Goal: Communication & Community: Answer question/provide support

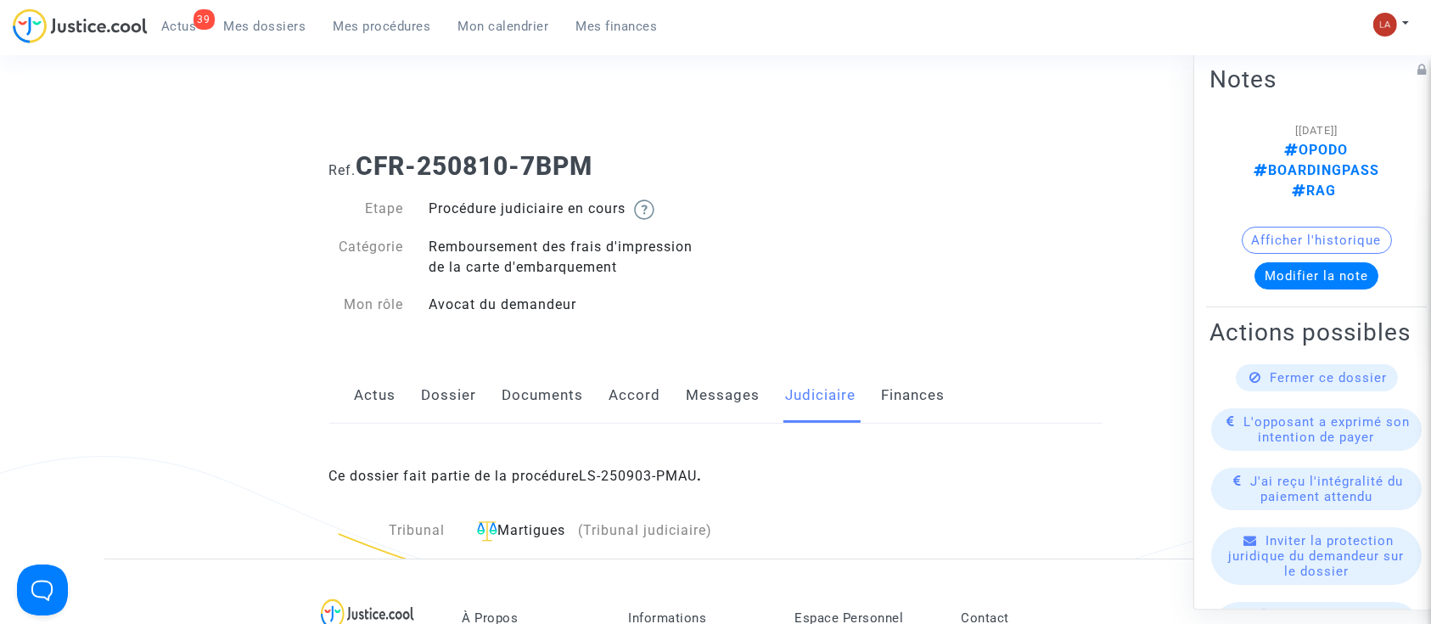
click at [360, 373] on link "Actus" at bounding box center [376, 396] width 42 height 56
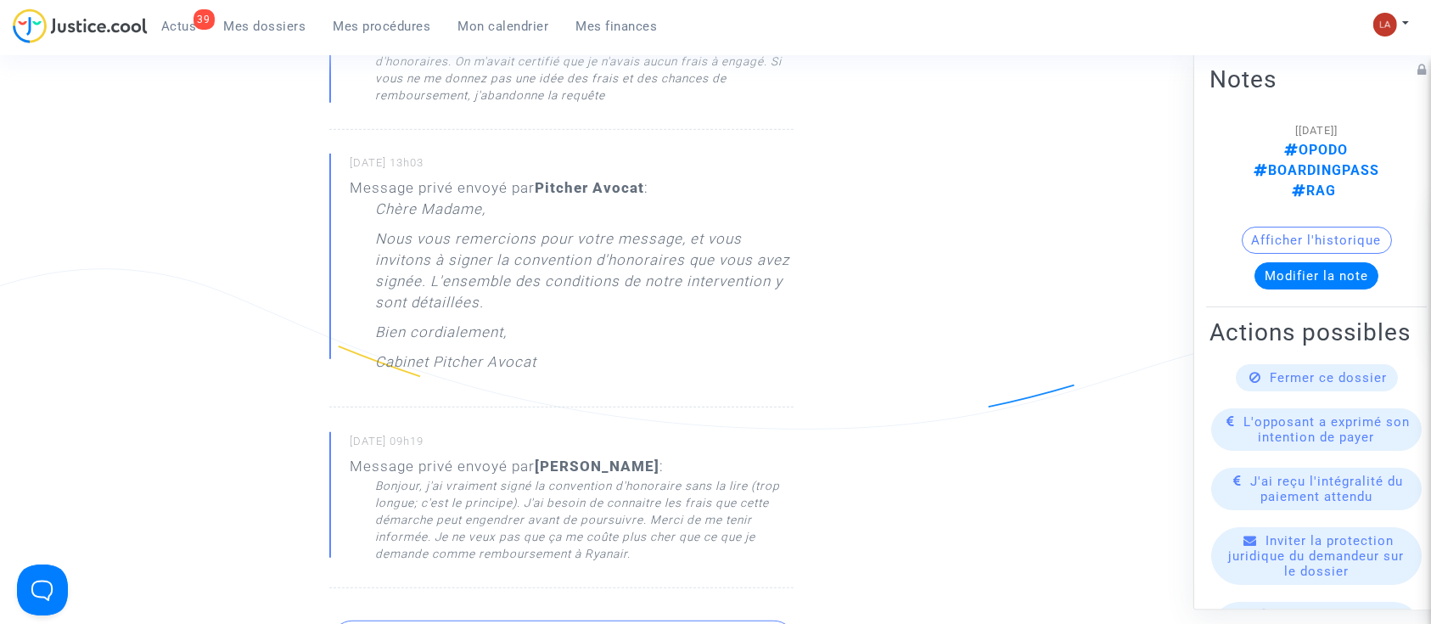
scroll to position [1244, 0]
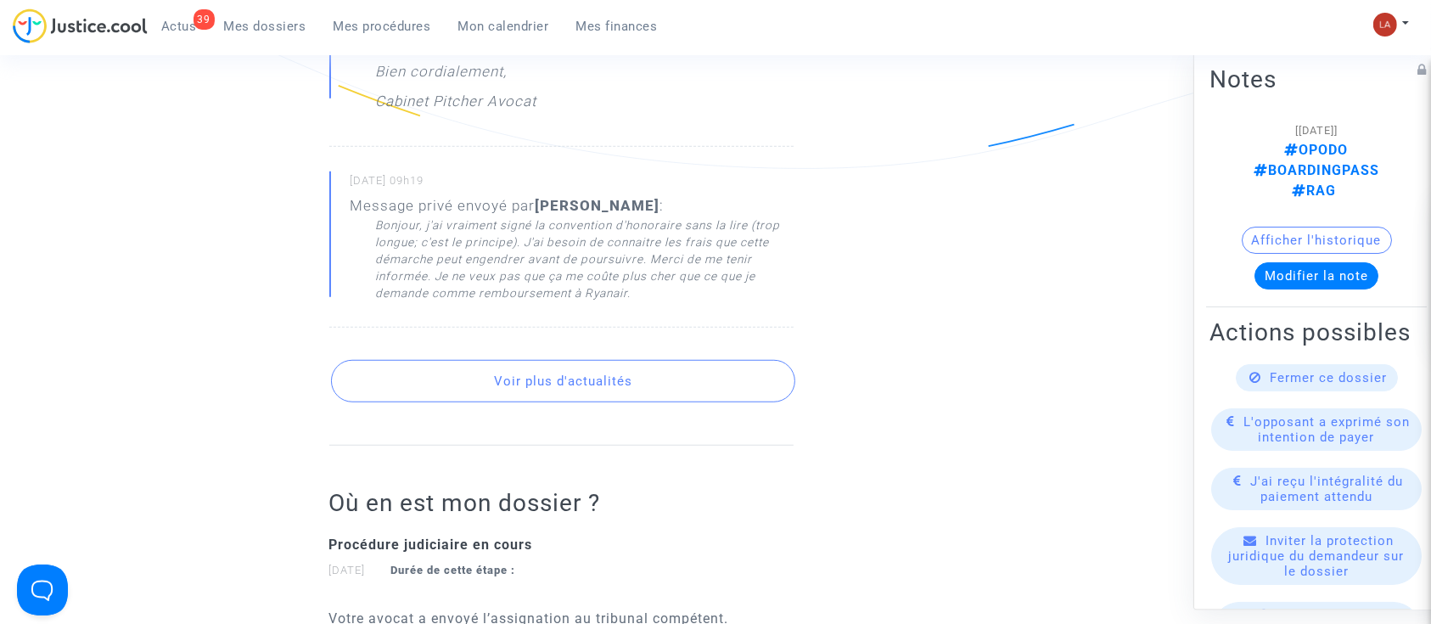
click at [609, 400] on button "Voir plus d'actualités" at bounding box center [563, 381] width 464 height 42
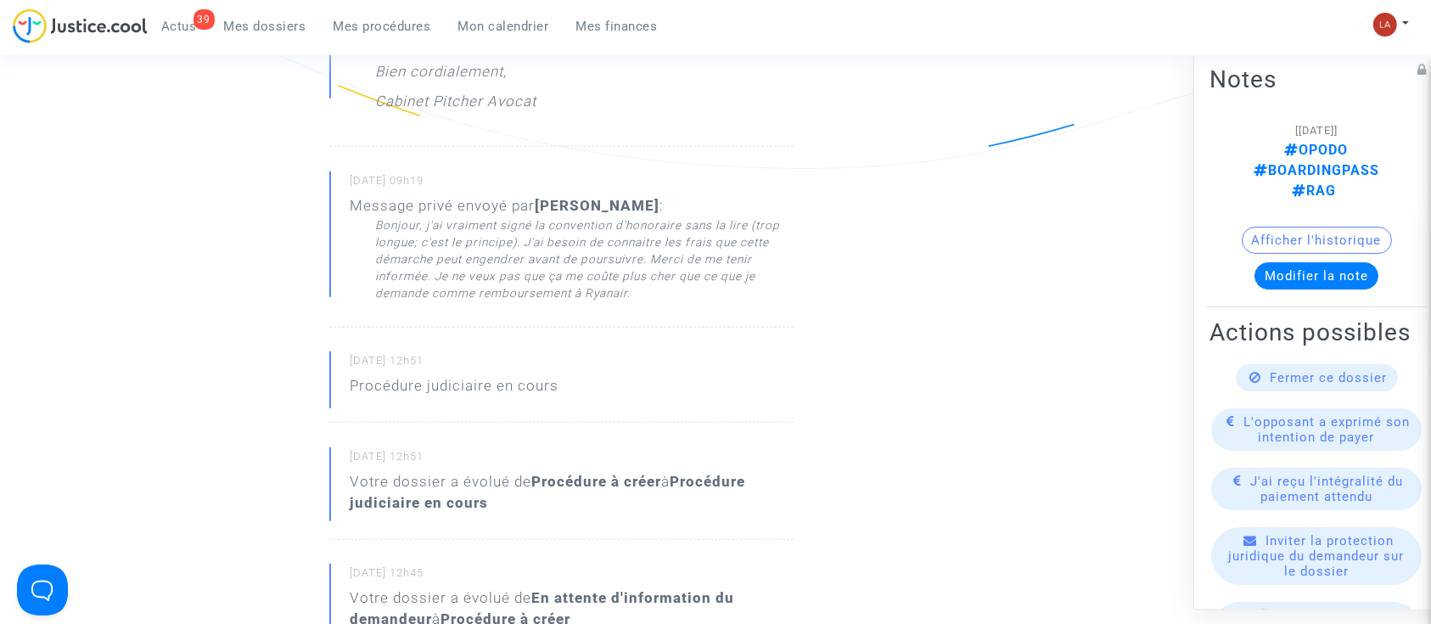
click at [631, 373] on div "03/09/2025 - 12h51 Procédure judiciaire en cours" at bounding box center [561, 386] width 464 height 71
drag, startPoint x: 357, startPoint y: 361, endPoint x: 376, endPoint y: 355, distance: 19.6
click at [376, 355] on small "03/09/2025 - 12h51" at bounding box center [572, 364] width 443 height 22
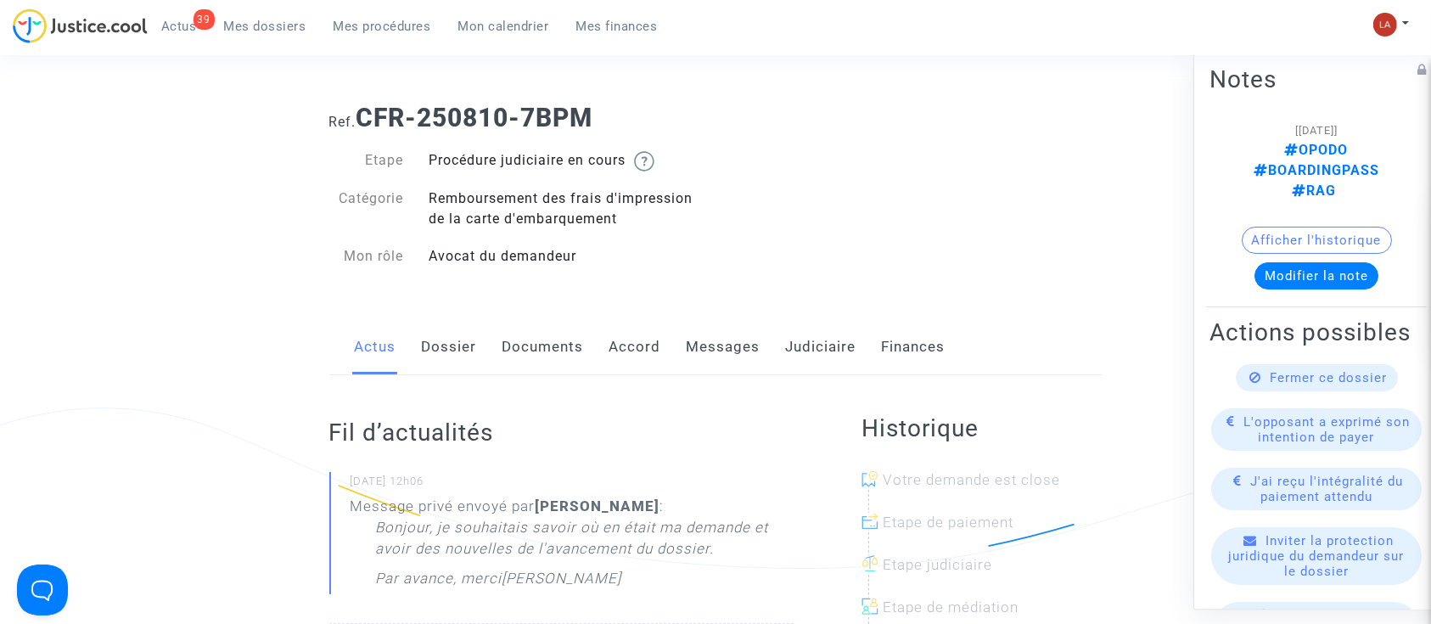
scroll to position [0, 0]
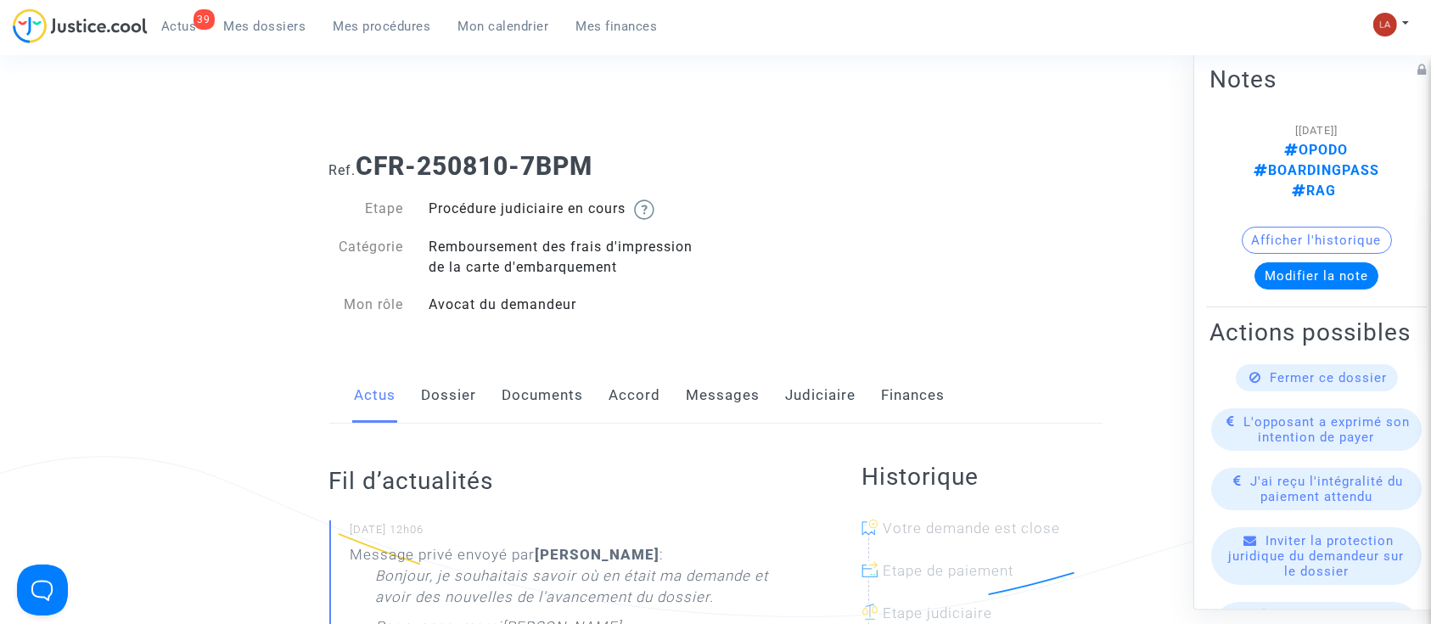
click at [781, 386] on div "Actus Dossier Documents Accord Messages Judiciaire Finances" at bounding box center [715, 396] width 773 height 57
click at [801, 390] on link "Judiciaire" at bounding box center [821, 396] width 70 height 56
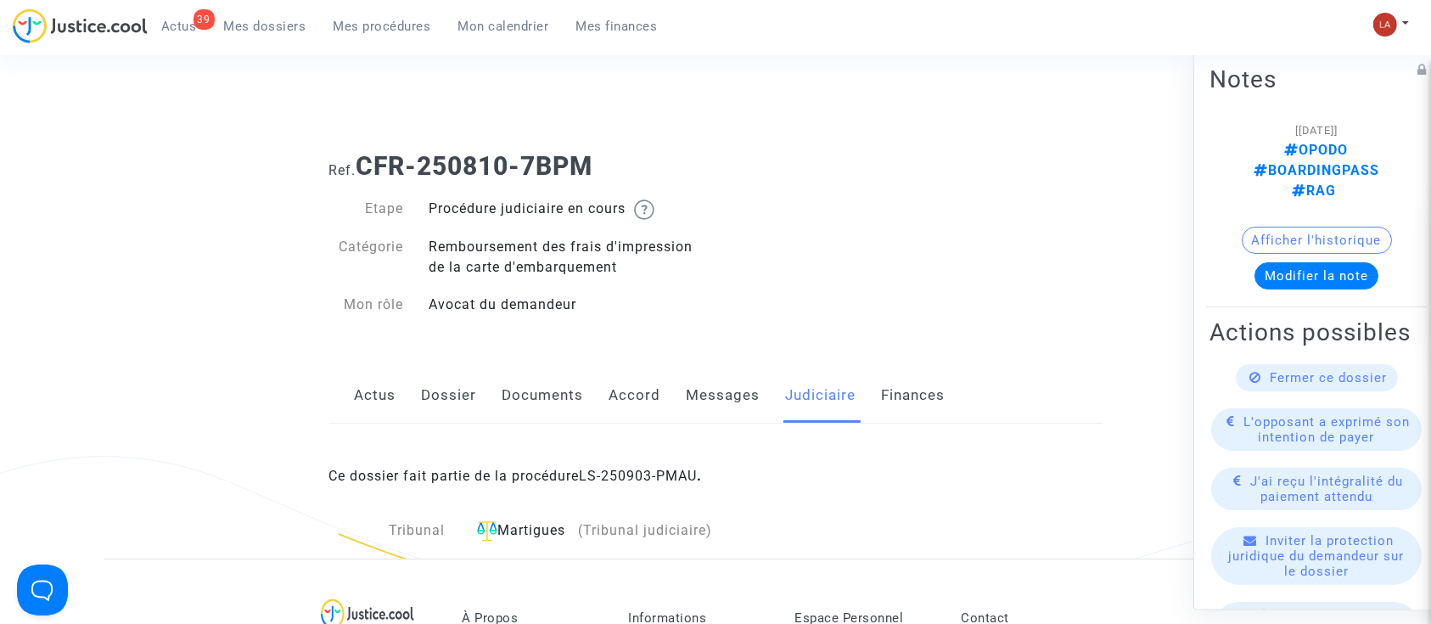
click at [713, 397] on link "Messages" at bounding box center [724, 396] width 74 height 56
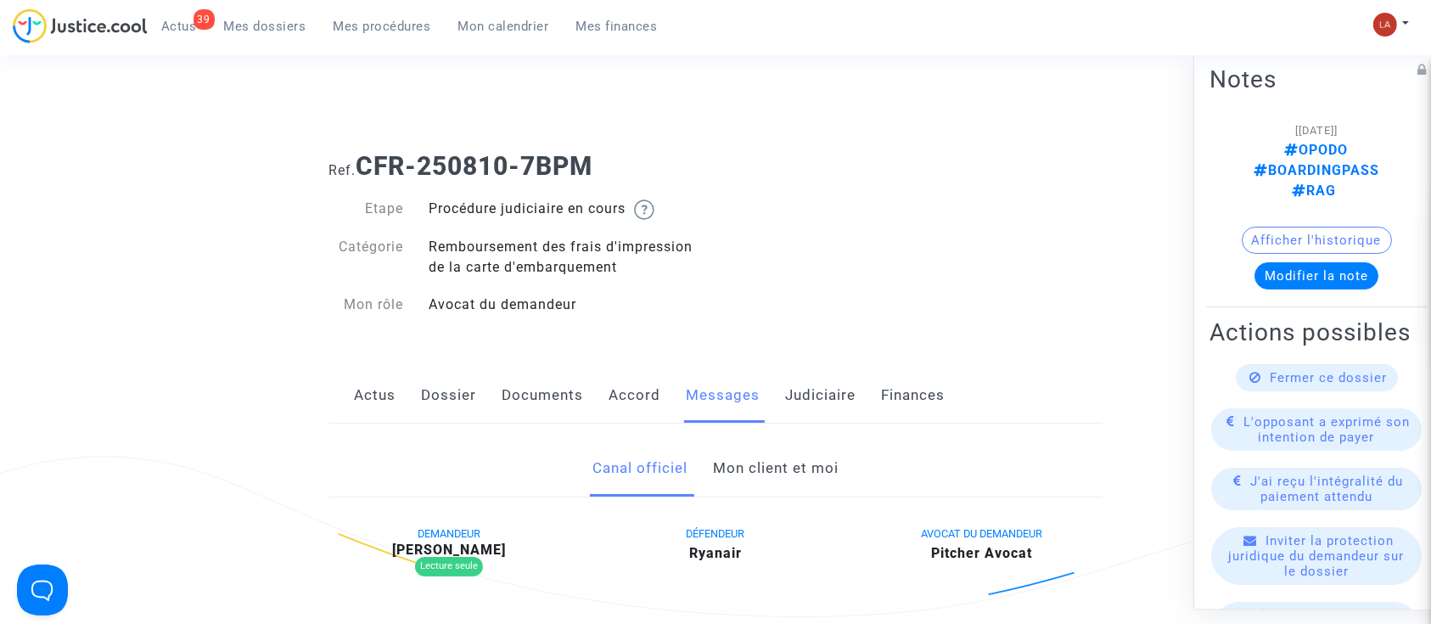
click at [780, 475] on link "Mon client et moi" at bounding box center [776, 468] width 126 height 56
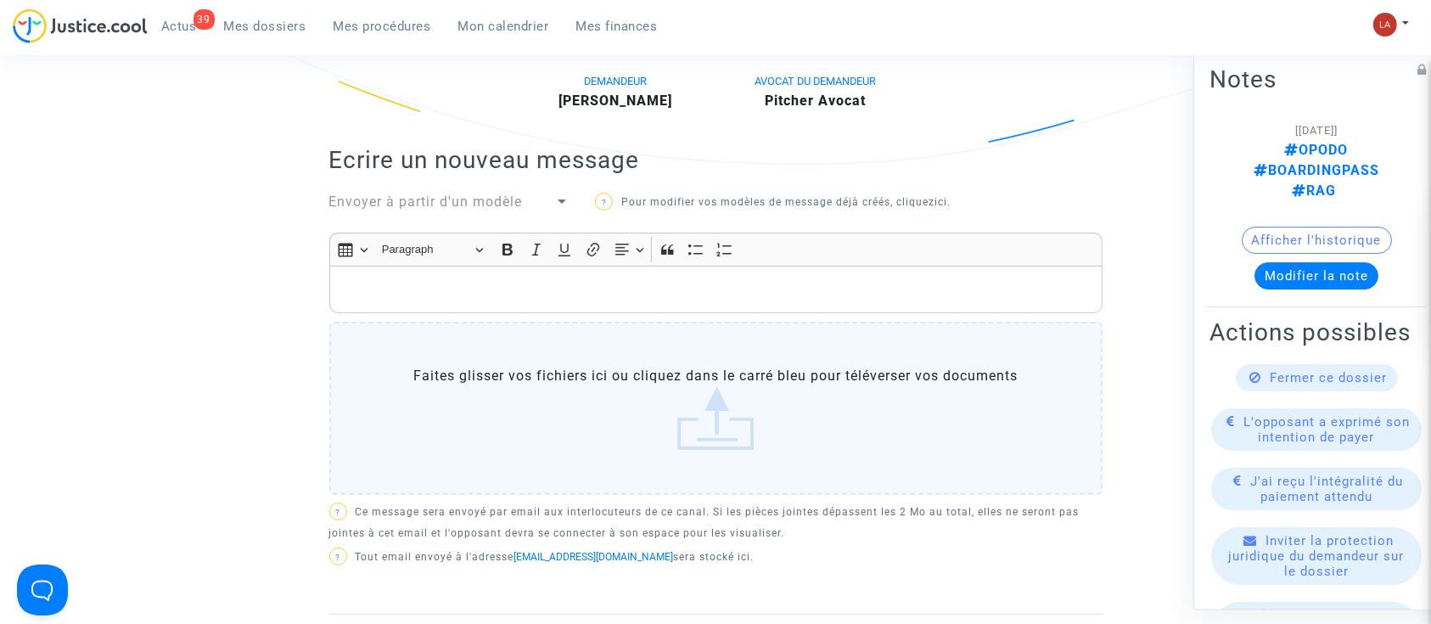
click at [749, 280] on p "Rich Text Editor, main" at bounding box center [715, 289] width 755 height 21
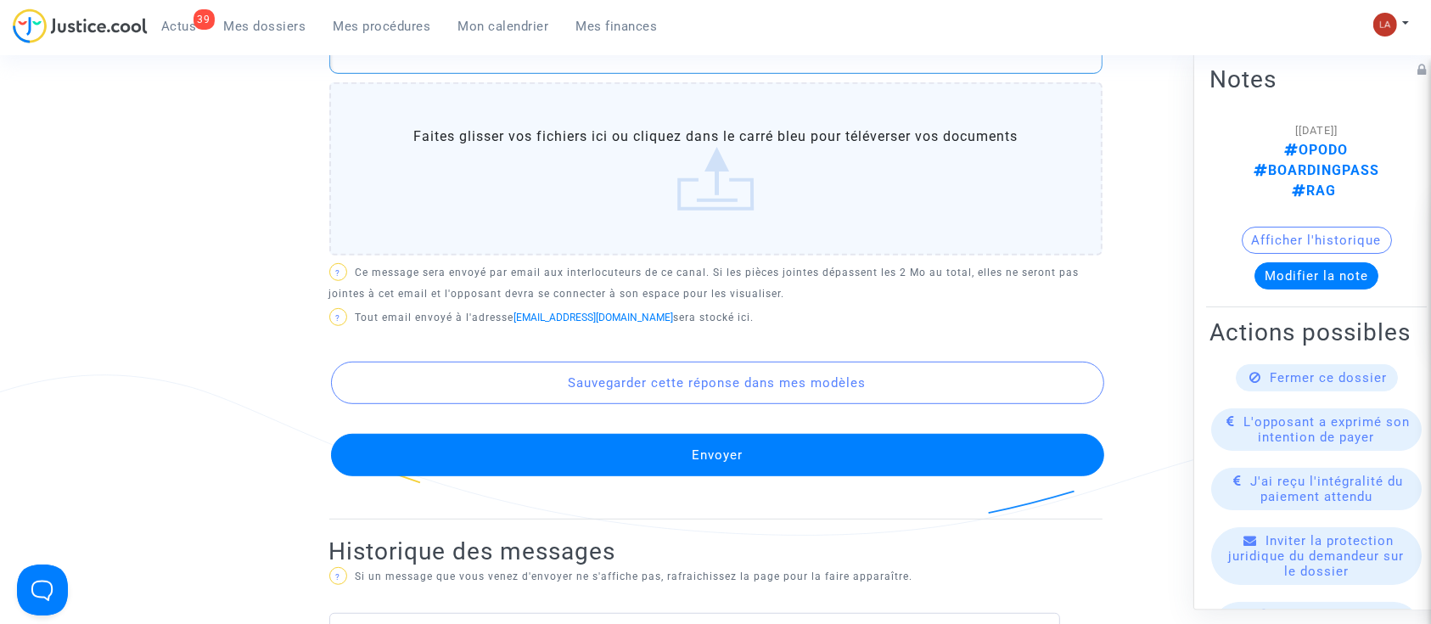
scroll to position [905, 0]
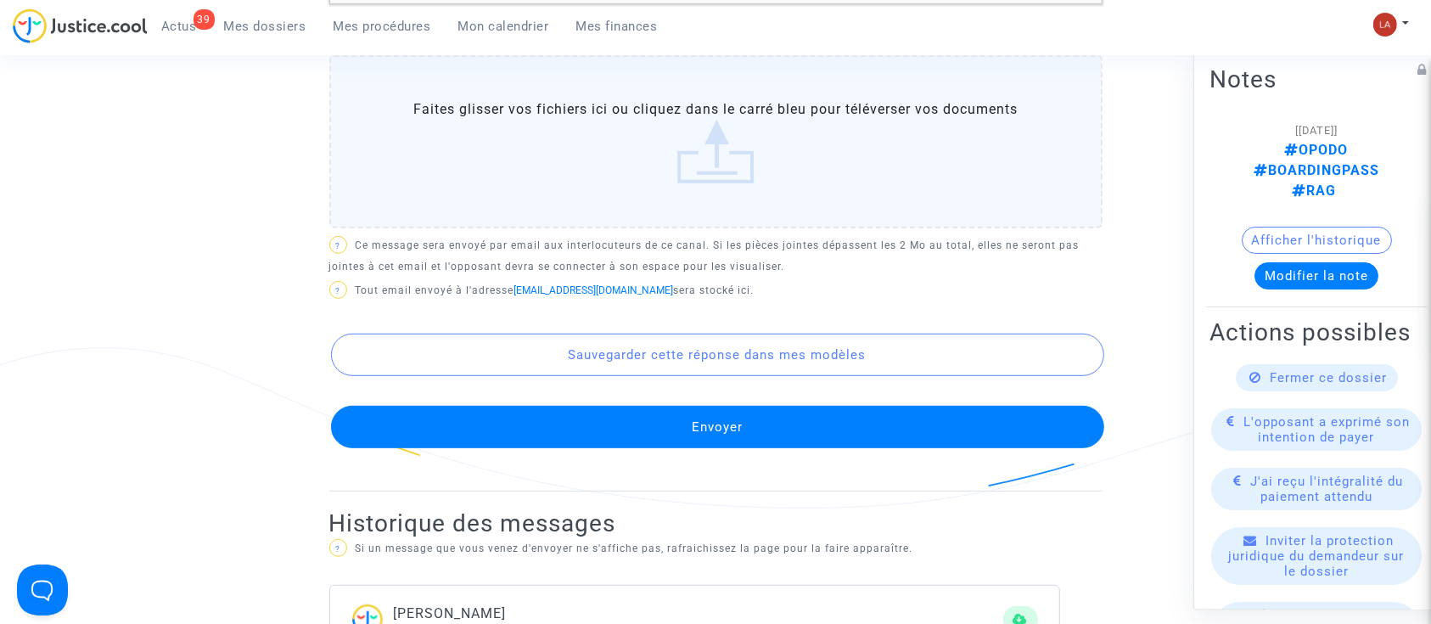
click at [790, 433] on button "Envoyer" at bounding box center [717, 427] width 773 height 42
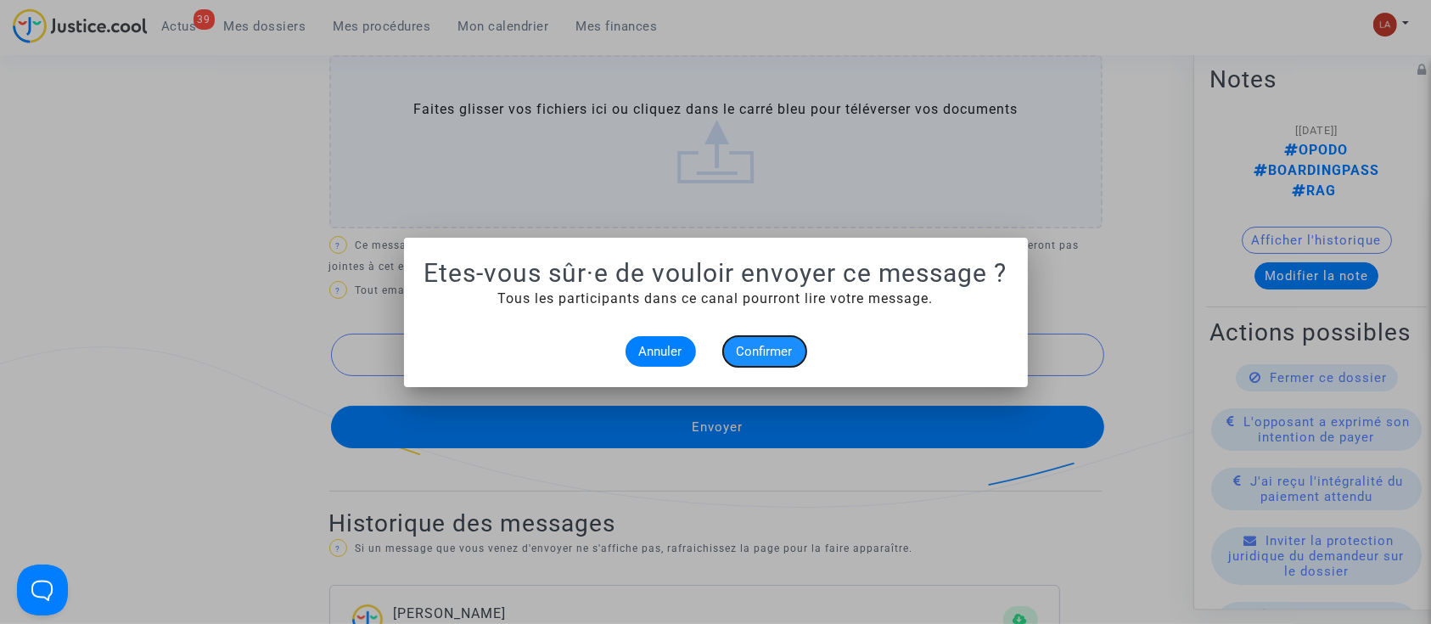
drag, startPoint x: 789, startPoint y: 359, endPoint x: 777, endPoint y: 343, distance: 20.0
click at [792, 357] on button "Confirmer" at bounding box center [764, 351] width 83 height 31
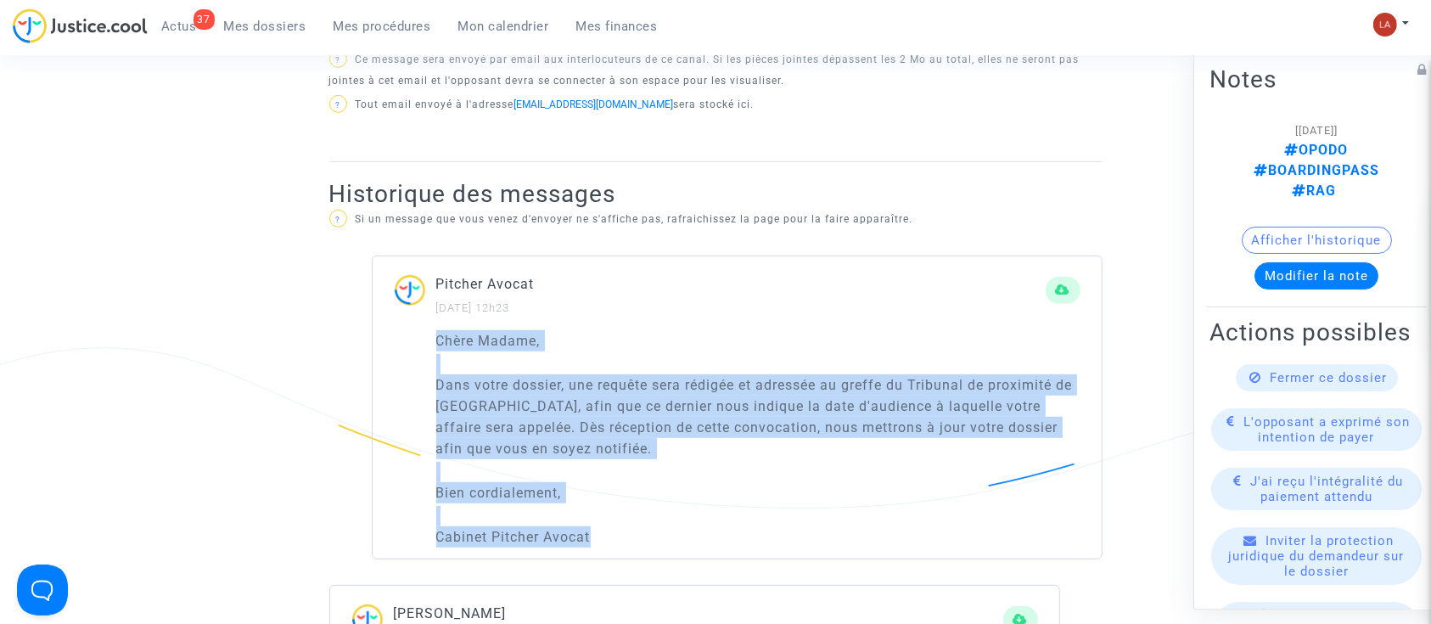
drag, startPoint x: 616, startPoint y: 541, endPoint x: 386, endPoint y: 331, distance: 311.8
click at [386, 331] on div "Chère Madame, Dans votre dossier, une requête sera rédigée et adressée au greff…" at bounding box center [737, 444] width 729 height 229
copy div "Chère Madame, Dans votre dossier, une requête sera rédigée et adressée au greff…"
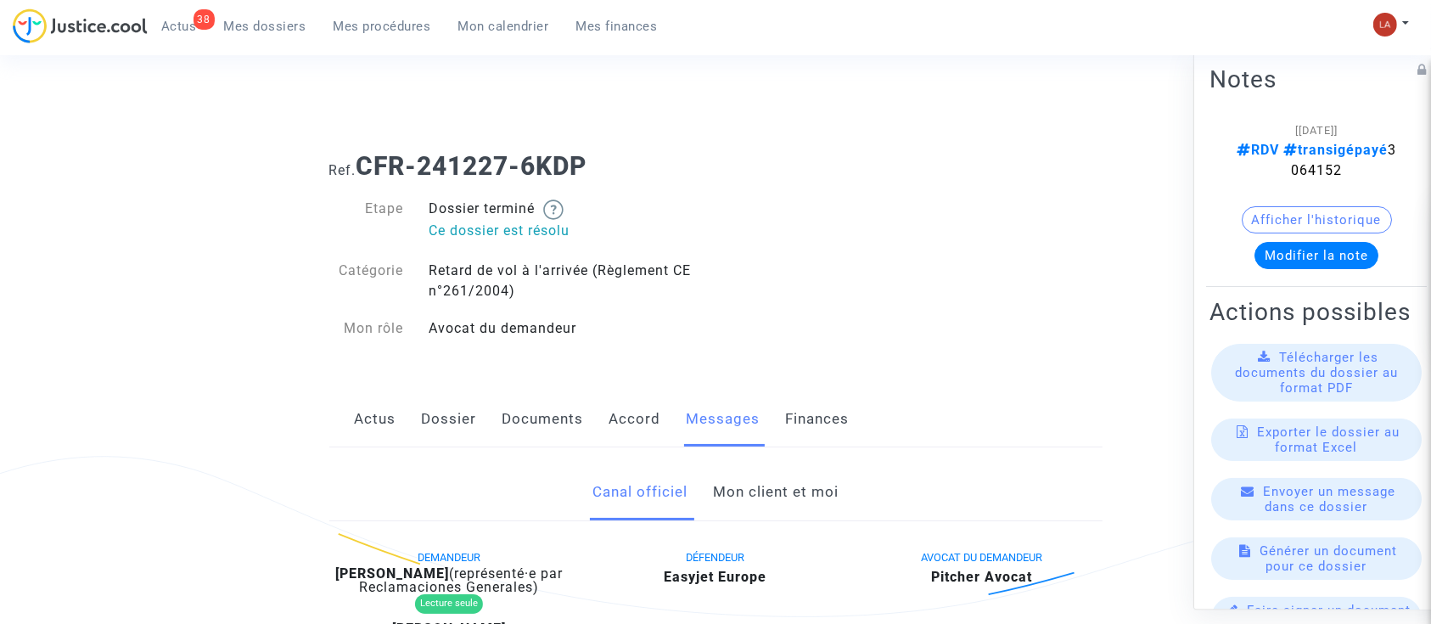
click at [736, 508] on link "Mon client et moi" at bounding box center [776, 492] width 126 height 56
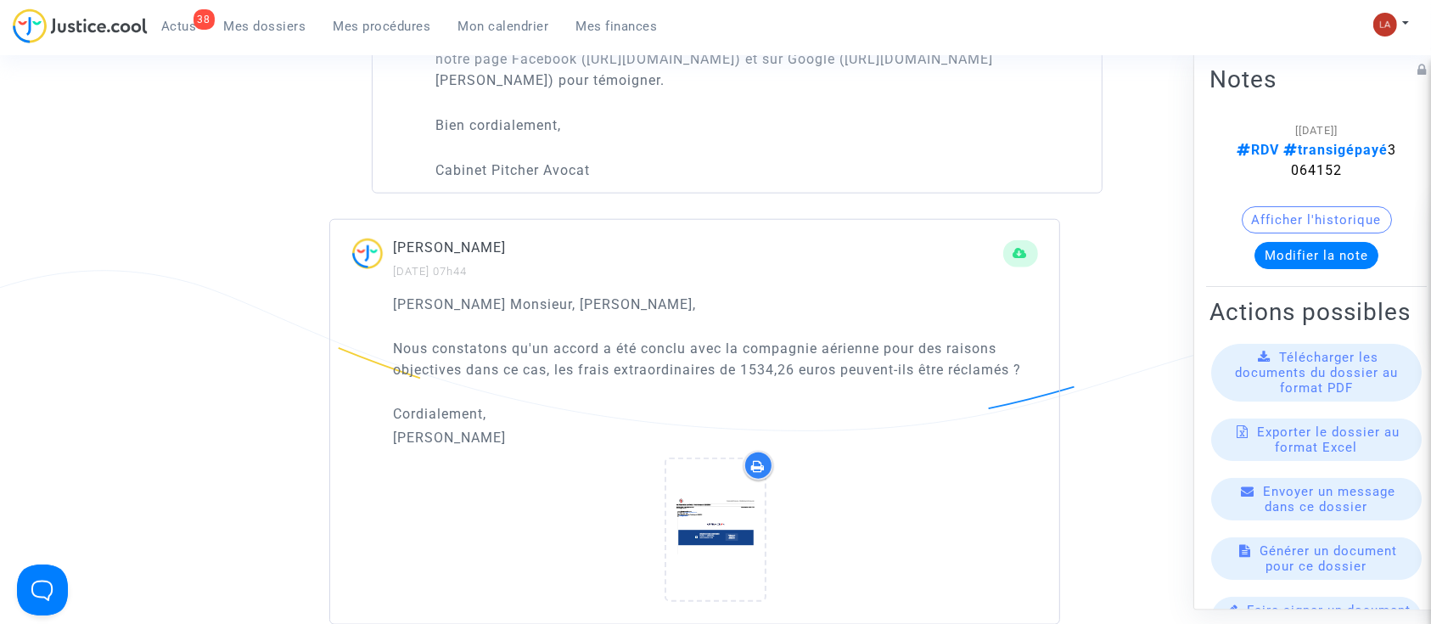
scroll to position [1923, 0]
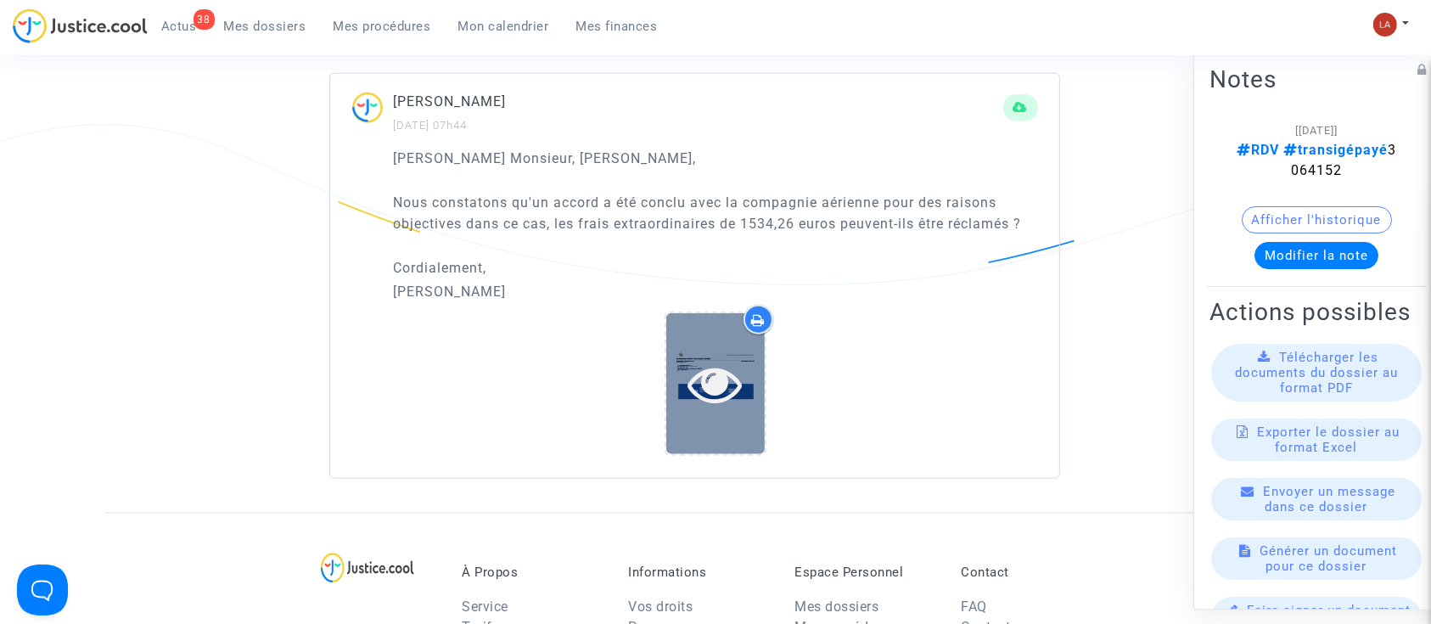
click at [727, 431] on div at bounding box center [715, 383] width 98 height 140
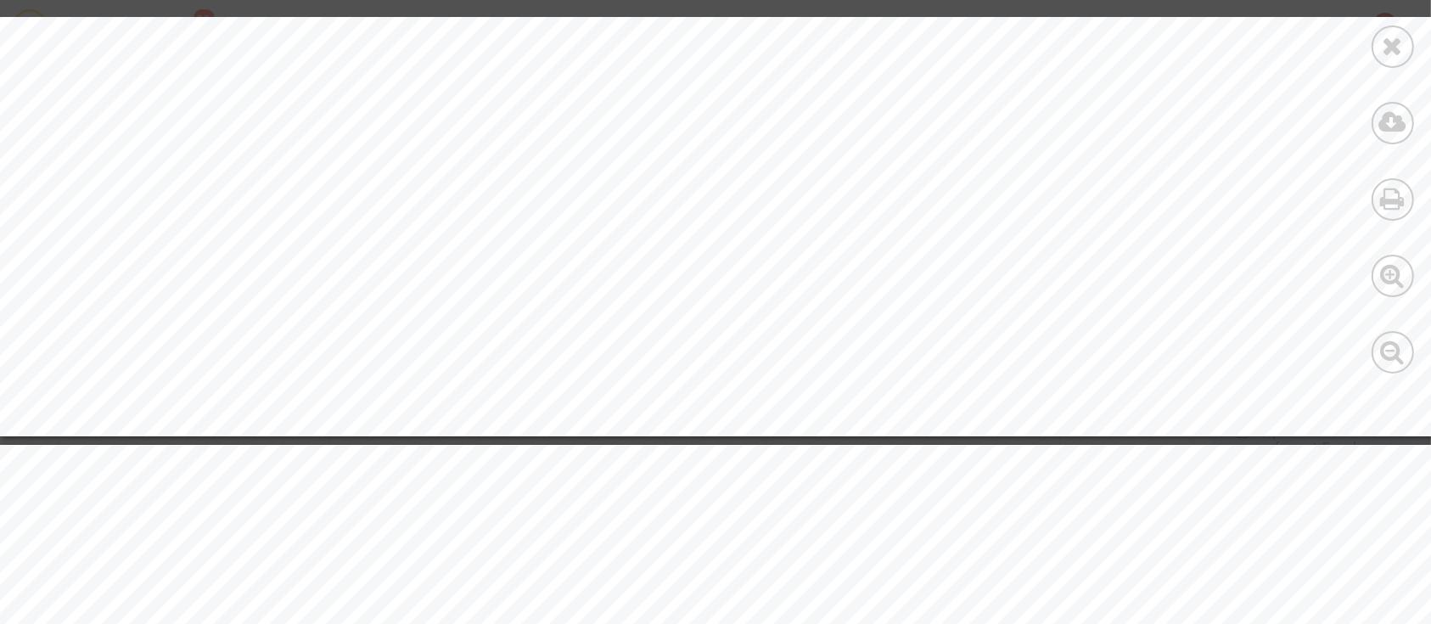
scroll to position [3281, 0]
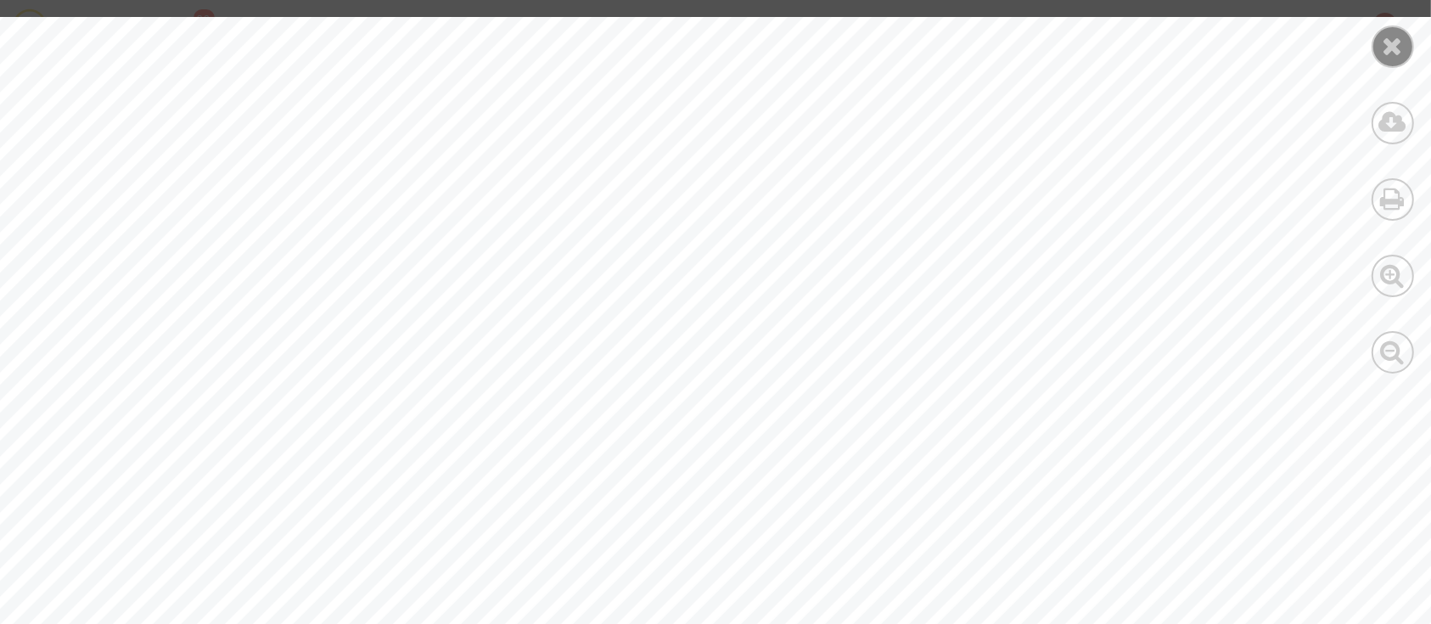
click at [1383, 47] on icon at bounding box center [1393, 45] width 21 height 25
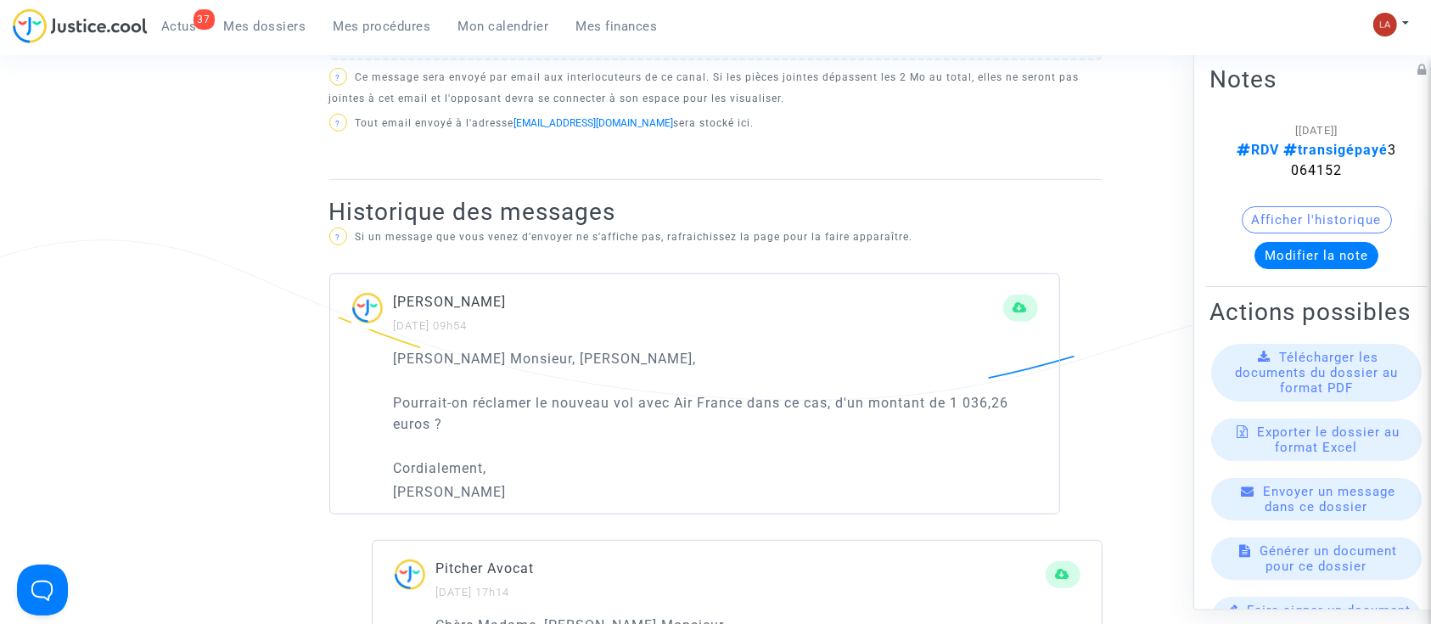
scroll to position [1131, 0]
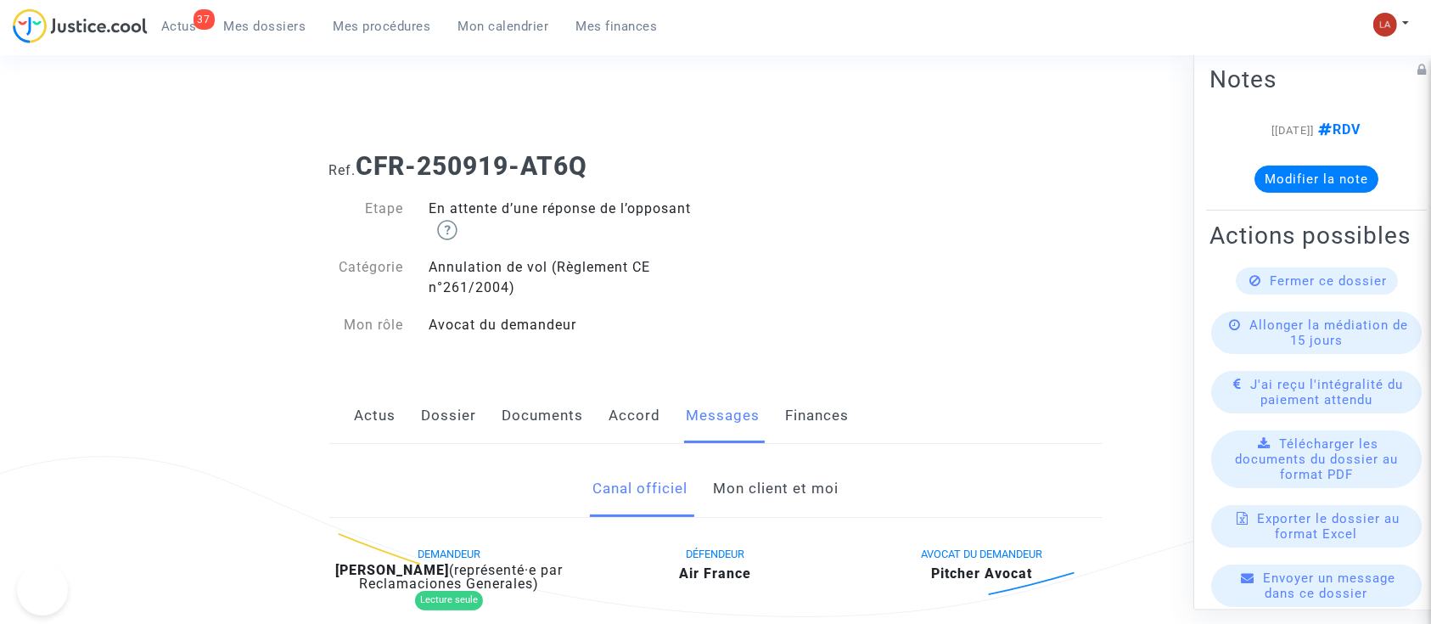
click at [788, 497] on link "Mon client et moi" at bounding box center [776, 489] width 126 height 56
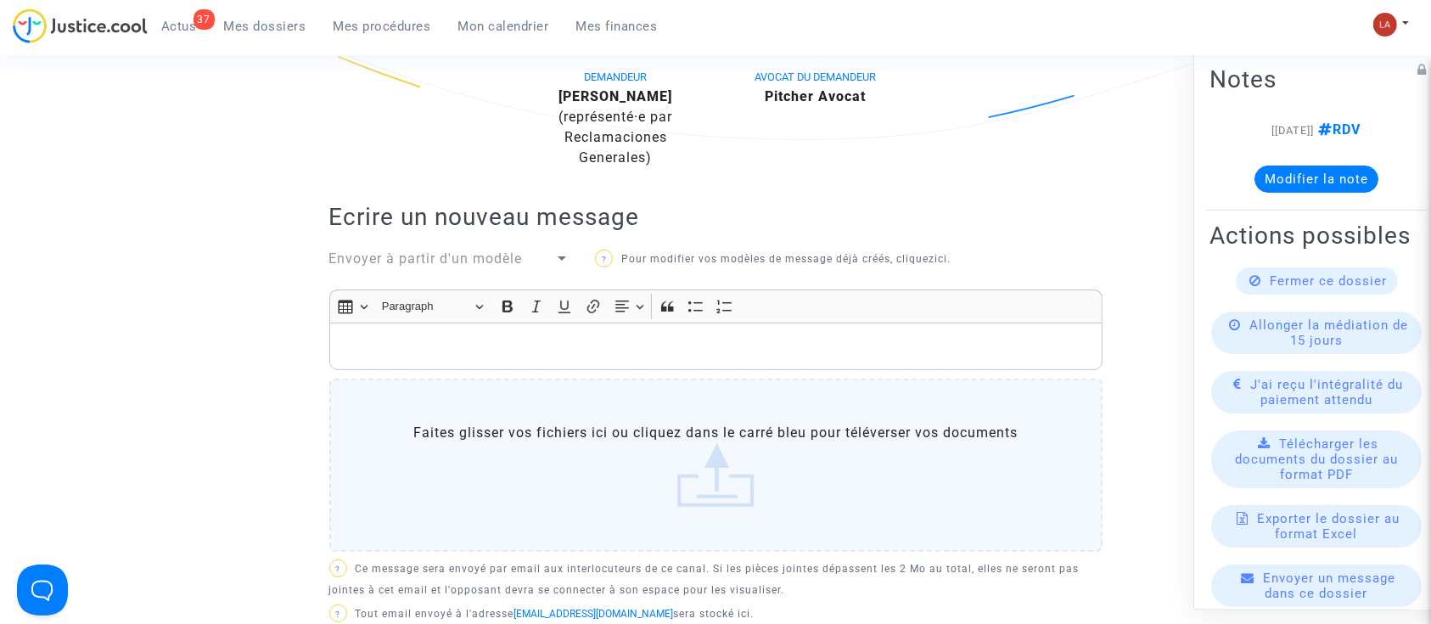
scroll to position [226, 0]
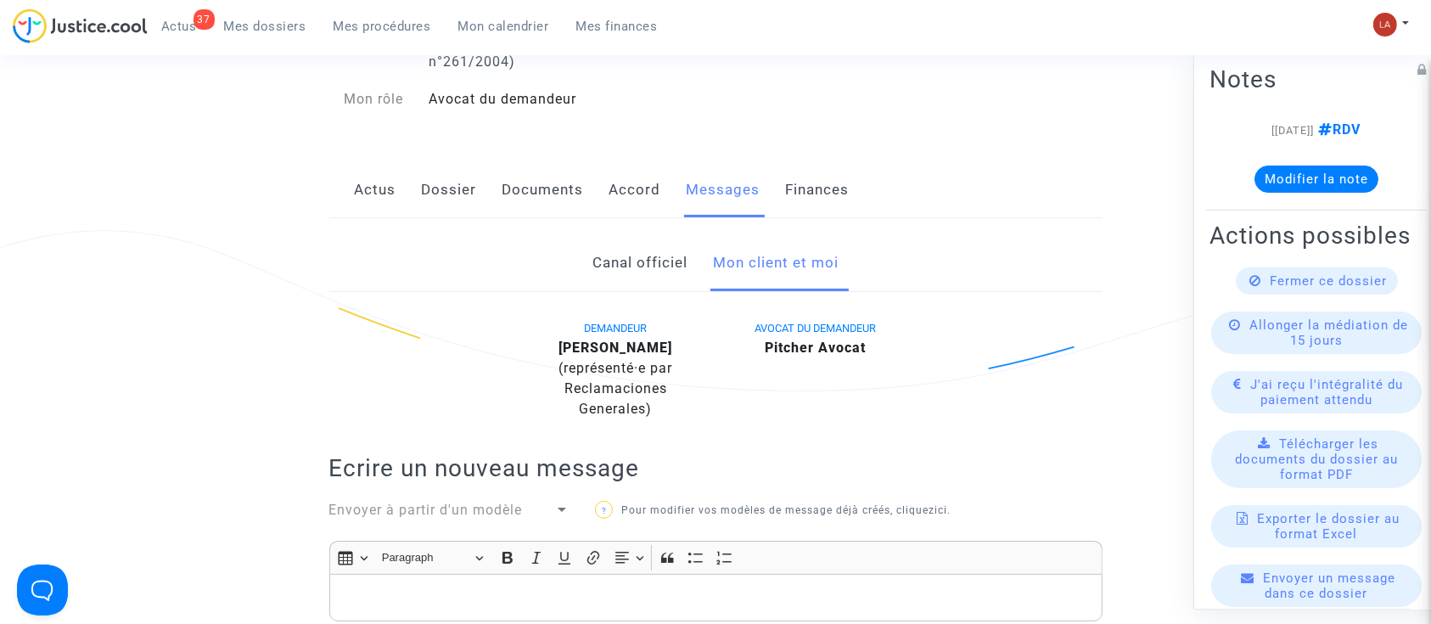
click at [650, 345] on b "[PERSON_NAME]" at bounding box center [615, 347] width 114 height 16
click at [435, 196] on link "Dossier" at bounding box center [449, 190] width 55 height 56
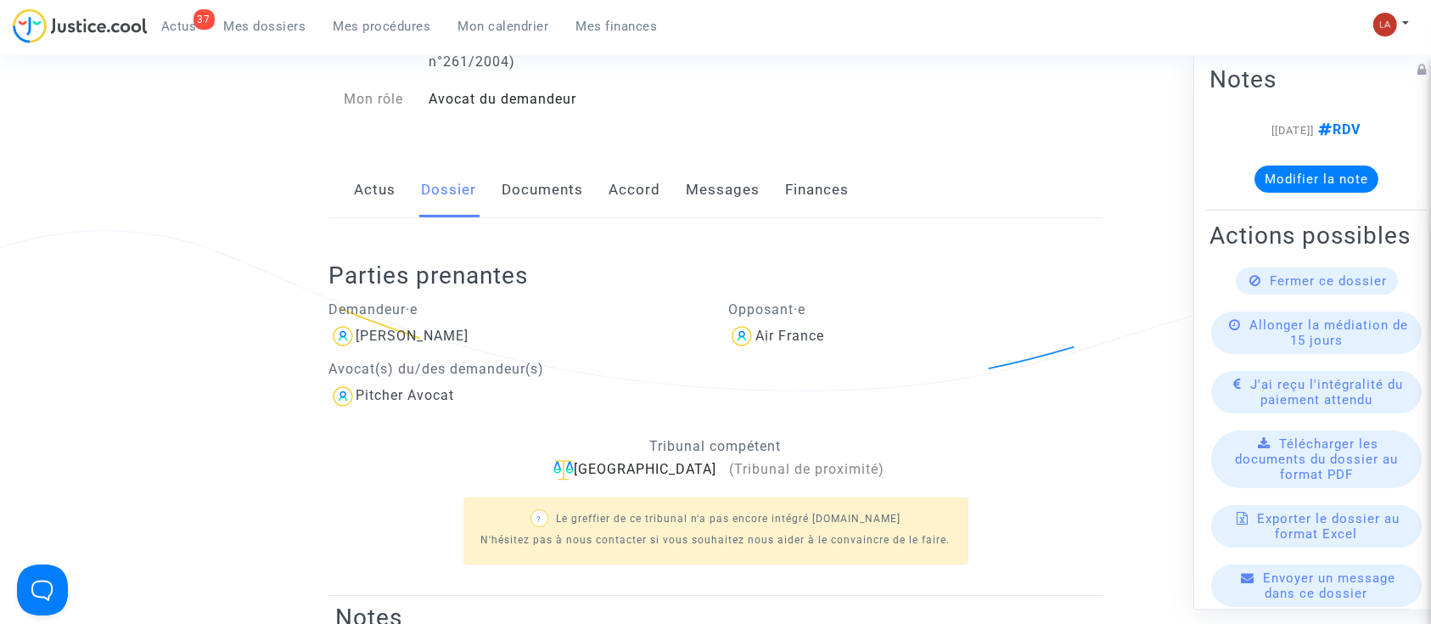
click at [756, 194] on link "Messages" at bounding box center [724, 190] width 74 height 56
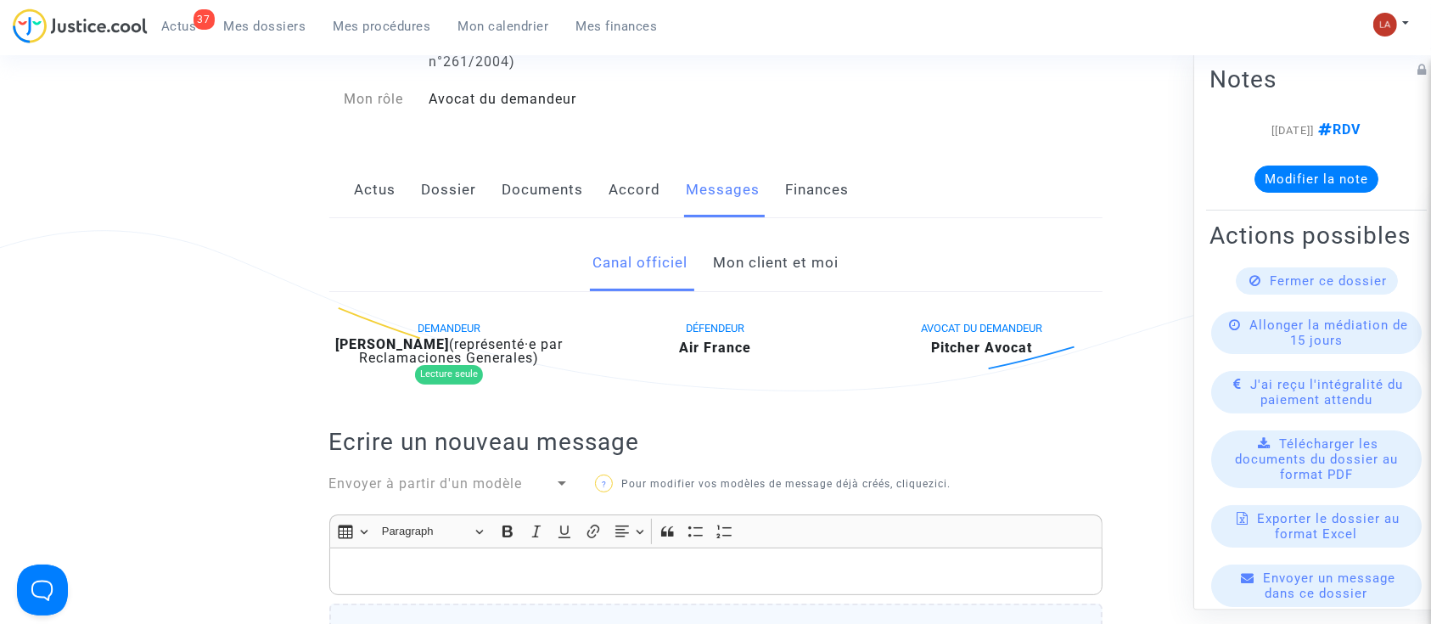
click at [440, 345] on b "Christine Lambertie" at bounding box center [392, 344] width 114 height 16
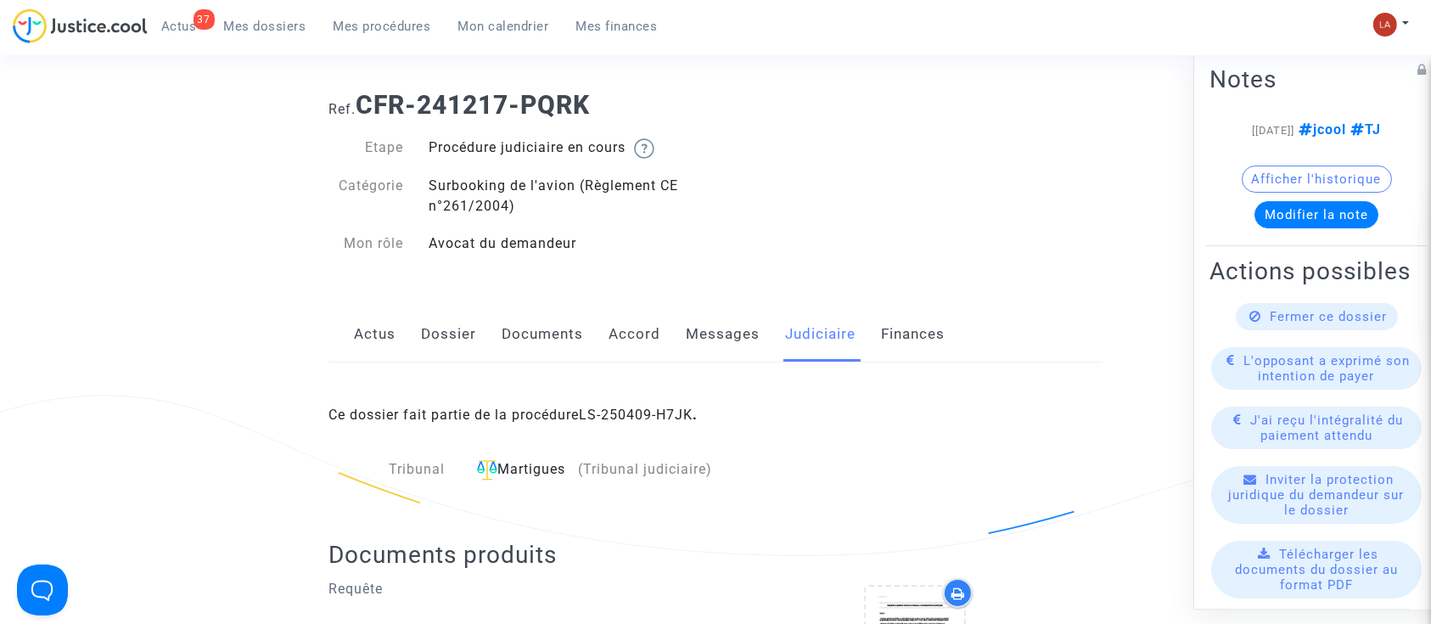
scroll to position [226, 0]
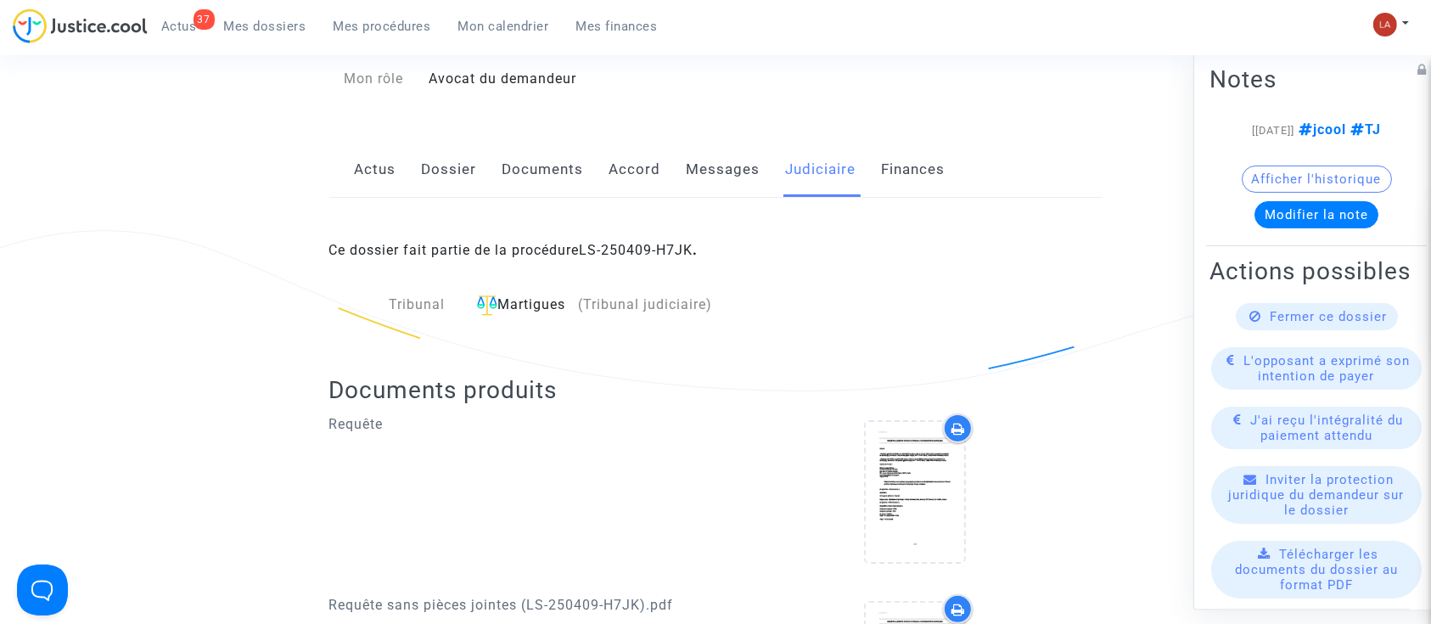
click at [361, 166] on link "Actus" at bounding box center [376, 170] width 42 height 56
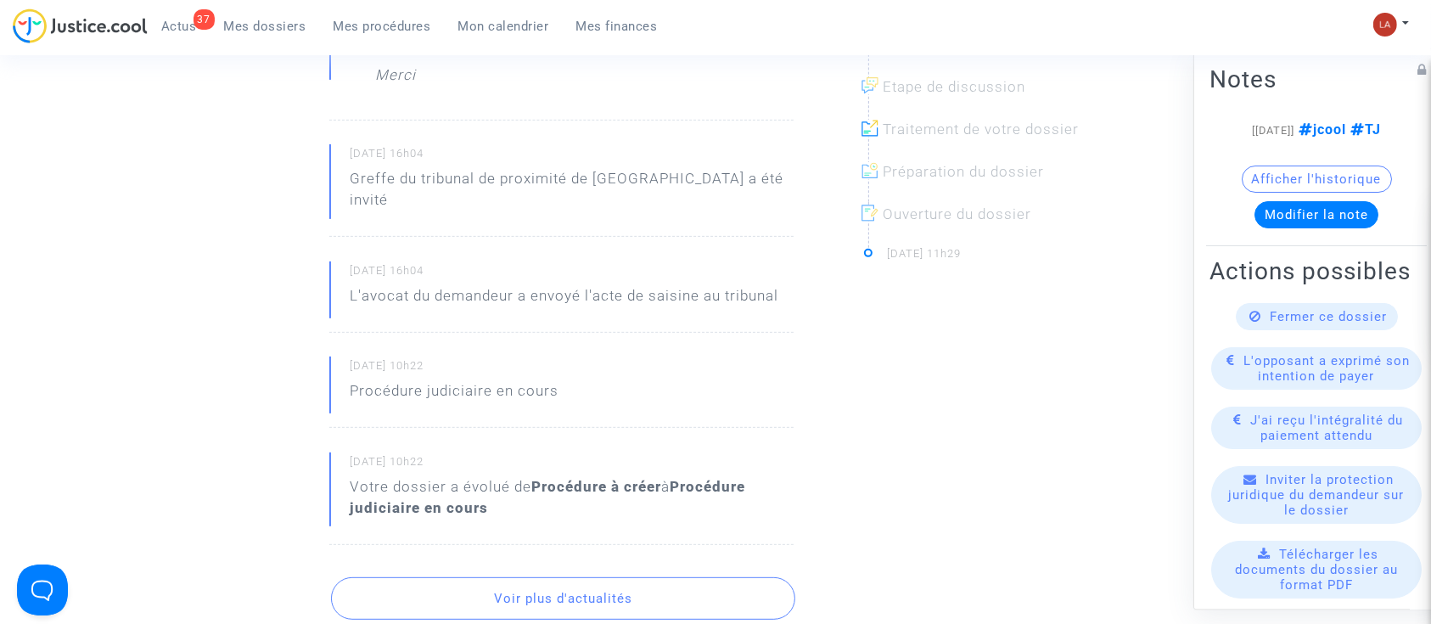
scroll to position [565, 0]
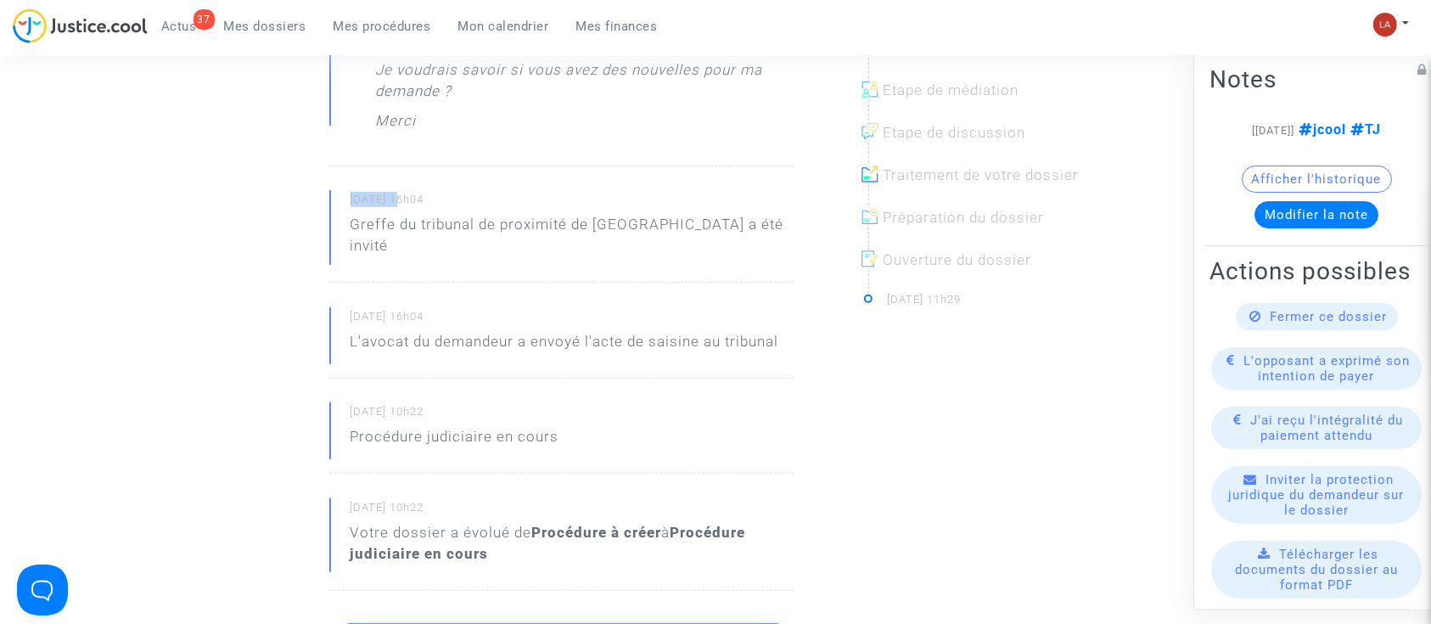
drag, startPoint x: 350, startPoint y: 193, endPoint x: 401, endPoint y: 193, distance: 50.9
click at [401, 193] on small "11/04/2025 - 16h04" at bounding box center [572, 203] width 443 height 22
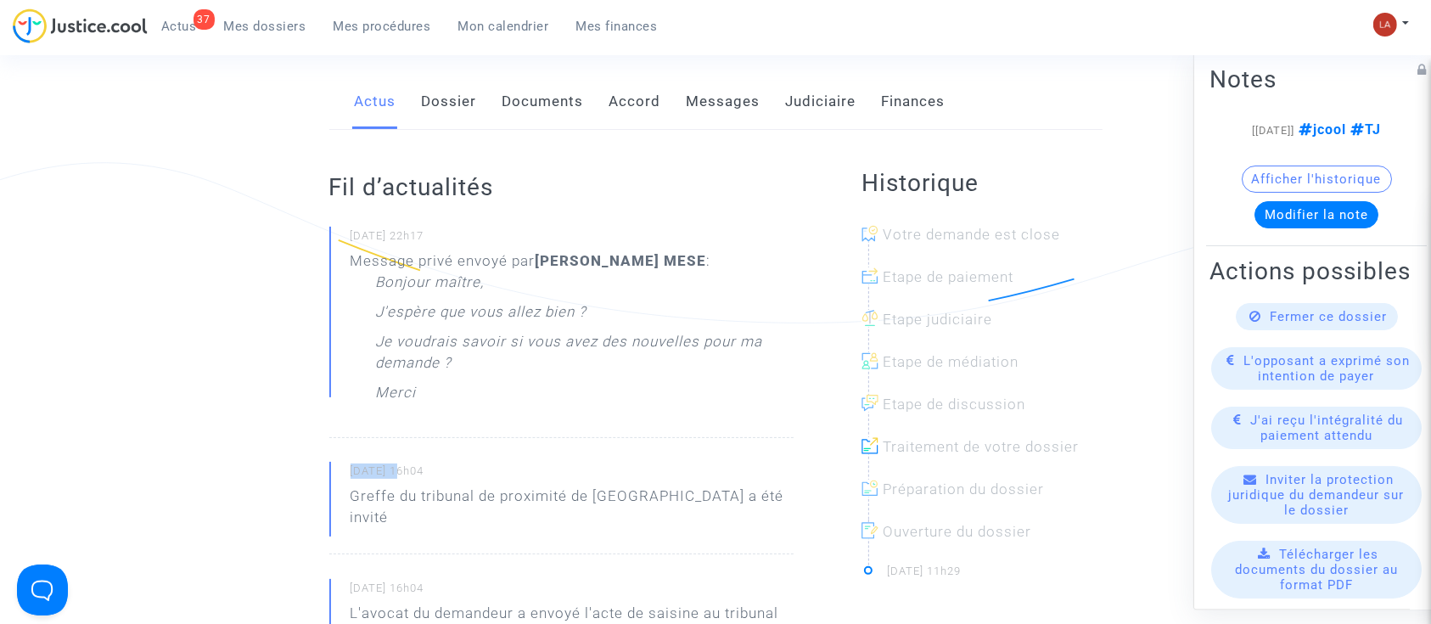
scroll to position [113, 0]
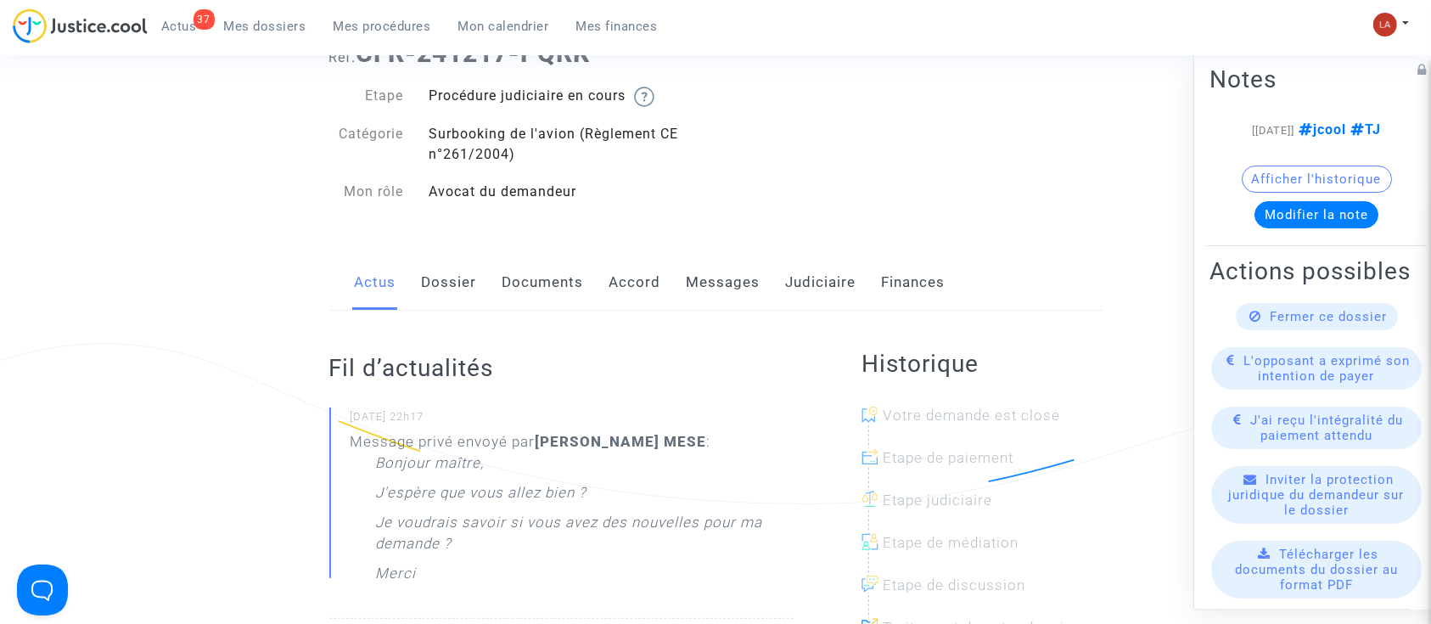
click at [743, 281] on link "Messages" at bounding box center [724, 283] width 74 height 56
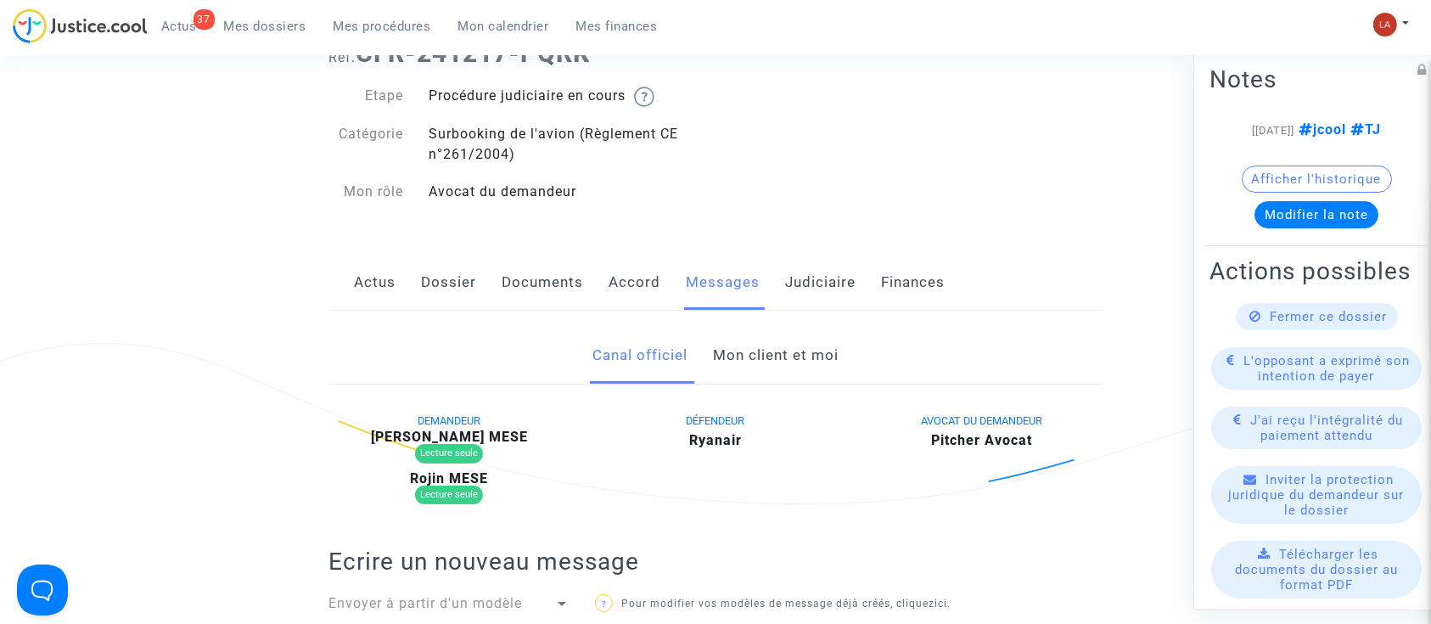
click at [783, 348] on link "Mon client et moi" at bounding box center [776, 356] width 126 height 56
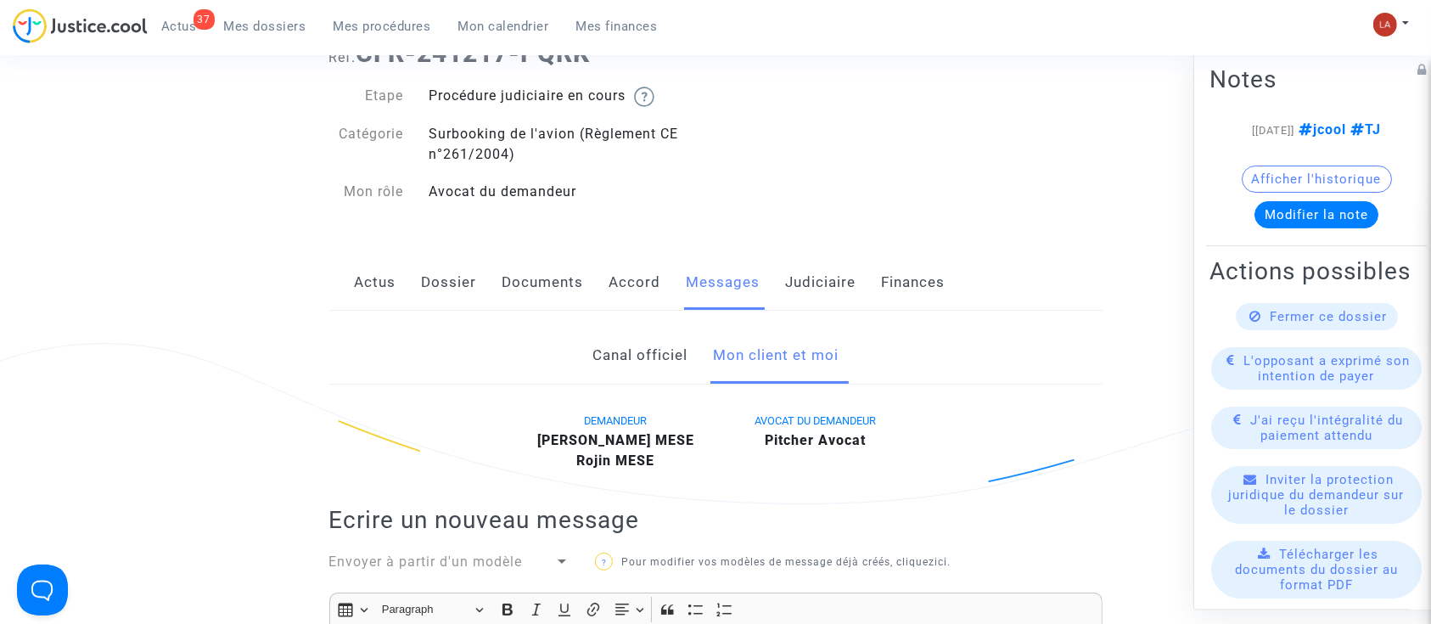
scroll to position [565, 0]
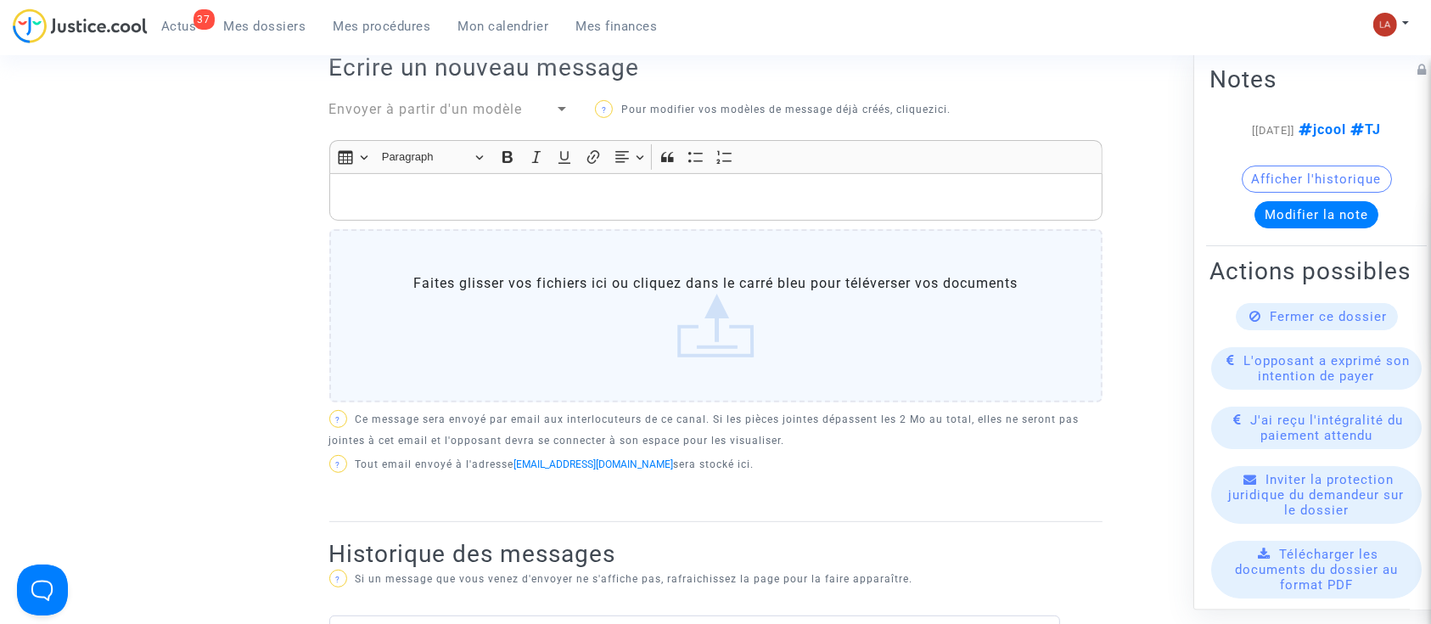
click at [828, 205] on p "Rich Text Editor, main" at bounding box center [715, 197] width 755 height 21
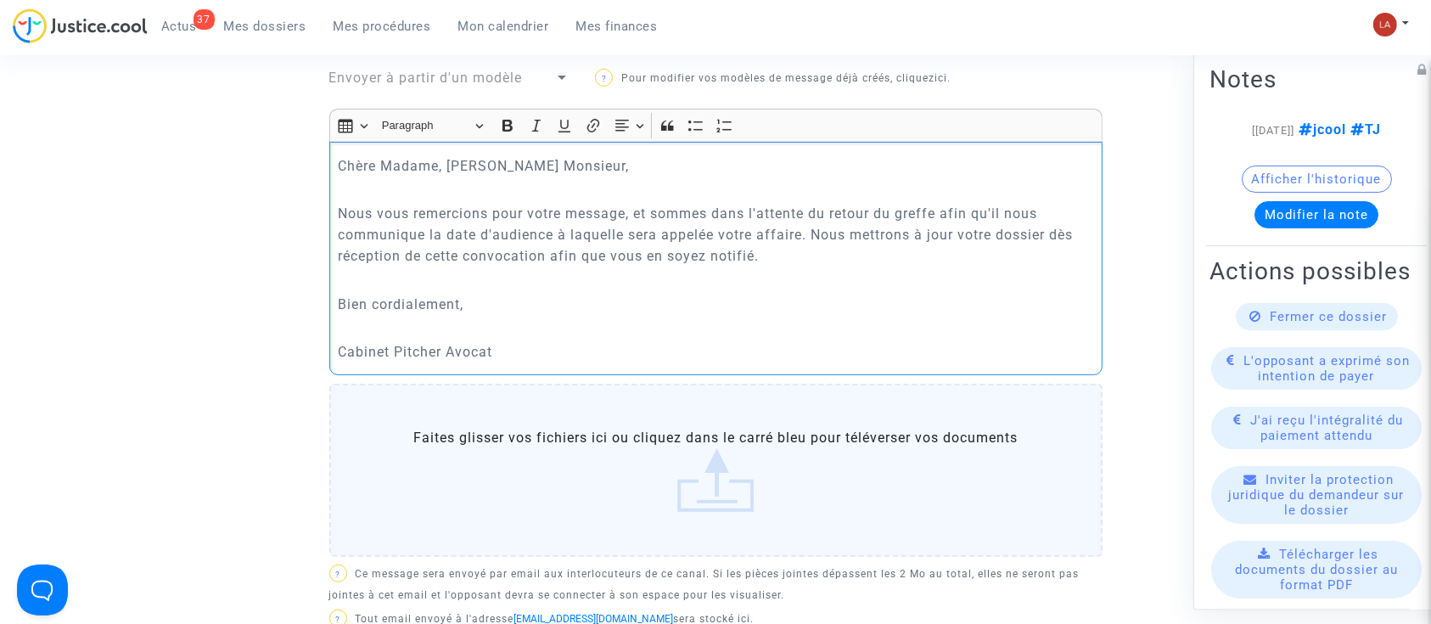
scroll to position [1131, 0]
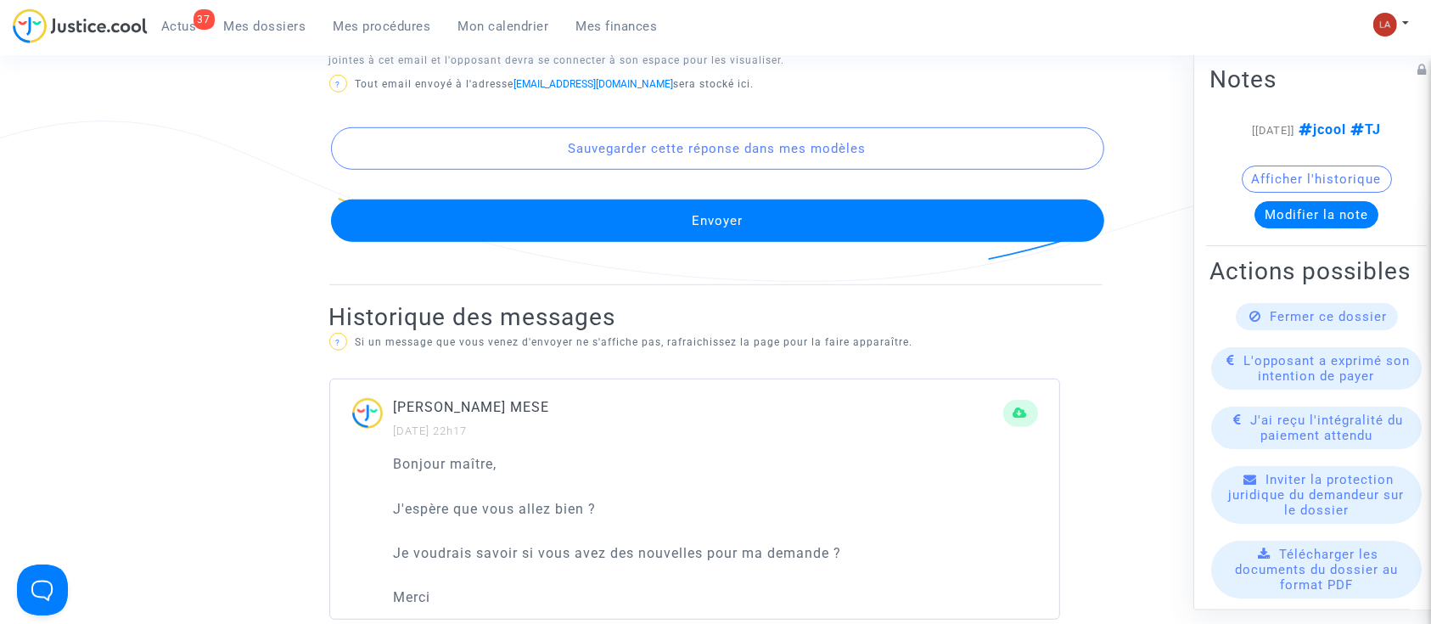
click at [836, 223] on button "Envoyer" at bounding box center [717, 220] width 773 height 42
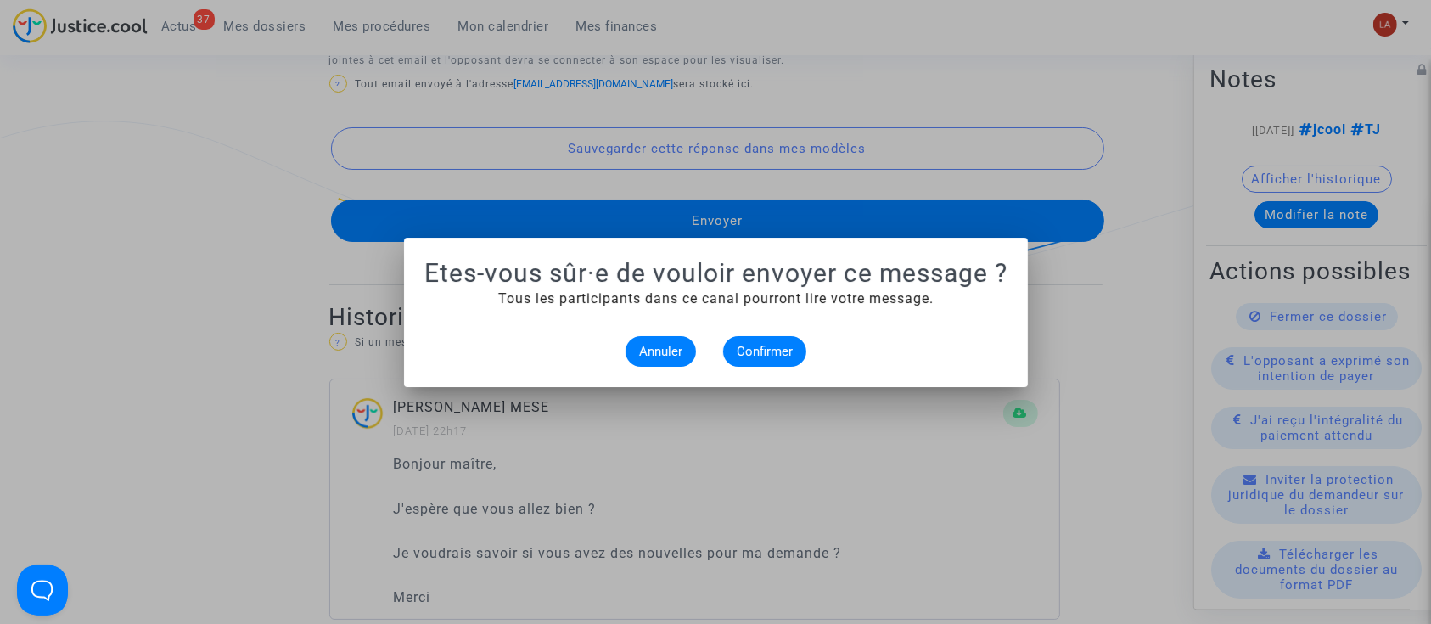
scroll to position [0, 0]
click at [771, 366] on mat-dialog-container "Etes-vous sûr·e de vouloir envoyer ce message ? Tous les participants dans ce c…" at bounding box center [716, 312] width 624 height 149
click at [745, 334] on alert-dialogs "Etes-vous sûr·e de vouloir envoyer ce message ? Tous les participants dans ce c…" at bounding box center [715, 312] width 583 height 109
click at [743, 344] on span "Confirmer" at bounding box center [765, 351] width 56 height 15
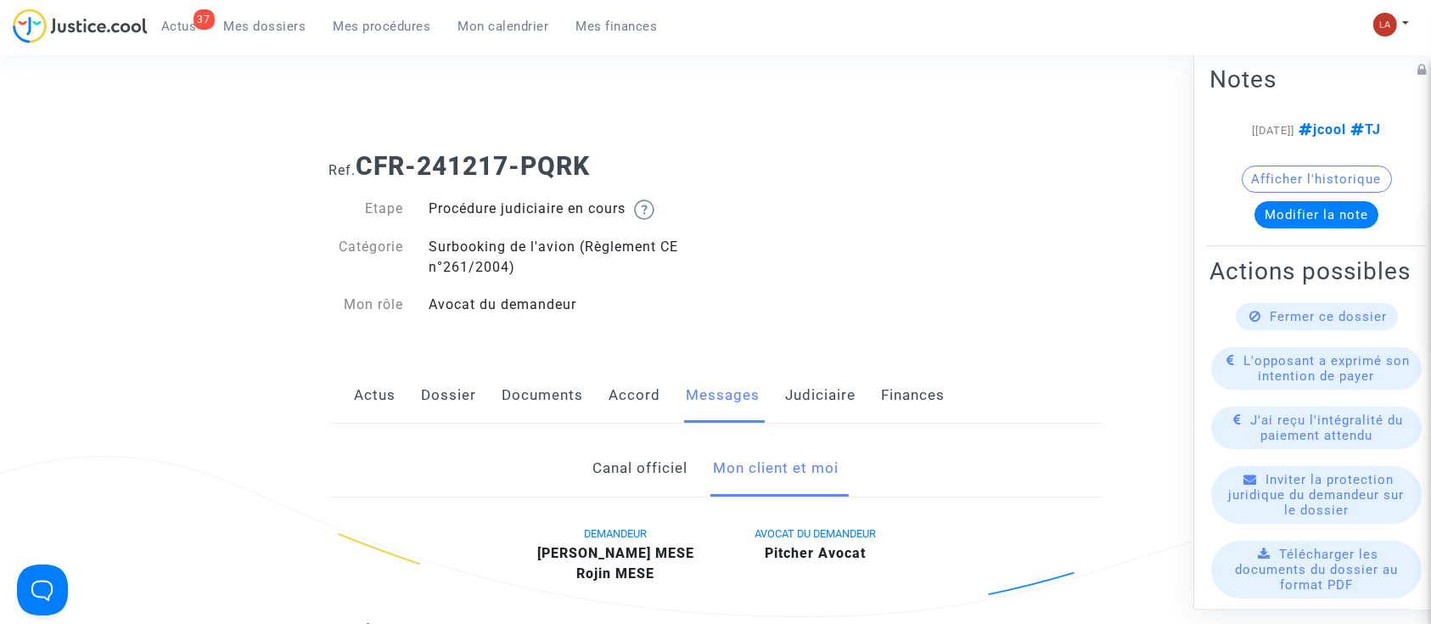
scroll to position [1131, 0]
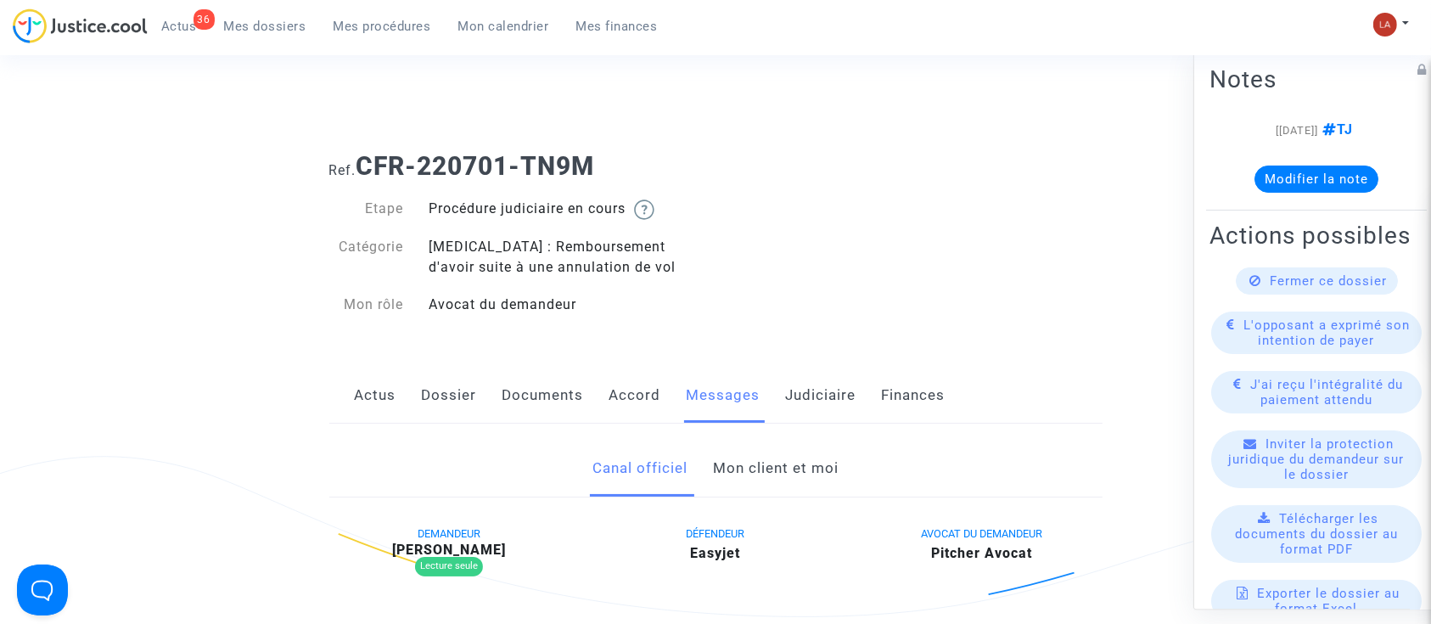
click at [721, 452] on link "Mon client et moi" at bounding box center [776, 468] width 126 height 56
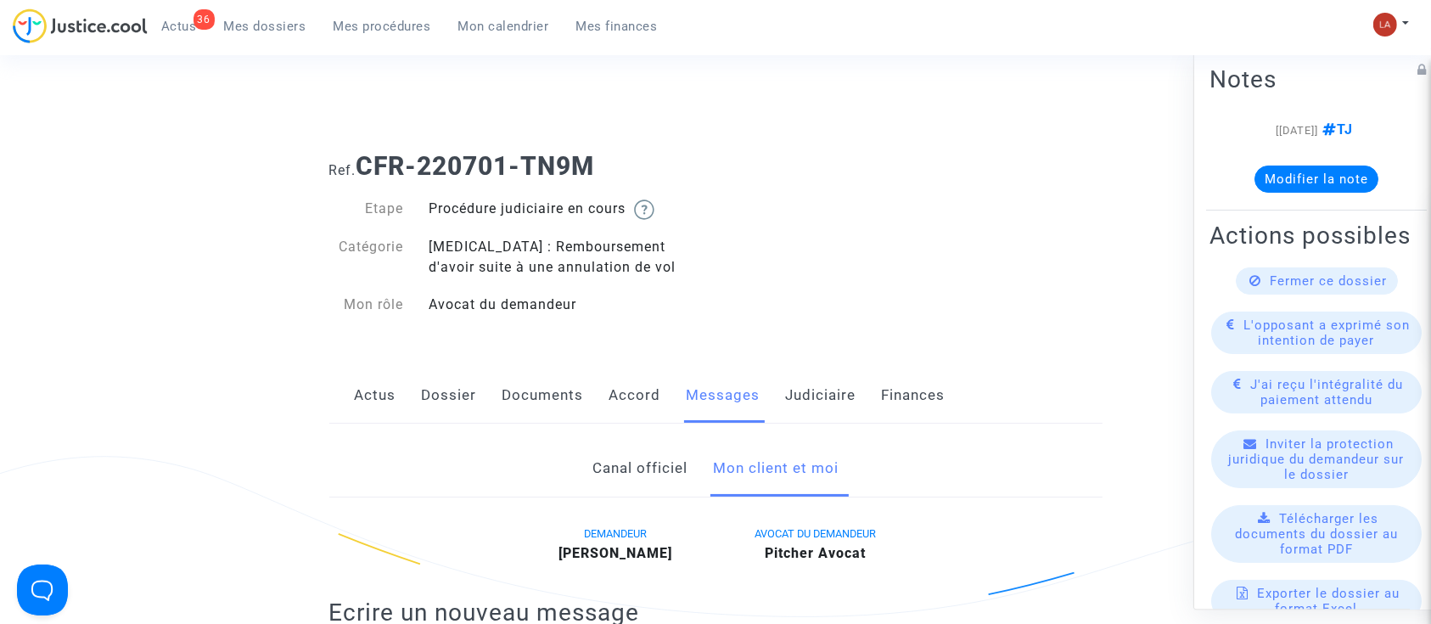
scroll to position [339, 0]
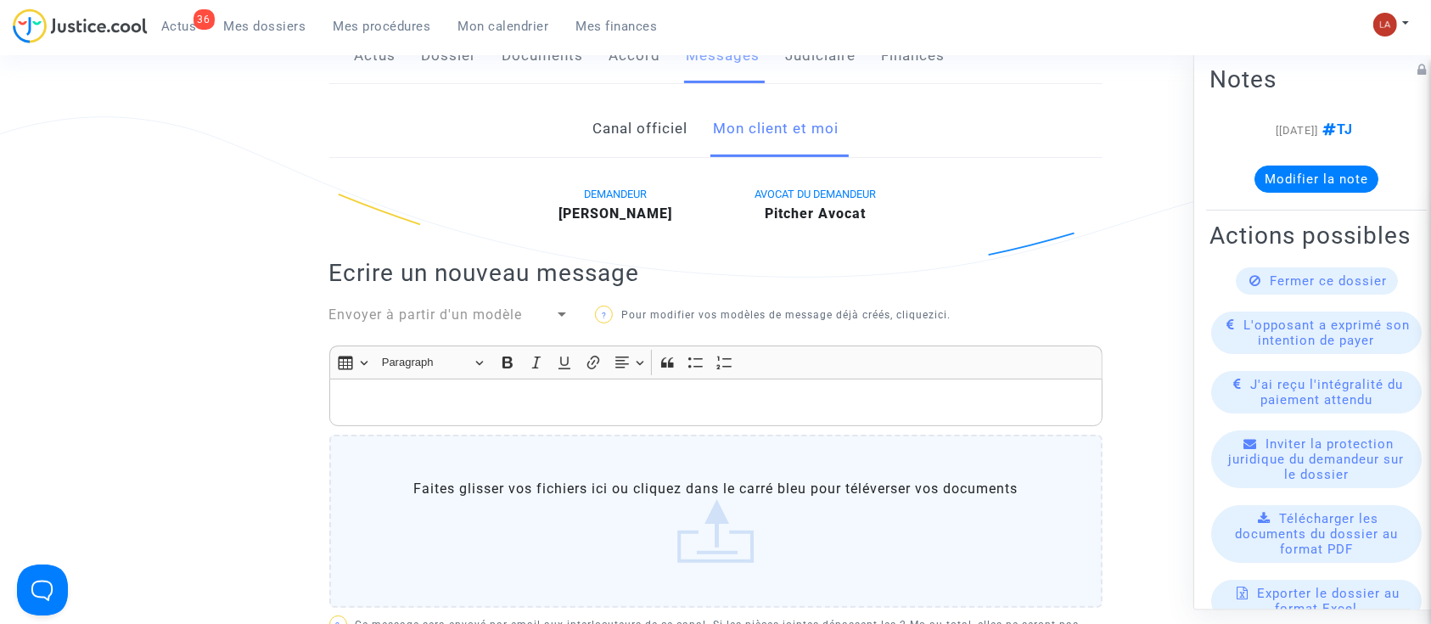
click at [747, 399] on div "Rich Text Editor, main" at bounding box center [715, 403] width 773 height 48
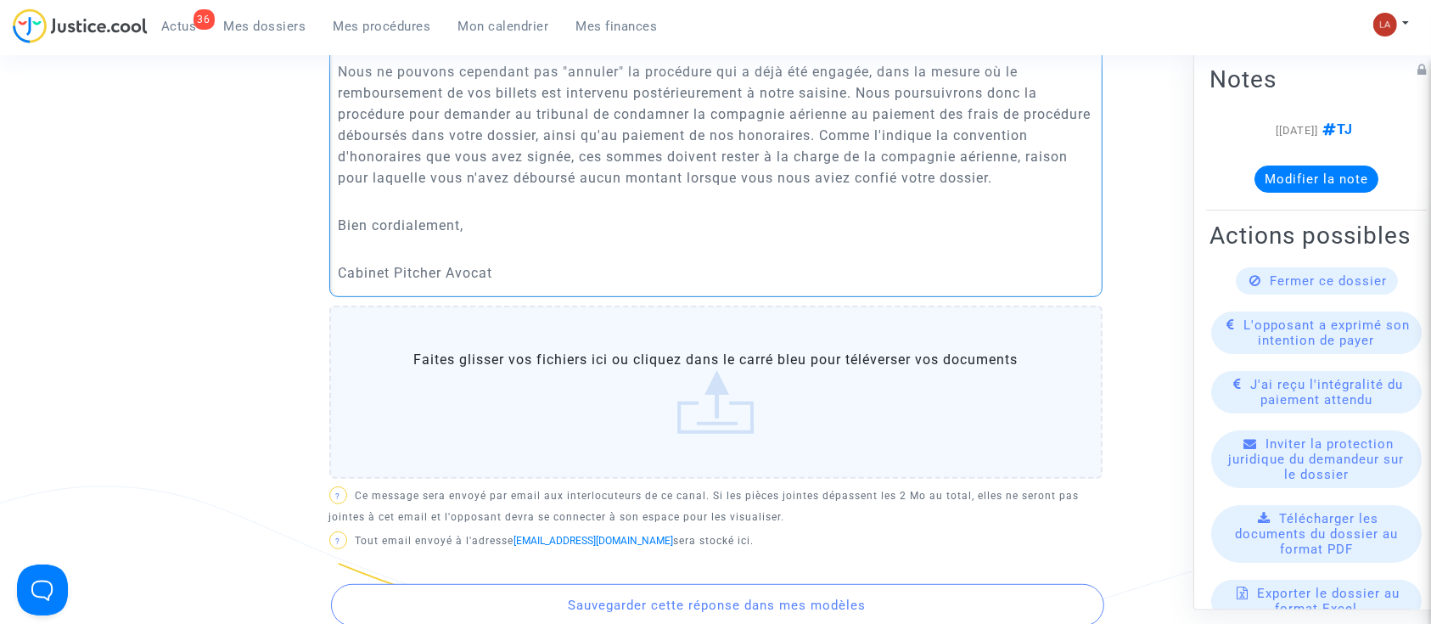
scroll to position [1122, 0]
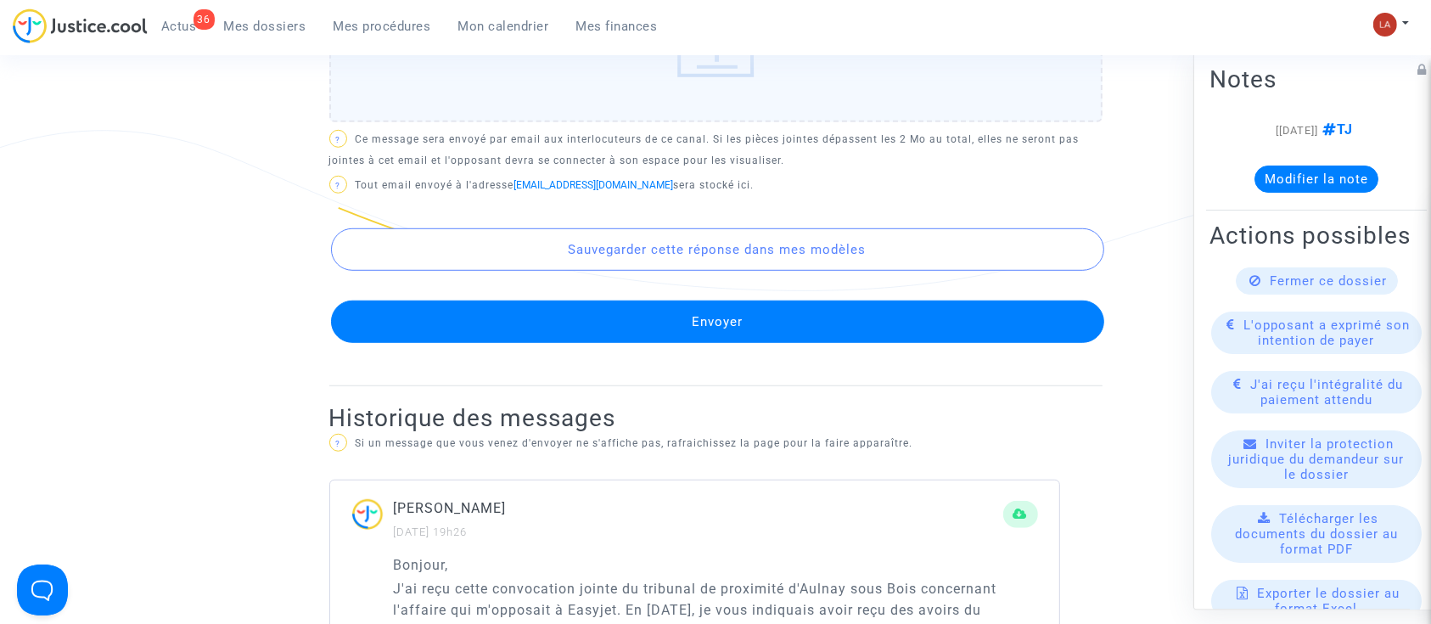
click at [830, 343] on button "Envoyer" at bounding box center [717, 321] width 773 height 42
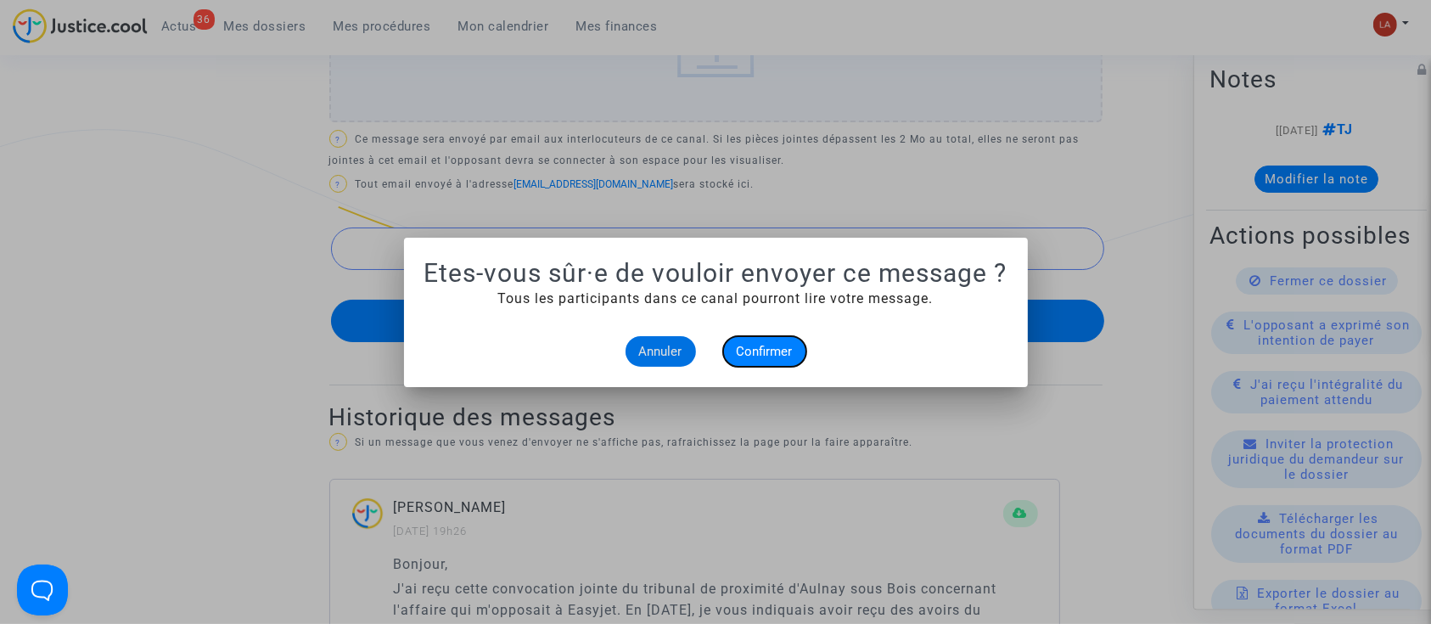
click at [771, 353] on span "Confirmer" at bounding box center [765, 351] width 56 height 15
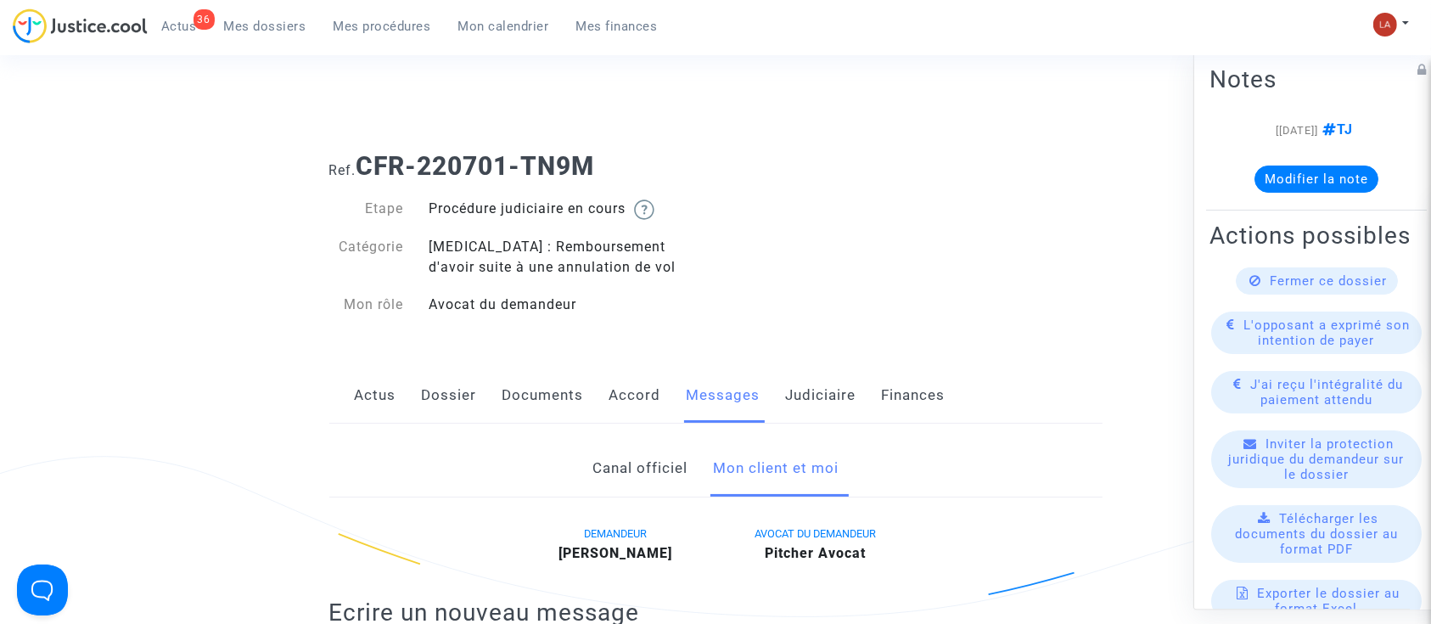
scroll to position [1122, 0]
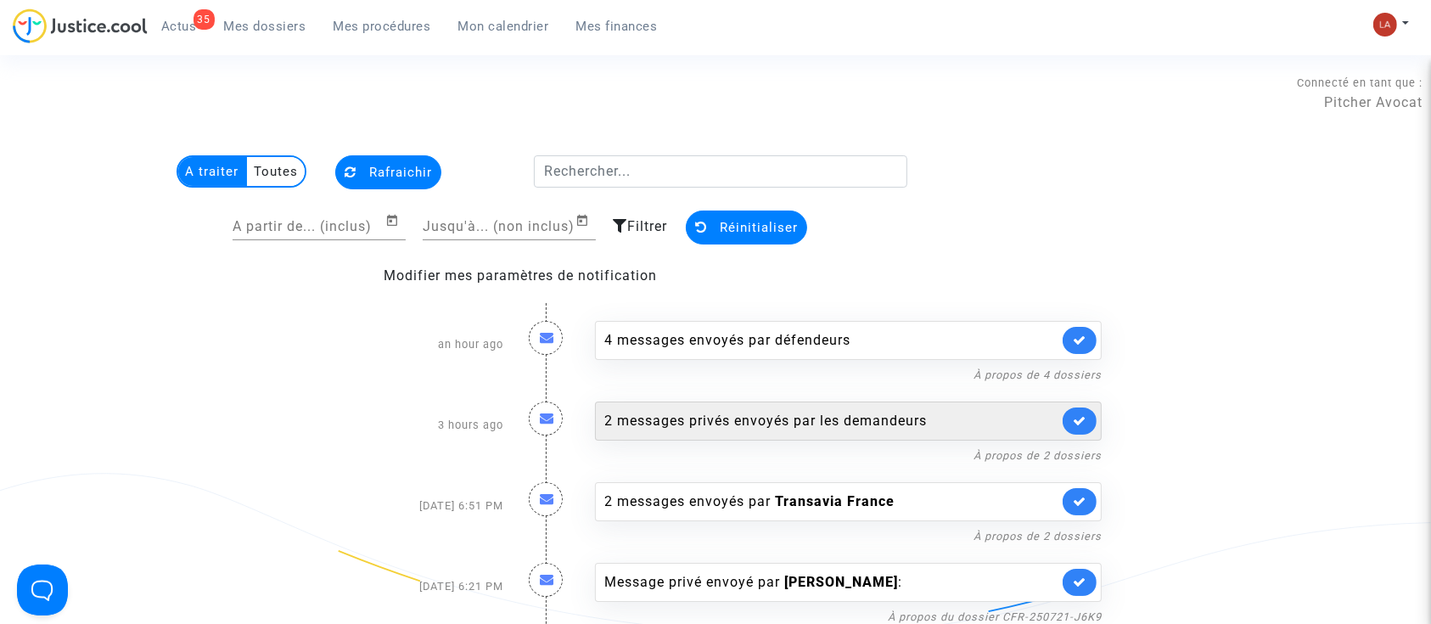
click at [889, 418] on div "2 messages privés envoyés par les demandeurs" at bounding box center [831, 421] width 454 height 20
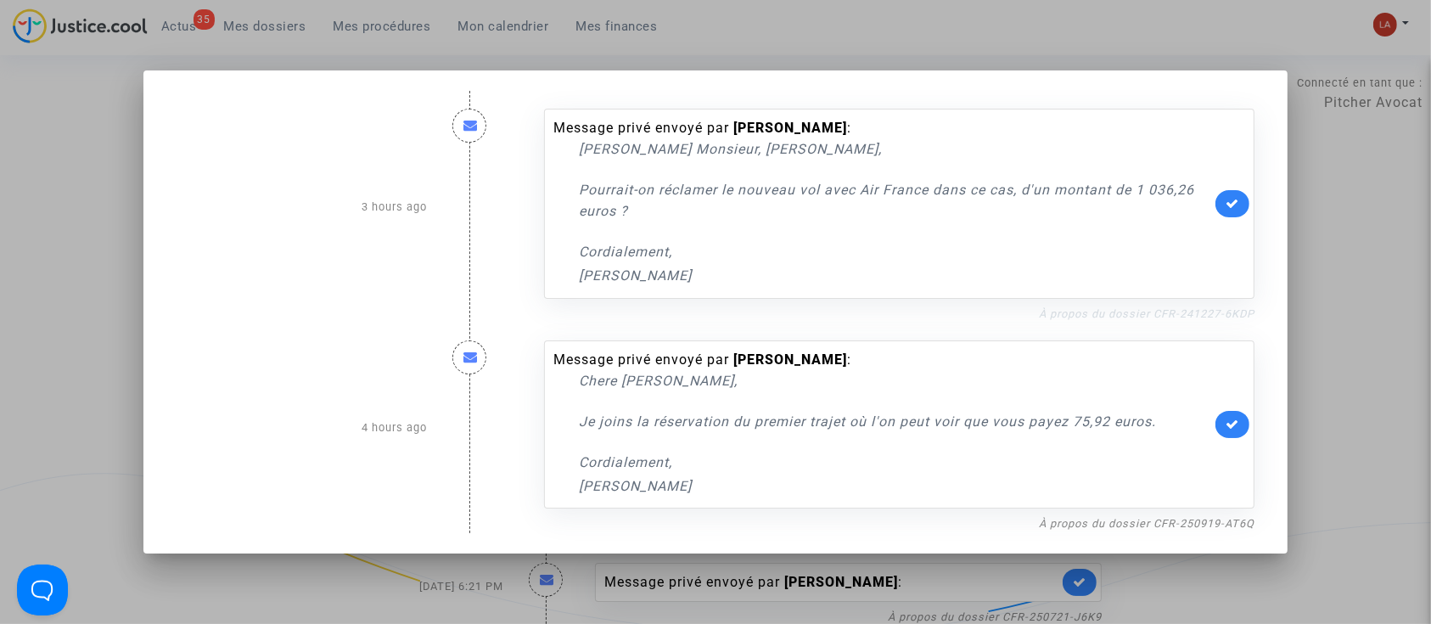
click at [1248, 319] on link "À propos du dossier CFR-241227-6KDP" at bounding box center [1147, 313] width 216 height 13
click at [1239, 197] on icon at bounding box center [1233, 203] width 14 height 13
click at [1188, 526] on link "À propos du dossier CFR-250919-AT6Q" at bounding box center [1147, 523] width 216 height 13
drag, startPoint x: 1249, startPoint y: 429, endPoint x: 1382, endPoint y: 362, distance: 148.4
click at [1249, 428] on link at bounding box center [1232, 424] width 34 height 27
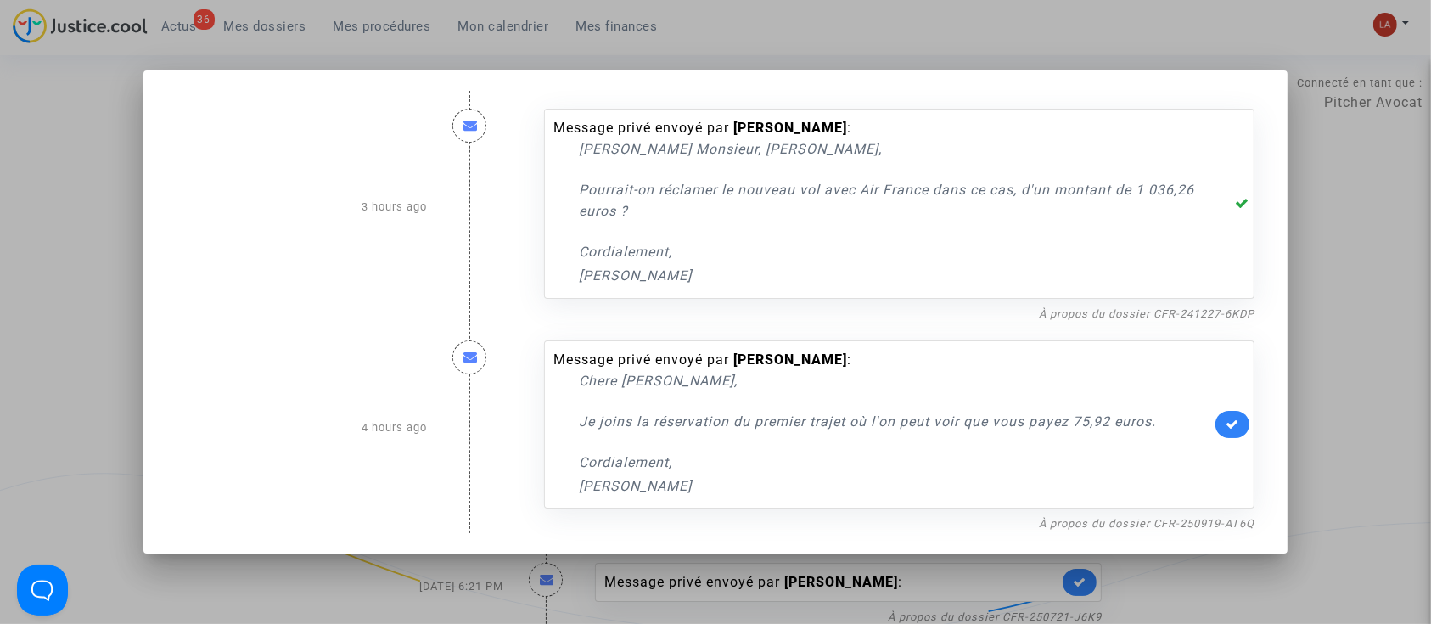
click at [1383, 360] on div at bounding box center [715, 312] width 1431 height 624
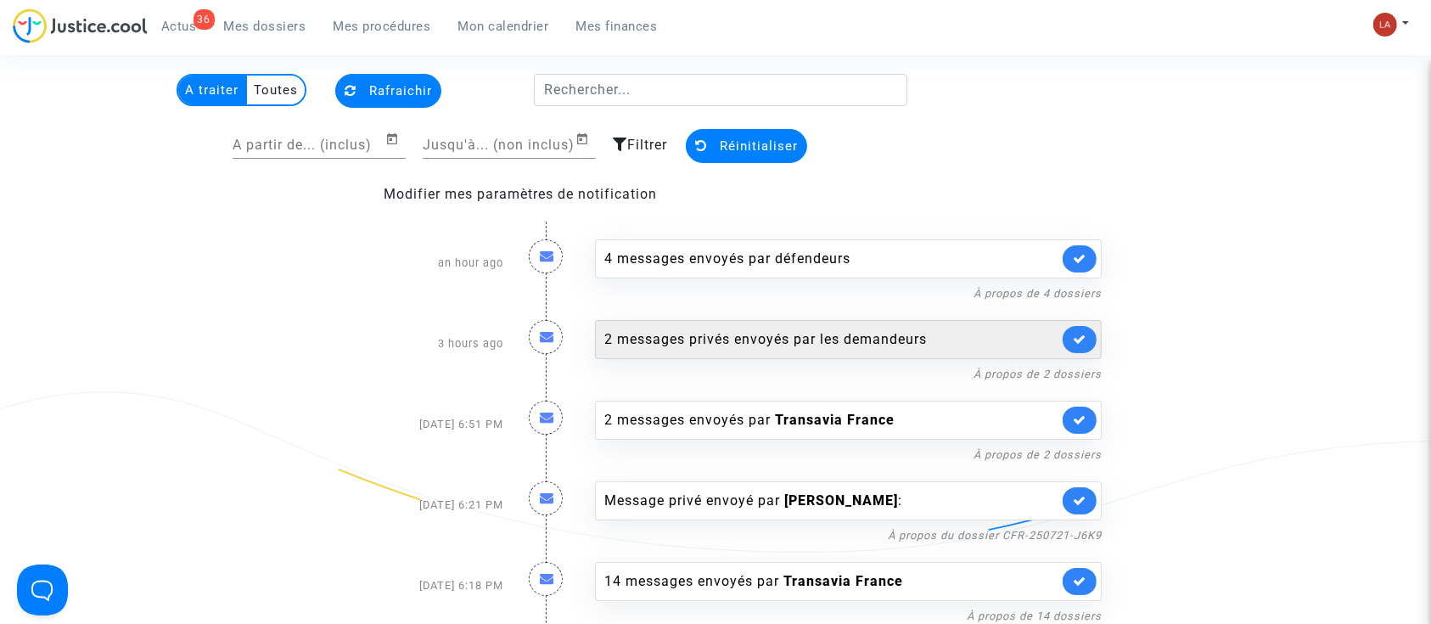
scroll to position [113, 0]
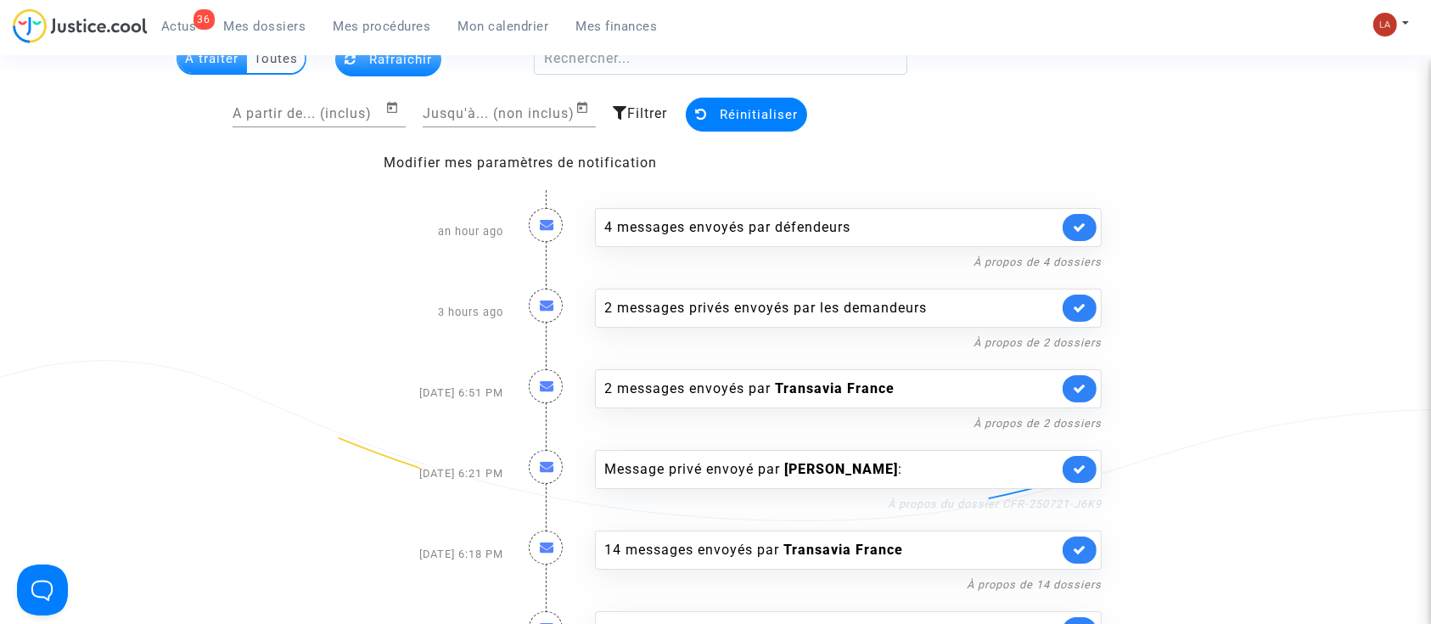
click at [981, 497] on link "À propos du dossier CFR-250721-J6K9" at bounding box center [995, 503] width 214 height 13
click at [1076, 461] on link at bounding box center [1080, 469] width 34 height 27
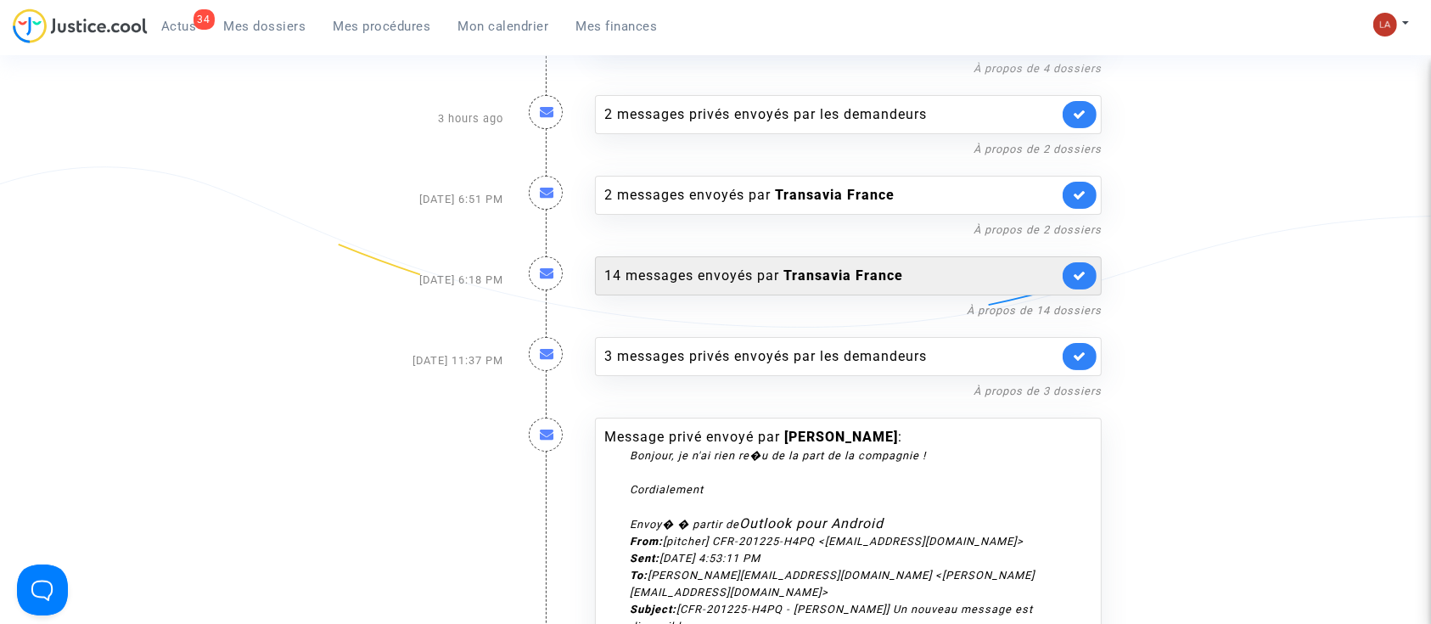
scroll to position [452, 0]
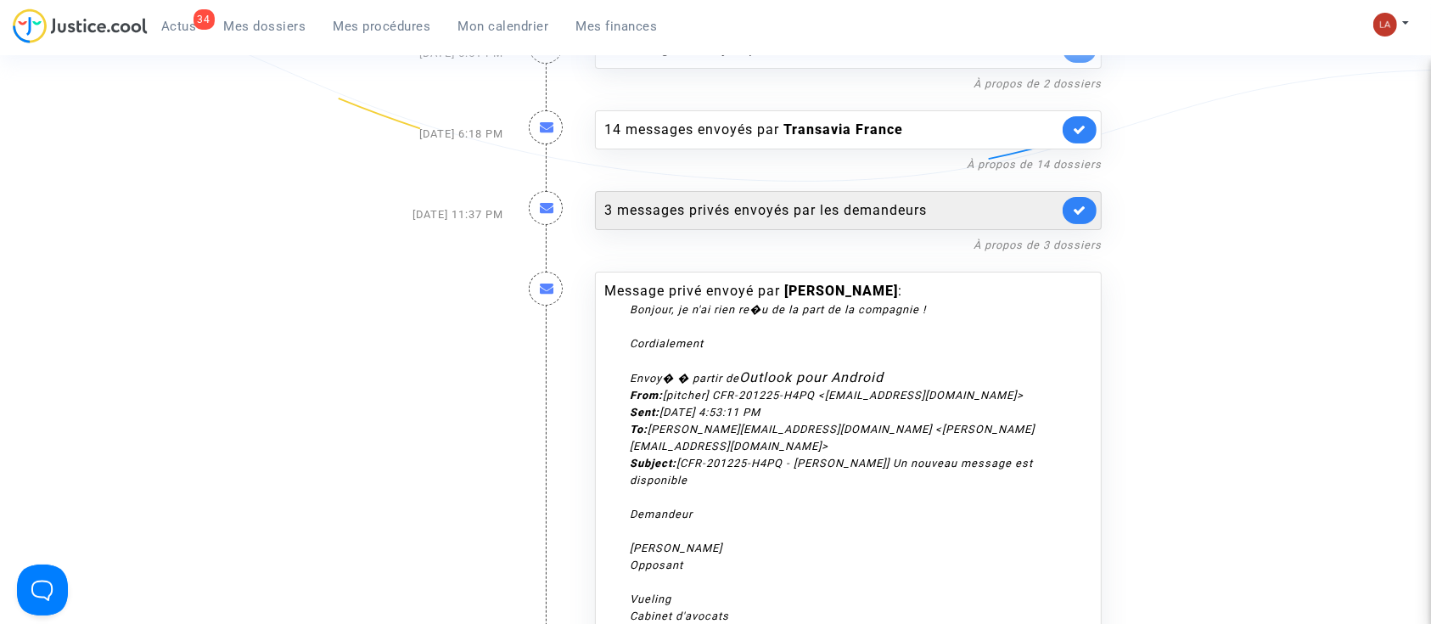
click at [912, 219] on div "3 messages privés envoyés par les demandeurs" at bounding box center [831, 210] width 454 height 20
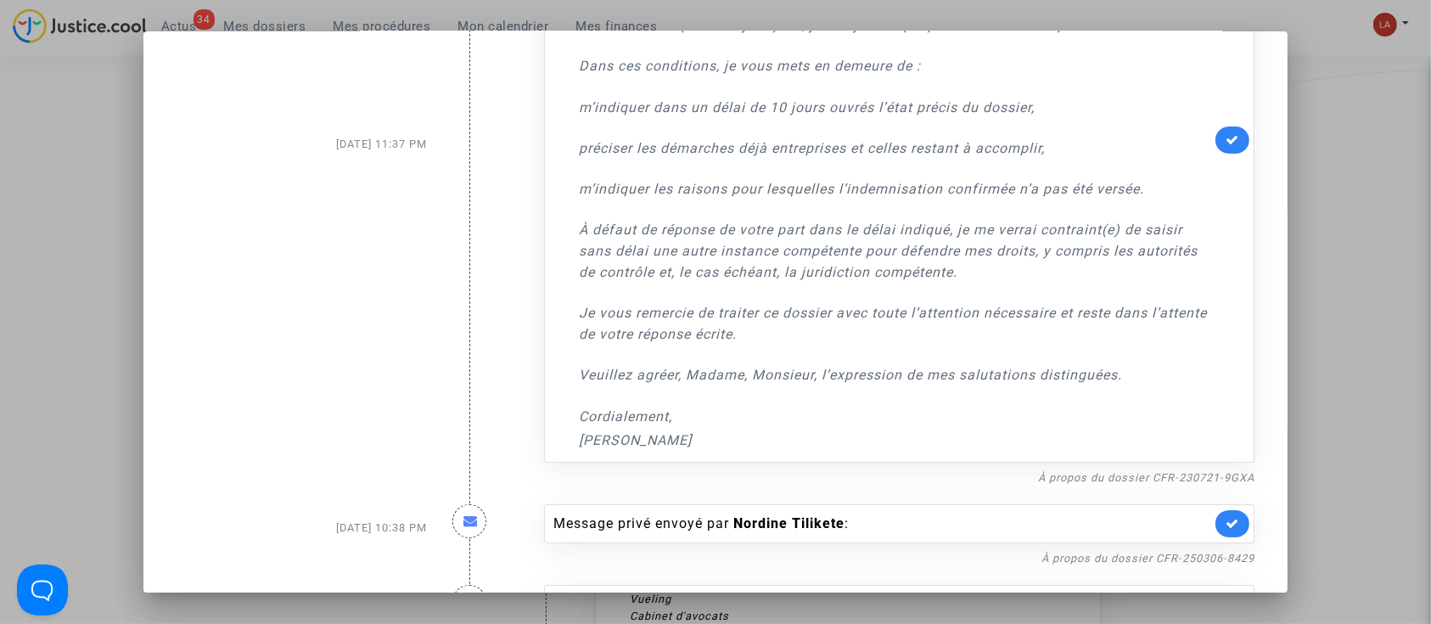
scroll to position [339, 0]
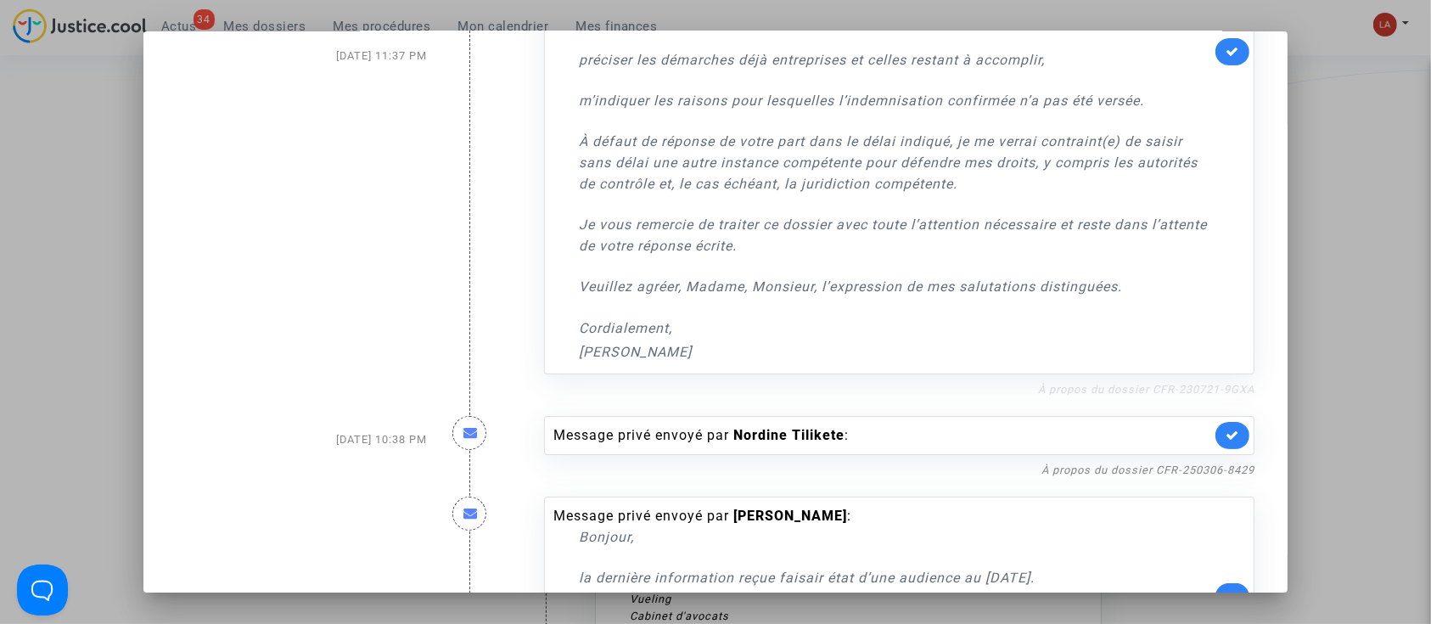
click at [1150, 392] on link "À propos du dossier CFR-230721-9GXA" at bounding box center [1146, 389] width 216 height 13
click at [1226, 57] on icon at bounding box center [1233, 51] width 14 height 13
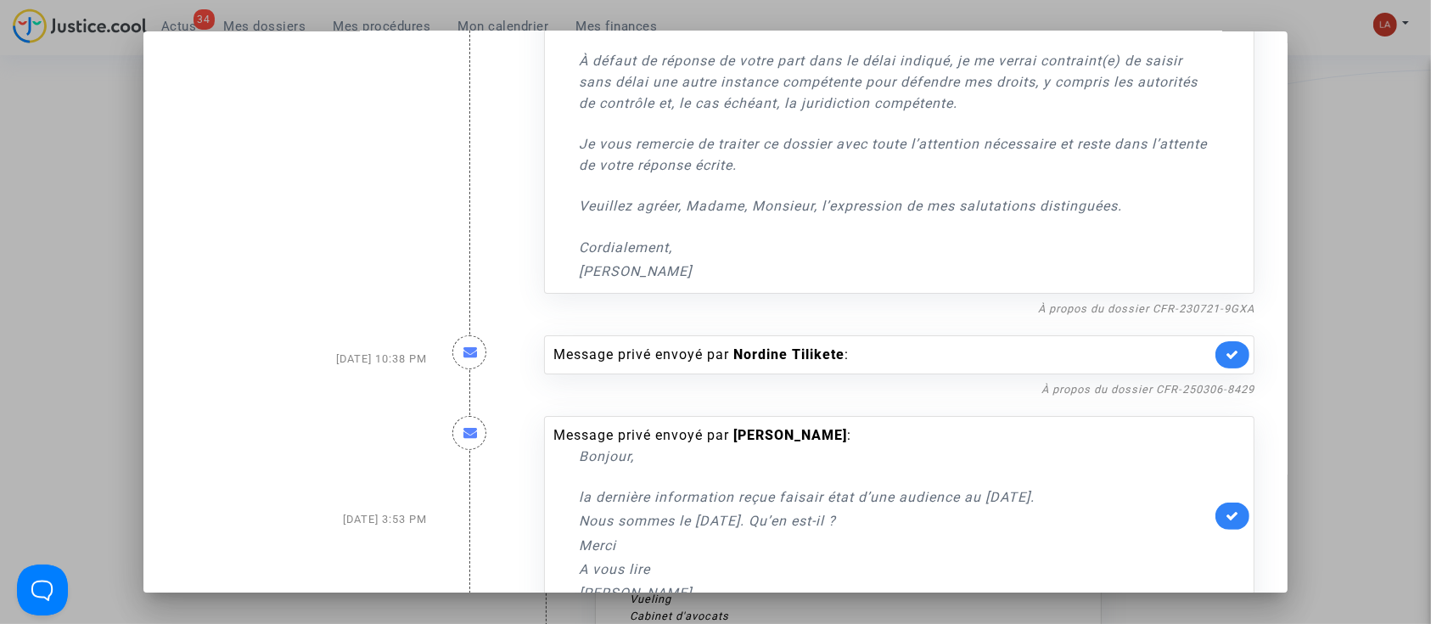
scroll to position [452, 0]
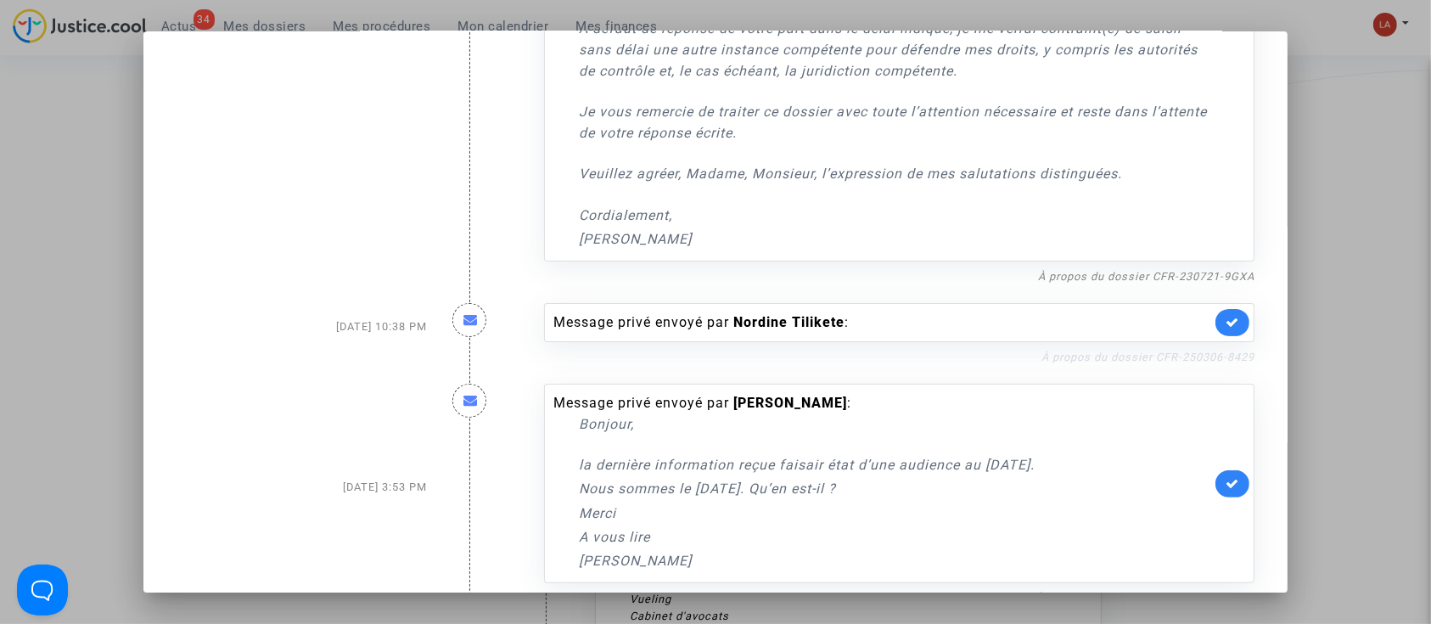
click at [1114, 351] on link "À propos du dossier CFR-250306-8429" at bounding box center [1147, 357] width 213 height 13
click at [1220, 329] on link at bounding box center [1232, 322] width 34 height 27
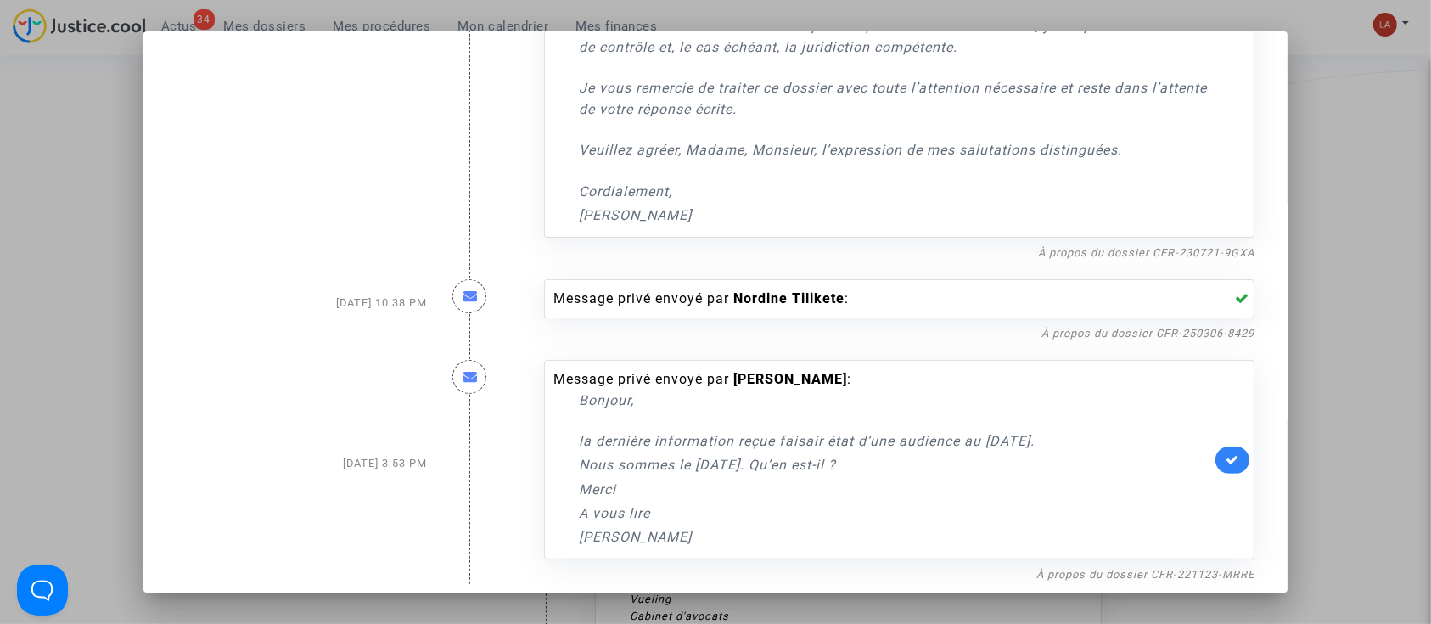
scroll to position [487, 0]
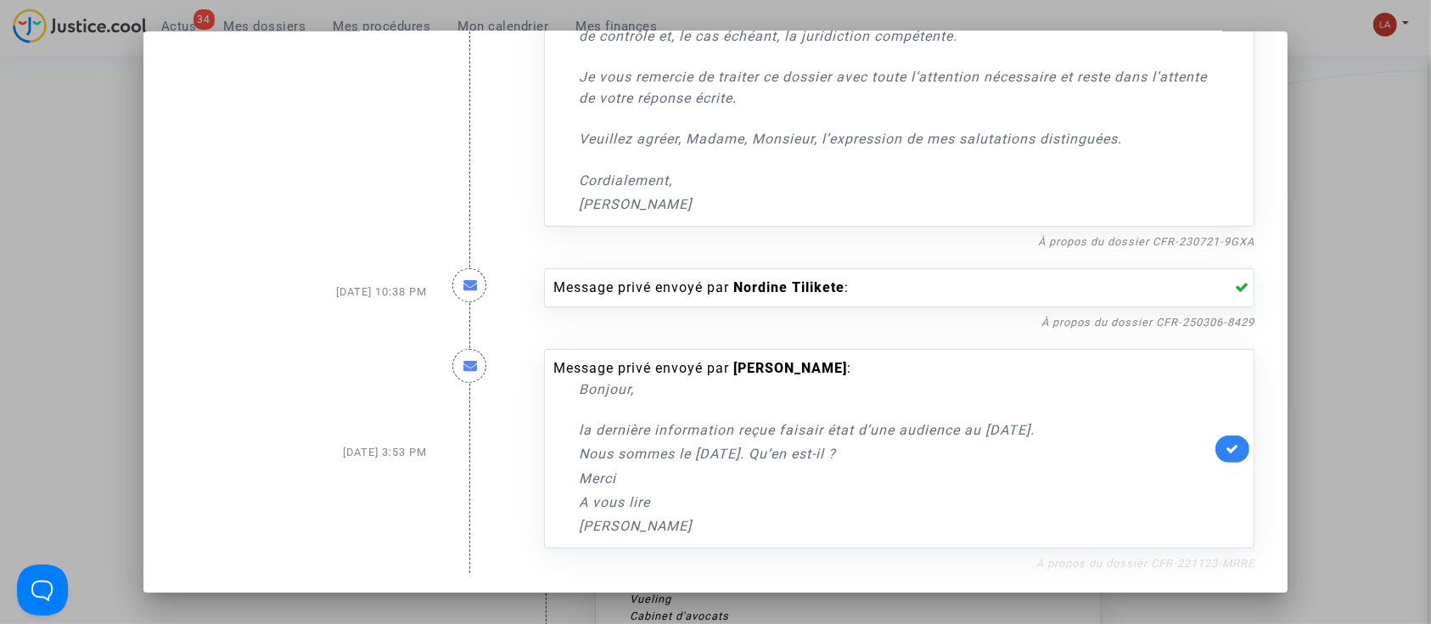
click at [1204, 558] on link "À propos du dossier CFR-221123-MRRE" at bounding box center [1145, 563] width 218 height 13
click at [1223, 460] on link at bounding box center [1232, 448] width 34 height 27
click at [1404, 318] on div at bounding box center [715, 312] width 1431 height 624
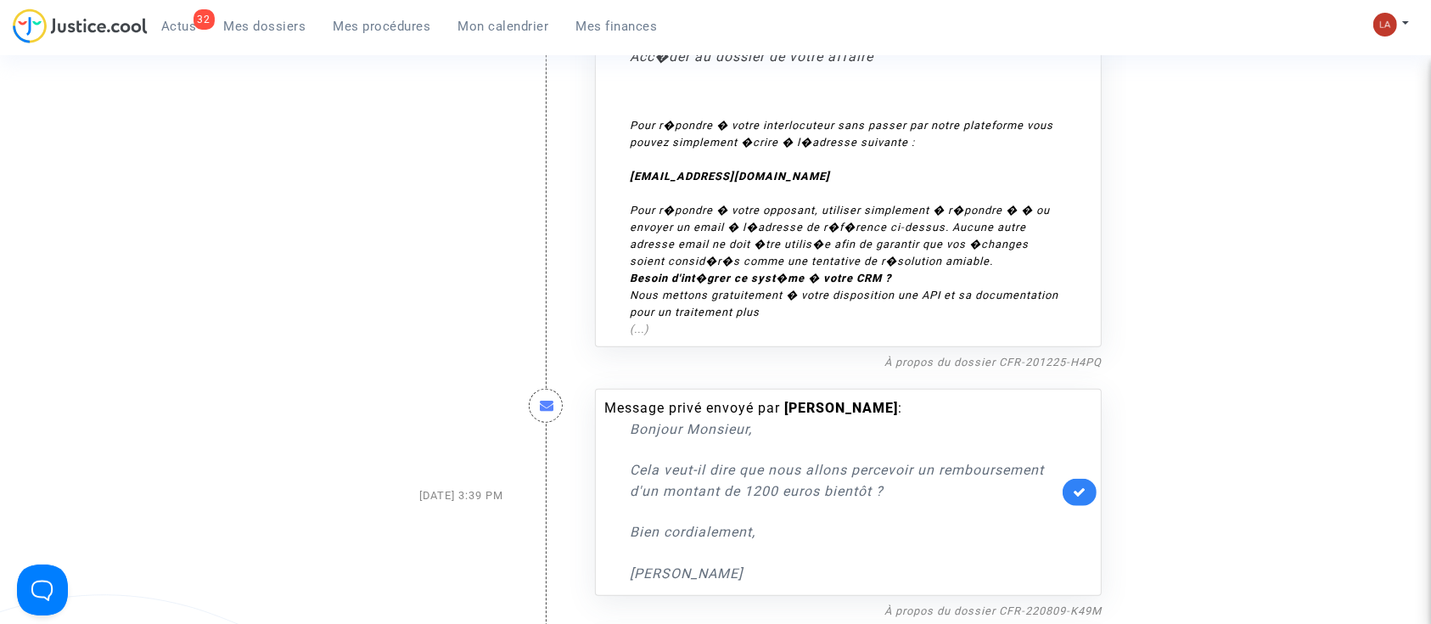
scroll to position [1584, 0]
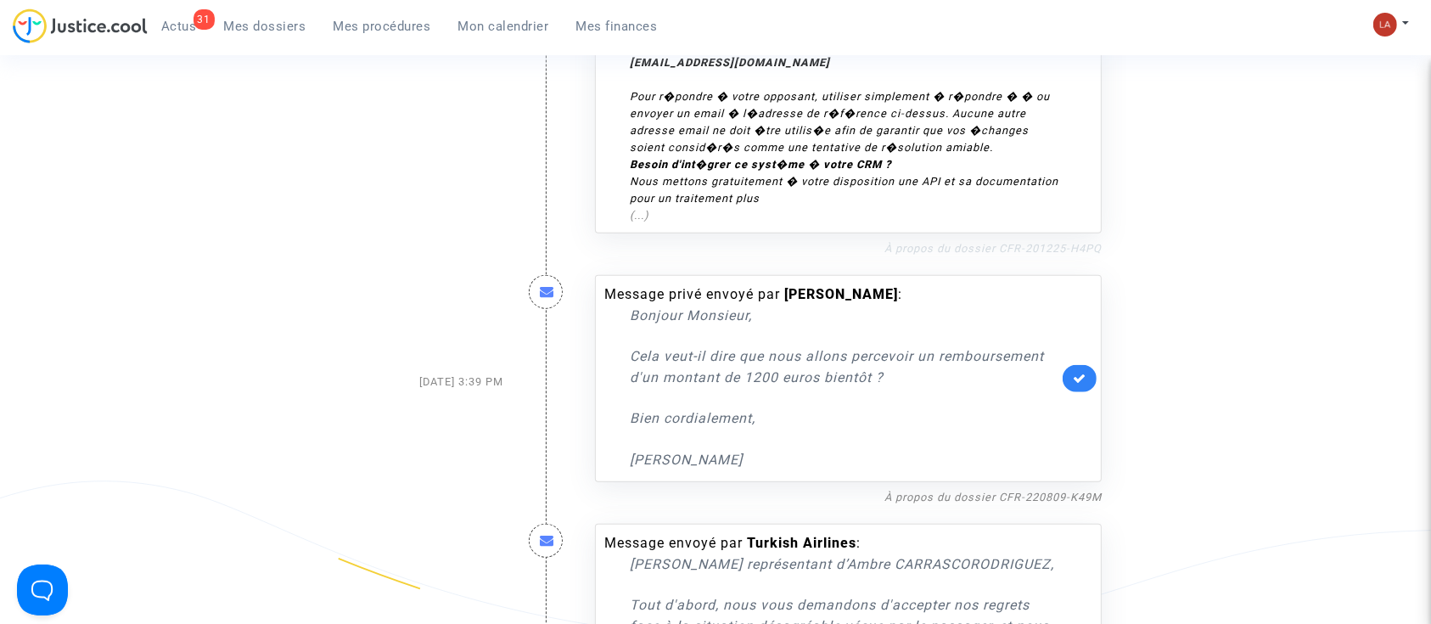
click at [1060, 244] on link "À propos du dossier CFR-201225-H4PQ" at bounding box center [992, 248] width 217 height 13
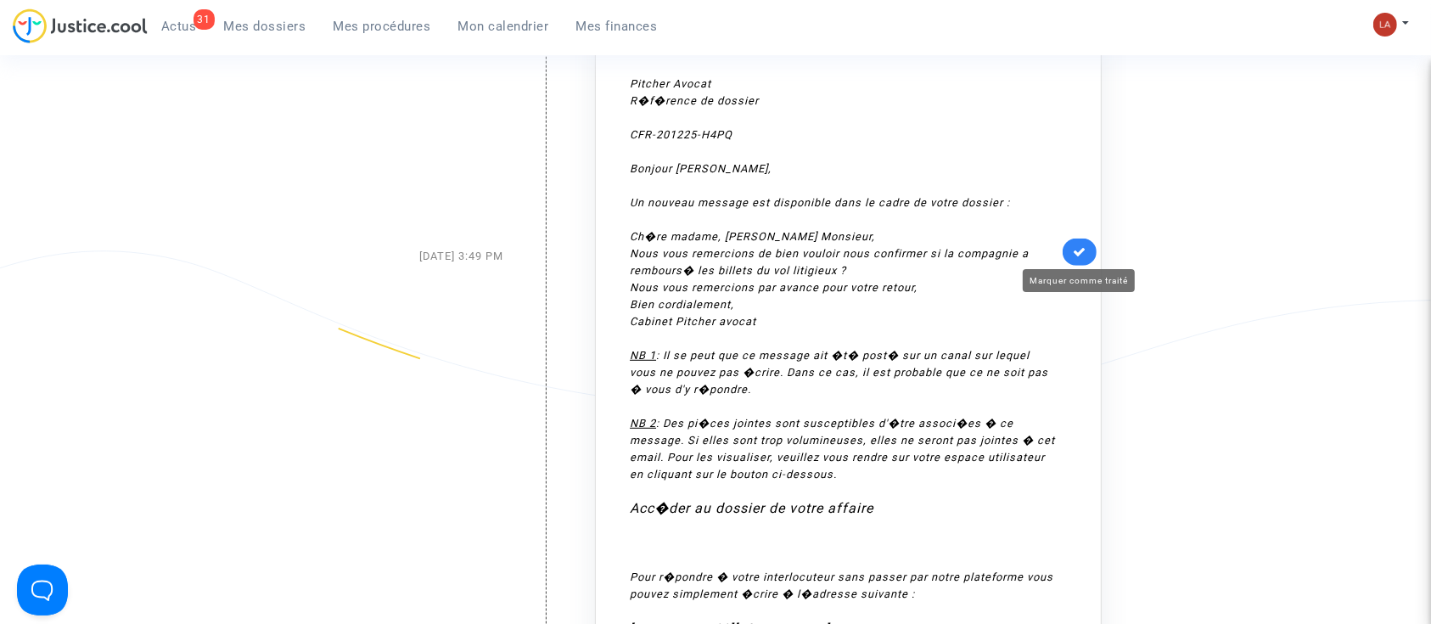
click at [1083, 250] on icon at bounding box center [1080, 251] width 14 height 13
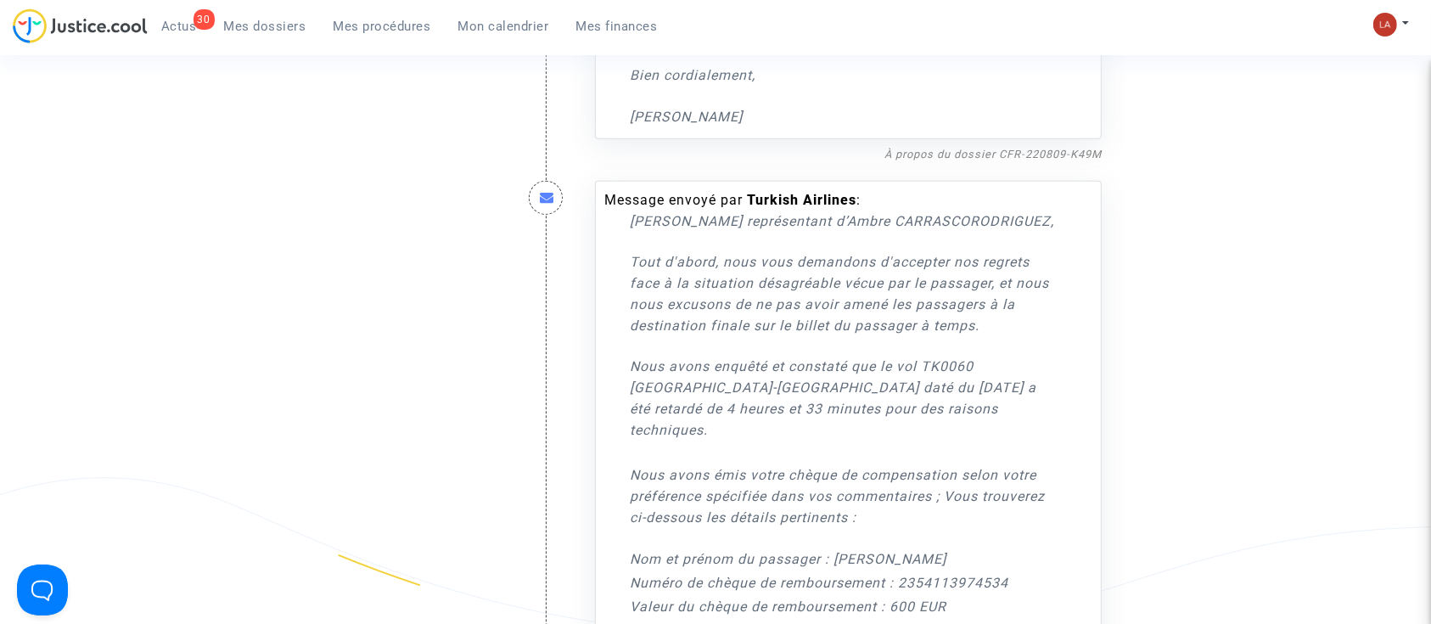
scroll to position [565, 0]
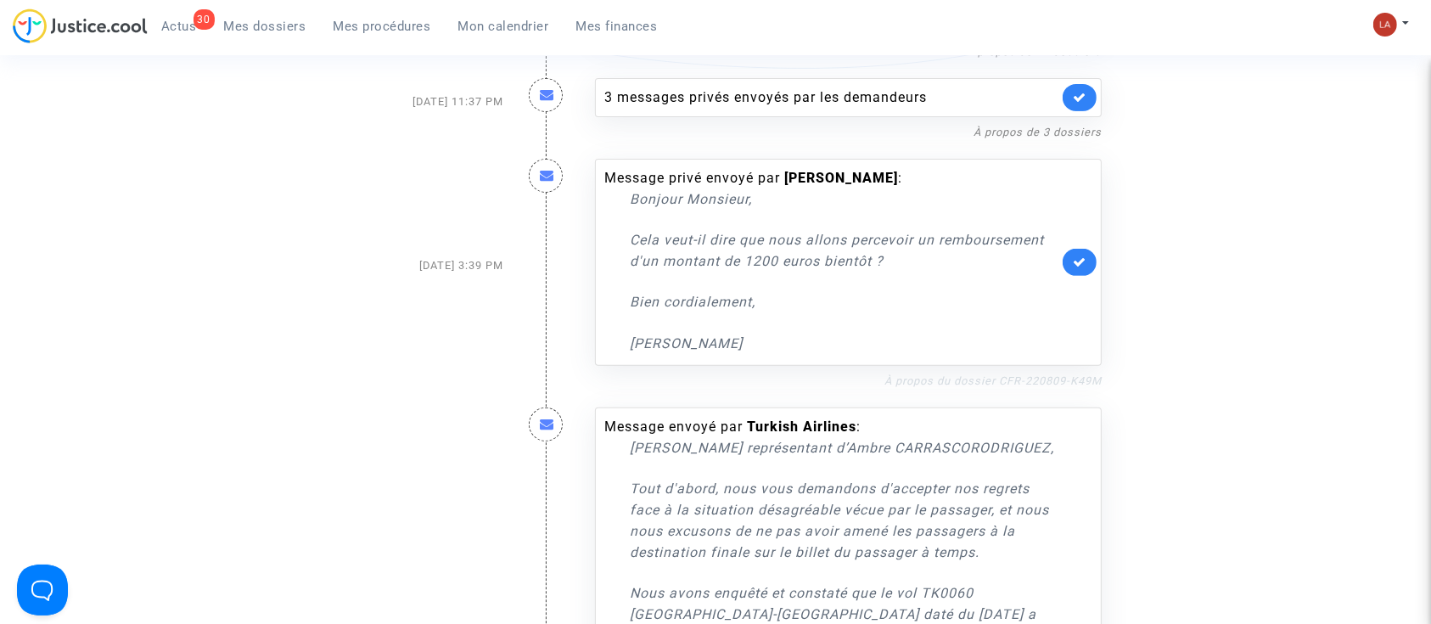
click at [1055, 375] on link "À propos du dossier CFR-220809-K49M" at bounding box center [992, 380] width 217 height 13
click at [1066, 261] on link at bounding box center [1080, 262] width 34 height 27
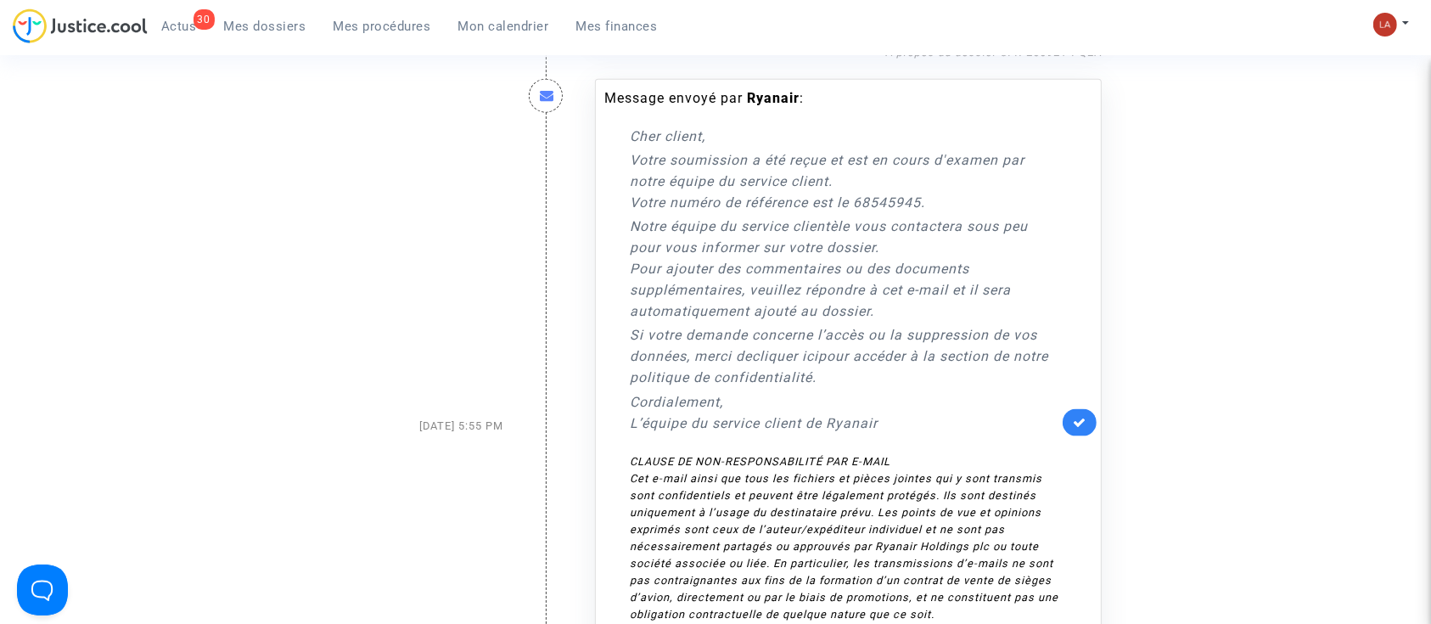
scroll to position [2263, 0]
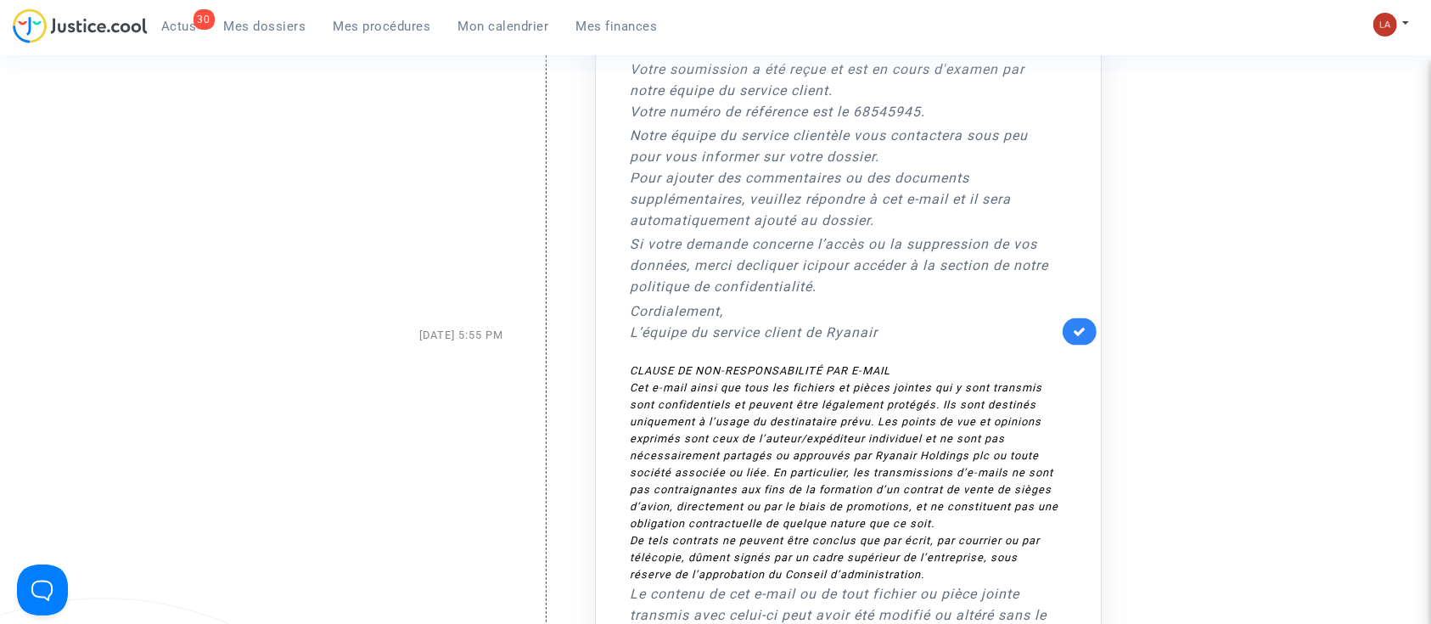
click at [1095, 345] on link at bounding box center [1080, 331] width 34 height 27
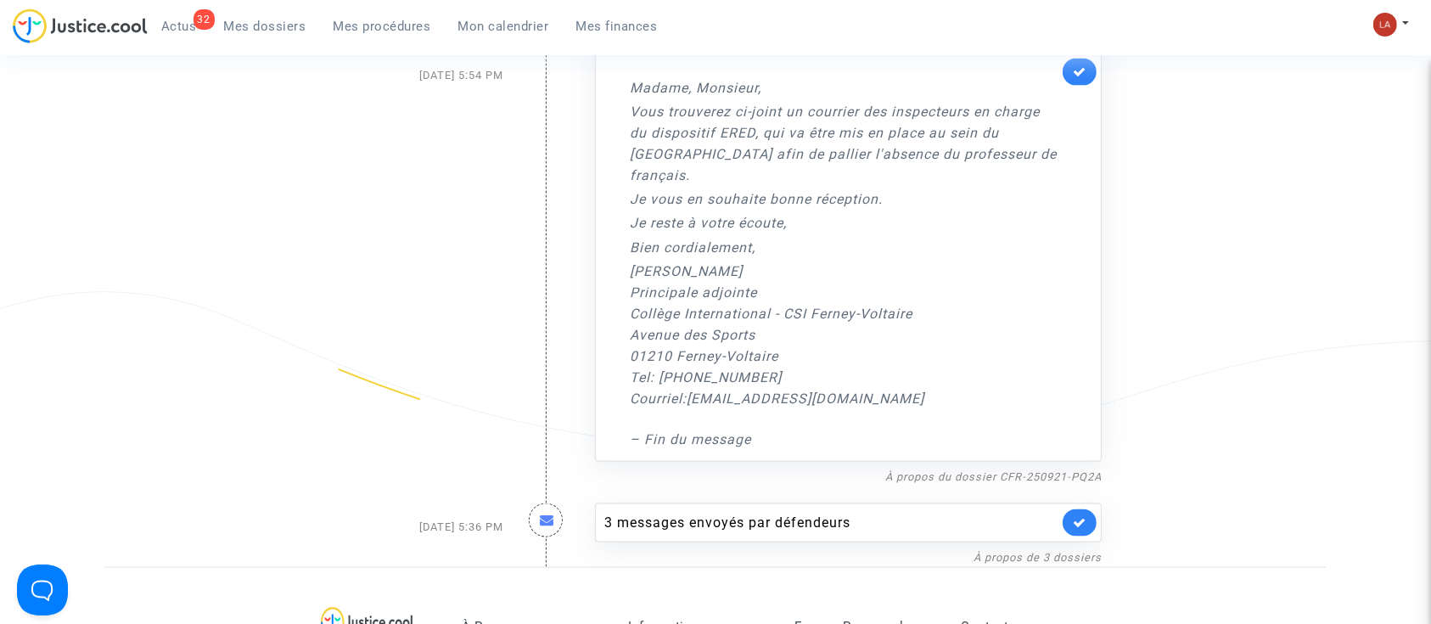
scroll to position [2376, 0]
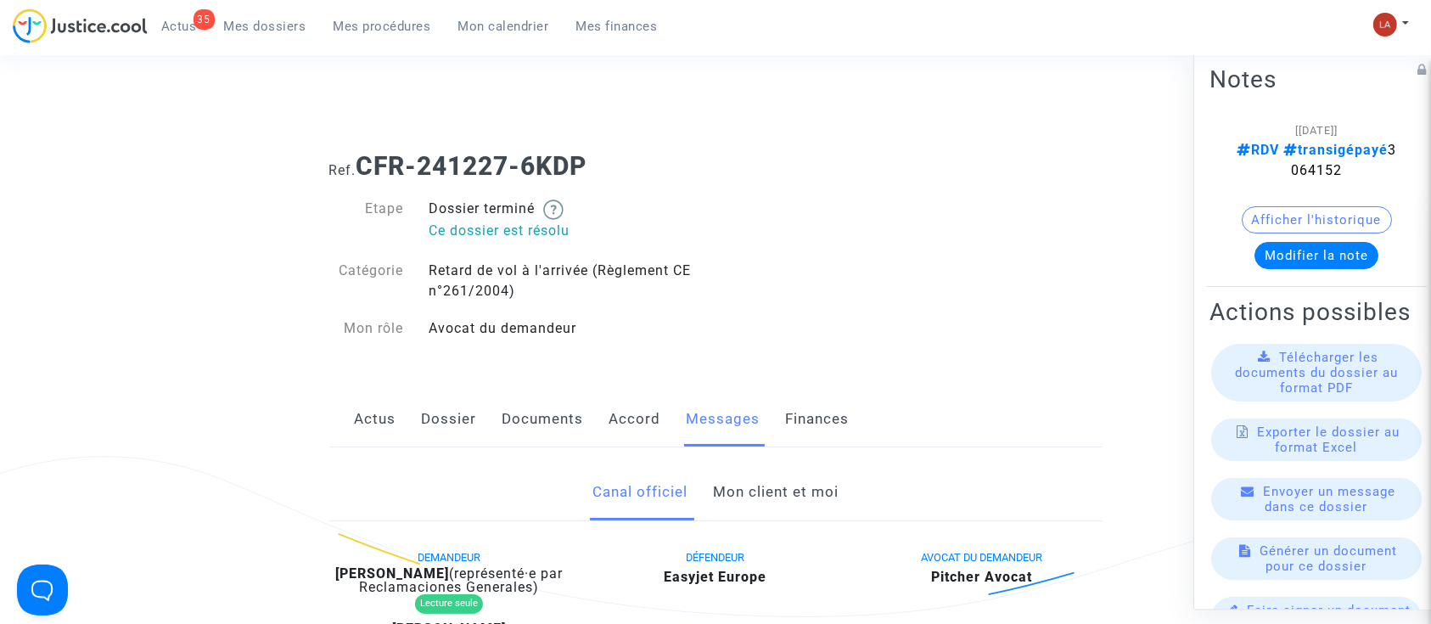
click at [1364, 242] on div "Modifier la note" at bounding box center [1316, 255] width 214 height 27
click at [1361, 264] on button "Modifier la note" at bounding box center [1316, 255] width 124 height 27
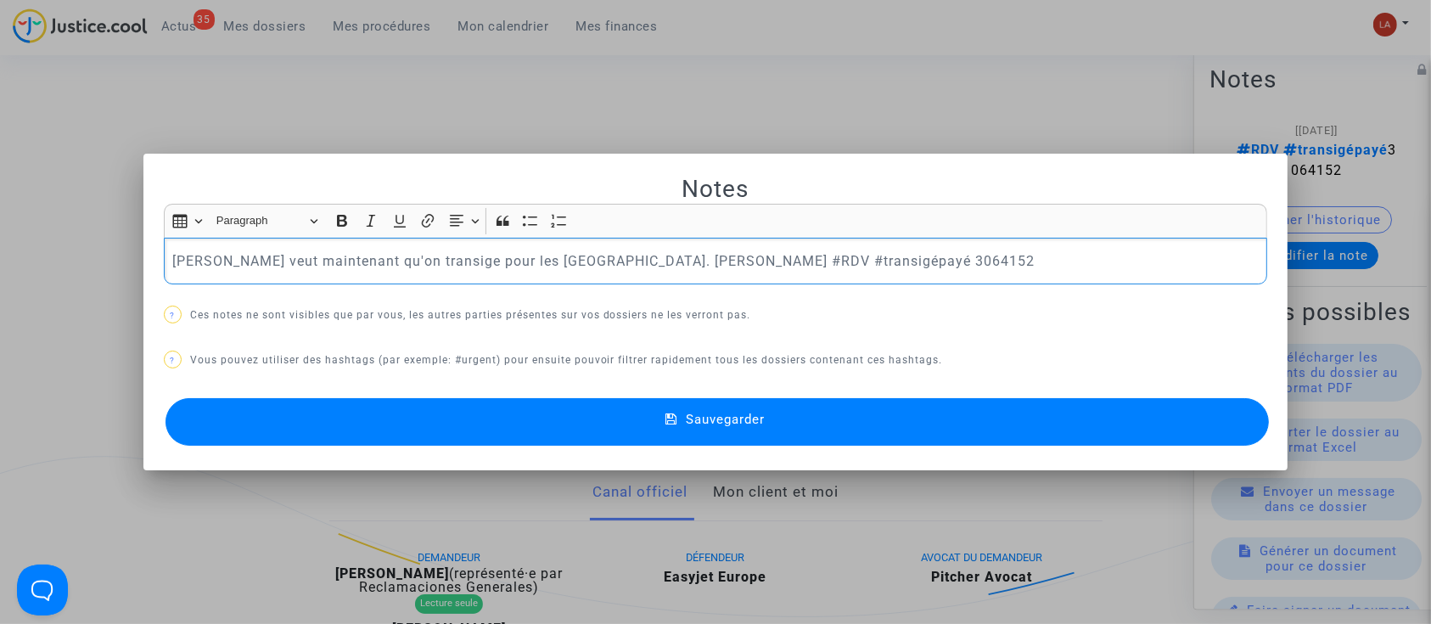
click at [496, 449] on div "Sauvegarder" at bounding box center [716, 422] width 1104 height 56
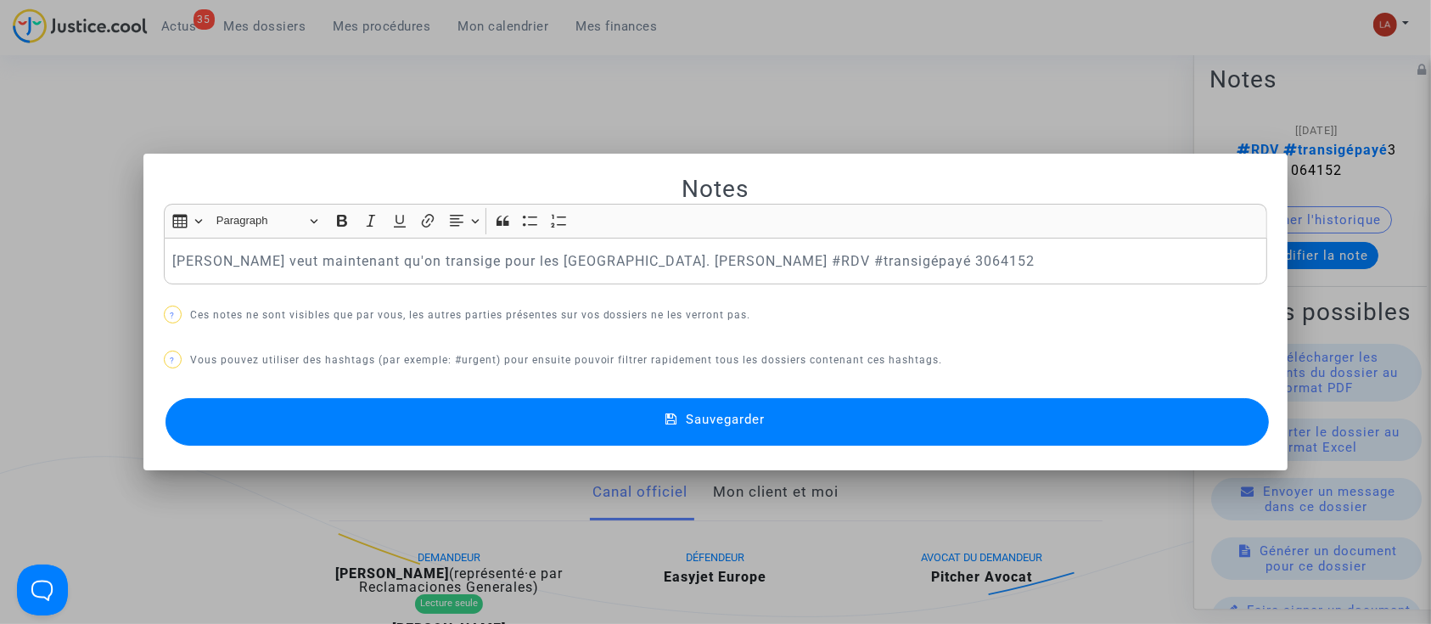
click at [561, 410] on button "Sauvegarder" at bounding box center [718, 422] width 1104 height 48
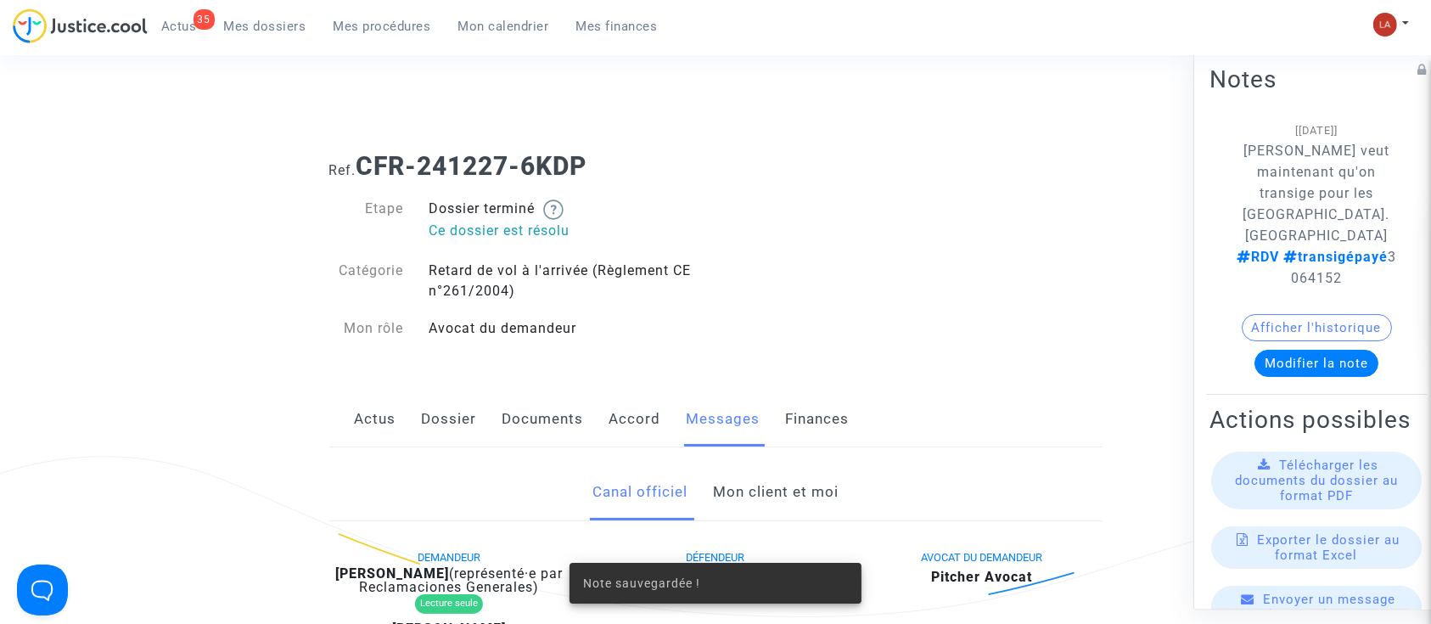
click at [802, 502] on link "Mon client et moi" at bounding box center [776, 492] width 126 height 56
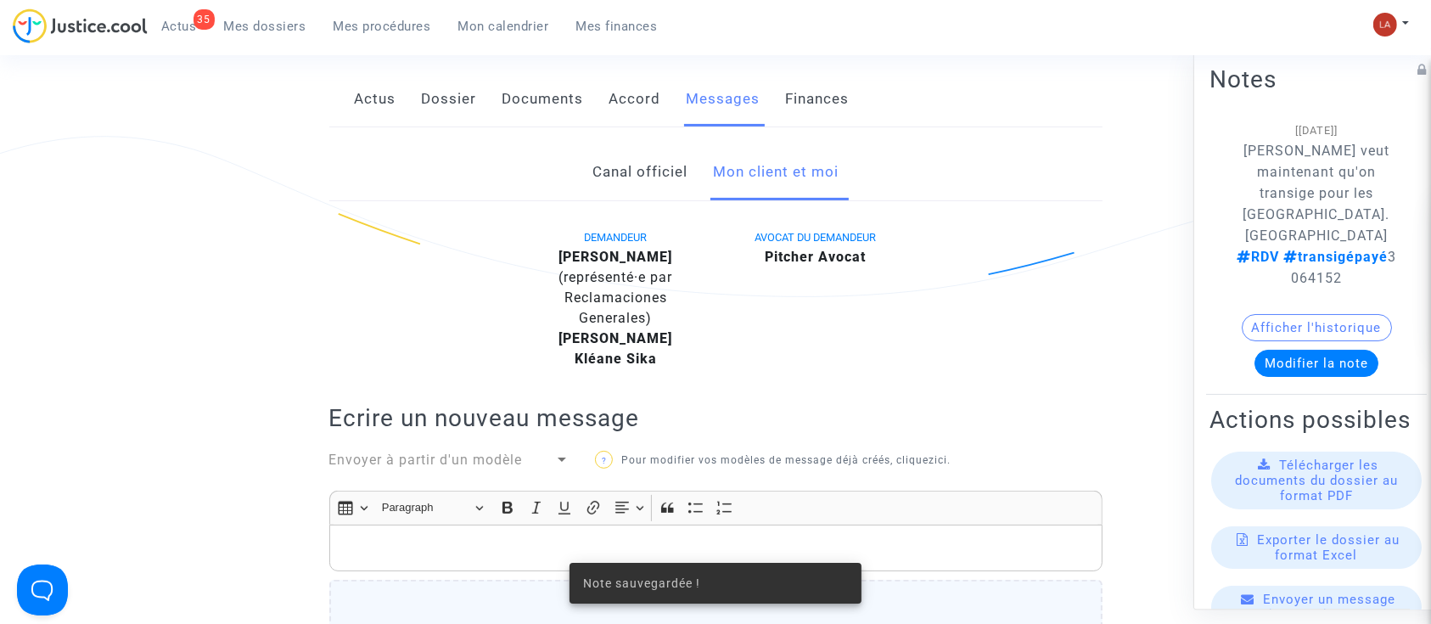
scroll to position [452, 0]
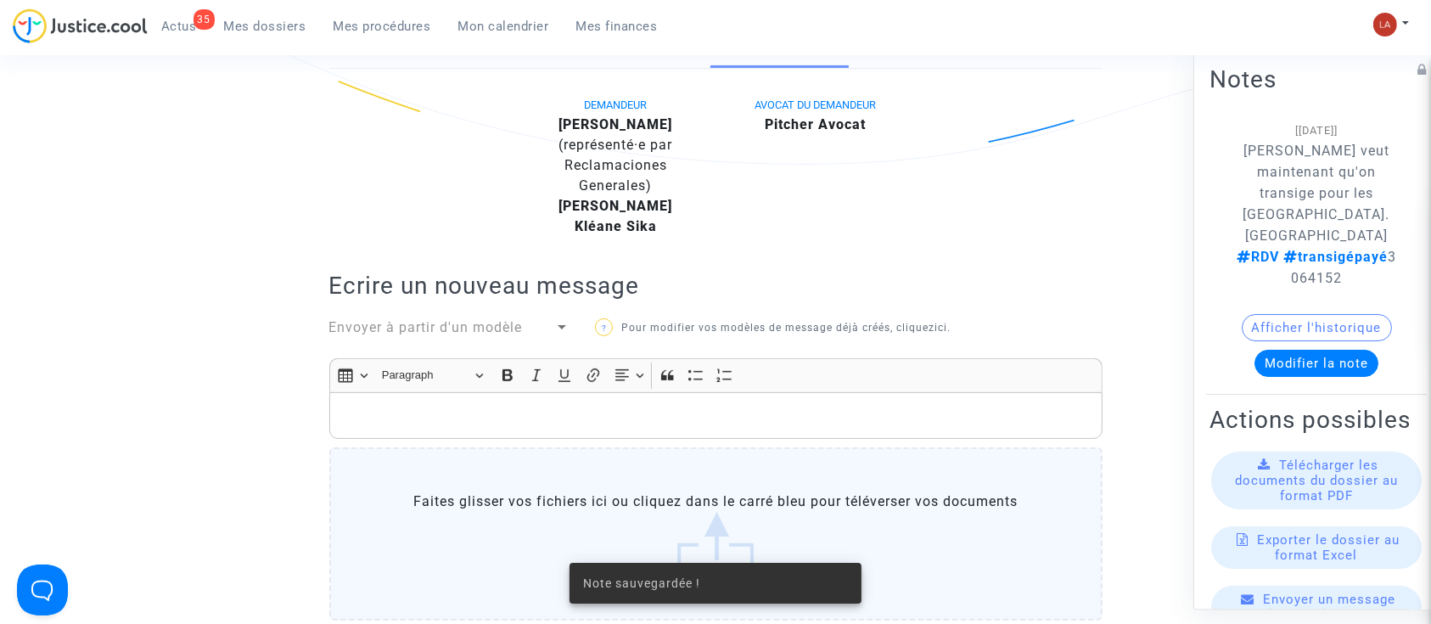
click at [759, 425] on div "Rich Text Editor, main" at bounding box center [715, 416] width 773 height 48
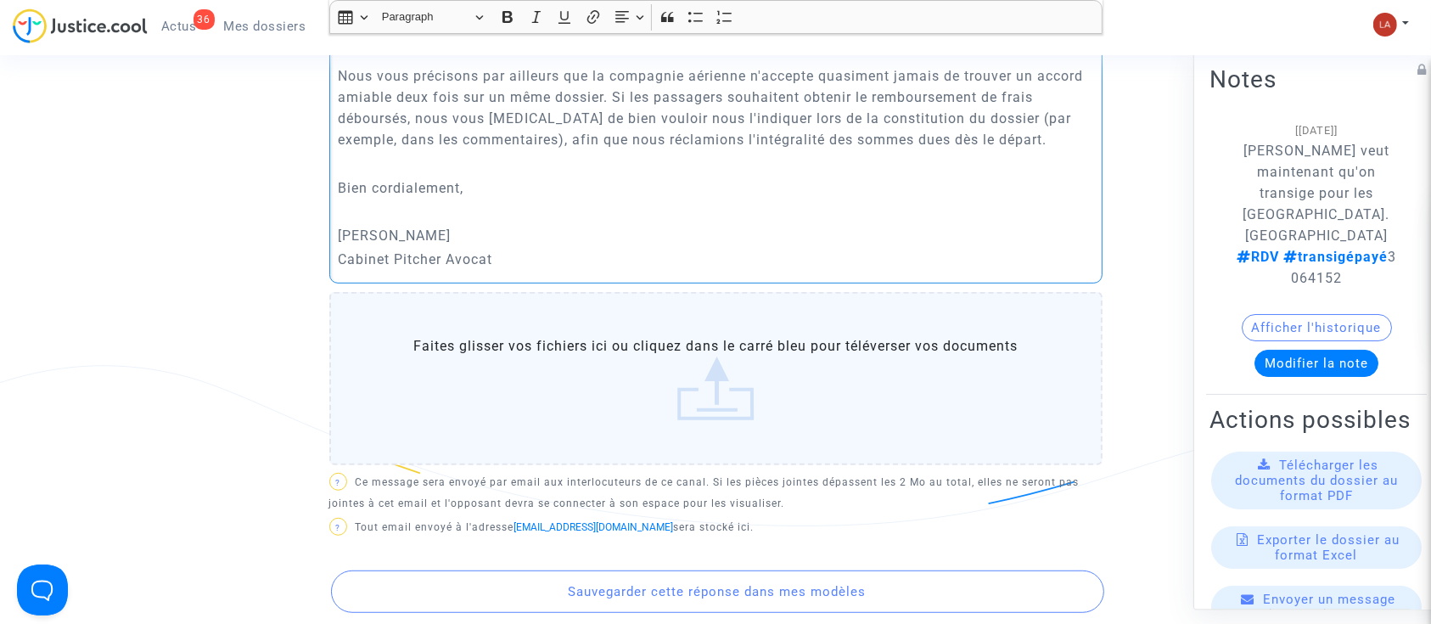
scroll to position [989, 0]
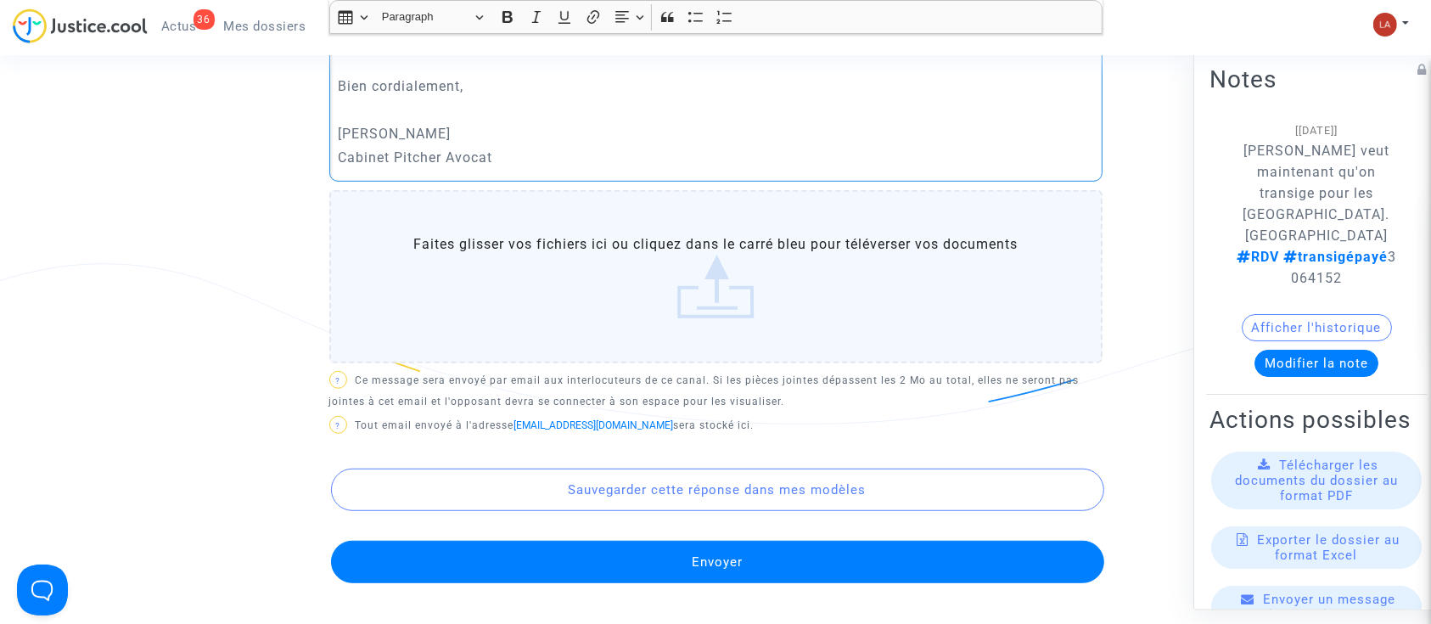
click at [820, 572] on button "Envoyer" at bounding box center [717, 562] width 773 height 42
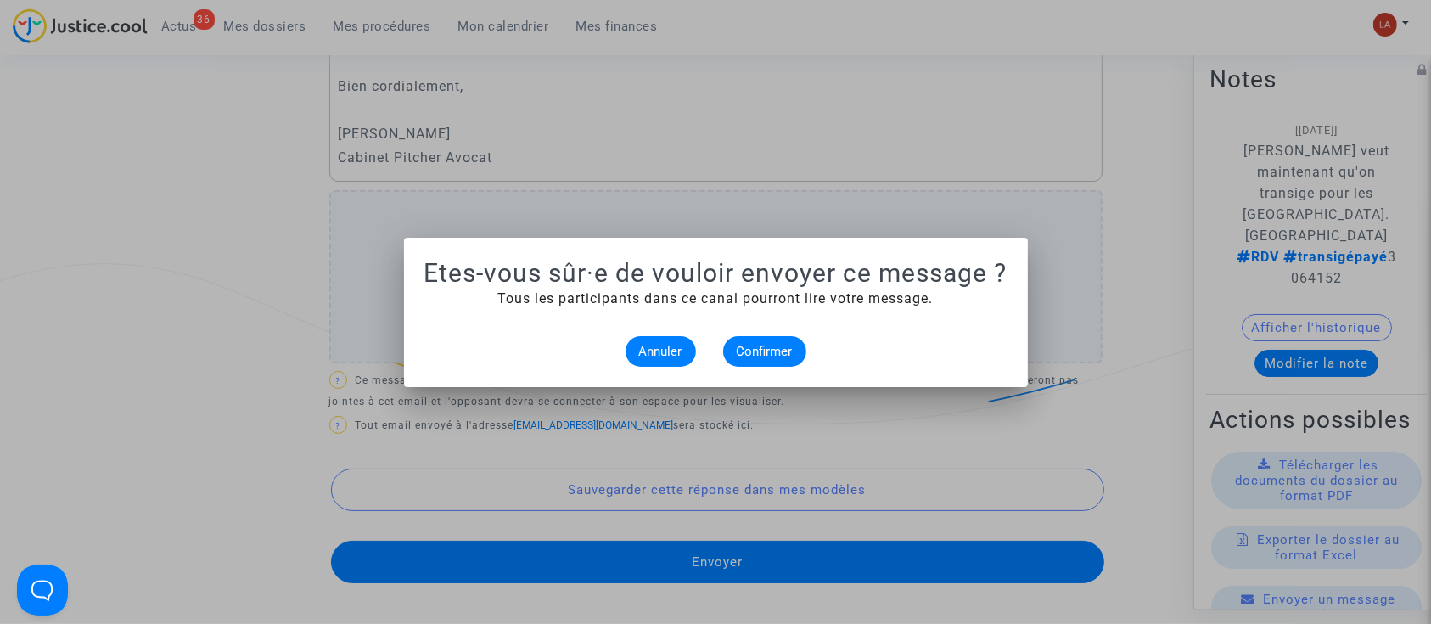
scroll to position [0, 0]
click at [747, 331] on alert-dialogs "Etes-vous sûr·e de vouloir envoyer ce message ? Tous les participants dans ce c…" at bounding box center [715, 312] width 583 height 109
click at [754, 341] on button "Confirmer" at bounding box center [764, 351] width 83 height 31
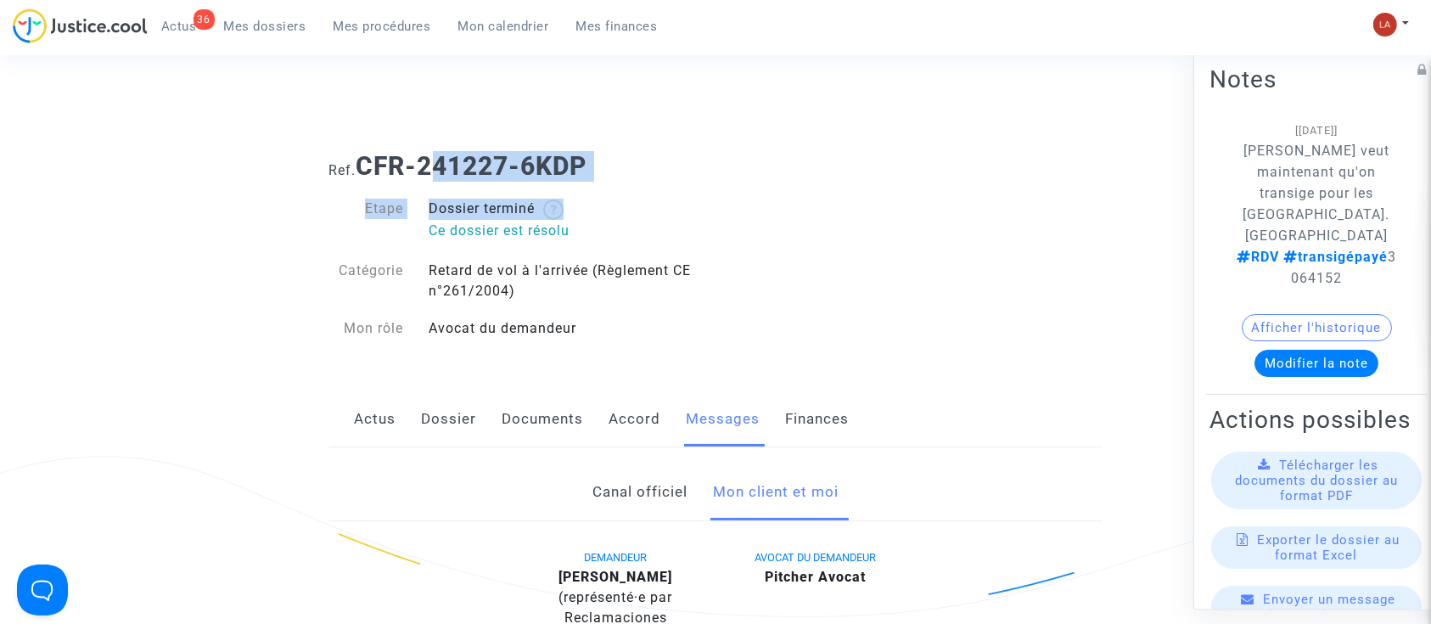
drag, startPoint x: 584, startPoint y: 185, endPoint x: 429, endPoint y: 154, distance: 158.3
click at [430, 154] on div "Ref. CFR-241227-6KDP Etape Dossier terminé Ce dossier est résolu Catégorie Reta…" at bounding box center [716, 247] width 799 height 218
click at [429, 154] on b "CFR-241227-6KDP" at bounding box center [471, 166] width 231 height 30
drag, startPoint x: 368, startPoint y: 154, endPoint x: 604, endPoint y: 166, distance: 236.2
click at [603, 166] on h1 "Ref. CFR-241227-6KDP" at bounding box center [715, 166] width 773 height 31
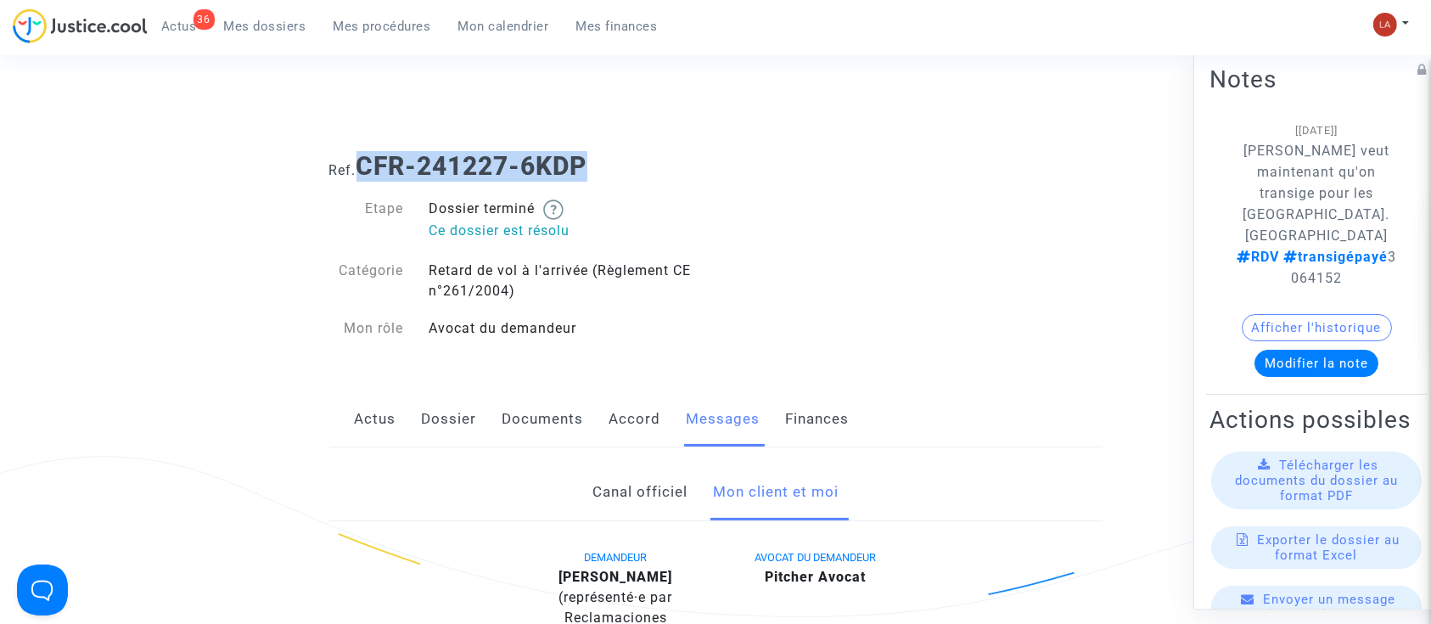
copy b "CFR-241227-6KDP"
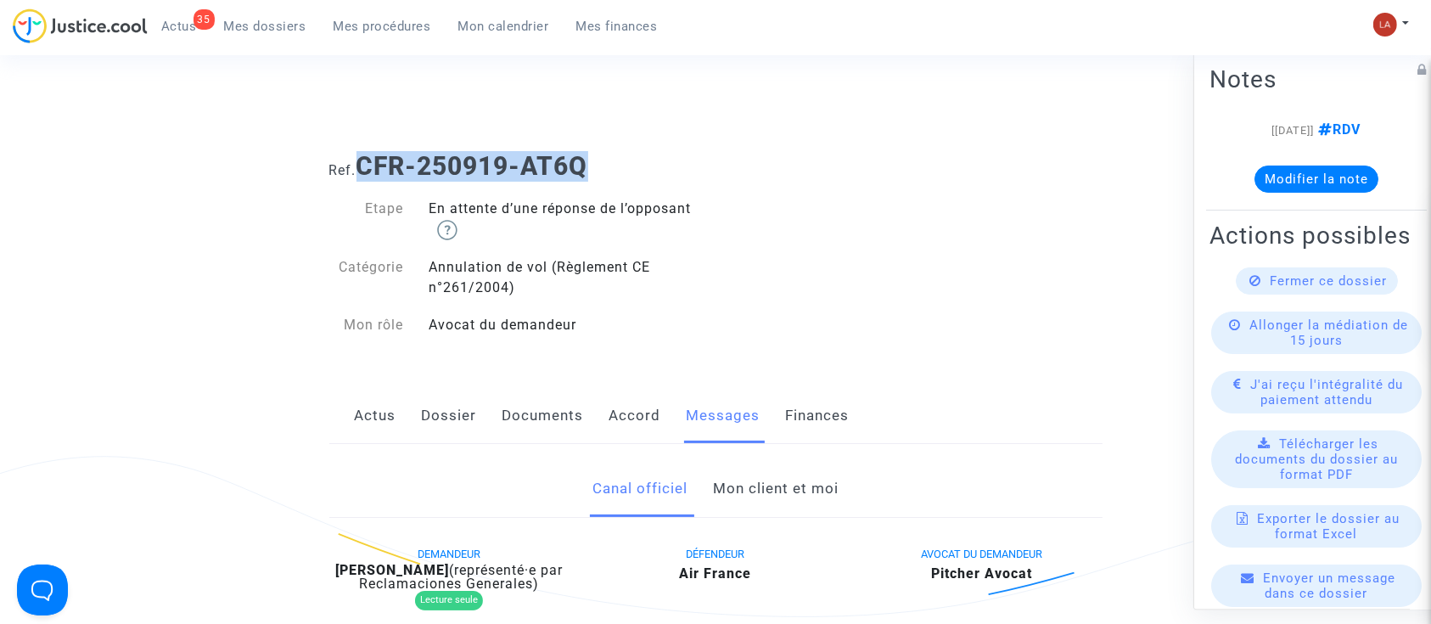
drag, startPoint x: 609, startPoint y: 157, endPoint x: 358, endPoint y: 162, distance: 250.4
click at [358, 162] on h1 "Ref. CFR-250919-AT6Q" at bounding box center [715, 166] width 773 height 31
drag, startPoint x: 633, startPoint y: 210, endPoint x: 636, endPoint y: 183, distance: 27.3
click at [634, 210] on div "En attente d’une réponse de l’opposant" at bounding box center [566, 220] width 300 height 42
drag, startPoint x: 609, startPoint y: 159, endPoint x: 365, endPoint y: 159, distance: 243.6
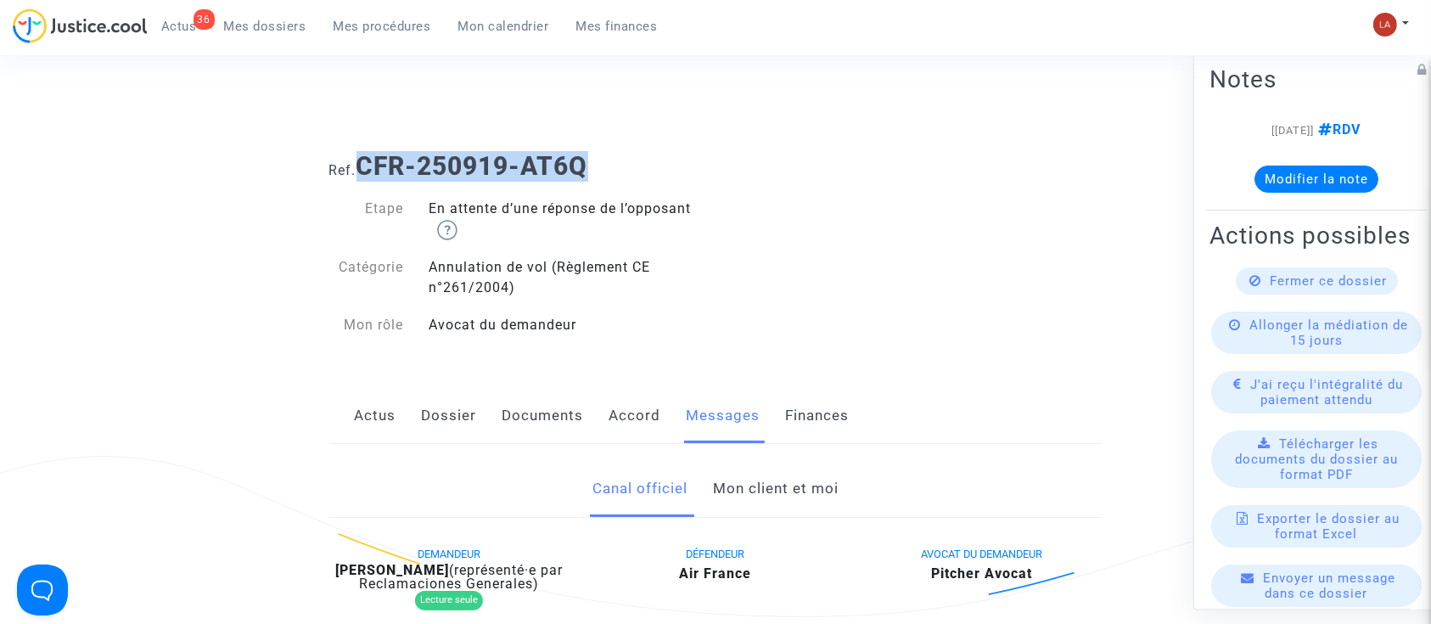
click at [365, 159] on h1 "Ref. CFR-250919-AT6Q" at bounding box center [715, 166] width 773 height 31
copy b "CFR-250919-AT6Q"
click at [749, 499] on link "Mon client et moi" at bounding box center [776, 489] width 126 height 56
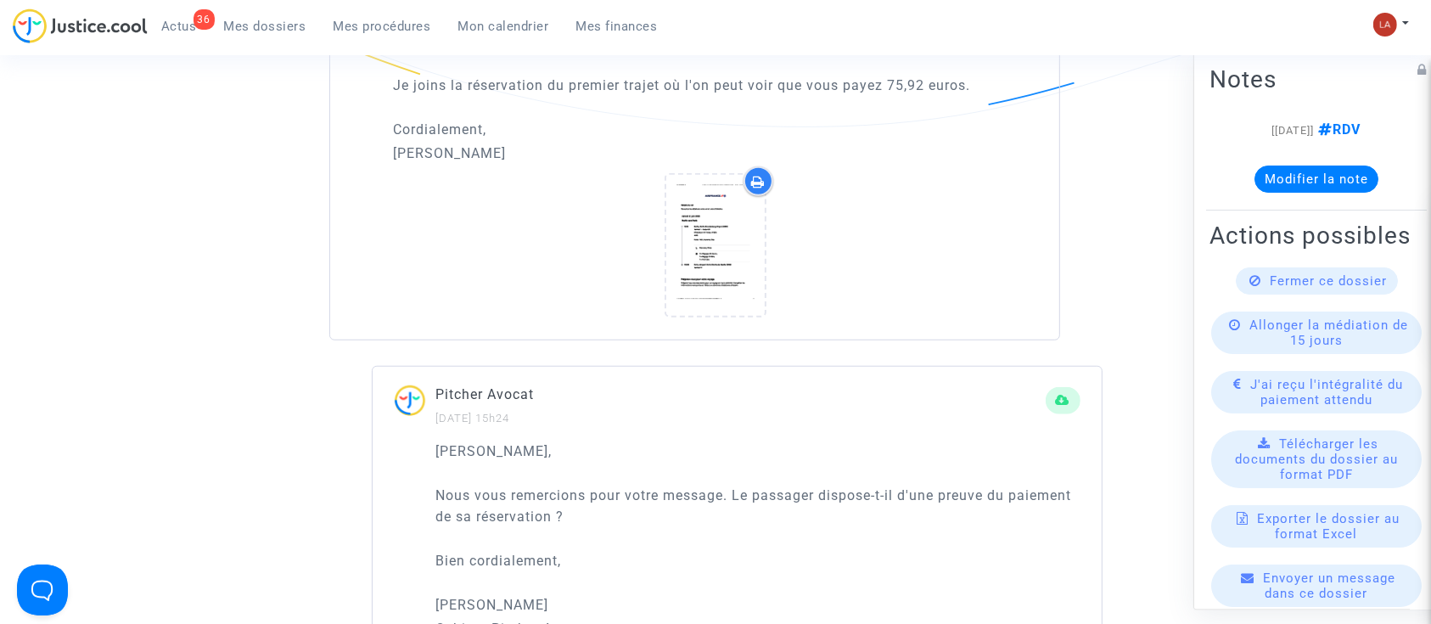
scroll to position [1358, 0]
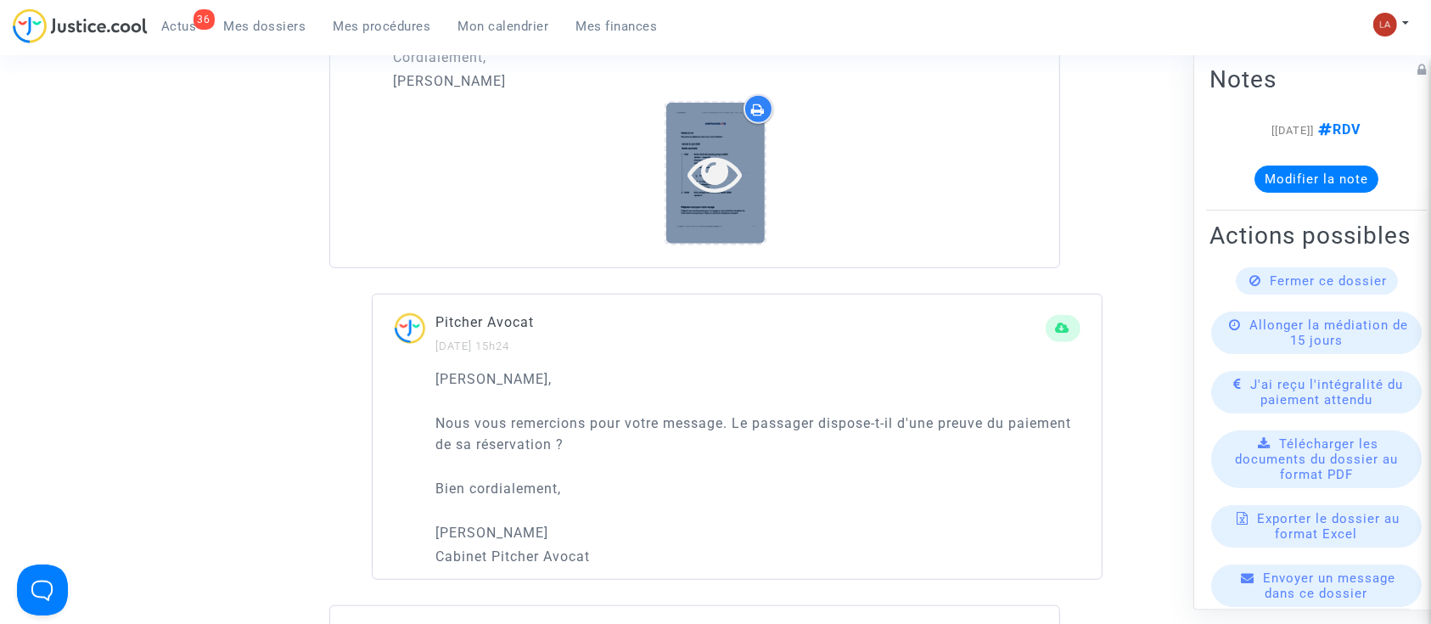
click at [687, 132] on div at bounding box center [715, 173] width 98 height 140
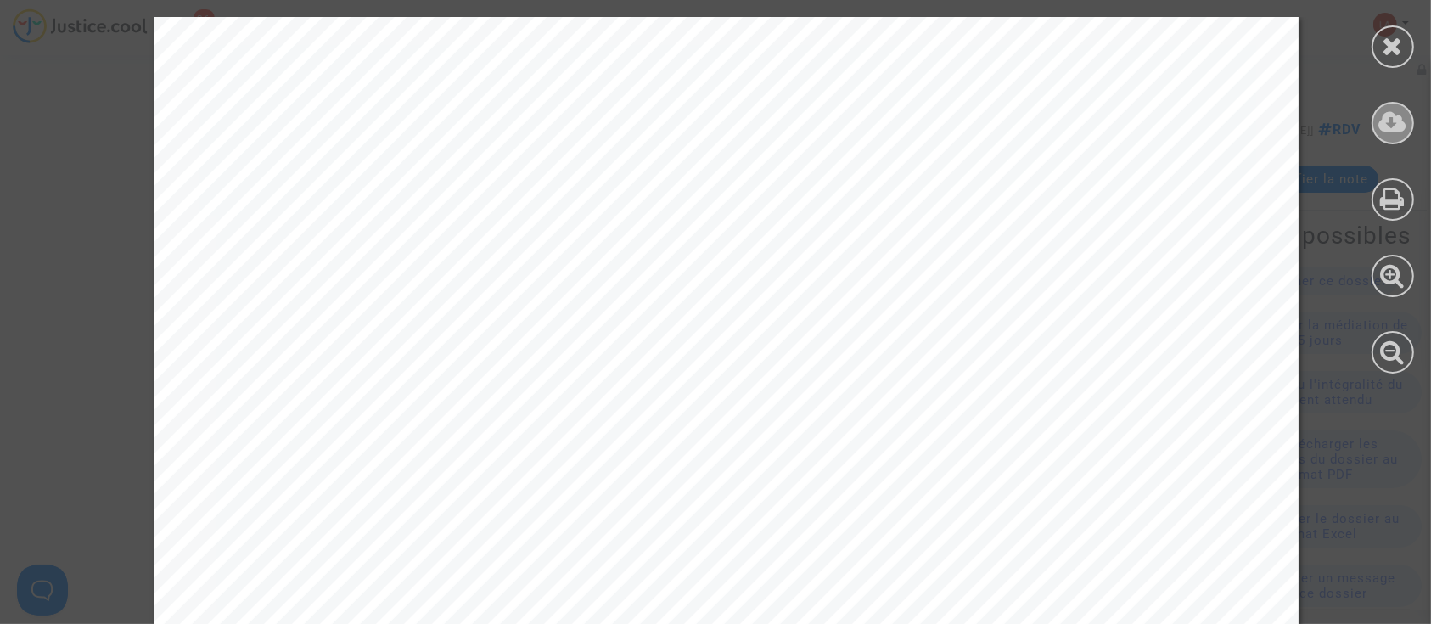
click at [1398, 121] on icon at bounding box center [1393, 121] width 28 height 25
click at [1380, 49] on div at bounding box center [1393, 46] width 42 height 42
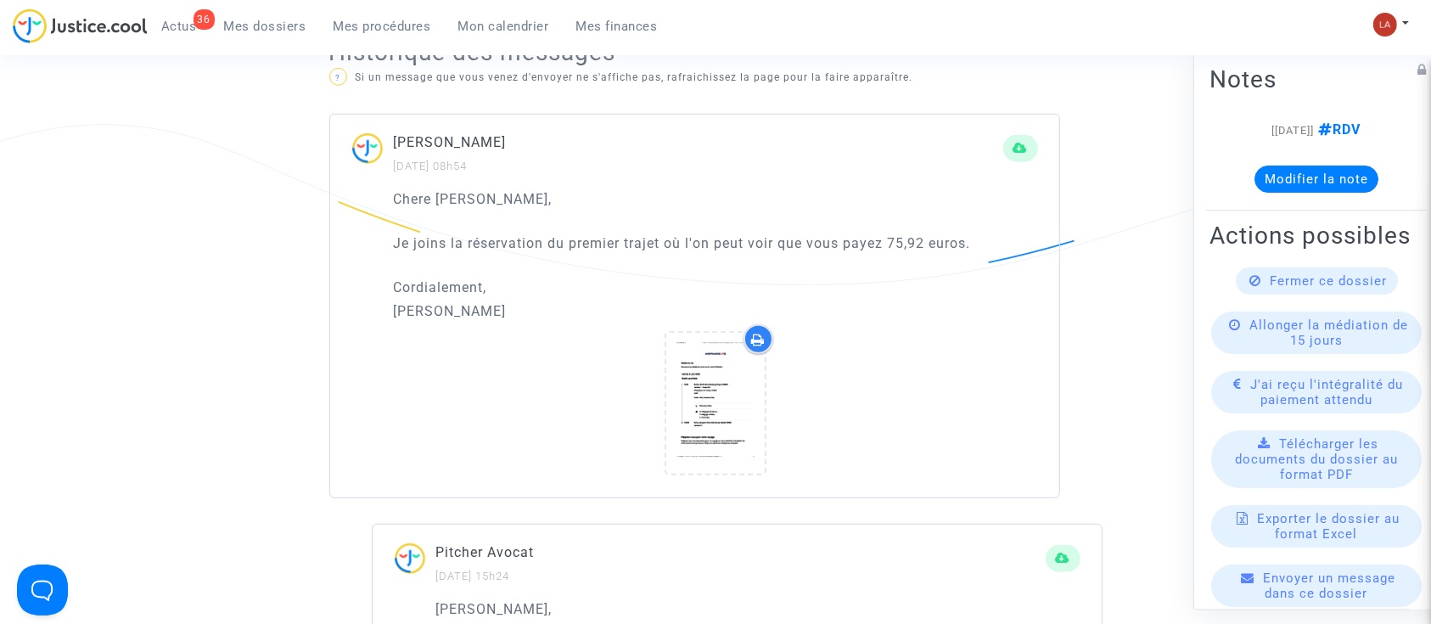
scroll to position [565, 0]
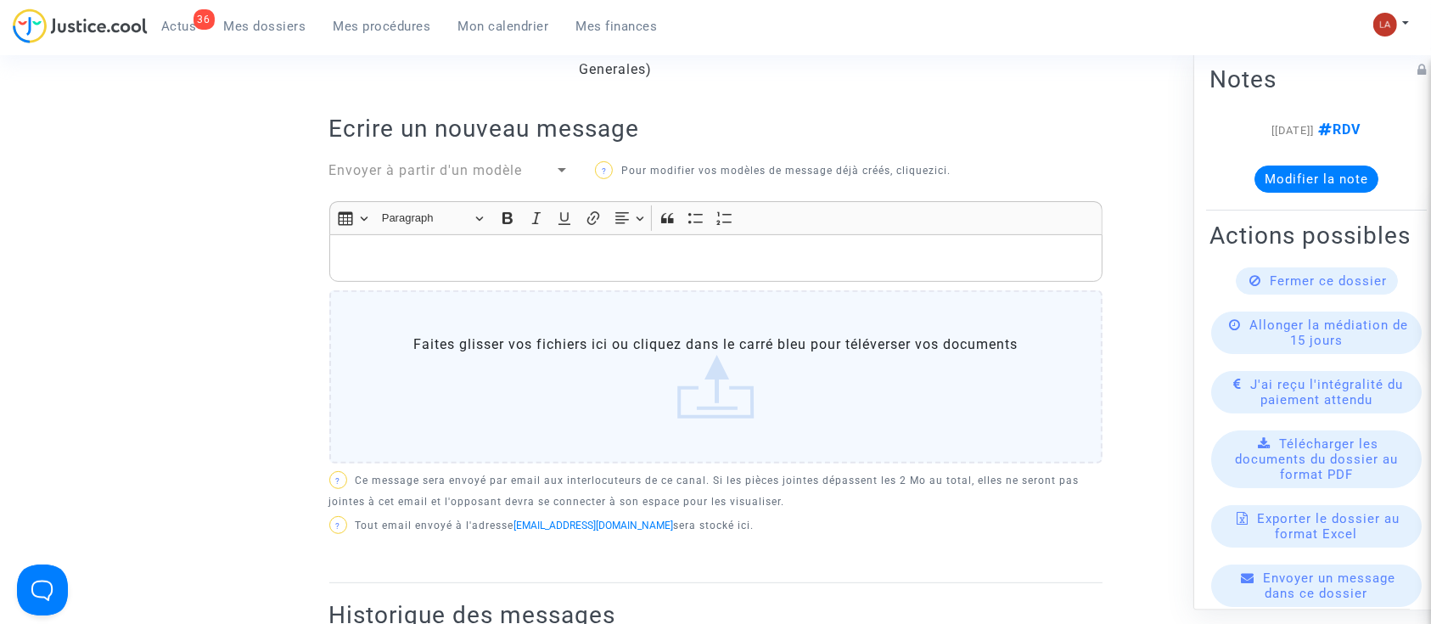
click at [638, 267] on p "Rich Text Editor, main" at bounding box center [715, 258] width 755 height 21
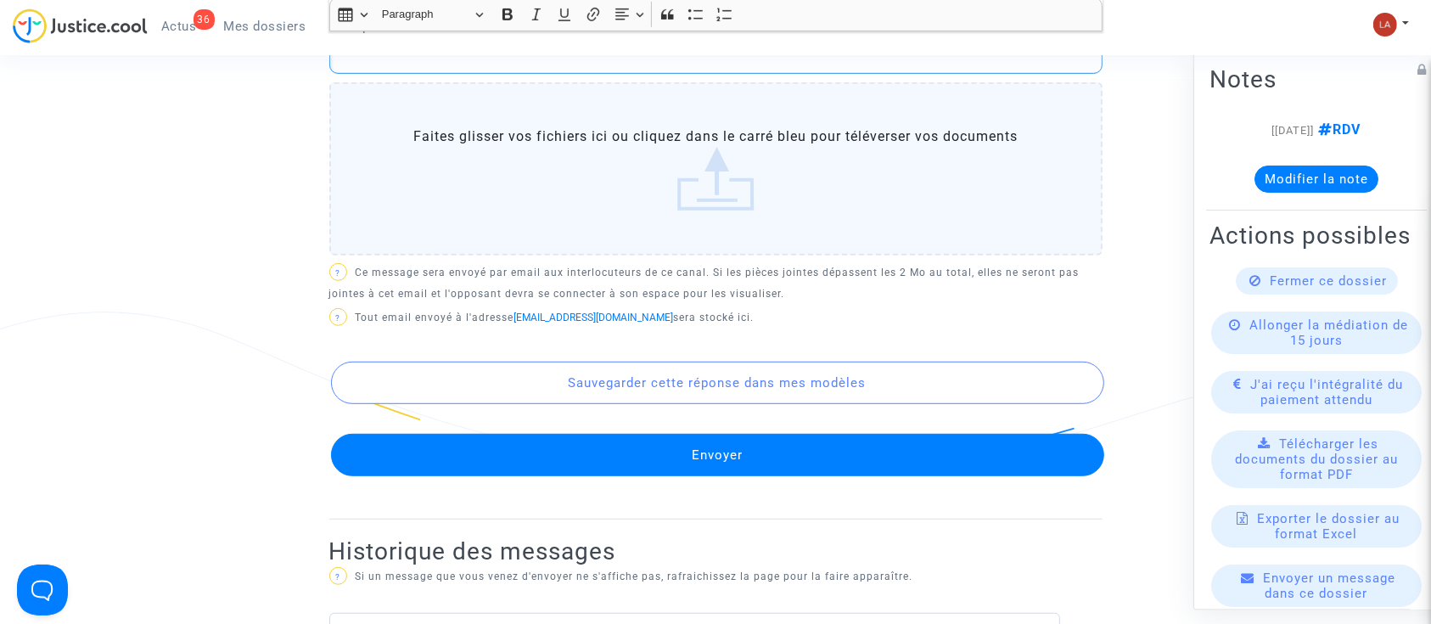
scroll to position [1244, 0]
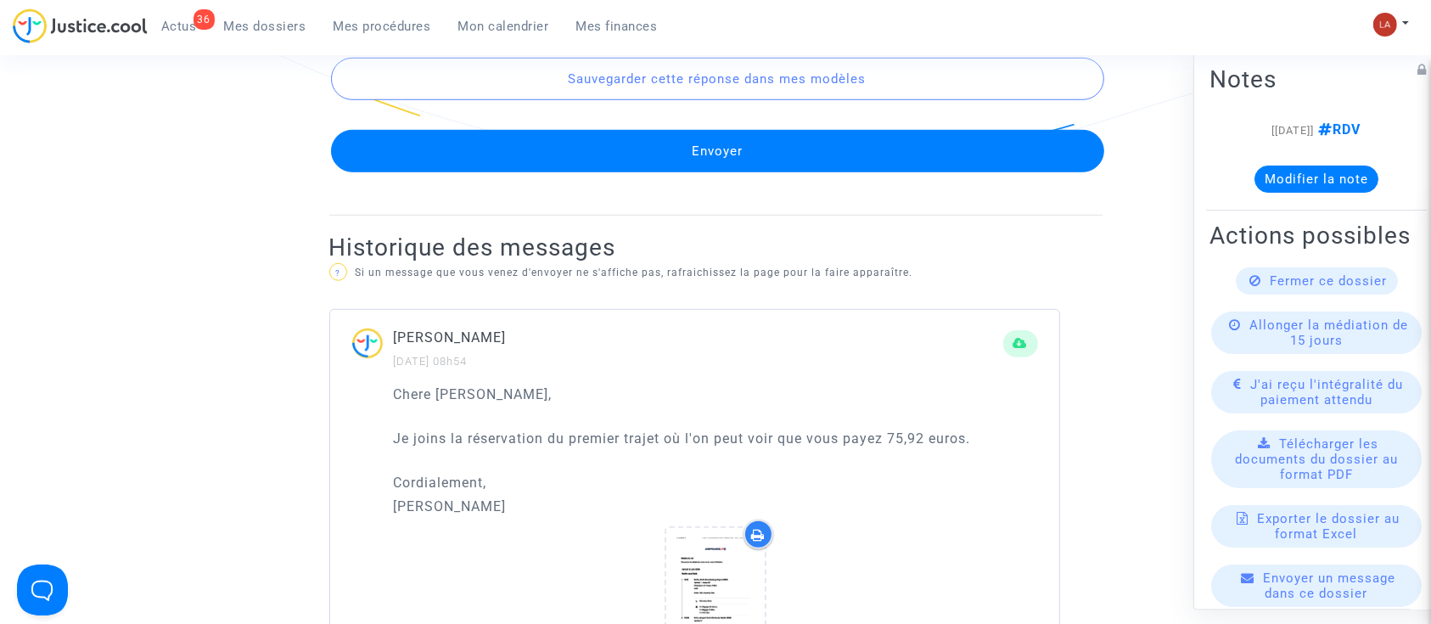
click at [641, 131] on button "Envoyer" at bounding box center [717, 151] width 773 height 42
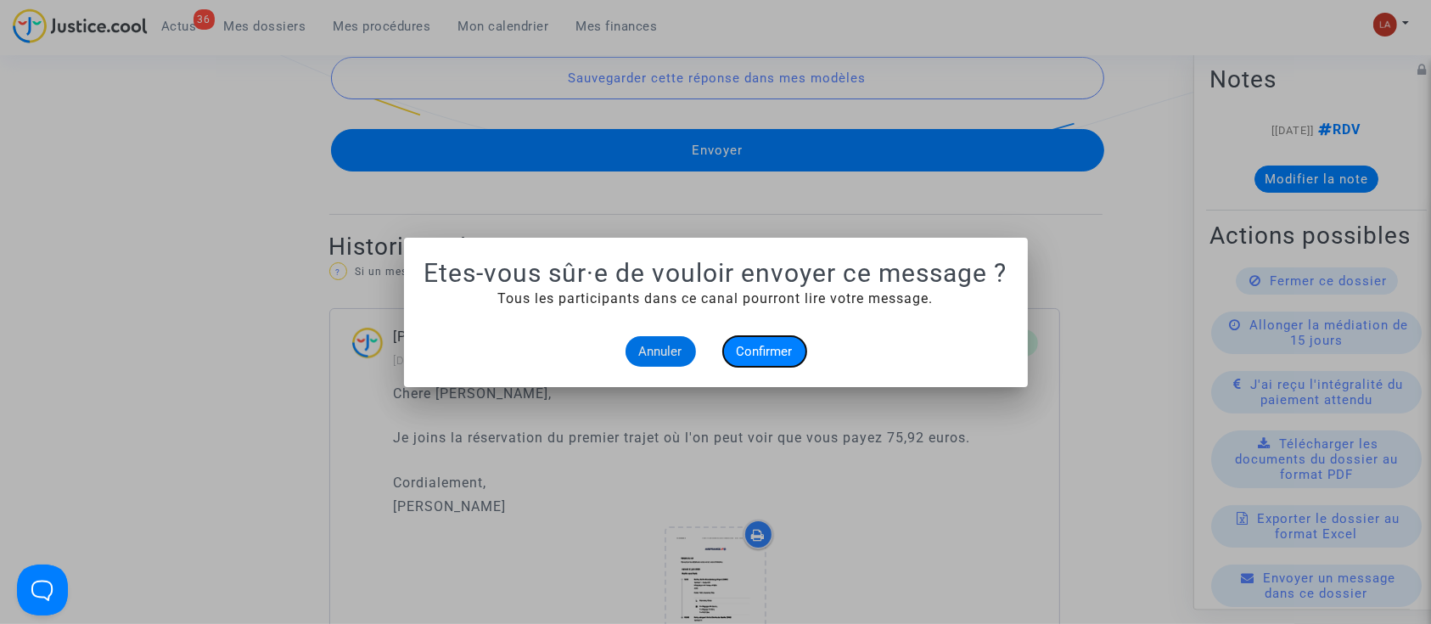
click at [767, 350] on span "Confirmer" at bounding box center [765, 351] width 56 height 15
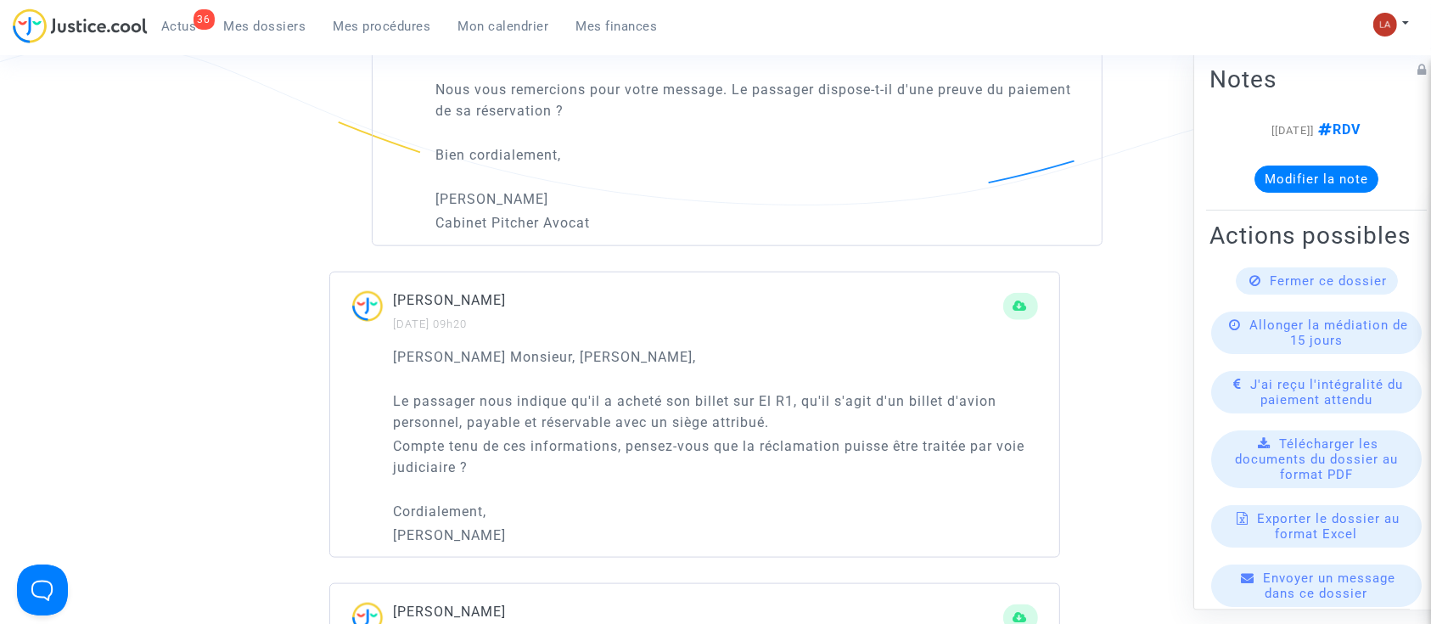
scroll to position [2037, 0]
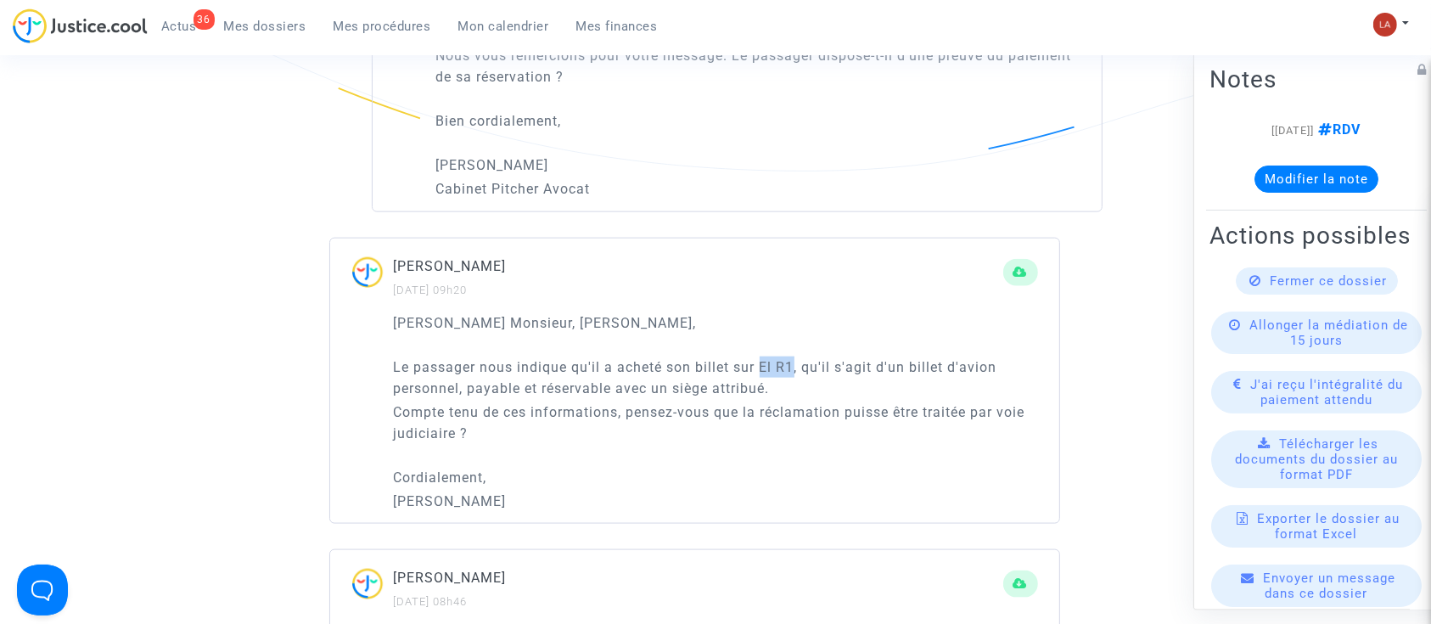
drag, startPoint x: 763, startPoint y: 366, endPoint x: 792, endPoint y: 363, distance: 29.0
click at [792, 363] on p "Le passager nous indique qu'il a acheté son billet sur El R1, qu'il s'agit d'un…" at bounding box center [716, 377] width 644 height 42
copy p "El R1"
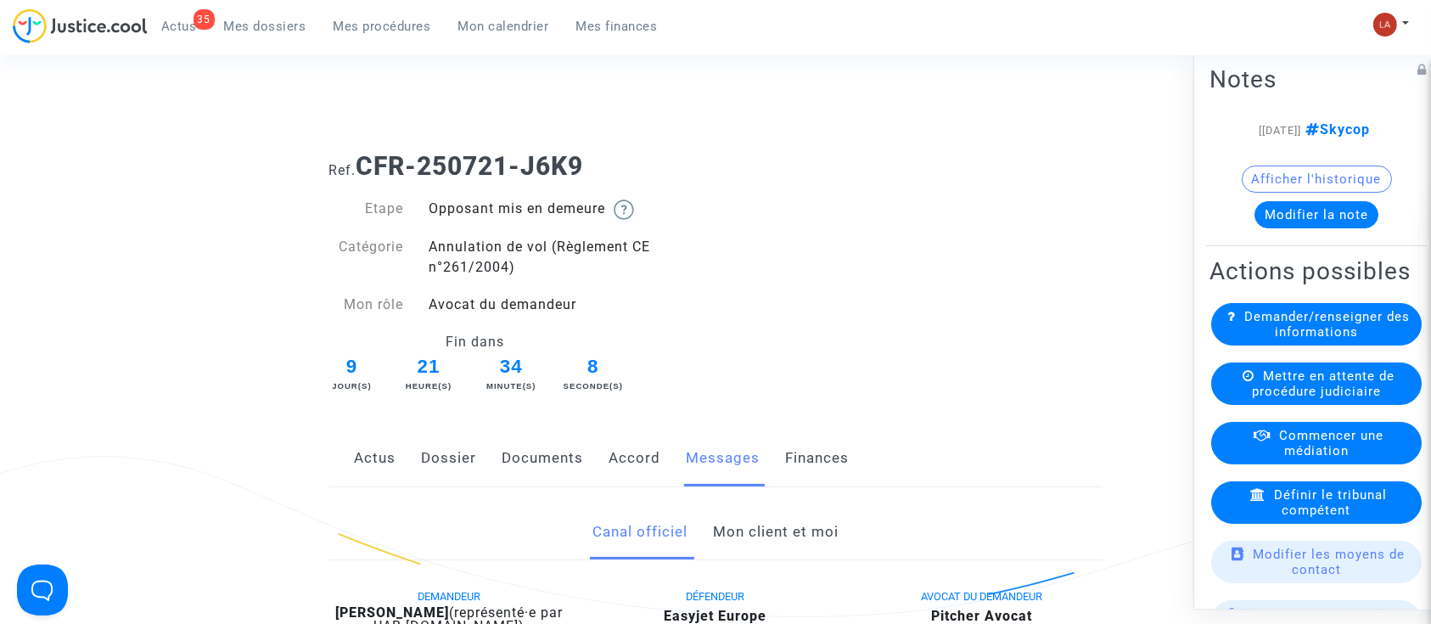
click at [786, 526] on link "Mon client et moi" at bounding box center [776, 532] width 126 height 56
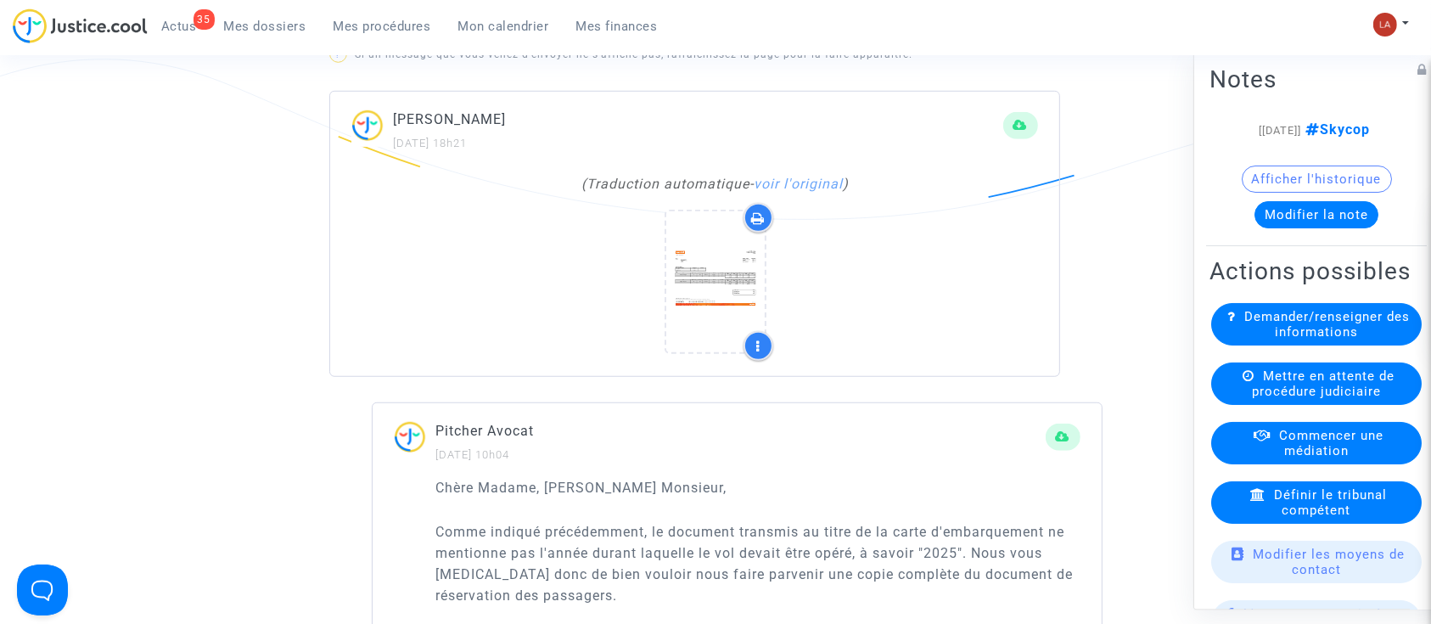
scroll to position [1358, 0]
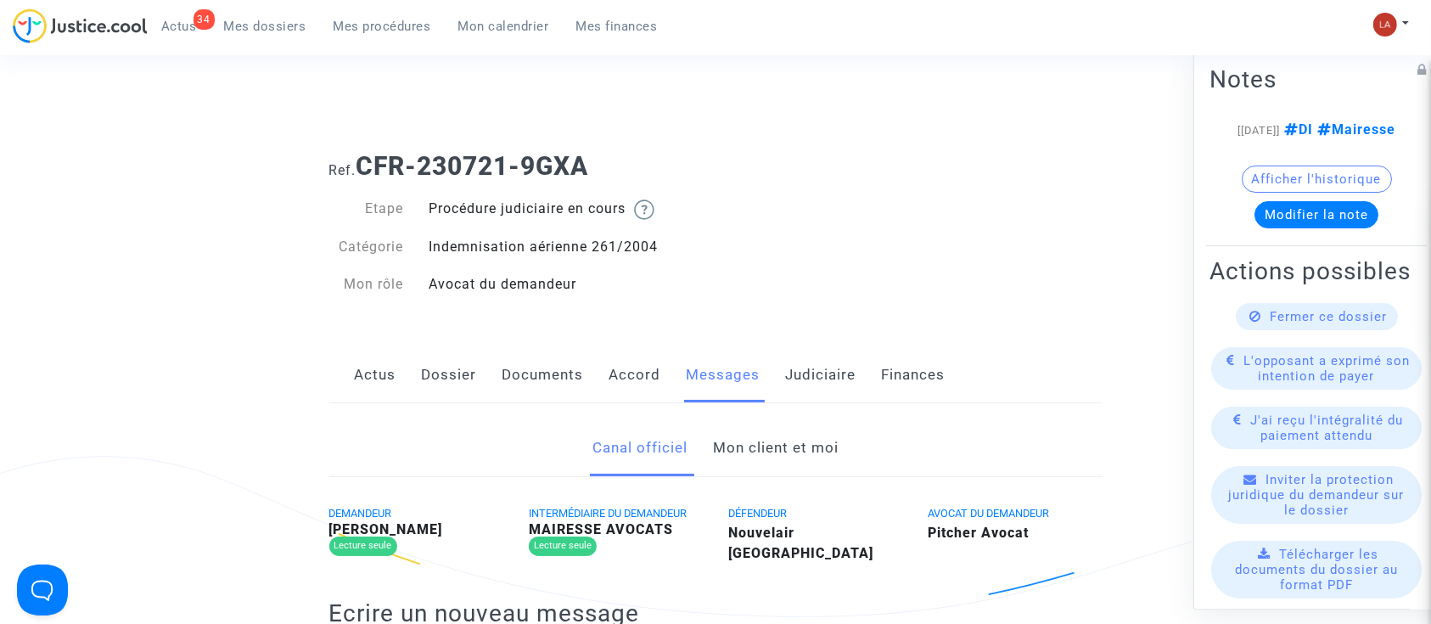
click at [765, 456] on link "Mon client et moi" at bounding box center [776, 448] width 126 height 56
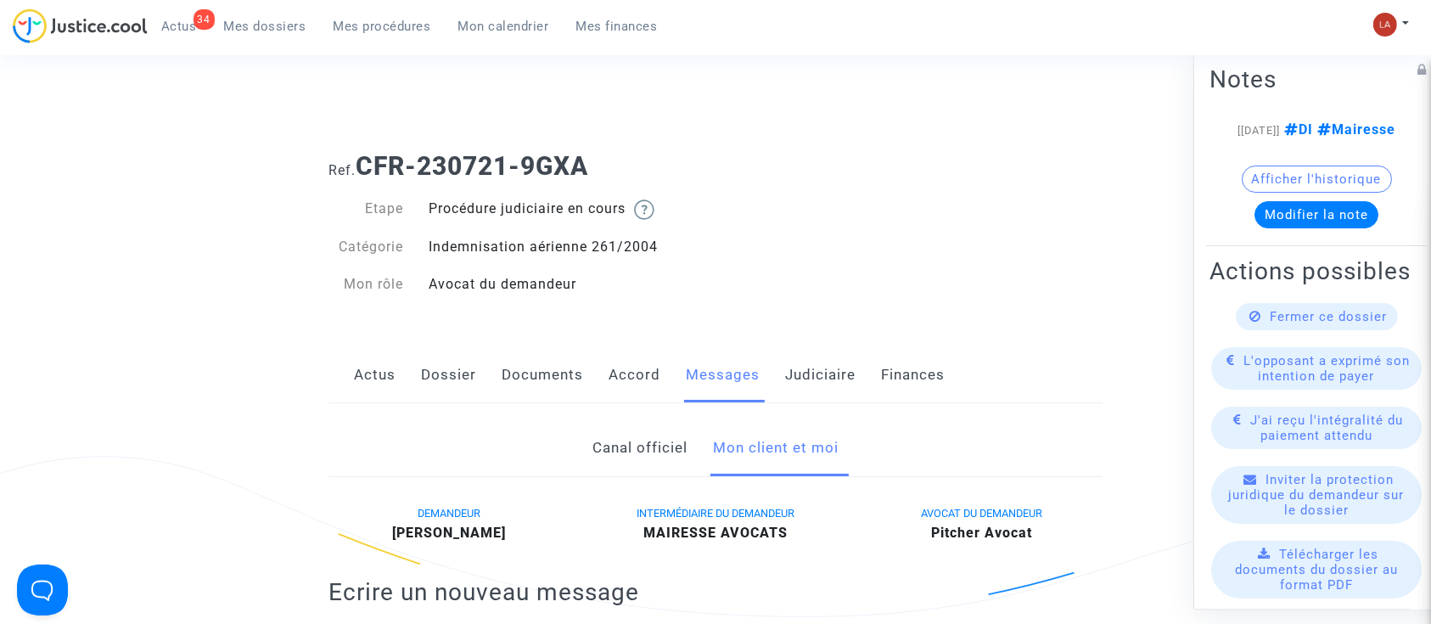
click at [824, 367] on link "Judiciaire" at bounding box center [821, 375] width 70 height 56
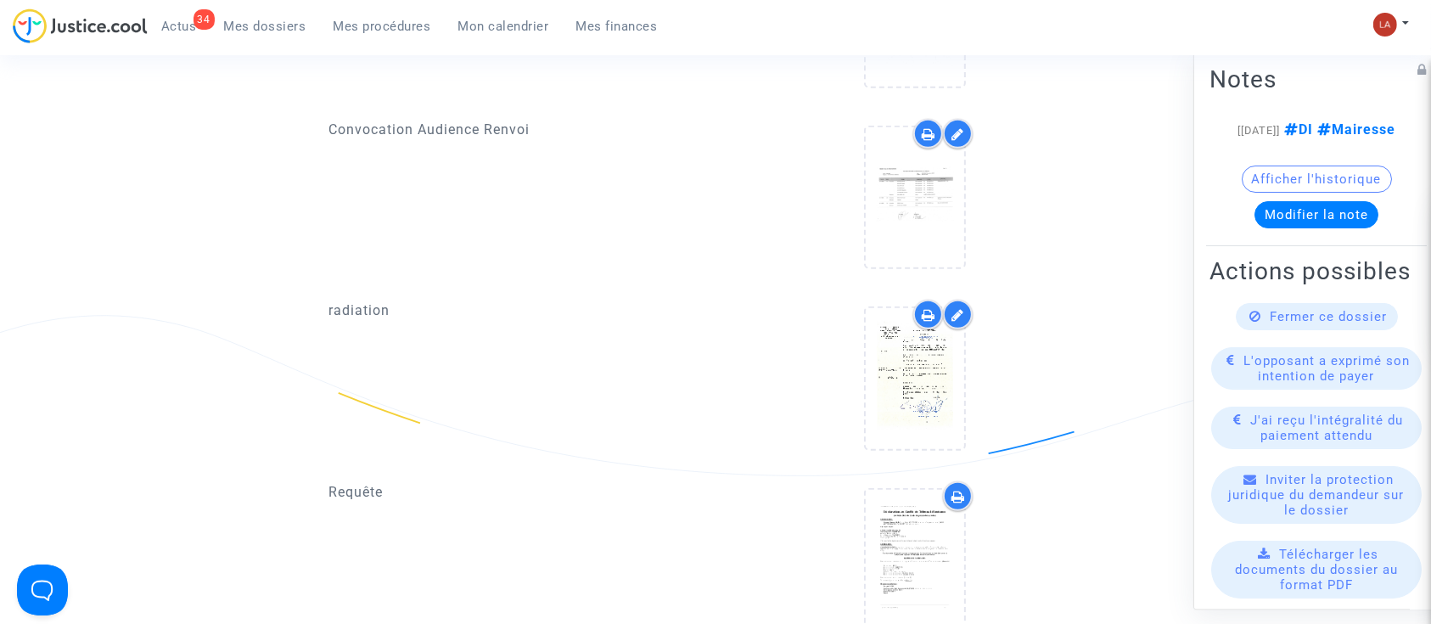
scroll to position [1018, 0]
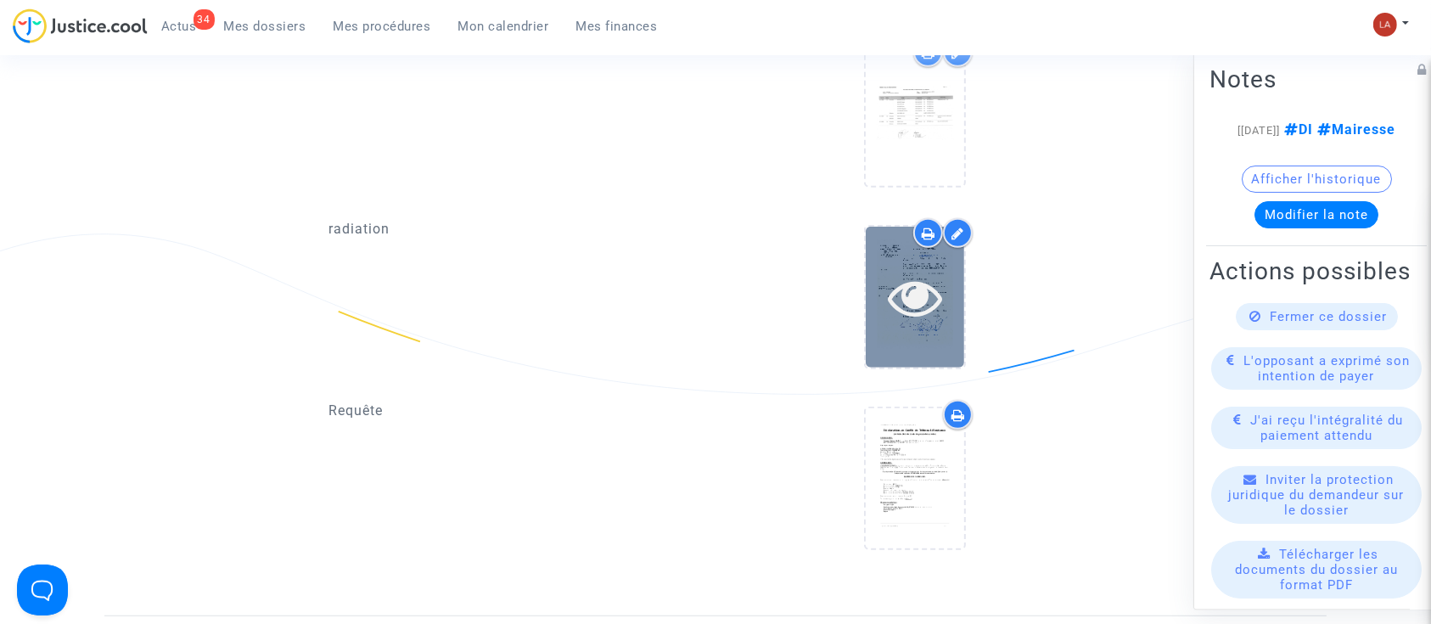
click at [910, 300] on icon at bounding box center [915, 297] width 55 height 54
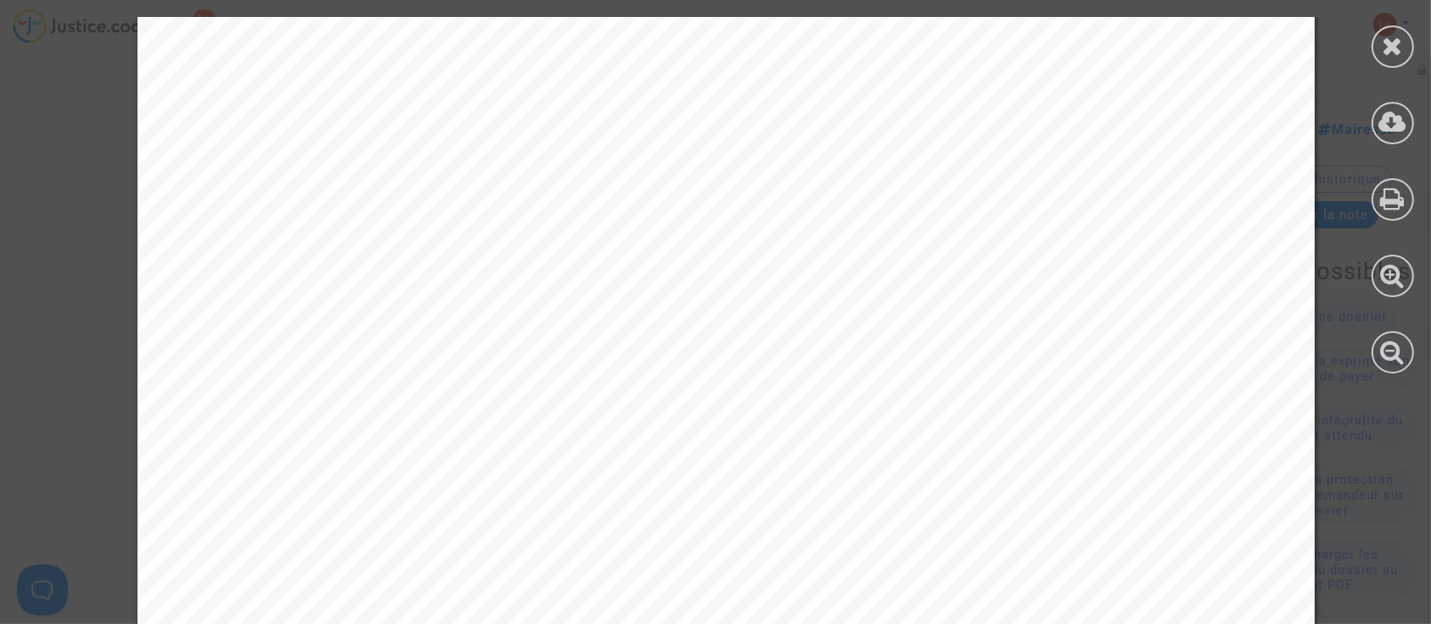
scroll to position [2150, 0]
click at [1389, 130] on icon at bounding box center [1393, 121] width 28 height 25
click at [1407, 22] on div at bounding box center [1393, 195] width 76 height 390
click at [1417, 64] on div at bounding box center [1393, 195] width 76 height 390
click at [1404, 48] on div at bounding box center [1393, 46] width 42 height 42
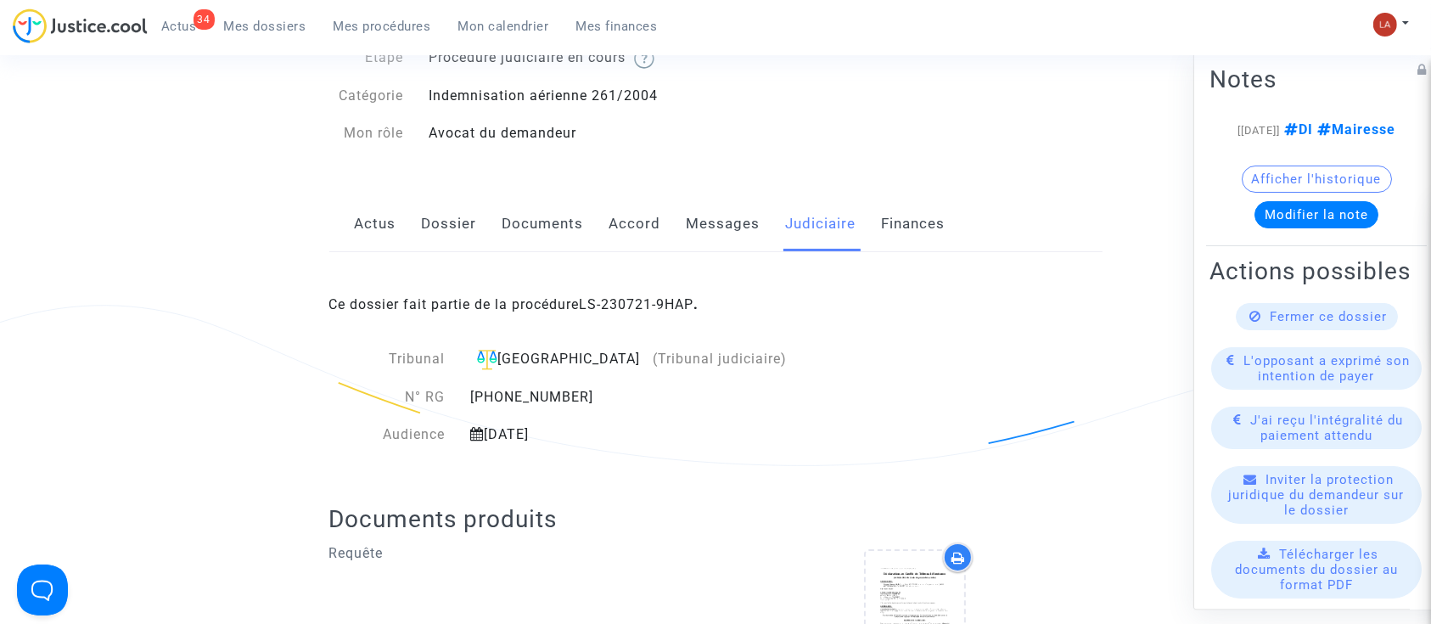
scroll to position [53, 0]
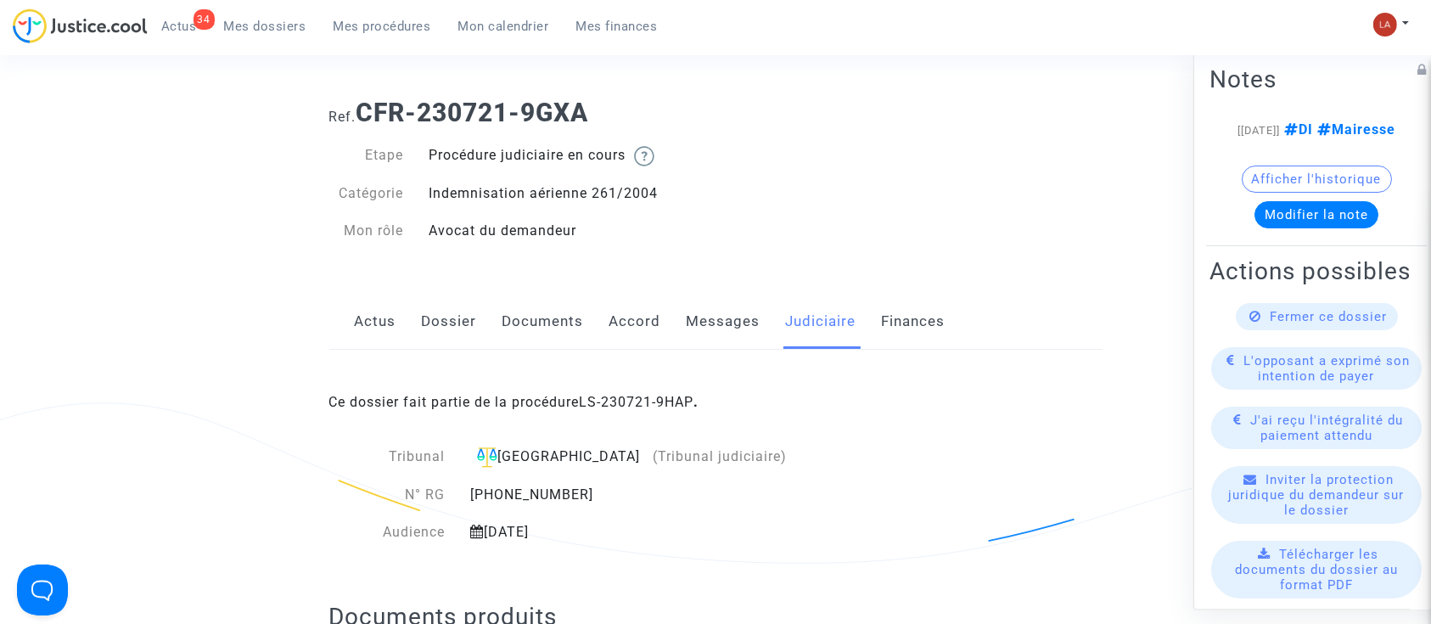
click at [724, 302] on link "Messages" at bounding box center [724, 322] width 74 height 56
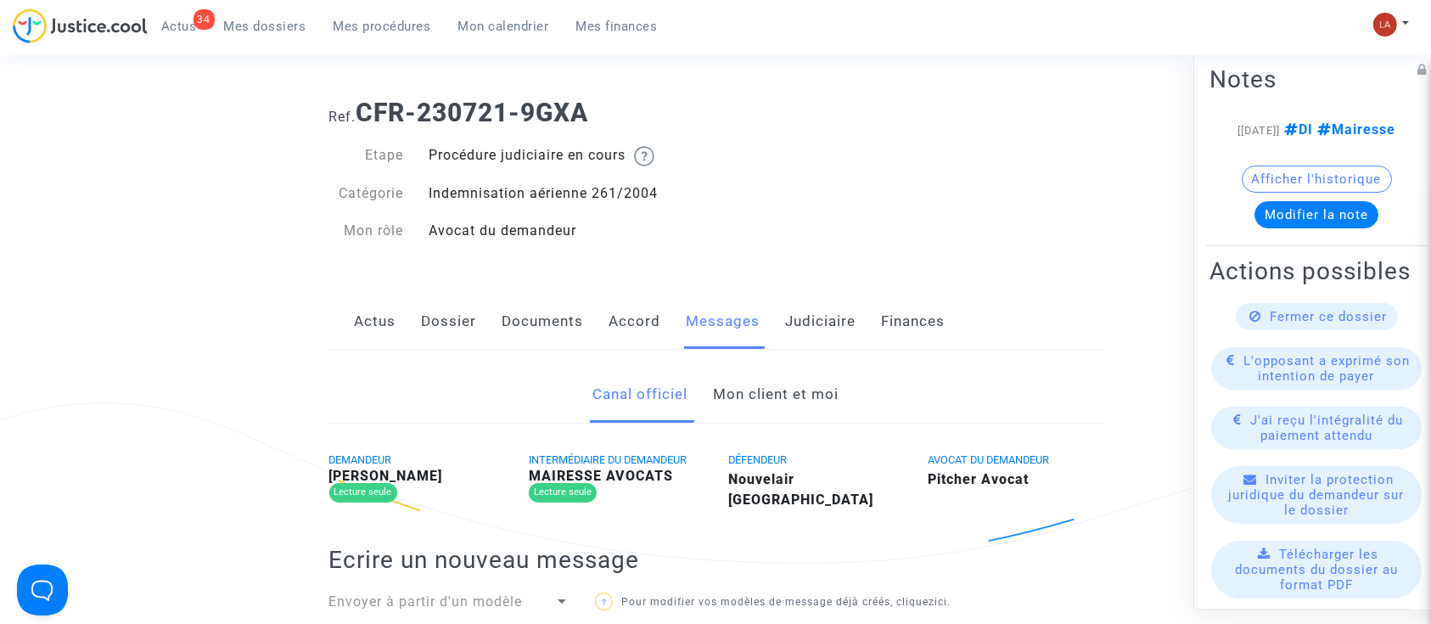
click at [760, 401] on link "Mon client et moi" at bounding box center [776, 395] width 126 height 56
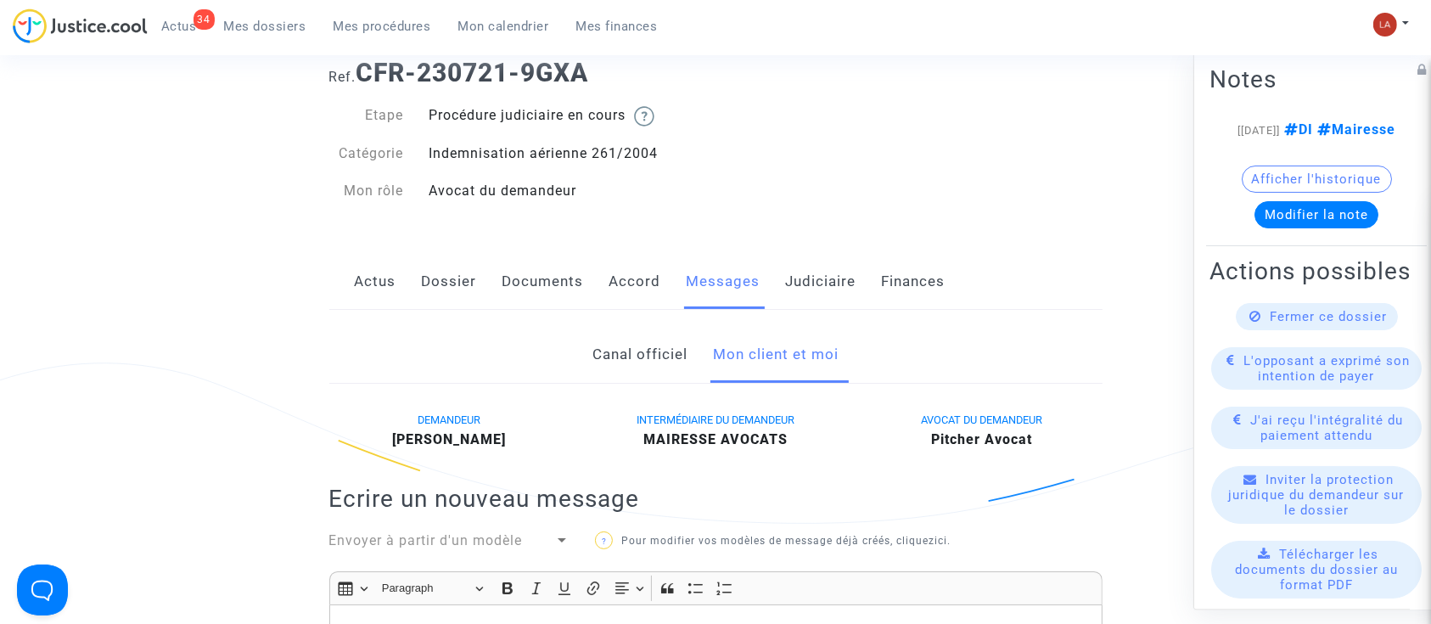
scroll to position [279, 0]
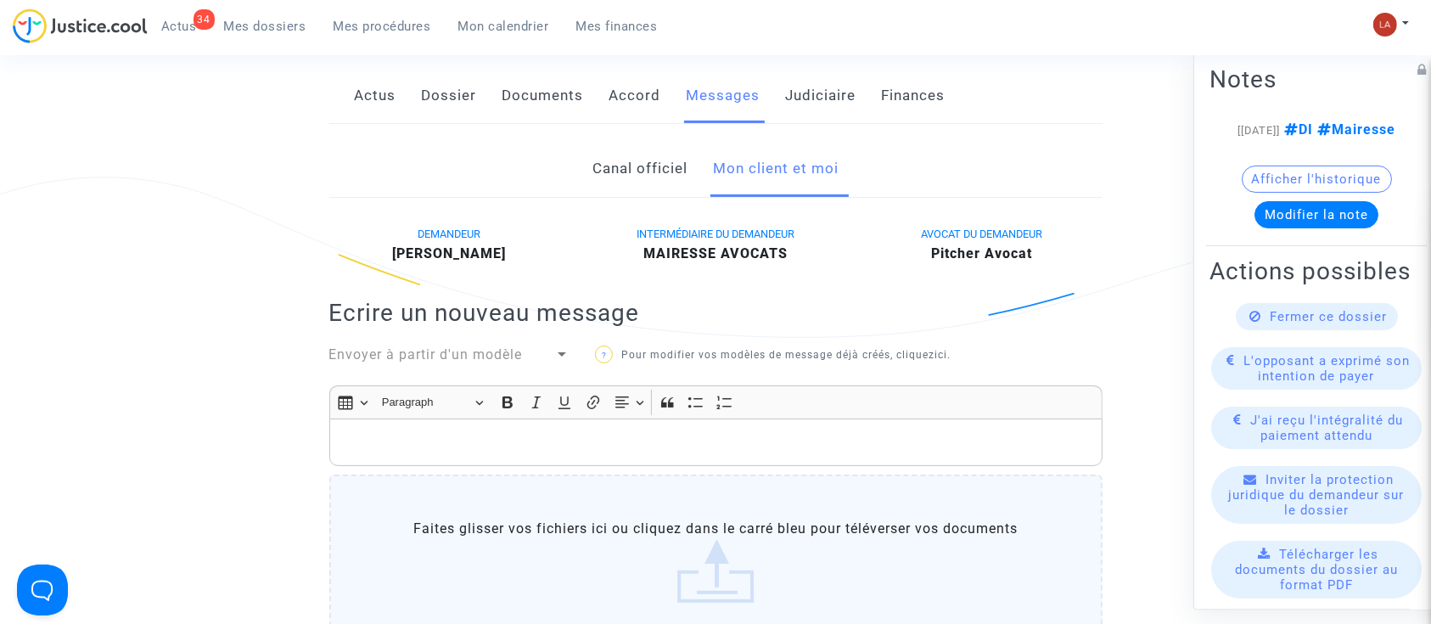
click at [696, 429] on div "Rich Text Editor, main" at bounding box center [715, 442] width 773 height 48
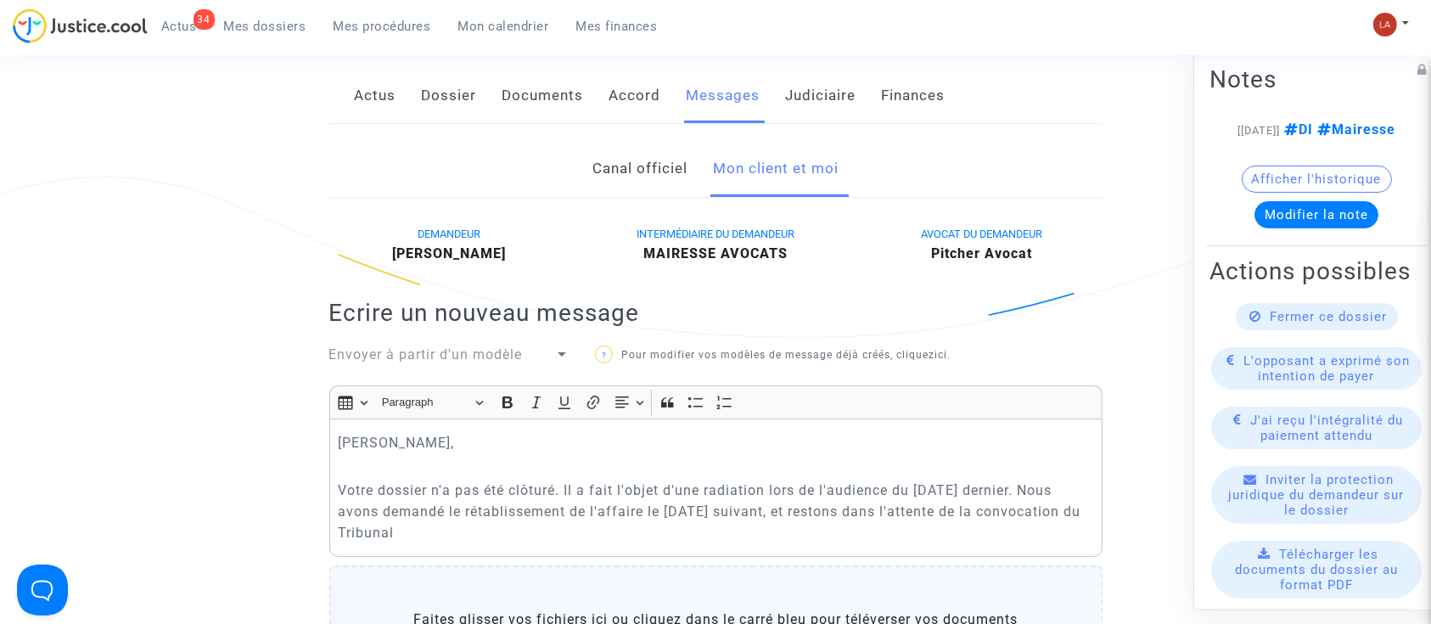
drag, startPoint x: 655, startPoint y: 541, endPoint x: 641, endPoint y: 521, distance: 24.3
click at [655, 541] on p "Votre dossier n'a pas été clôturé. Il a fait l'objet d'une radiation lors de l'…" at bounding box center [715, 512] width 755 height 64
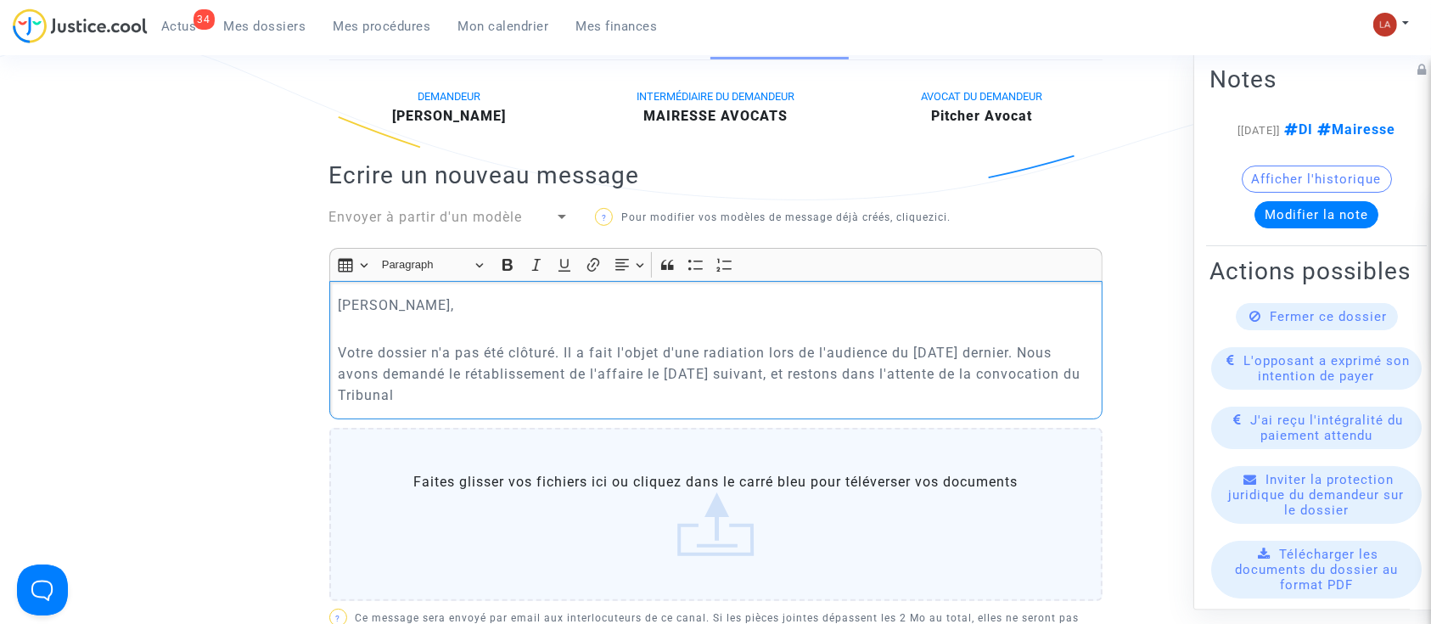
scroll to position [565, 0]
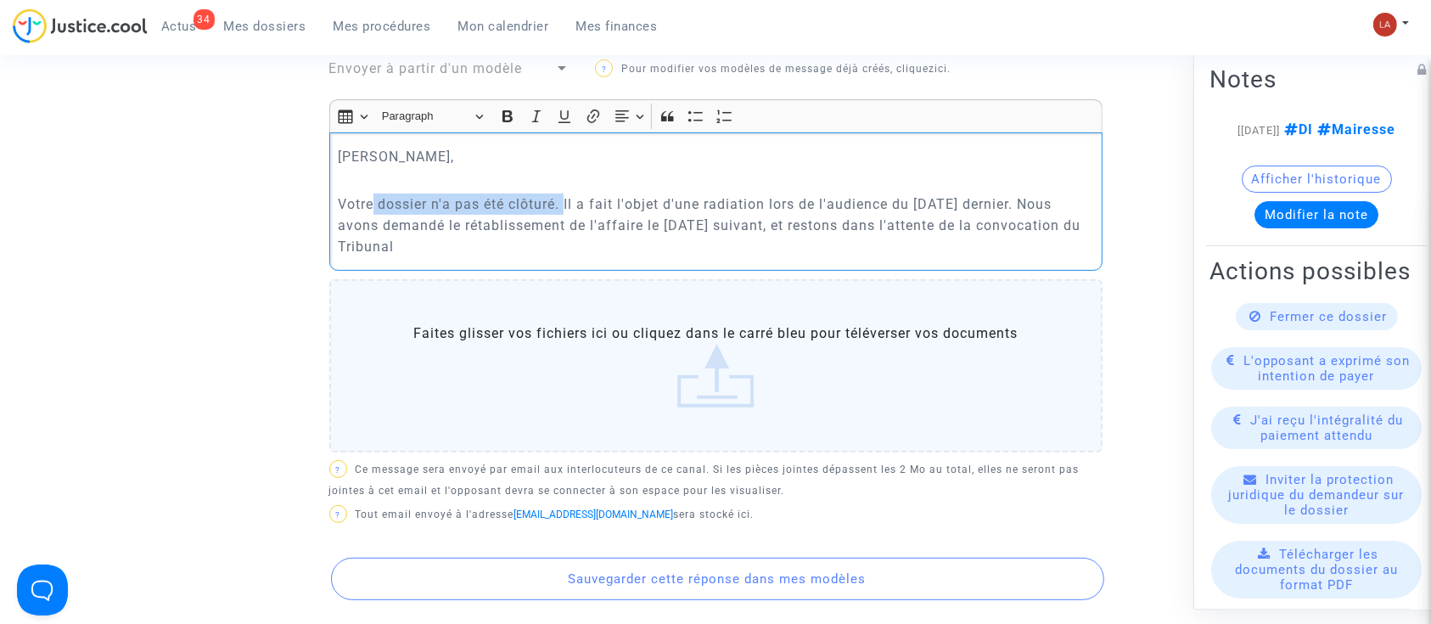
drag, startPoint x: 528, startPoint y: 205, endPoint x: 372, endPoint y: 202, distance: 156.2
click at [372, 202] on p "Votre dossier n'a pas été clôturé. Il a fait l'objet d'une radiation lors de l'…" at bounding box center [715, 226] width 755 height 64
click at [373, 202] on p "Votre dossier n'a pas été clôturé. Il a fait l'objet d'une radiation lors de l'…" at bounding box center [715, 226] width 755 height 64
drag, startPoint x: 380, startPoint y: 202, endPoint x: 577, endPoint y: 200, distance: 196.9
click at [577, 200] on p "Votre dossier n'a pas été clôturé. Il a fait l'objet d'une radiation lors de l'…" at bounding box center [715, 226] width 755 height 64
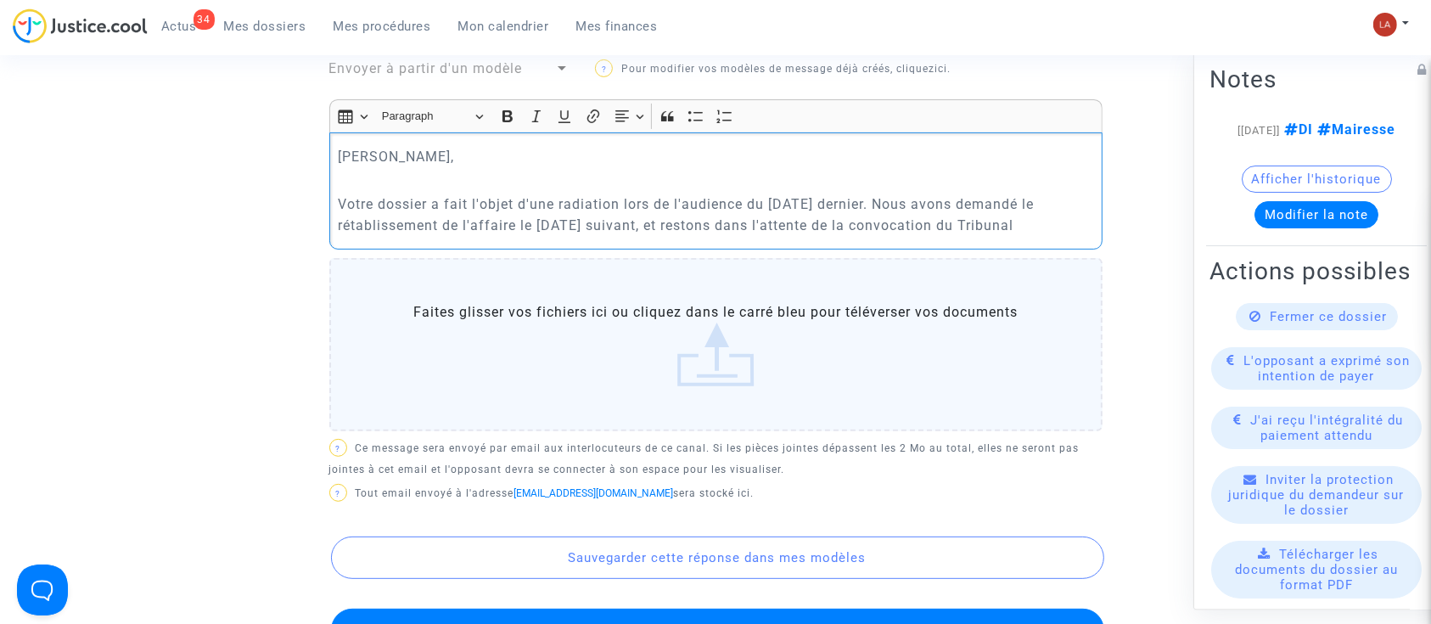
click at [1096, 221] on div "Cher Monsieur, Votre dossier a fait l'objet d'une radiation lors de l'audience …" at bounding box center [715, 190] width 773 height 116
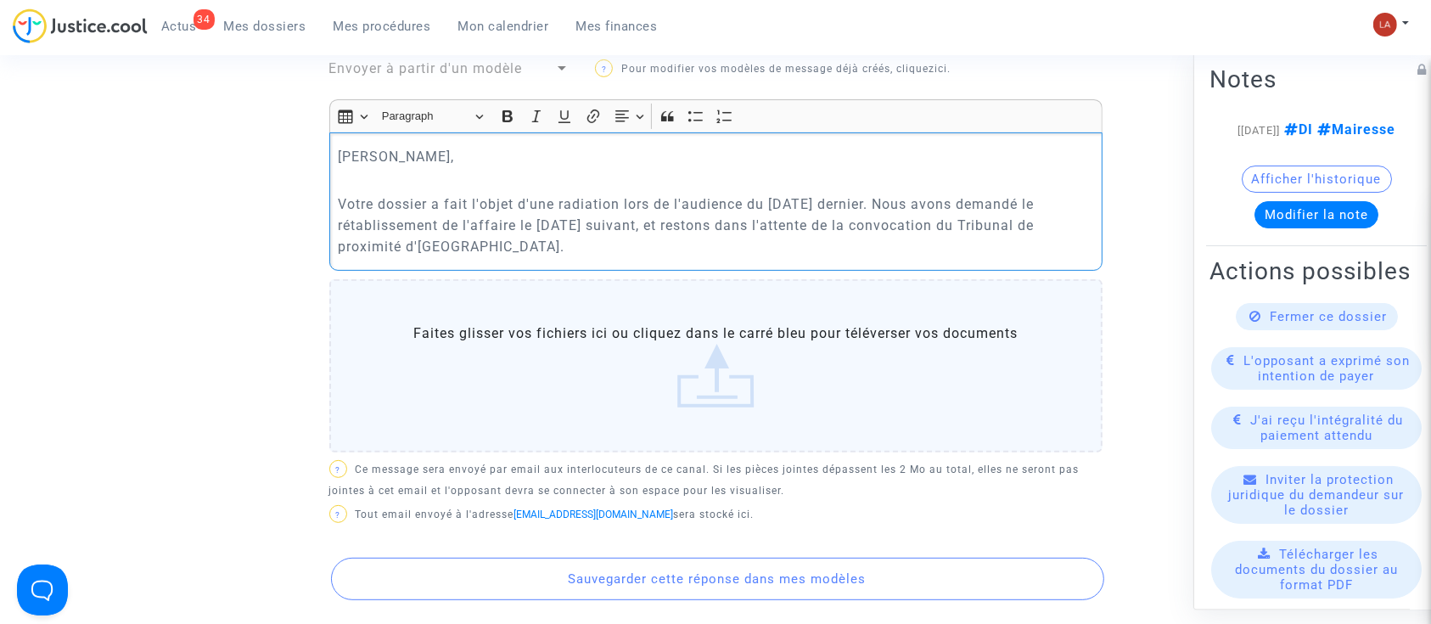
click at [572, 237] on p "Votre dossier a fait l'objet d'une radiation lors de l'audience du 9 octobre de…" at bounding box center [715, 226] width 755 height 64
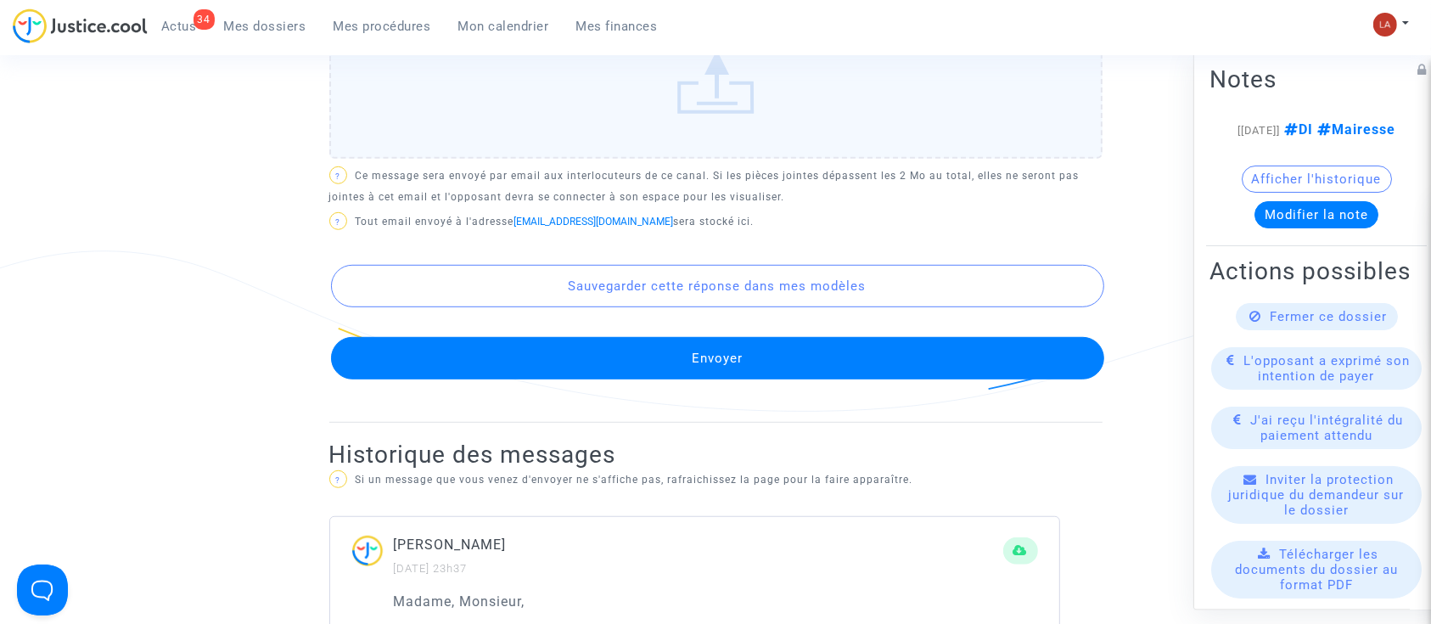
scroll to position [1244, 0]
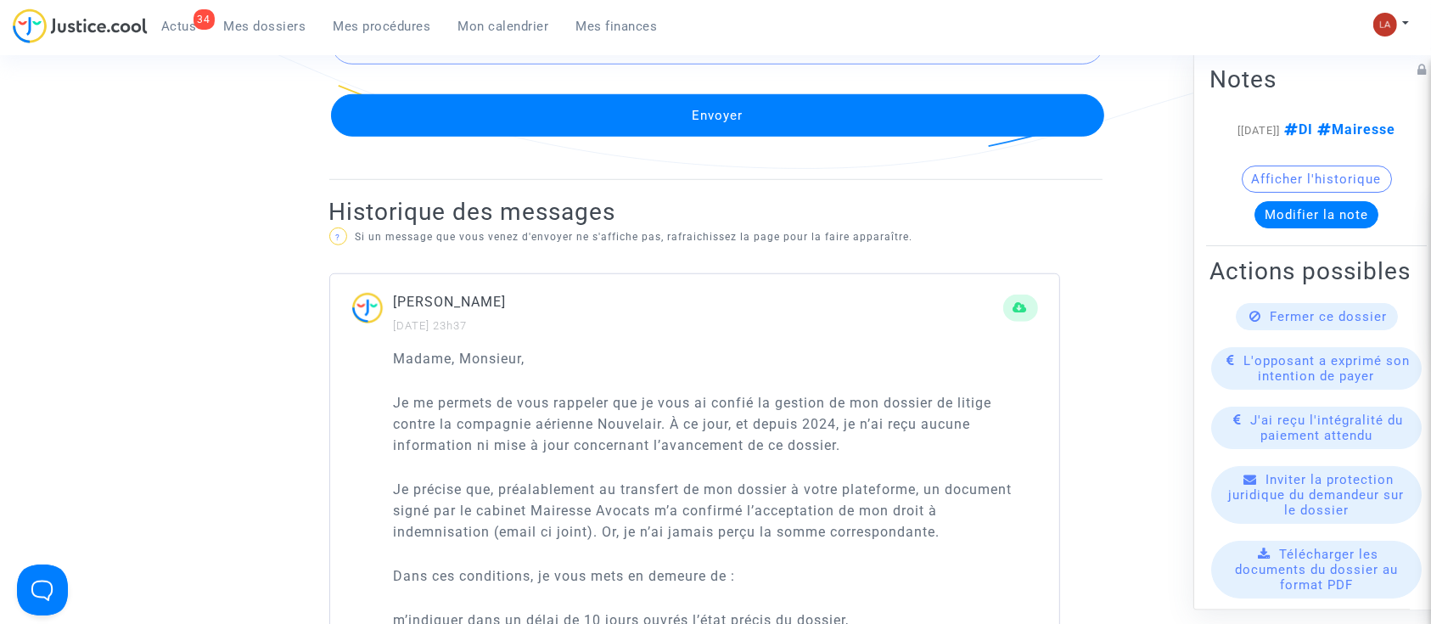
click at [688, 98] on button "Envoyer" at bounding box center [717, 115] width 773 height 42
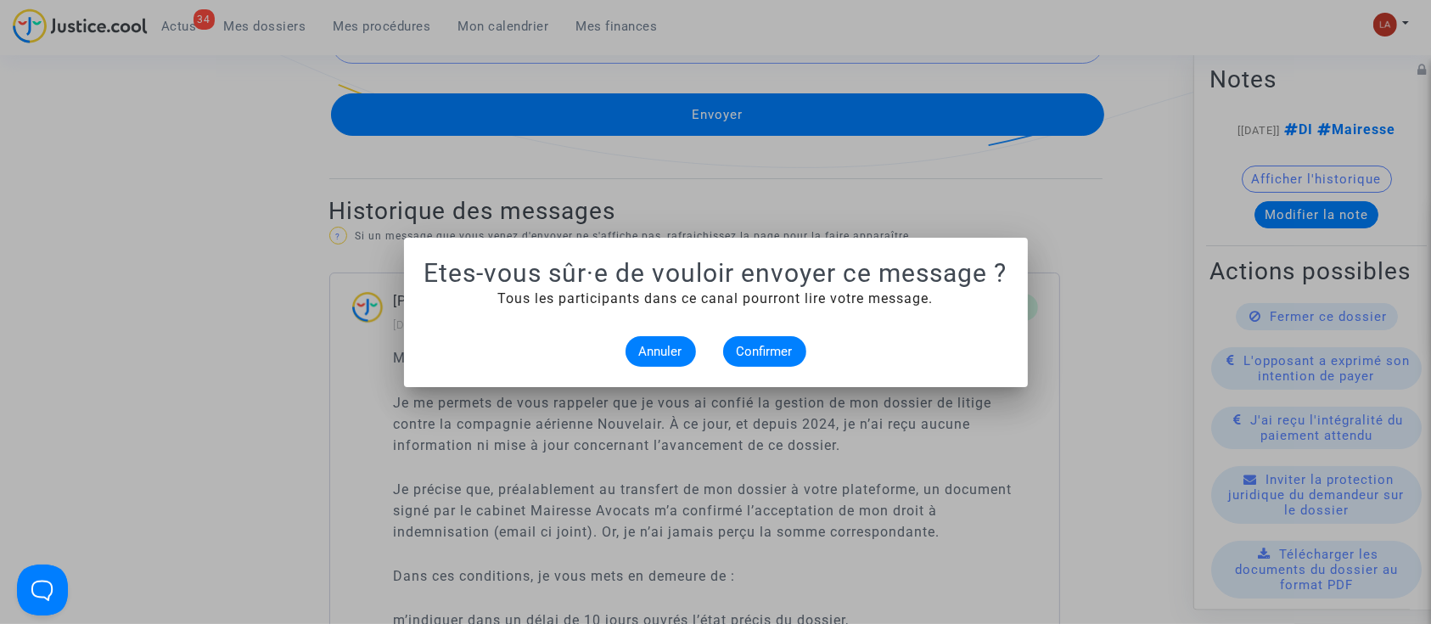
scroll to position [0, 0]
click at [777, 373] on mat-dialog-container "Etes-vous sûr·e de vouloir envoyer ce message ? Tous les participants dans ce c…" at bounding box center [716, 312] width 624 height 149
click at [771, 350] on span "Confirmer" at bounding box center [765, 351] width 56 height 15
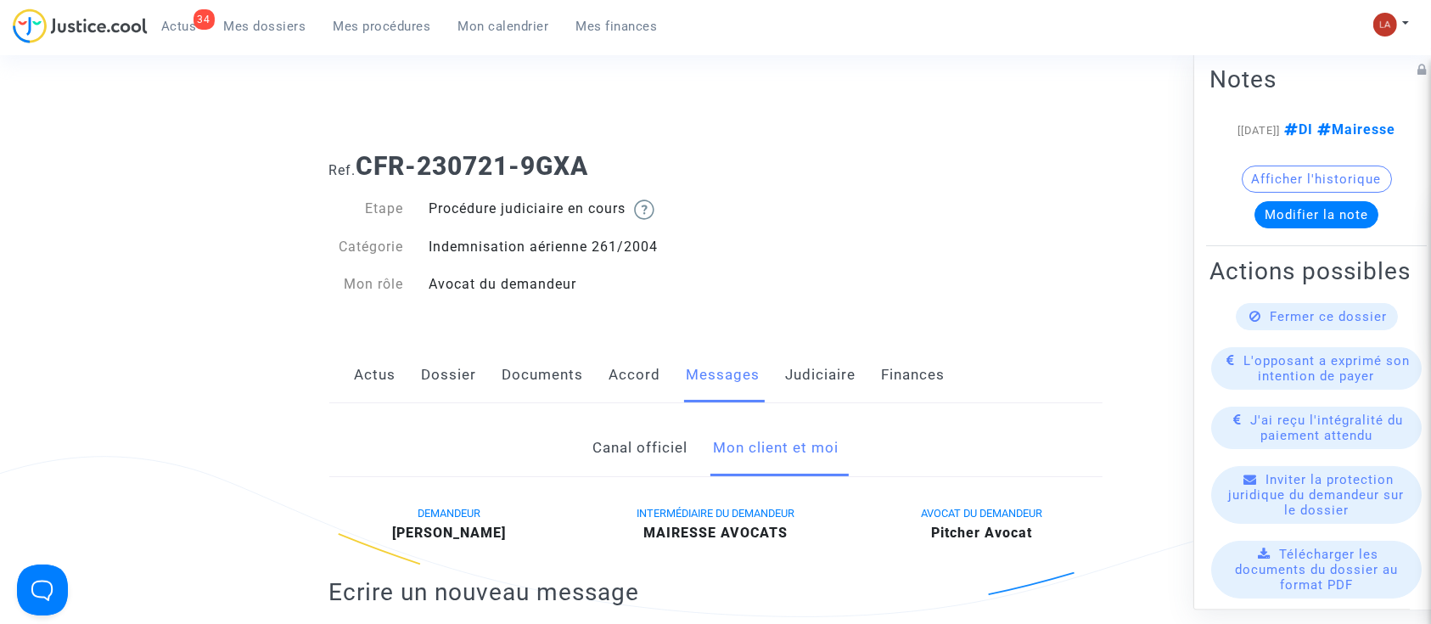
scroll to position [1244, 0]
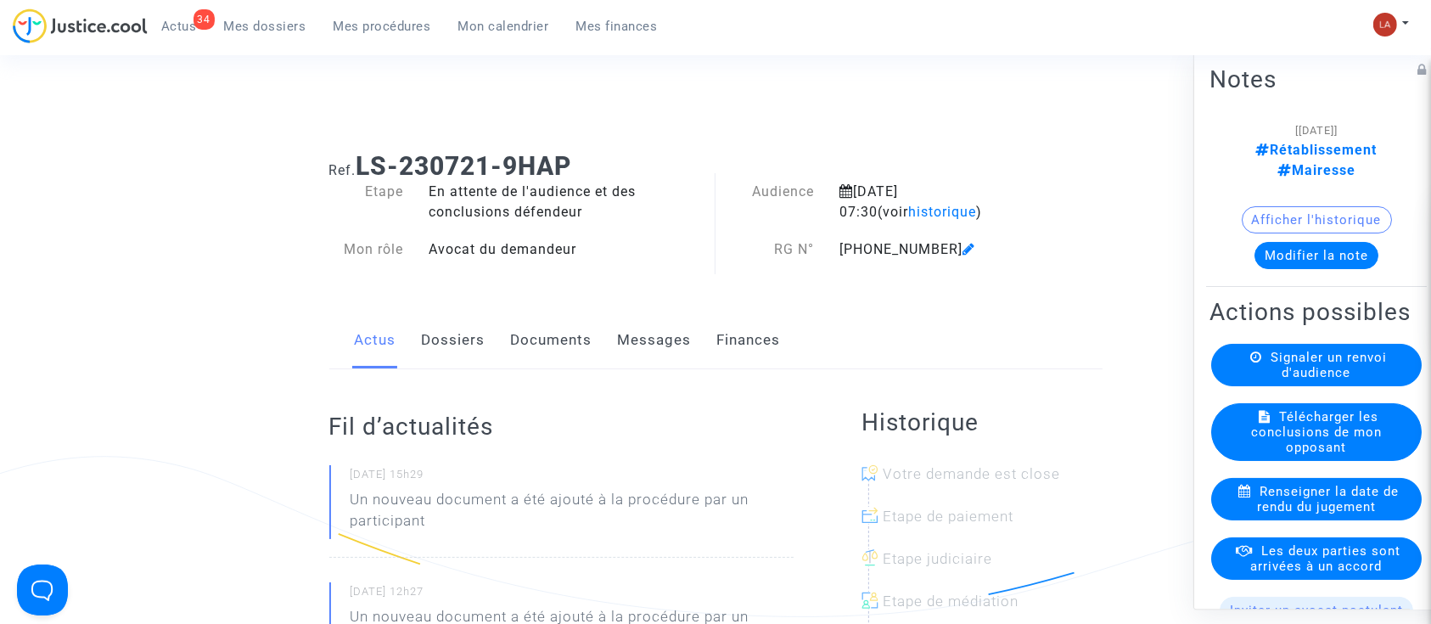
click at [525, 337] on link "Documents" at bounding box center [551, 340] width 81 height 56
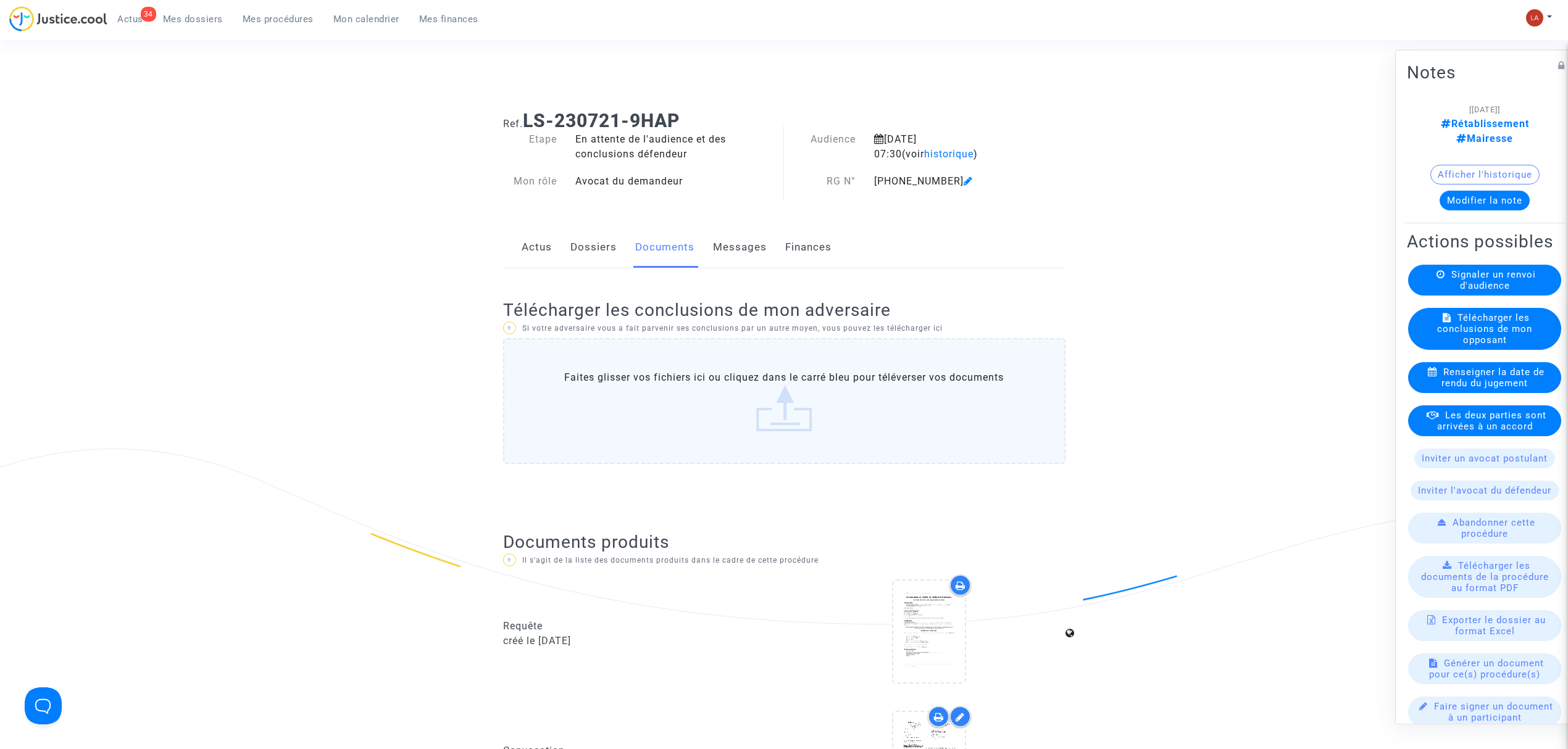
click at [573, 255] on link "Dossiers" at bounding box center [593, 247] width 47 height 41
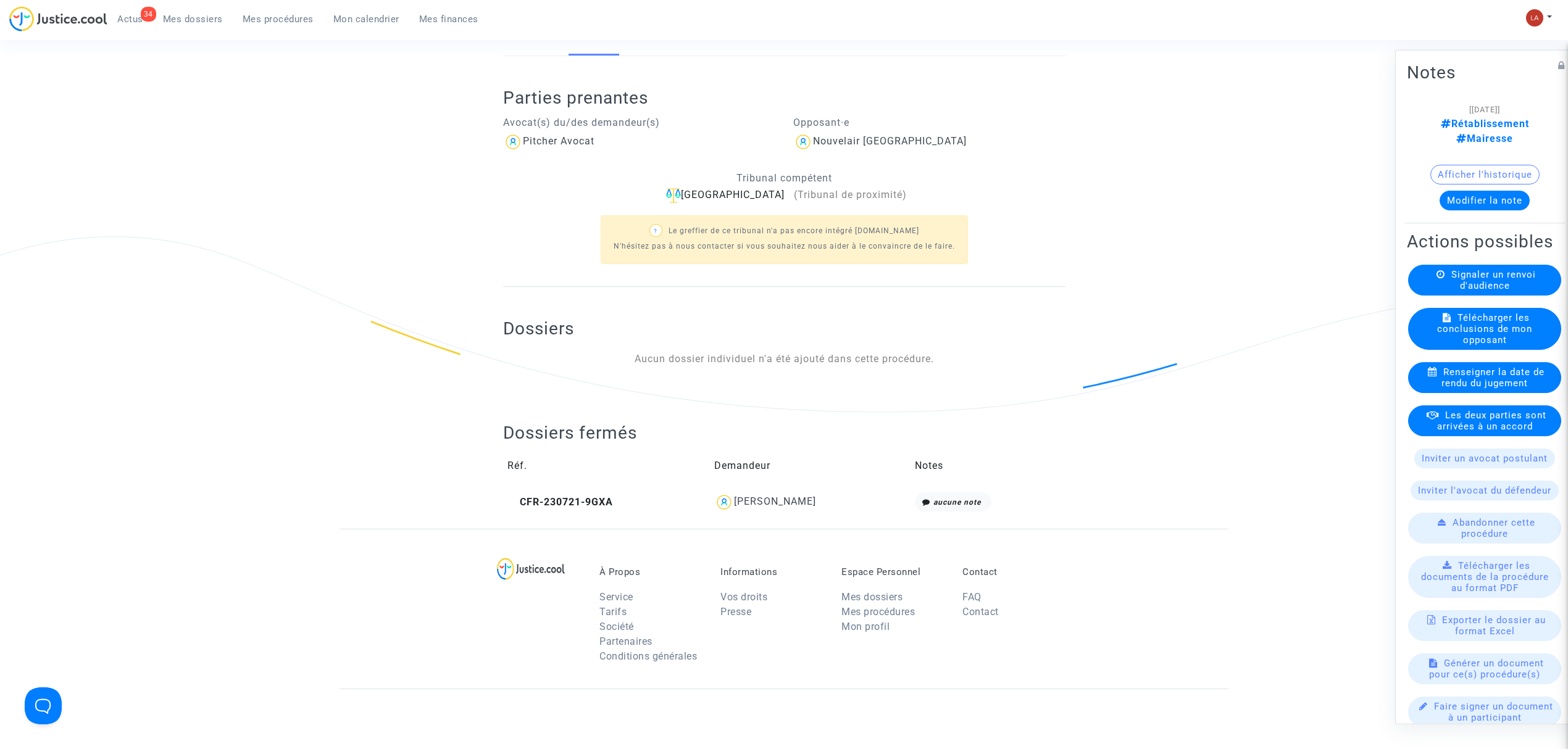
scroll to position [329, 0]
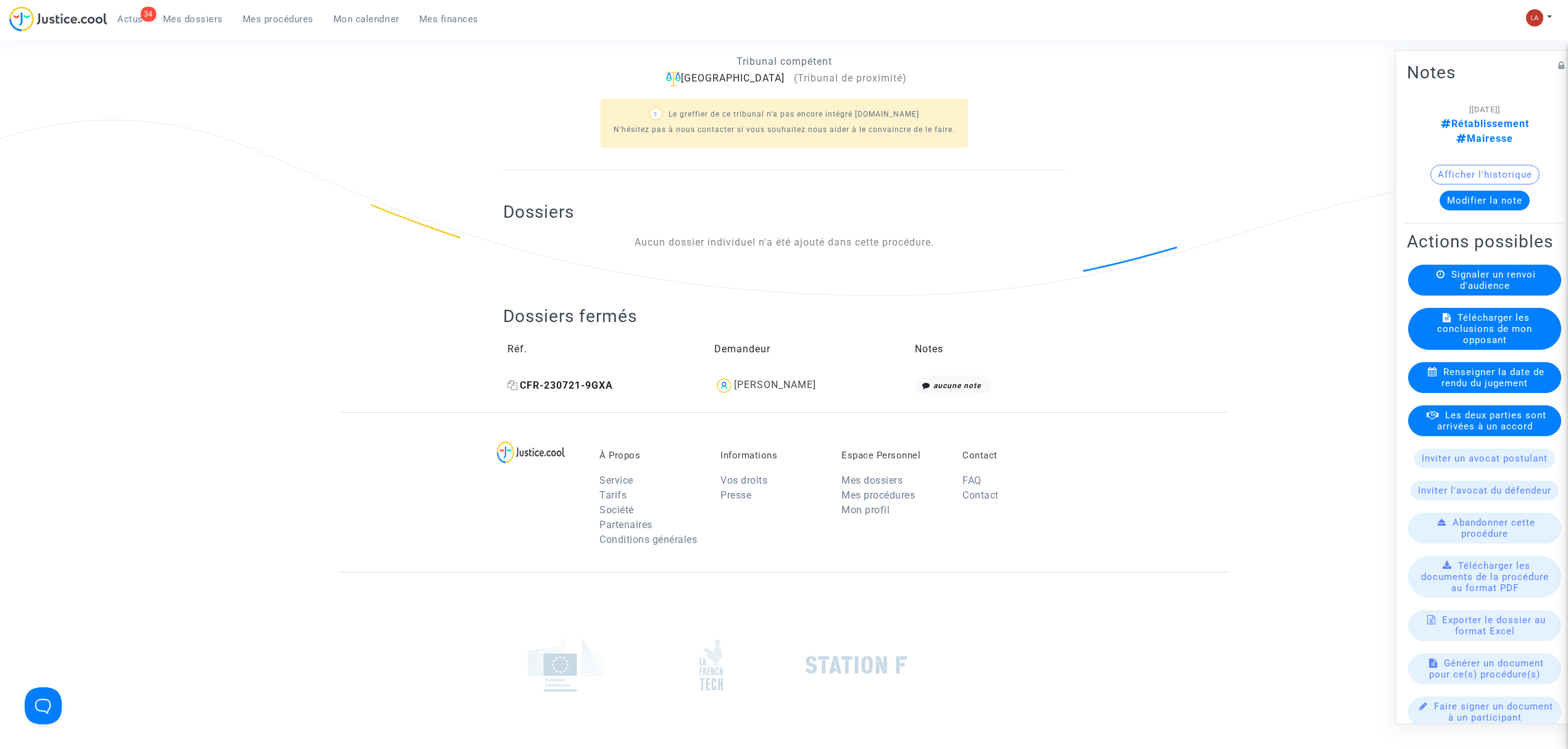
click at [539, 382] on span "CFR-230721-9GXA" at bounding box center [560, 385] width 105 height 12
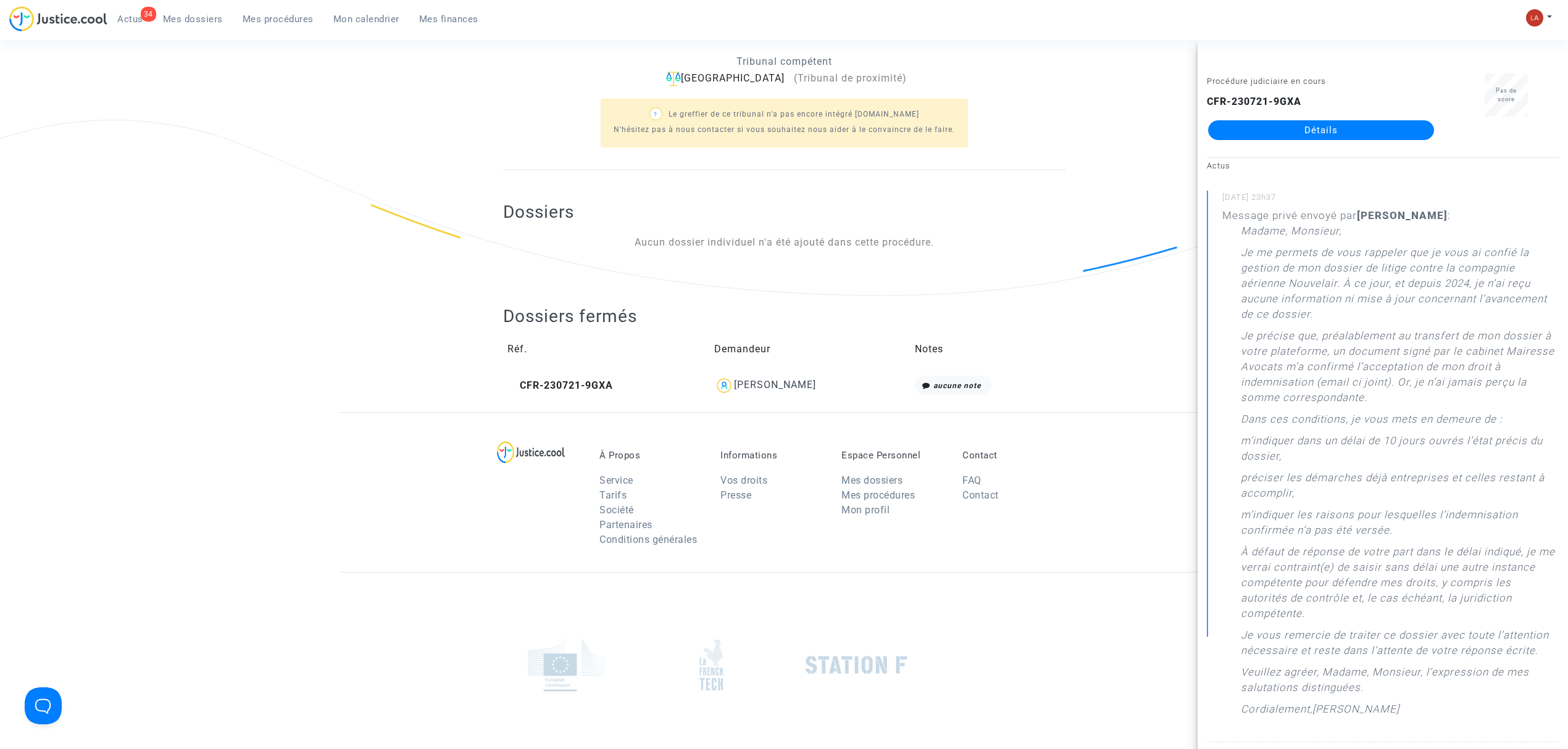
drag, startPoint x: 1309, startPoint y: 121, endPoint x: 1271, endPoint y: 142, distance: 43.4
click at [1040, 142] on div "Procédure judiciaire en cours CFR-230721-9GXA Détails" at bounding box center [1321, 112] width 247 height 78
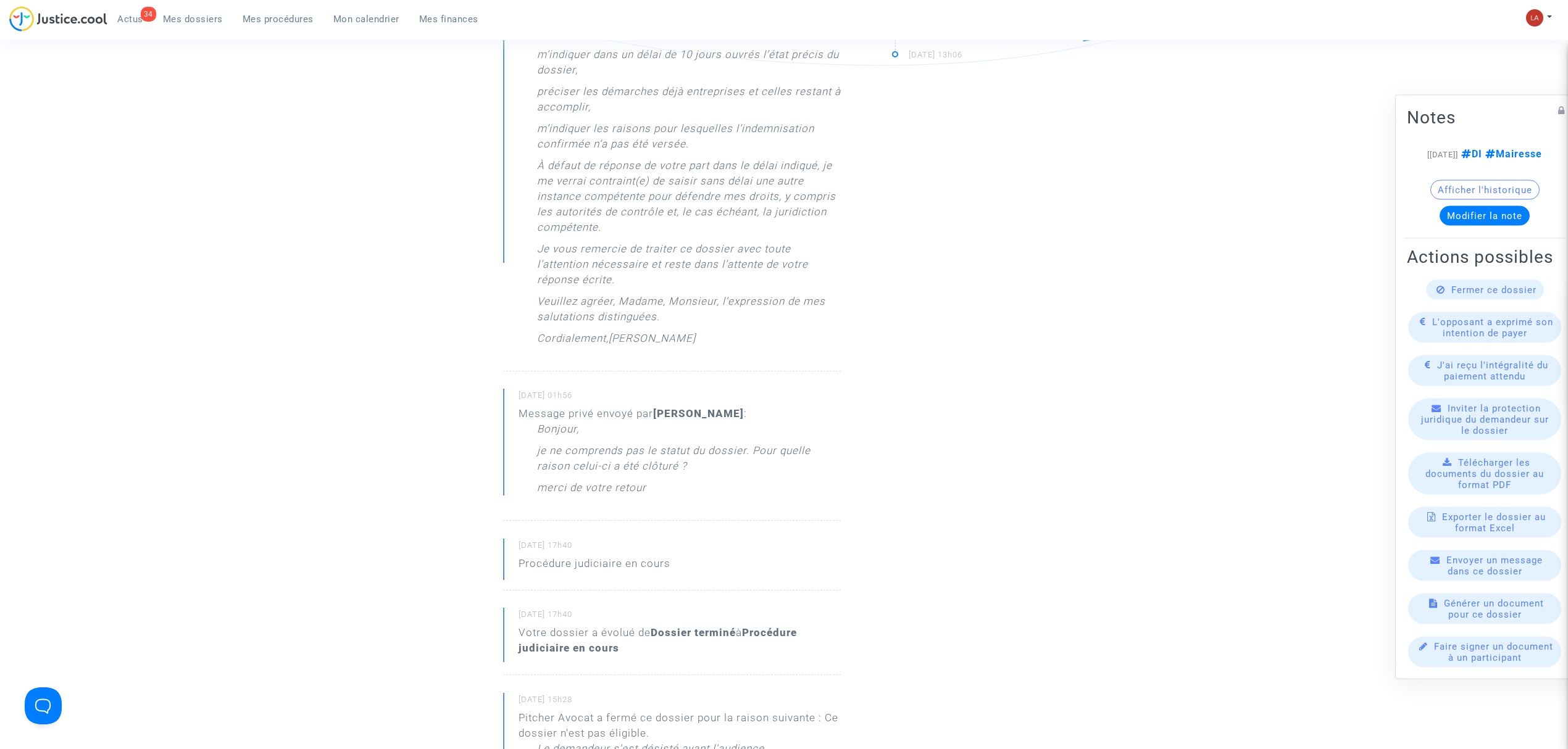
scroll to position [822, 0]
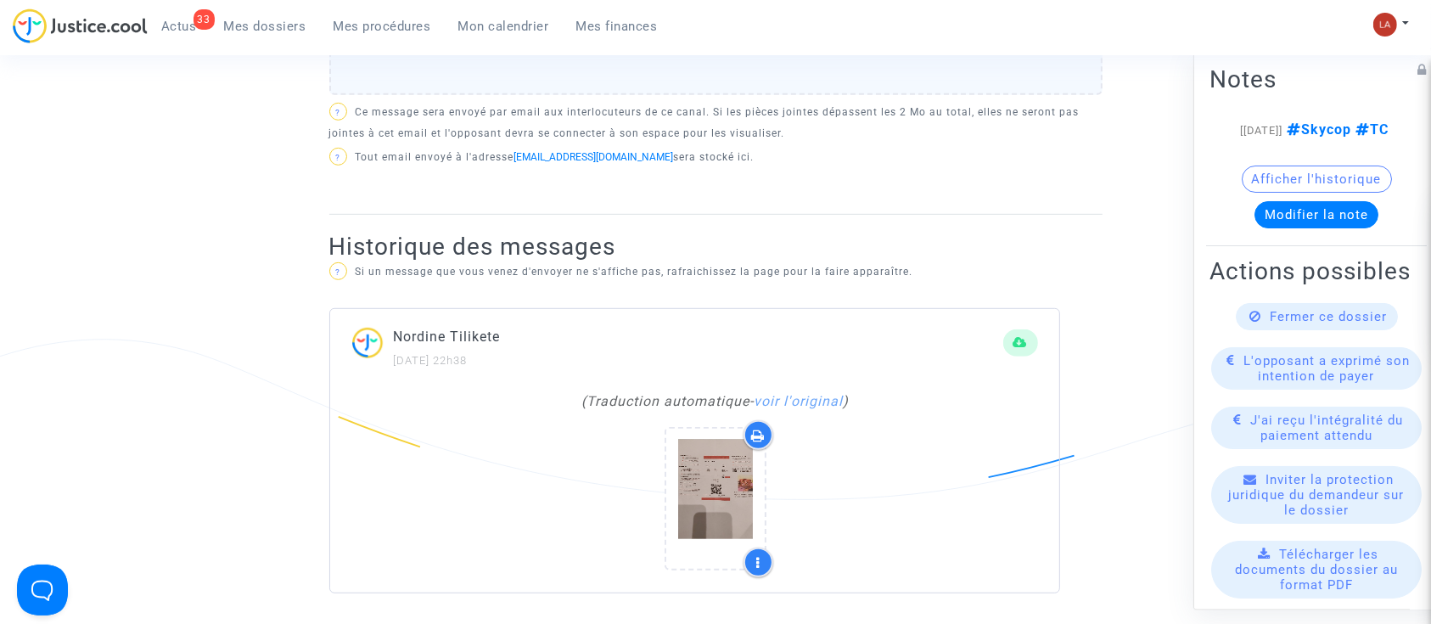
scroll to position [1018, 0]
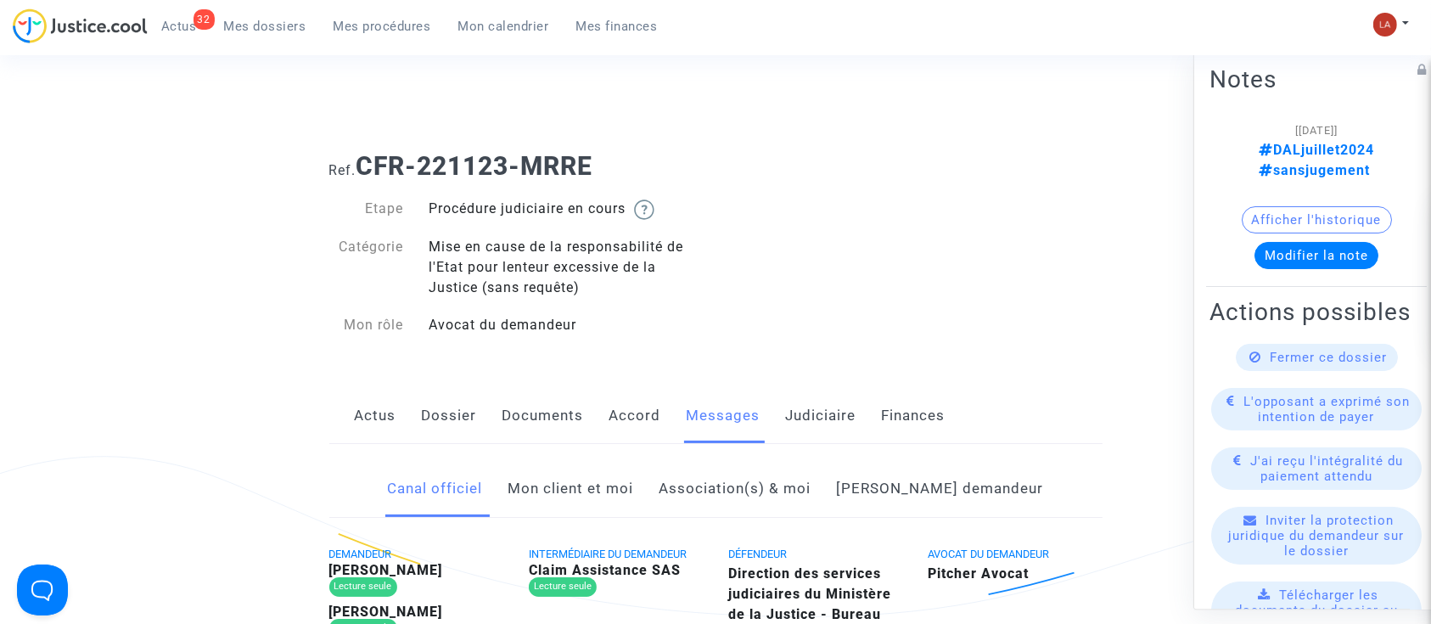
drag, startPoint x: 625, startPoint y: 492, endPoint x: 636, endPoint y: 490, distance: 11.3
click at [625, 492] on link "Mon client et moi" at bounding box center [571, 489] width 126 height 56
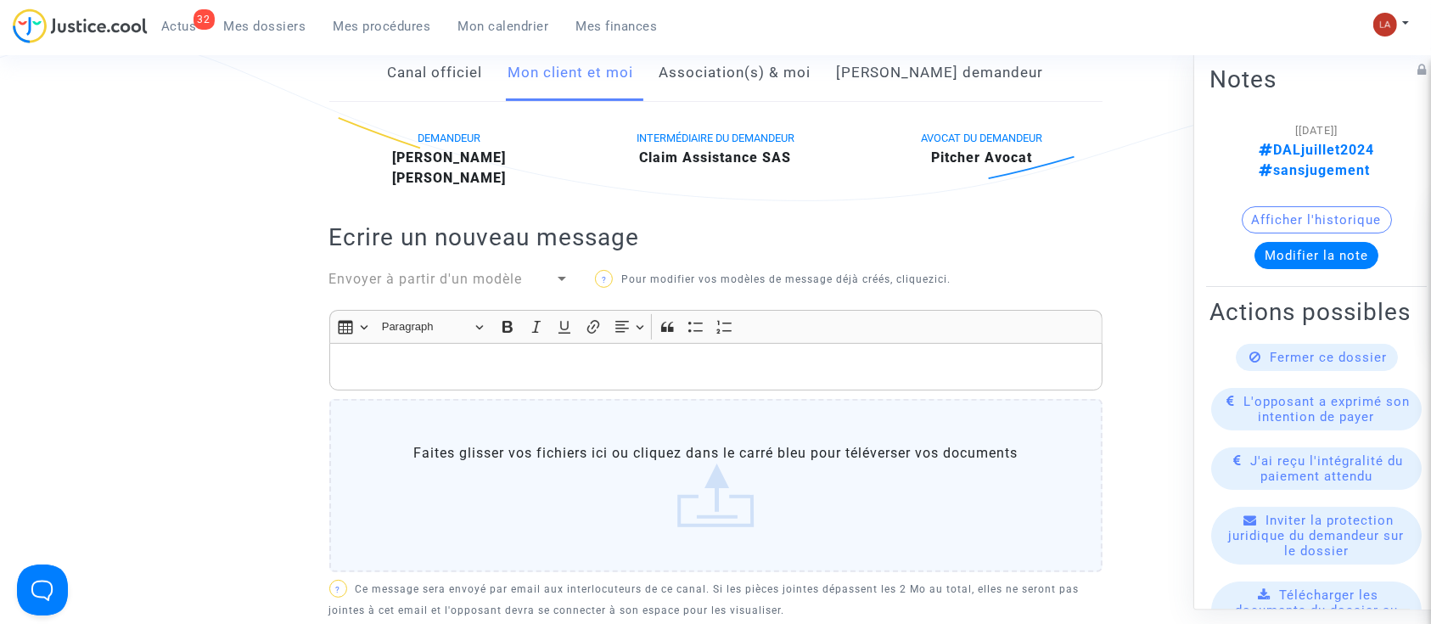
scroll to position [339, 0]
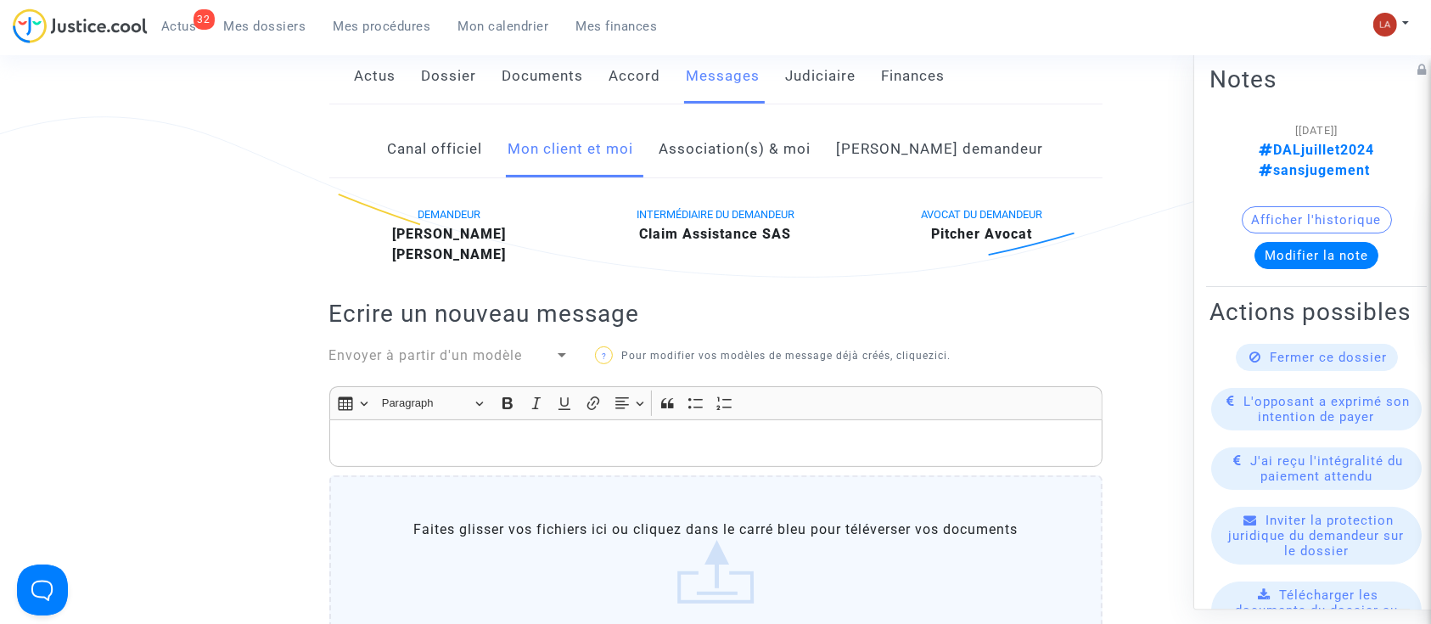
click at [789, 71] on link "Judiciaire" at bounding box center [821, 76] width 70 height 56
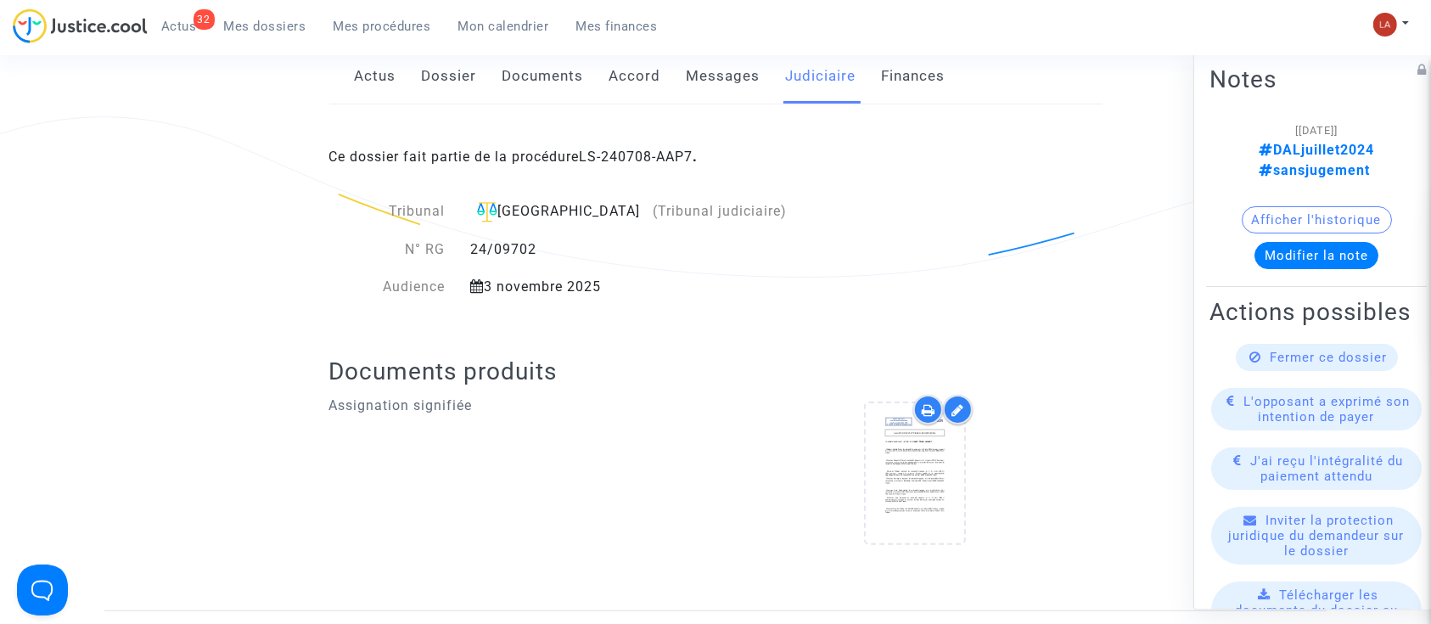
drag, startPoint x: 618, startPoint y: 279, endPoint x: 482, endPoint y: 289, distance: 136.2
click at [482, 289] on div "3 novembre 2025" at bounding box center [629, 287] width 344 height 20
copy div "3 novembre 2025"
click at [716, 54] on div "32 Actus Mes dossiers Mes procédures Mon calendrier Mes finances Mon profil Cha…" at bounding box center [715, 31] width 1431 height 47
click at [678, 105] on div "Ce dossier fait partie de la procédure LS-240708-AAP7 ." at bounding box center [715, 144] width 773 height 80
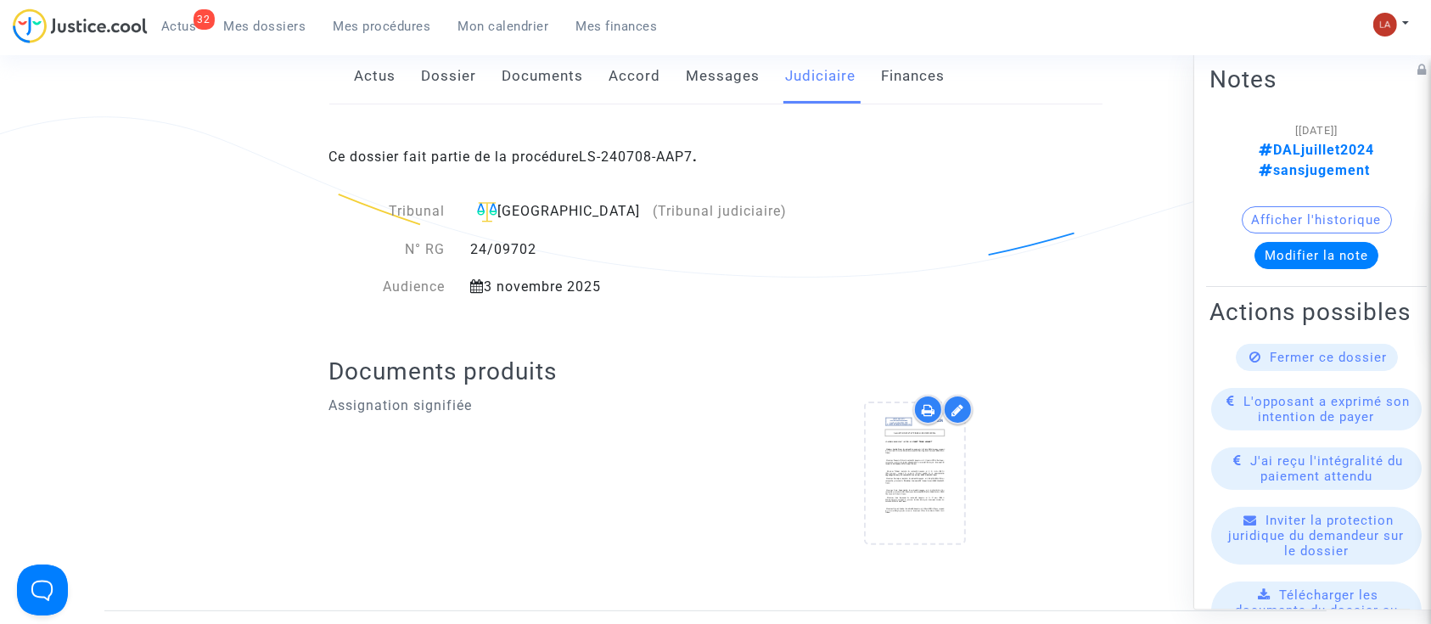
click at [711, 78] on link "Messages" at bounding box center [724, 76] width 74 height 56
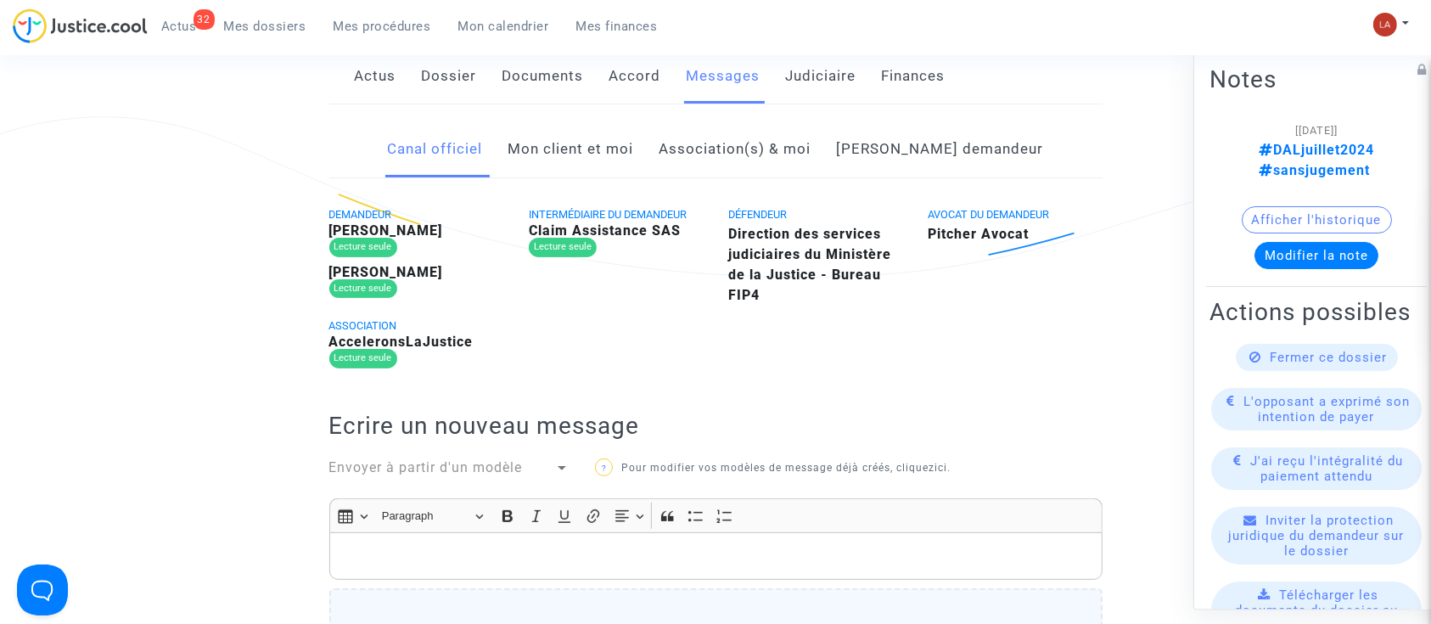
click at [618, 140] on link "Mon client et moi" at bounding box center [571, 149] width 126 height 56
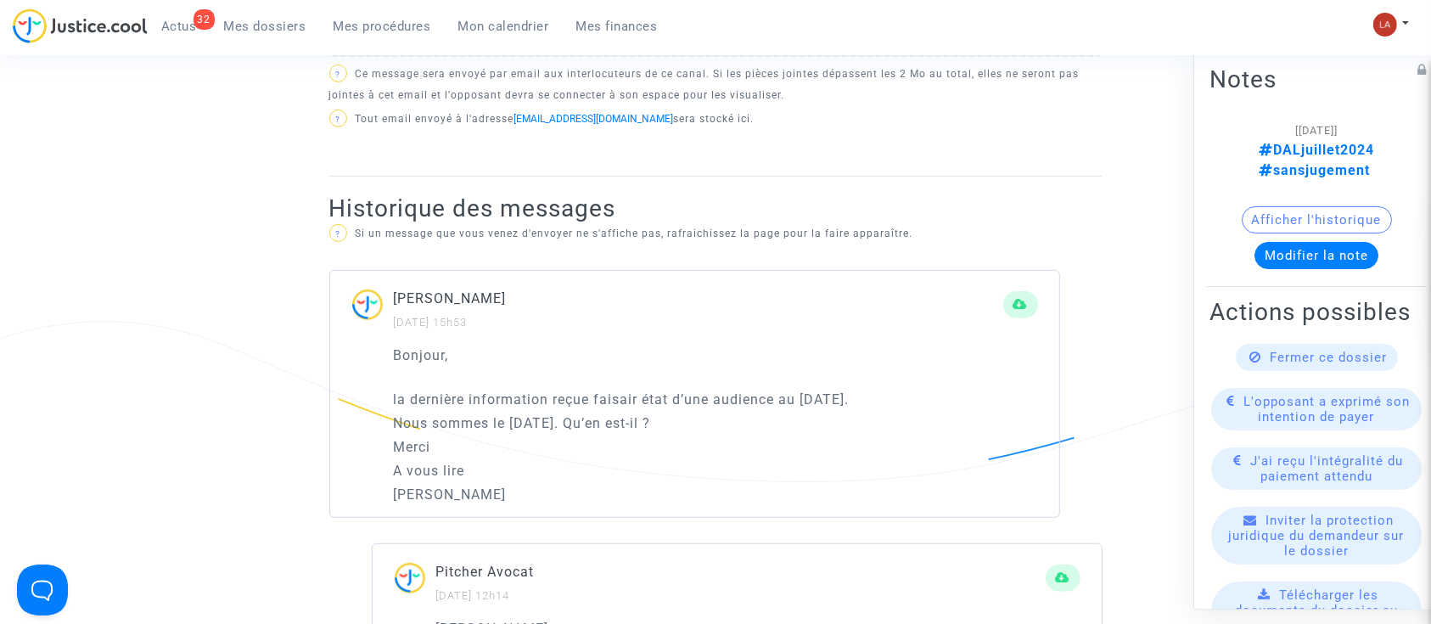
scroll to position [679, 0]
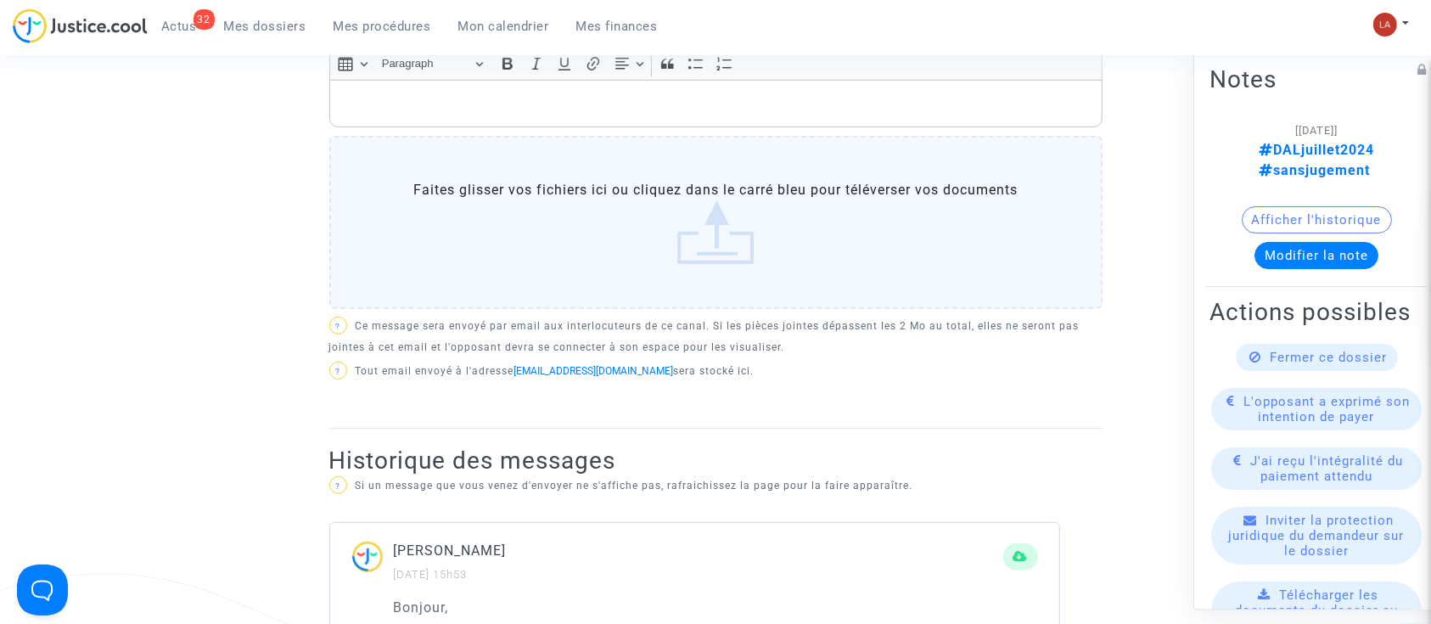
click at [654, 109] on p "Rich Text Editor, main" at bounding box center [715, 103] width 755 height 21
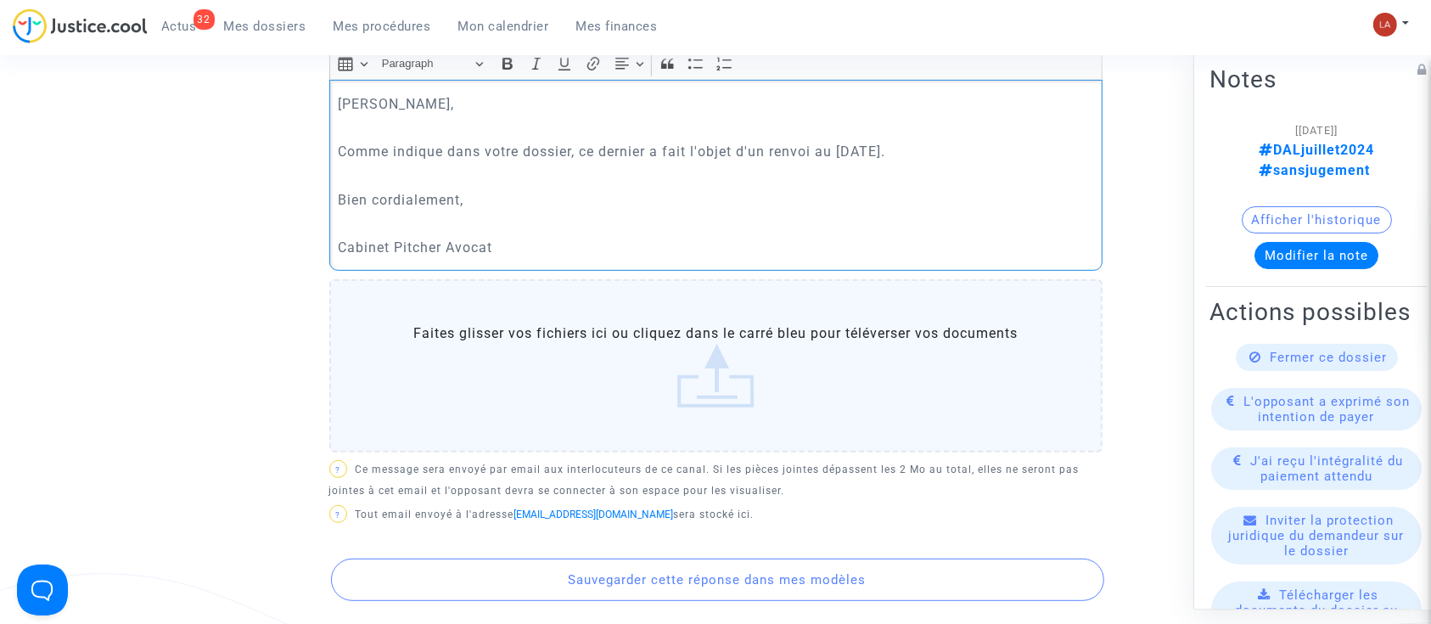
click at [828, 151] on p "Comme indique dans votre dossier, ce dernier a fait l'objet d'un renvoi au 3 no…" at bounding box center [715, 151] width 755 height 21
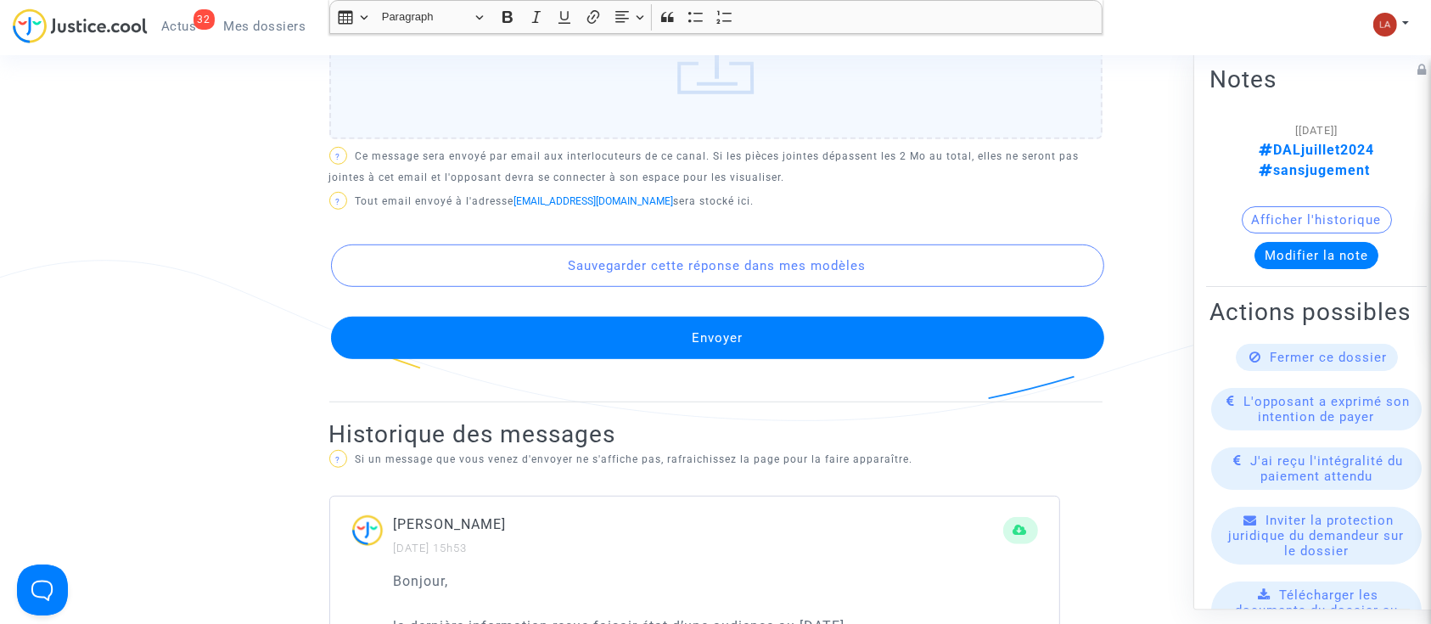
scroll to position [1244, 0]
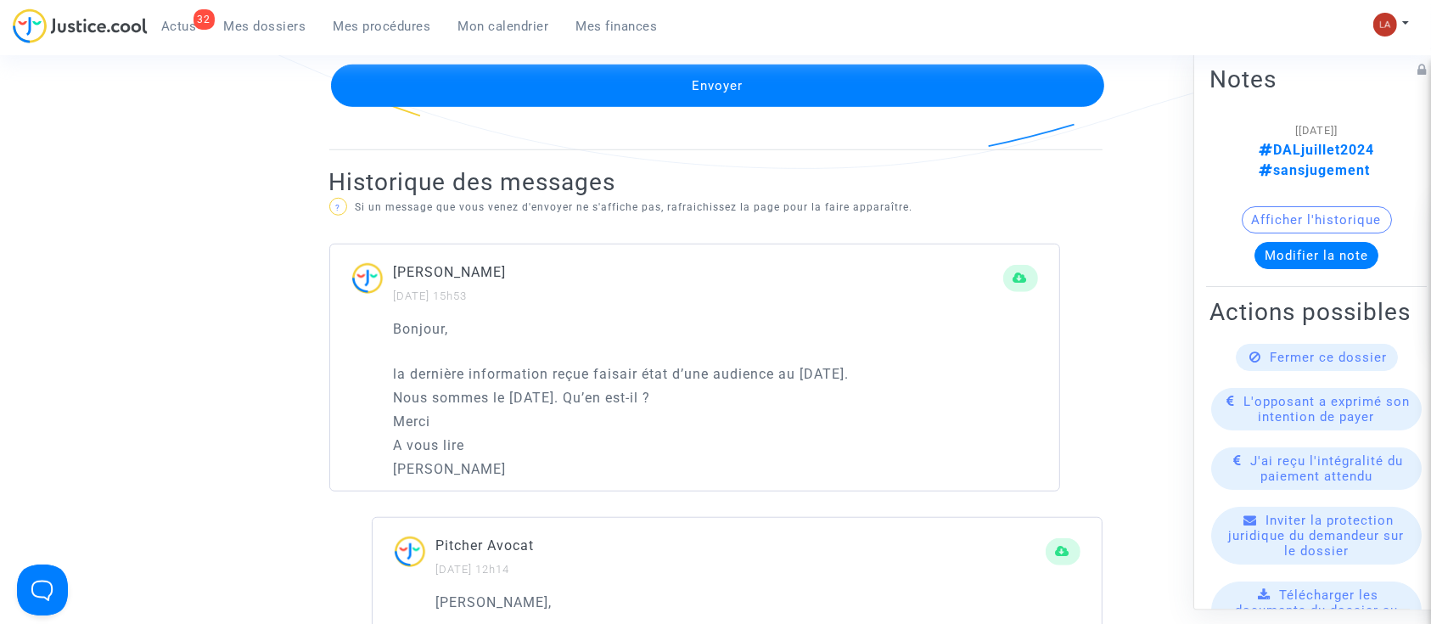
click at [906, 96] on button "Envoyer" at bounding box center [717, 86] width 773 height 42
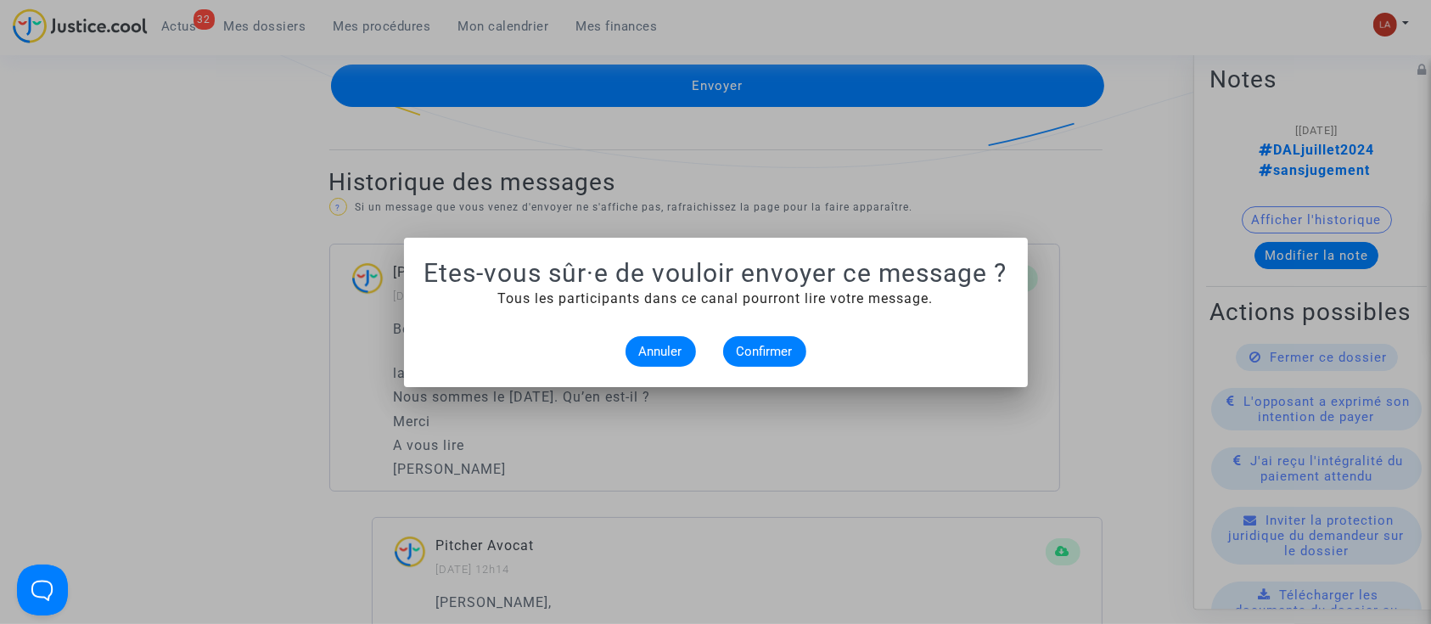
scroll to position [0, 0]
click at [777, 376] on mat-dialog-container "Etes-vous sûr·e de vouloir envoyer ce message ? Tous les participants dans ce c…" at bounding box center [716, 312] width 624 height 149
click at [787, 365] on button "Confirmer" at bounding box center [764, 351] width 83 height 31
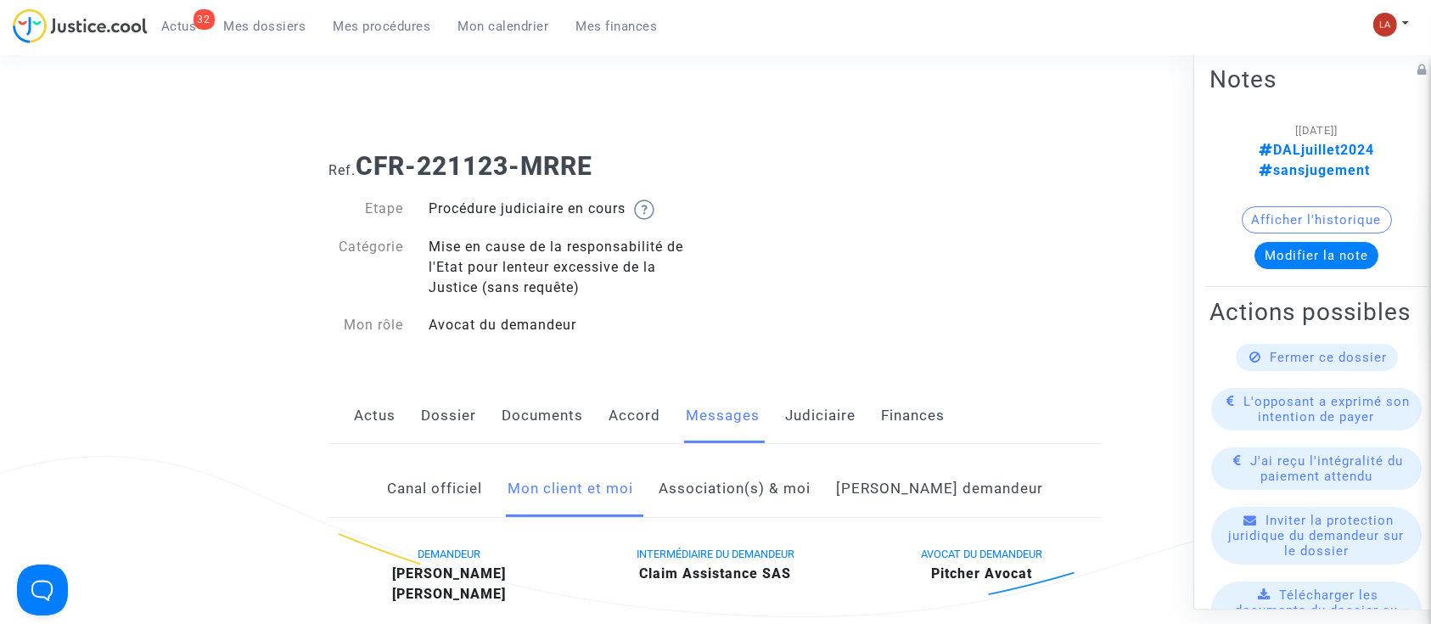
scroll to position [1244, 0]
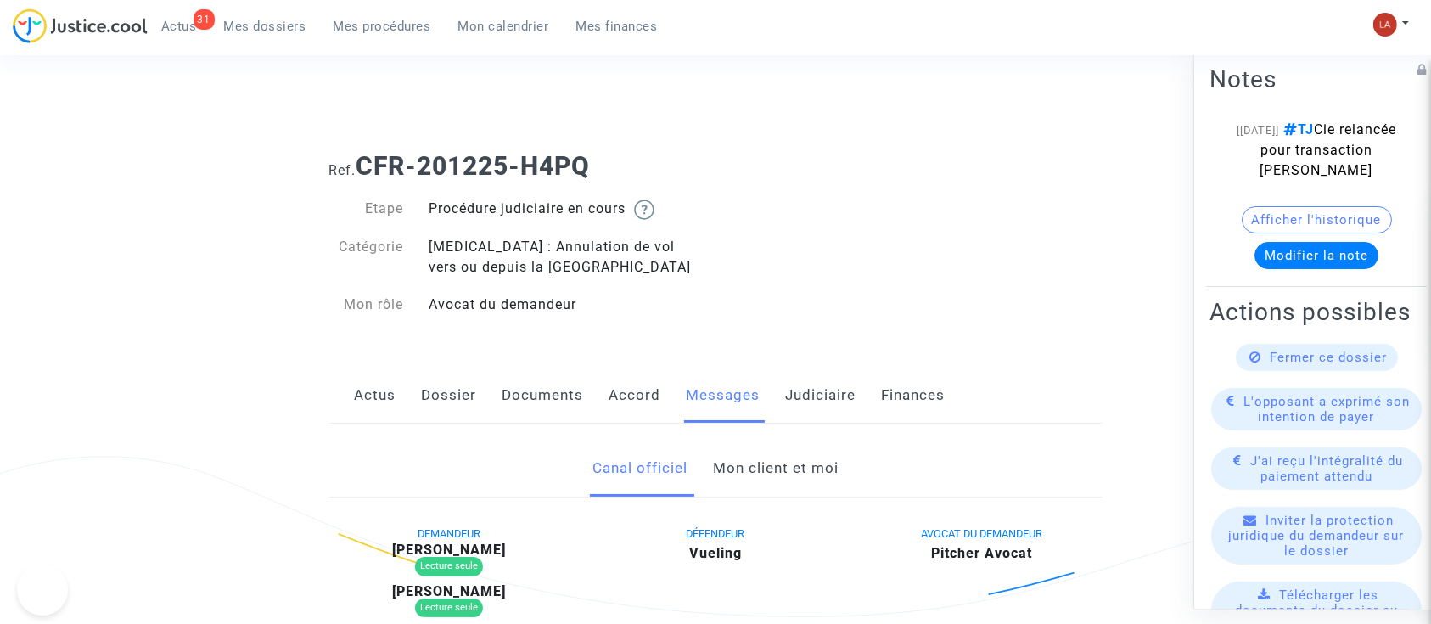
click at [786, 469] on link "Mon client et moi" at bounding box center [776, 468] width 126 height 56
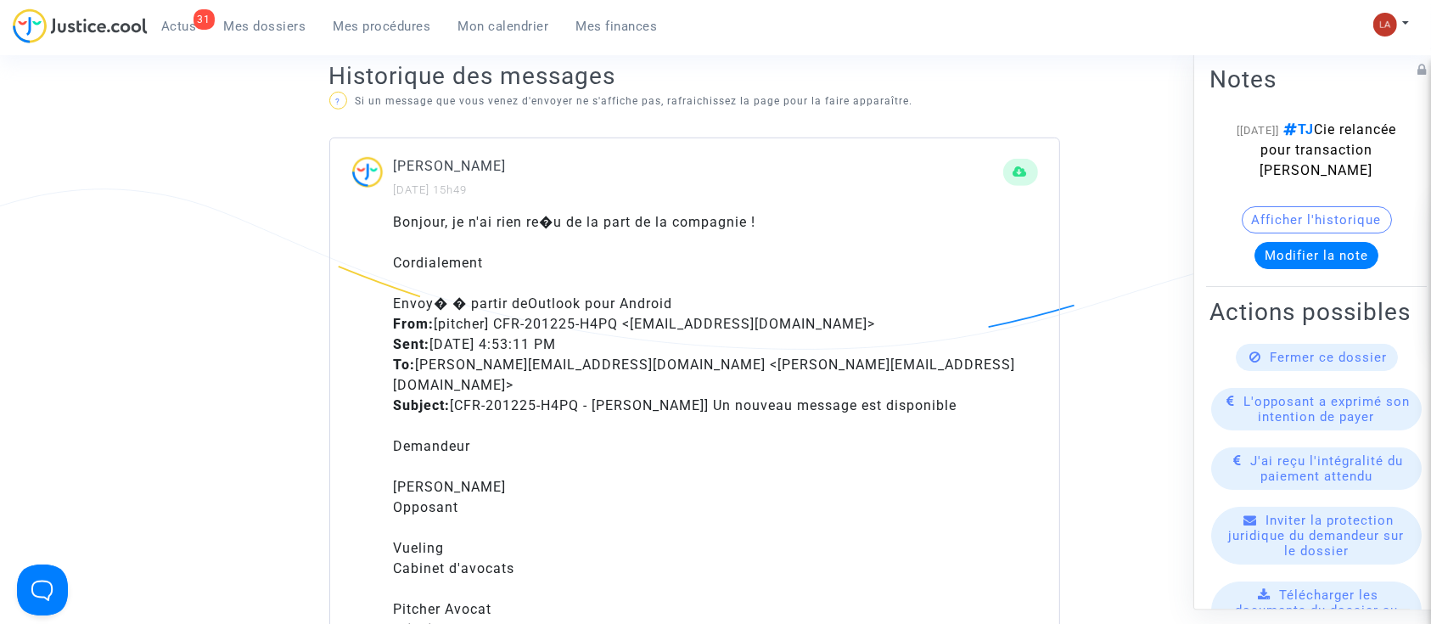
scroll to position [905, 0]
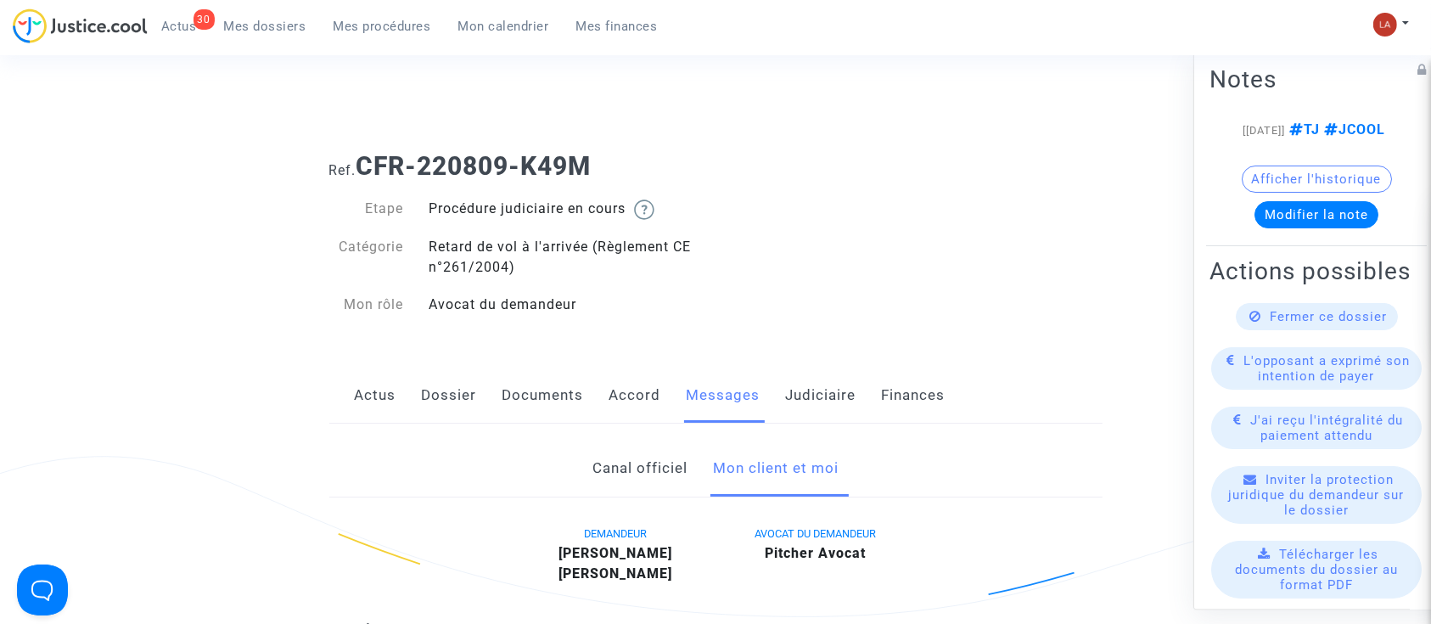
click at [829, 401] on link "Judiciaire" at bounding box center [821, 396] width 70 height 56
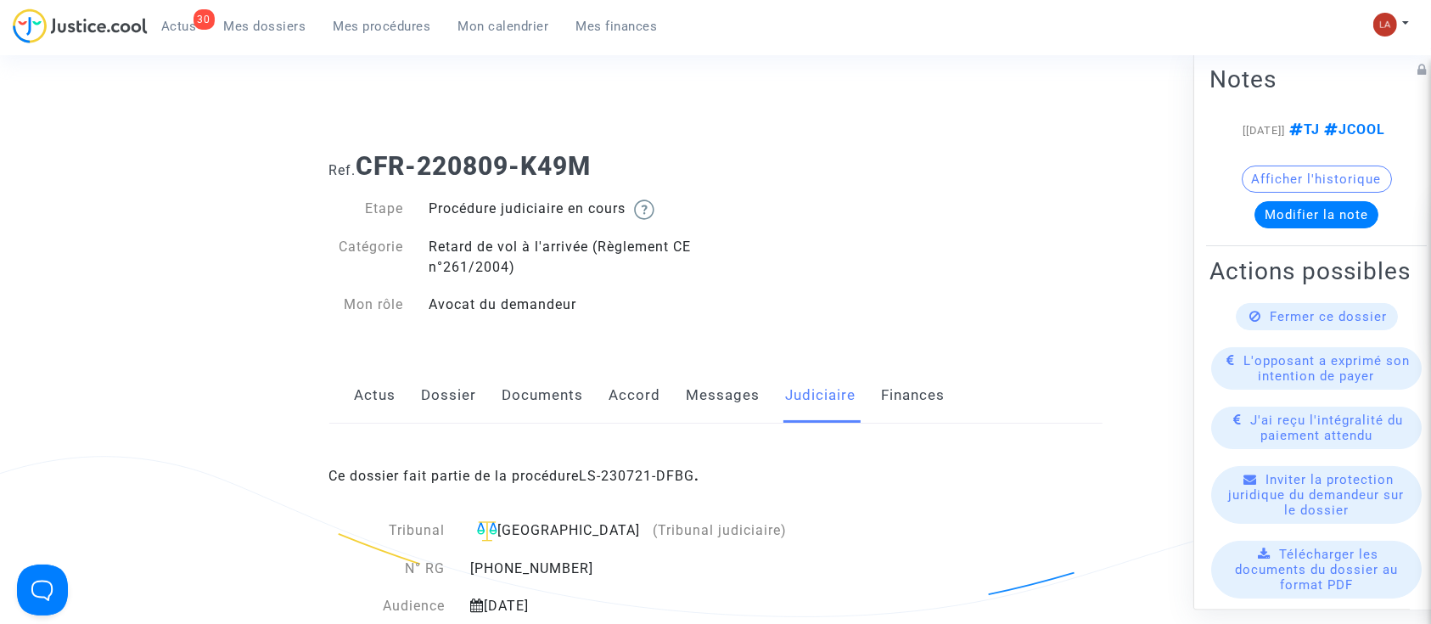
click at [738, 416] on link "Messages" at bounding box center [724, 396] width 74 height 56
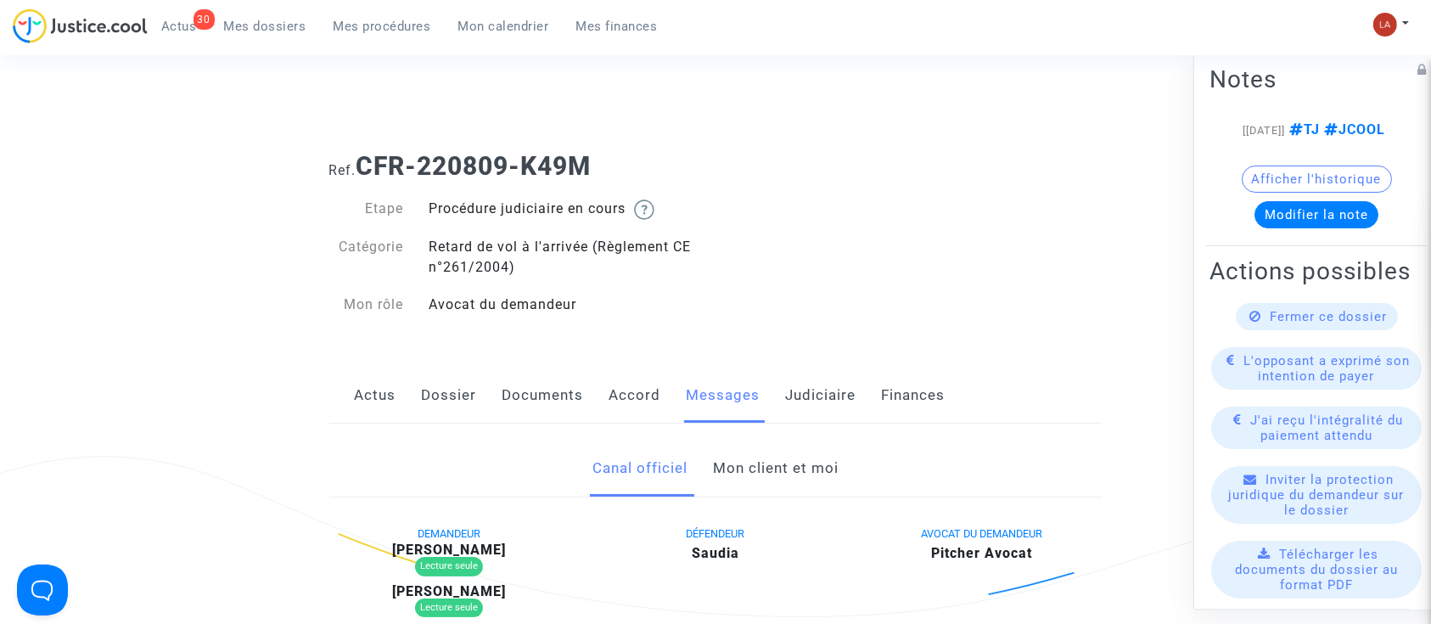
click at [493, 548] on b "Eva CHEVALIER" at bounding box center [449, 549] width 114 height 16
copy b "CHEVALIER"
click at [743, 451] on link "Mon client et moi" at bounding box center [776, 468] width 126 height 56
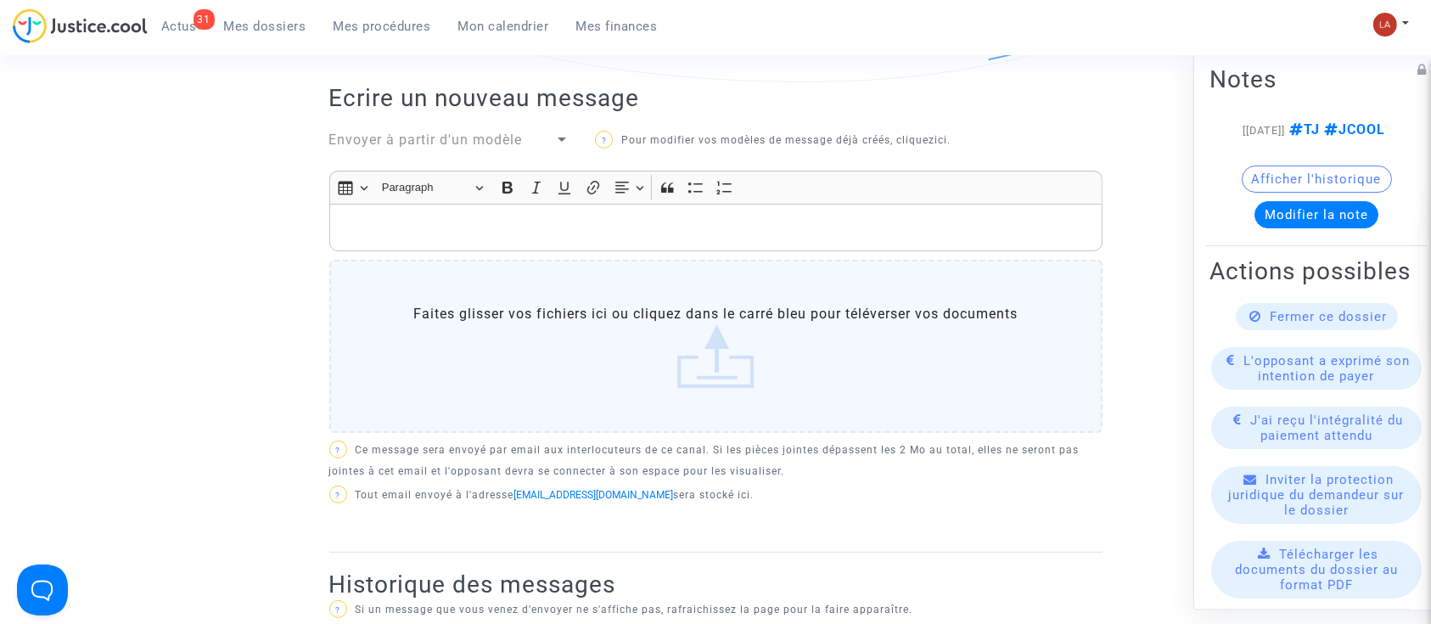
scroll to position [565, 0]
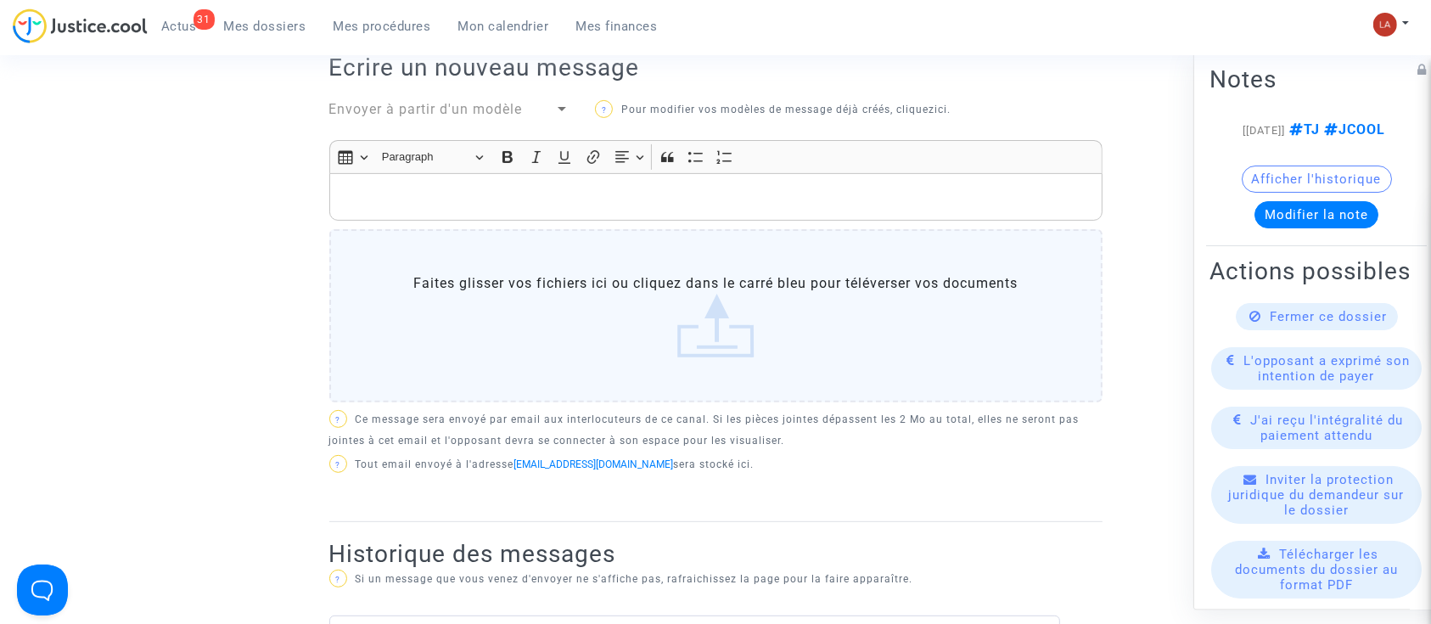
click at [620, 188] on p "Rich Text Editor, main" at bounding box center [715, 197] width 755 height 21
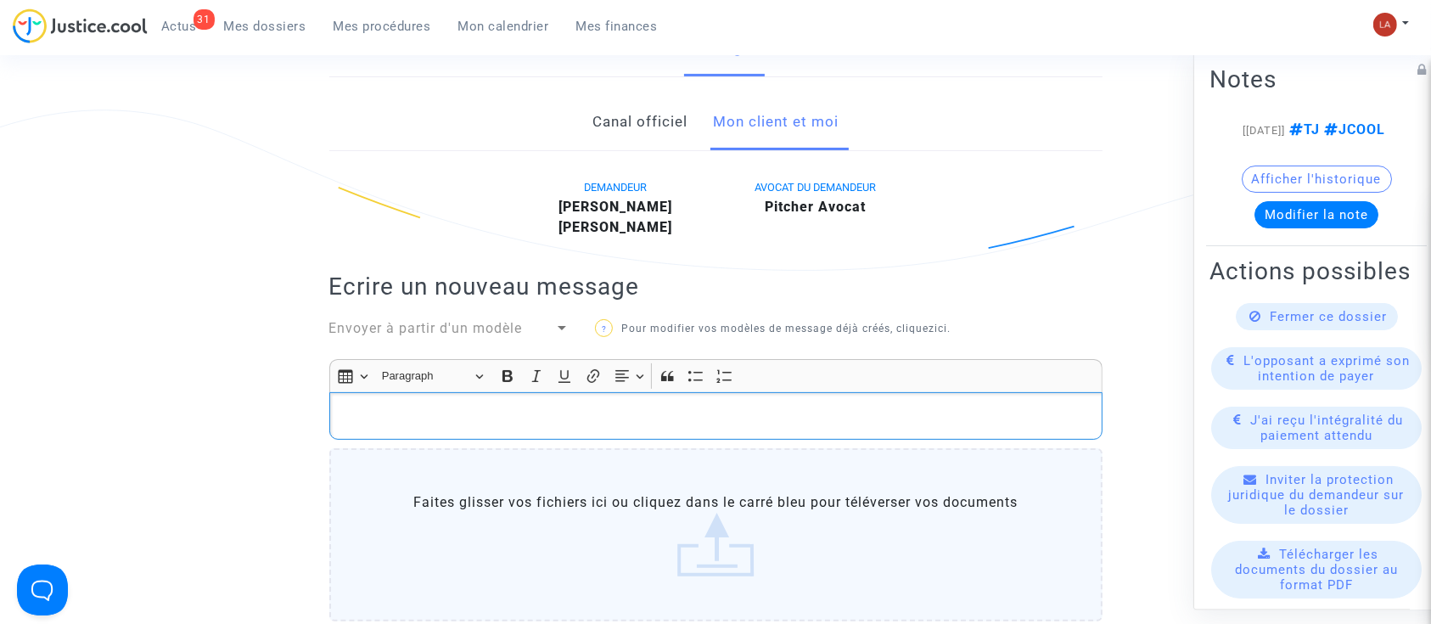
scroll to position [252, 0]
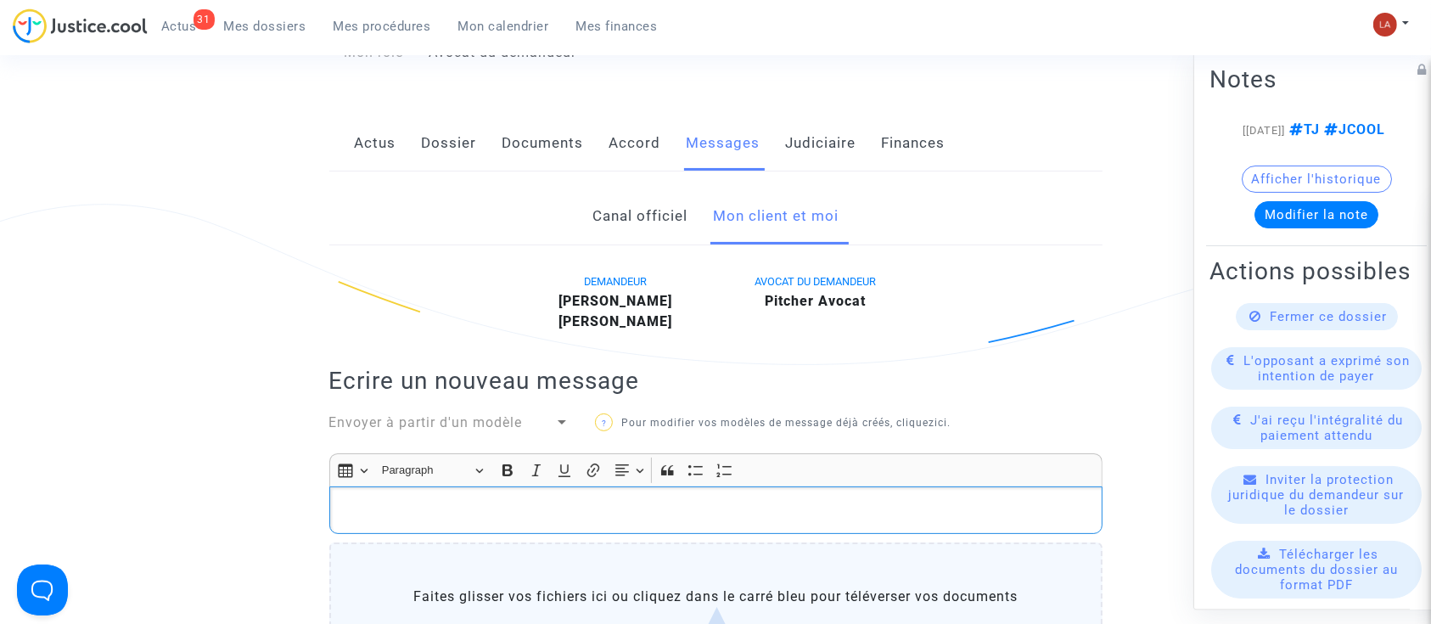
click at [566, 149] on link "Documents" at bounding box center [542, 143] width 81 height 56
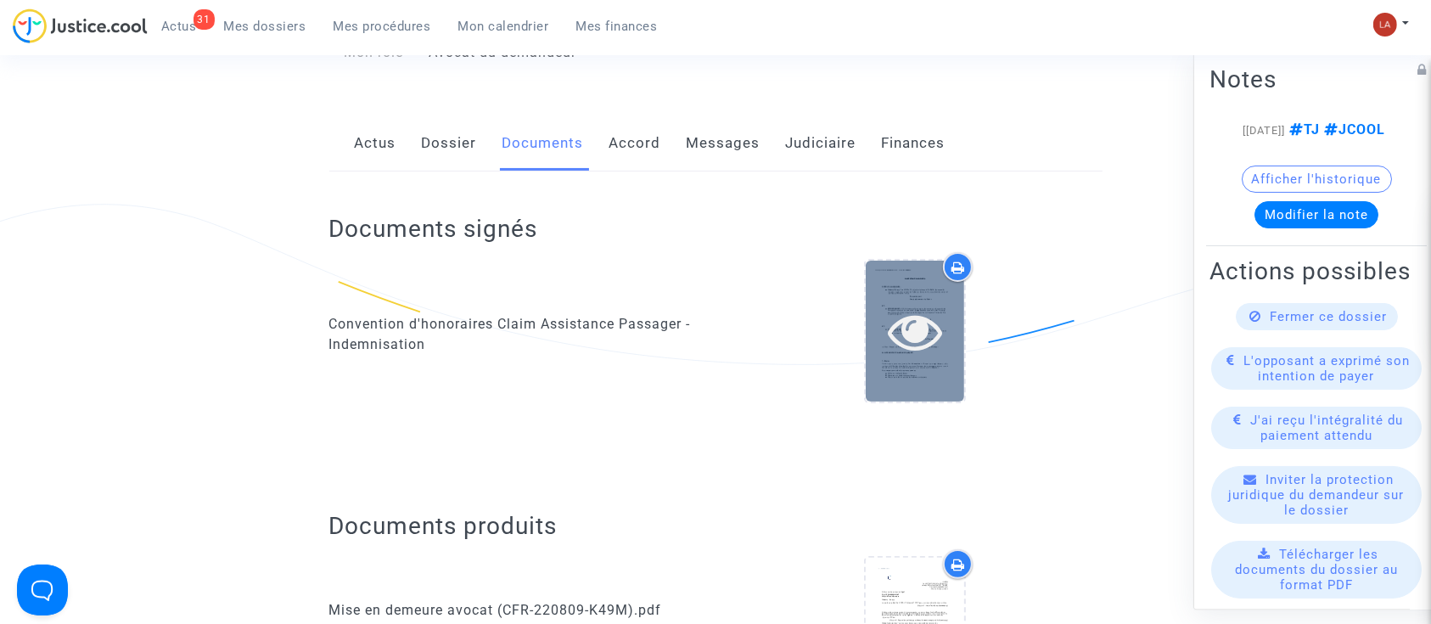
click at [892, 345] on icon at bounding box center [915, 331] width 55 height 54
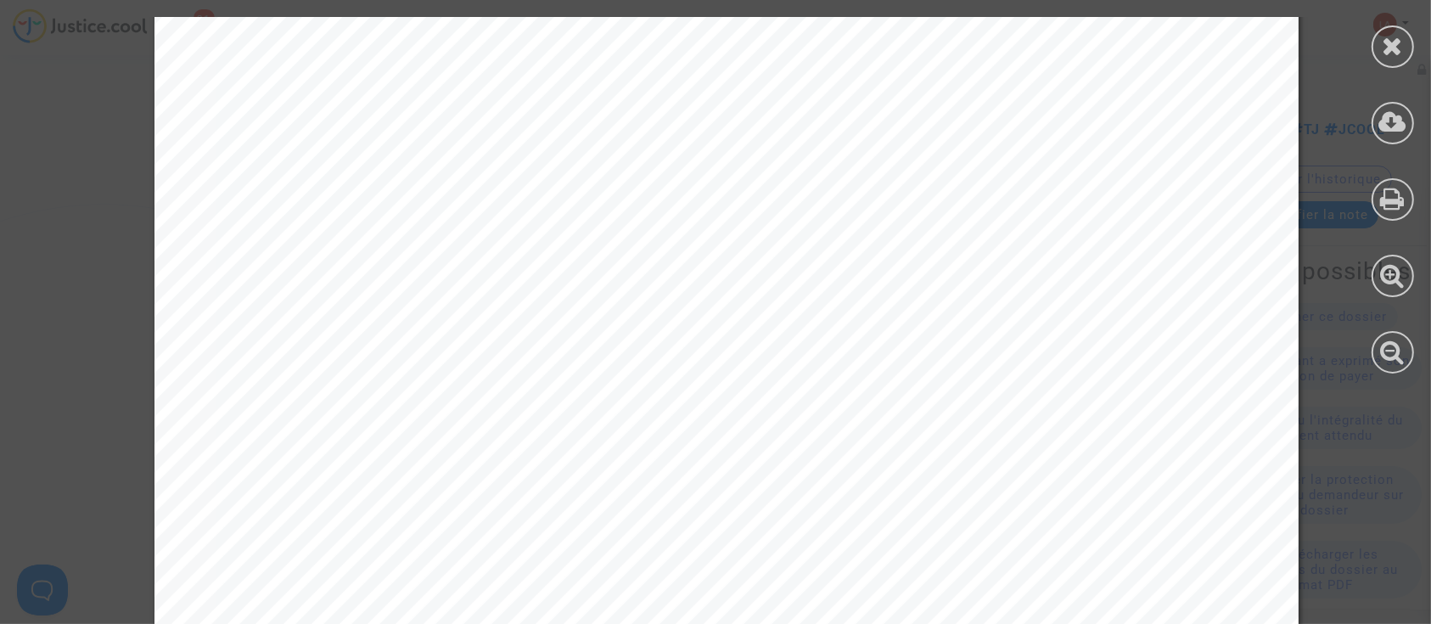
scroll to position [2716, 0]
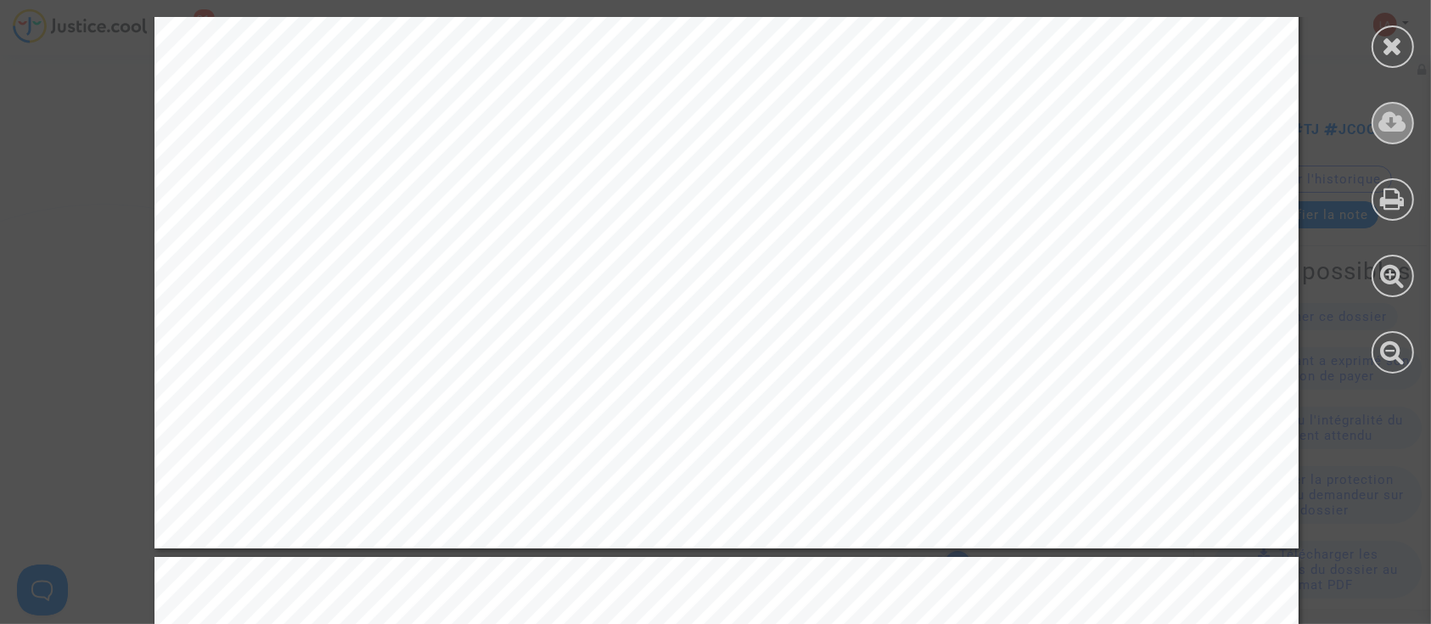
click at [1398, 139] on div at bounding box center [1393, 123] width 42 height 42
click at [1392, 48] on icon at bounding box center [1393, 45] width 21 height 25
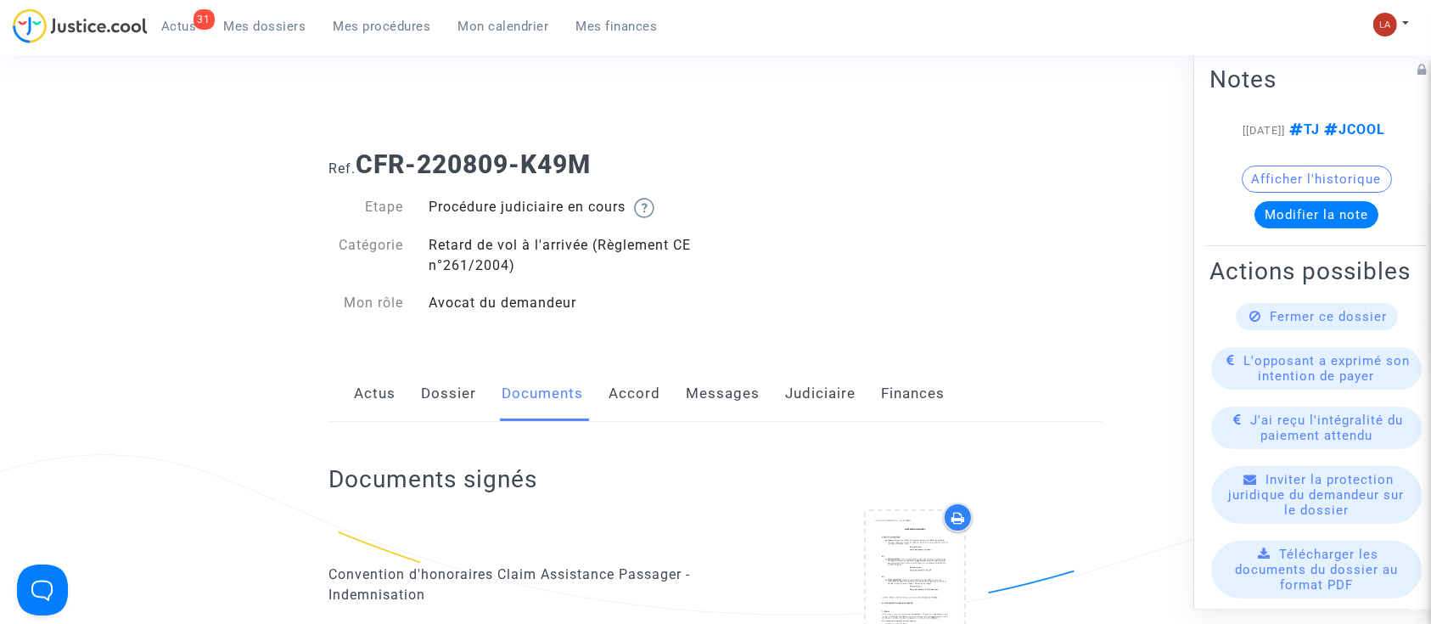
scroll to position [0, 0]
click at [710, 395] on link "Messages" at bounding box center [724, 396] width 74 height 56
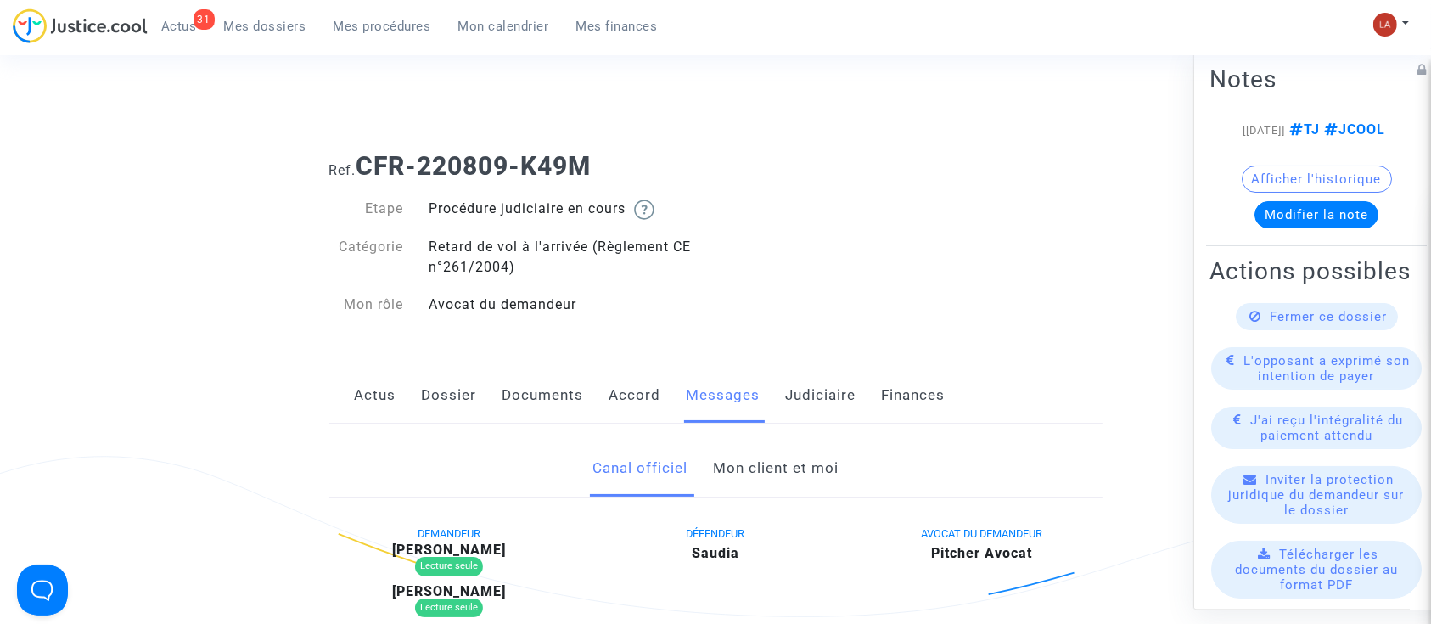
click at [777, 451] on link "Mon client et moi" at bounding box center [776, 468] width 126 height 56
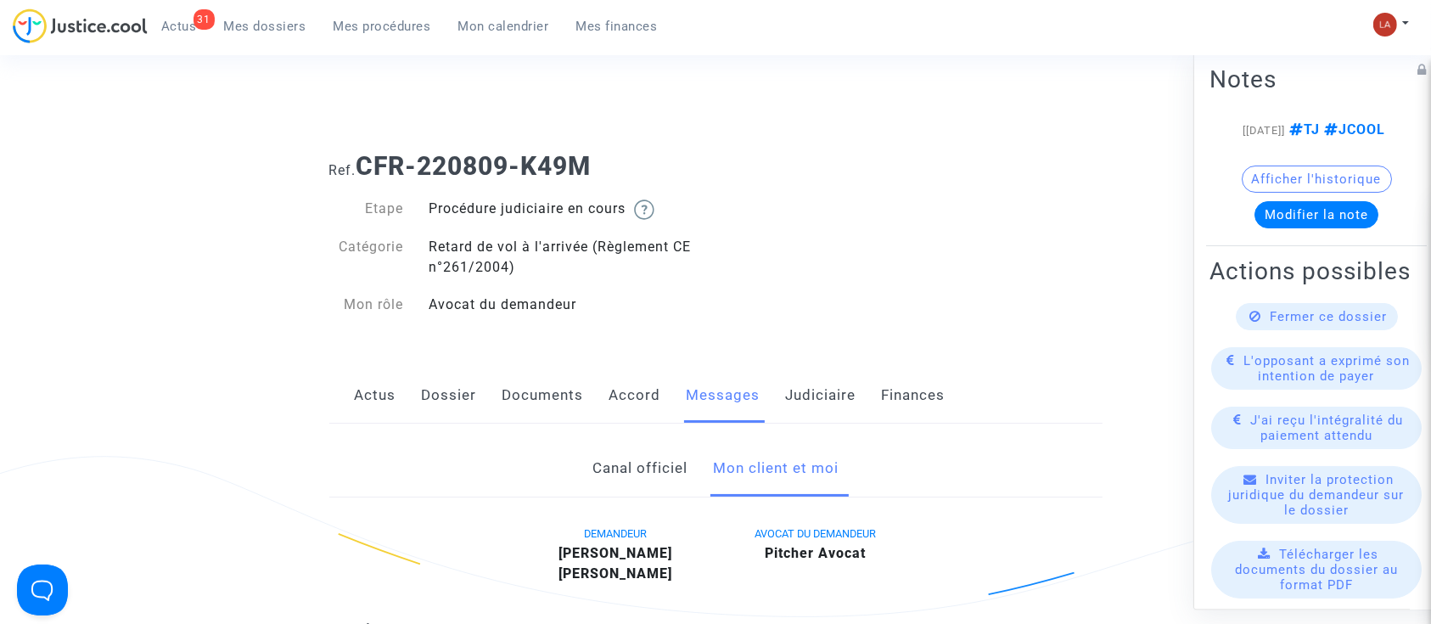
scroll to position [452, 0]
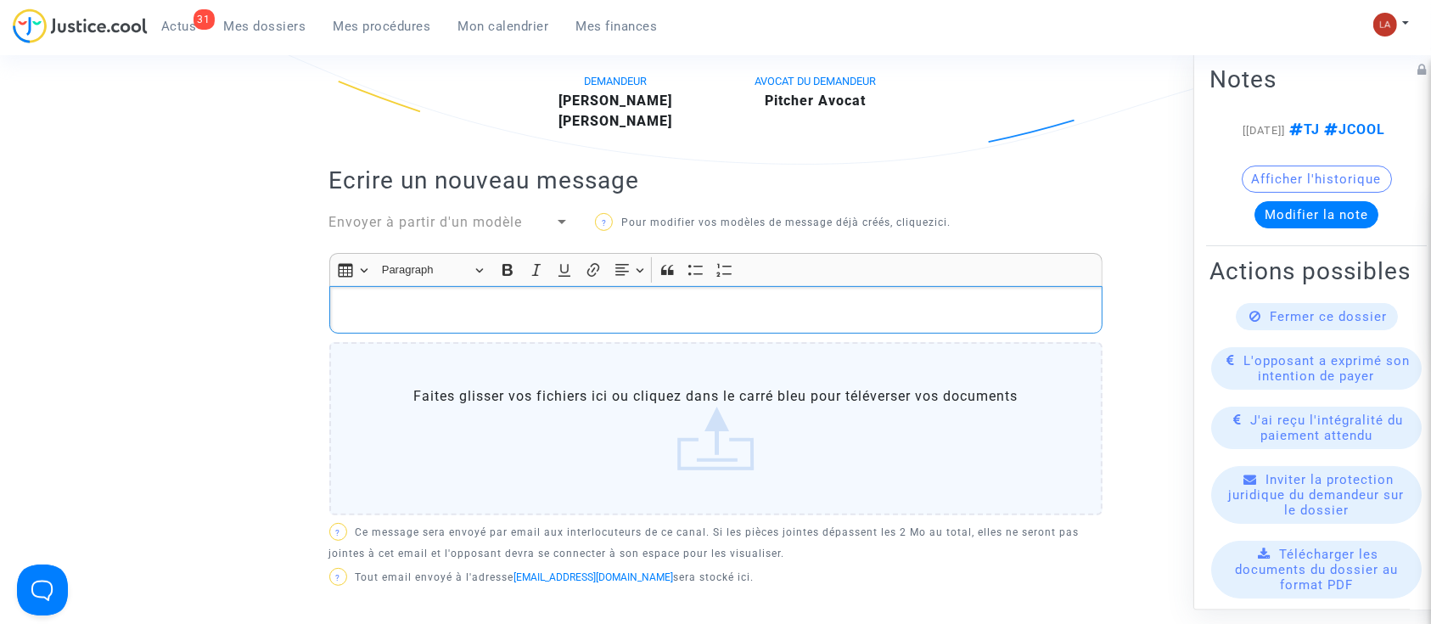
click at [686, 302] on p "Rich Text Editor, main" at bounding box center [715, 310] width 755 height 21
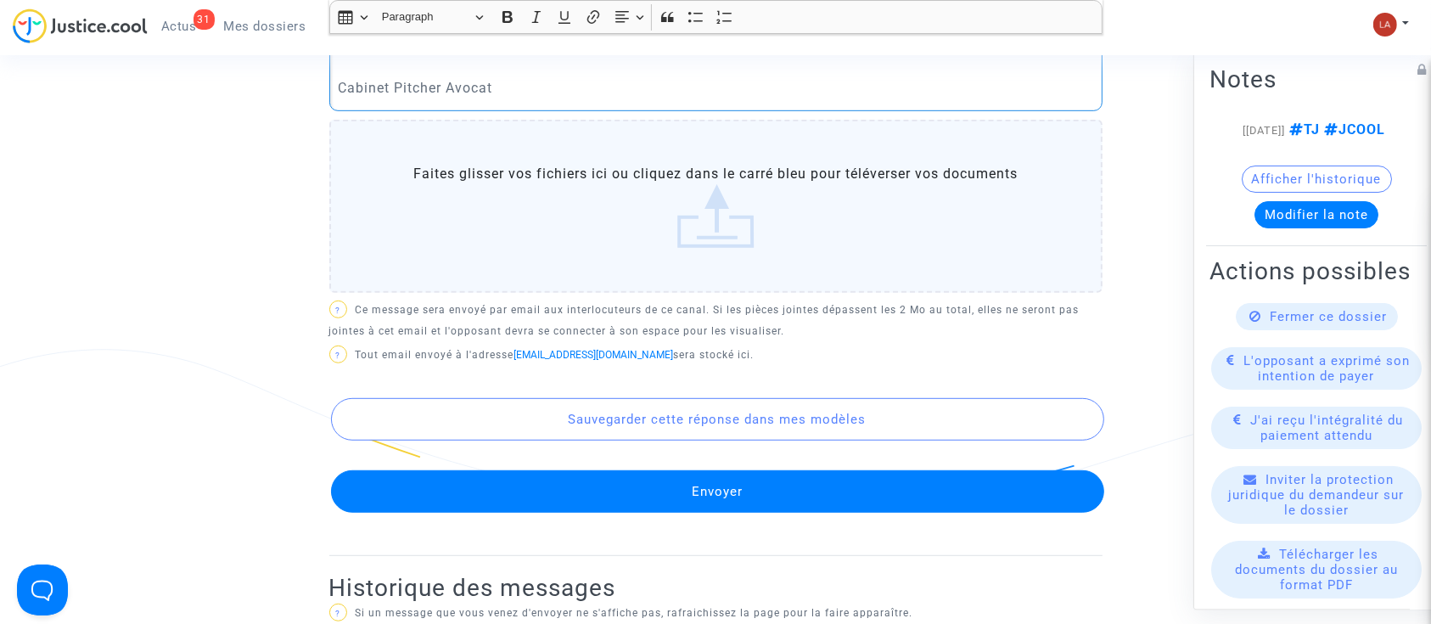
scroll to position [905, 0]
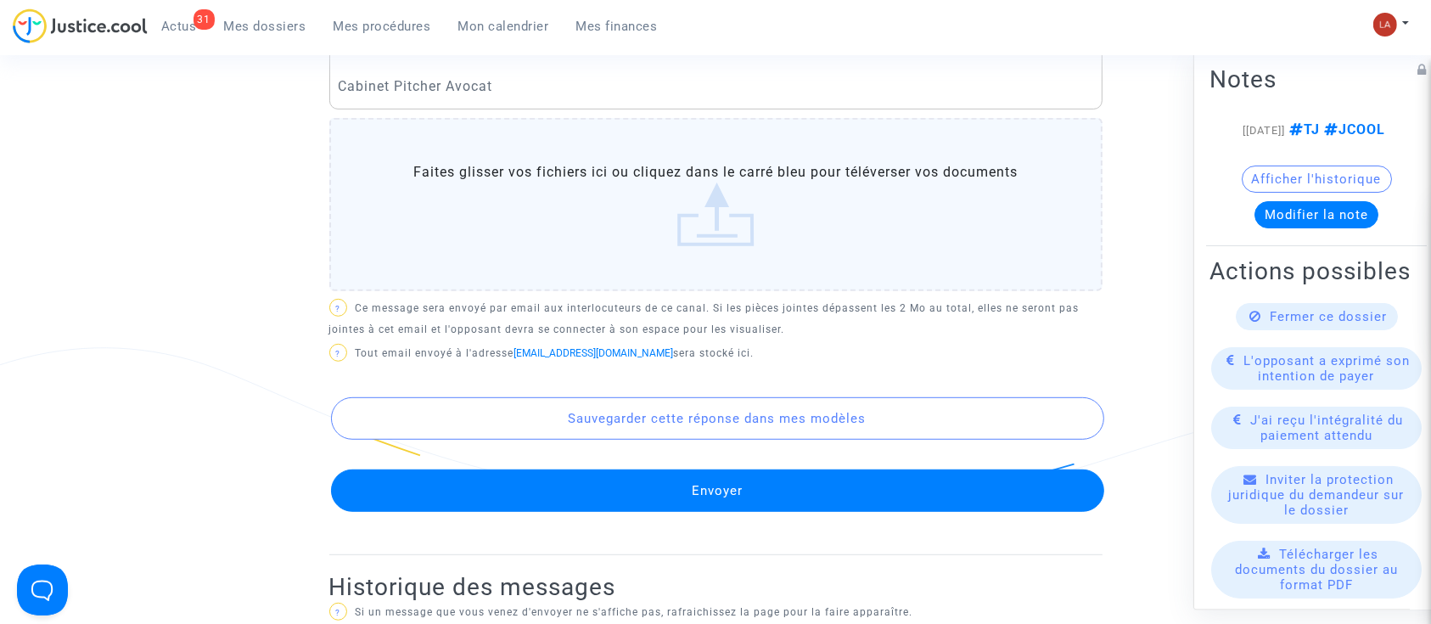
click at [768, 474] on button "Envoyer" at bounding box center [717, 490] width 773 height 42
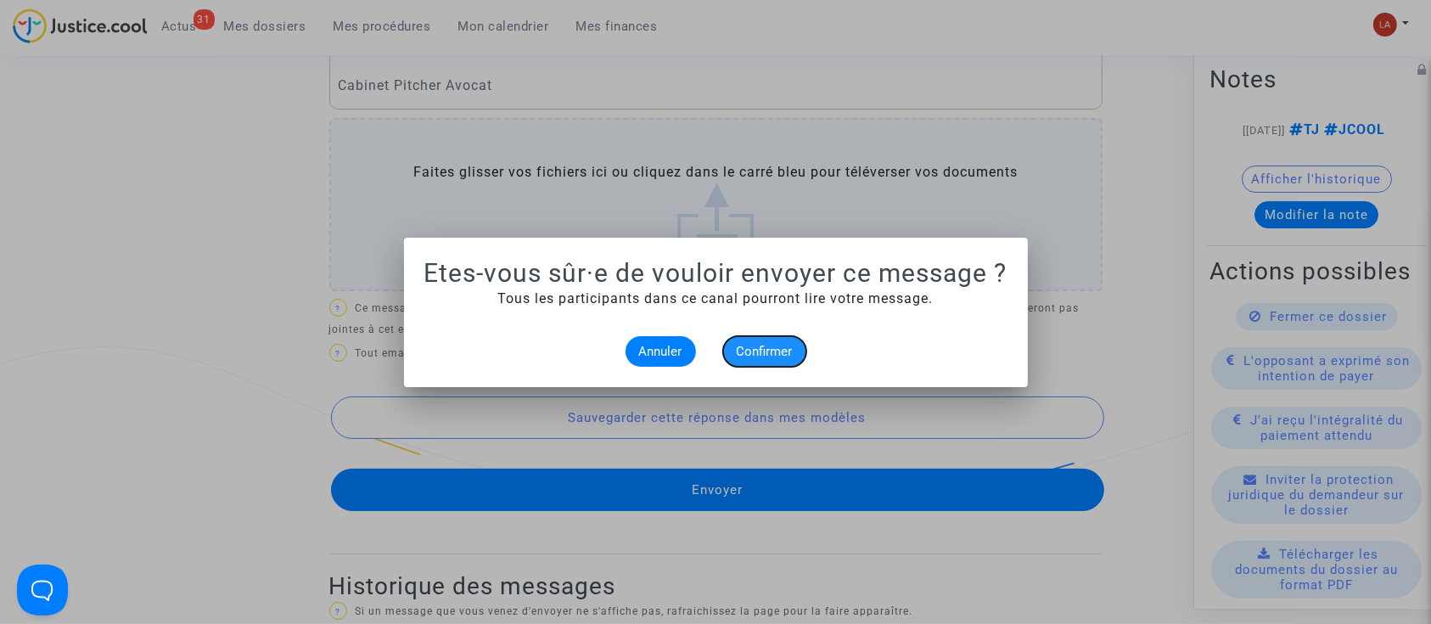
click at [773, 353] on span "Confirmer" at bounding box center [765, 351] width 56 height 15
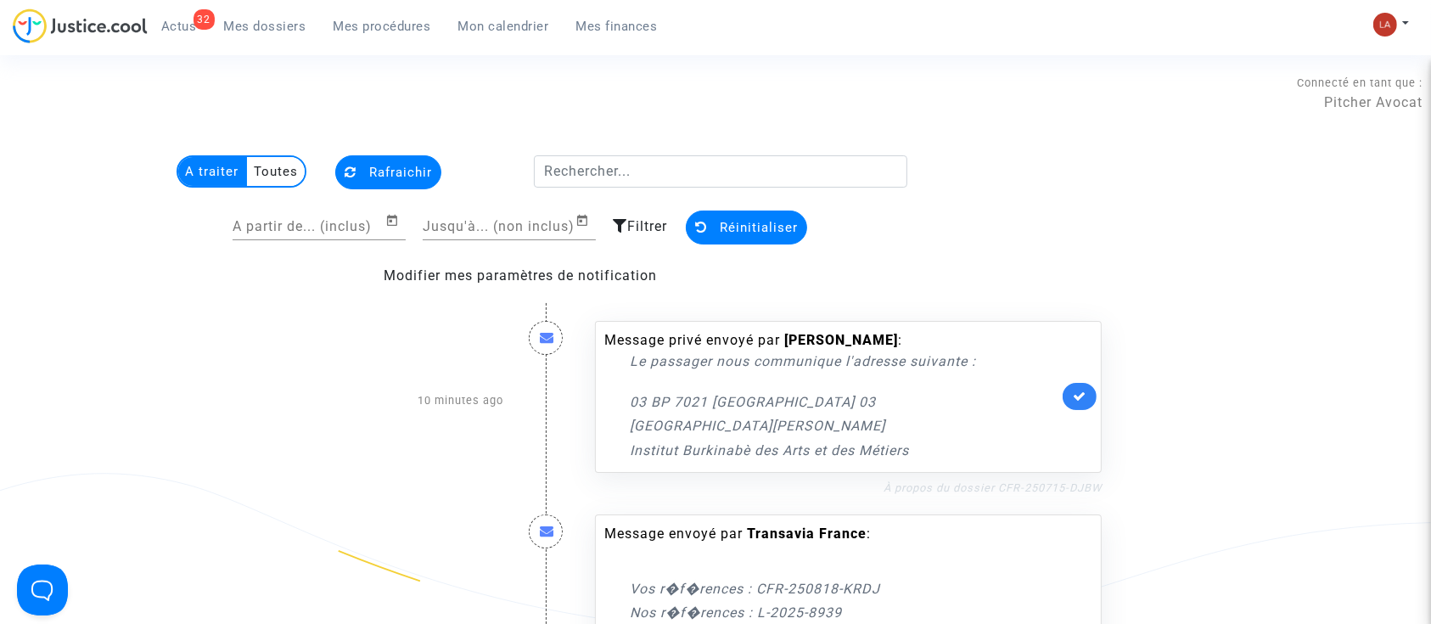
click at [1056, 484] on link "À propos du dossier CFR-250715-DJBW" at bounding box center [993, 487] width 218 height 13
click at [1074, 389] on link at bounding box center [1080, 396] width 34 height 27
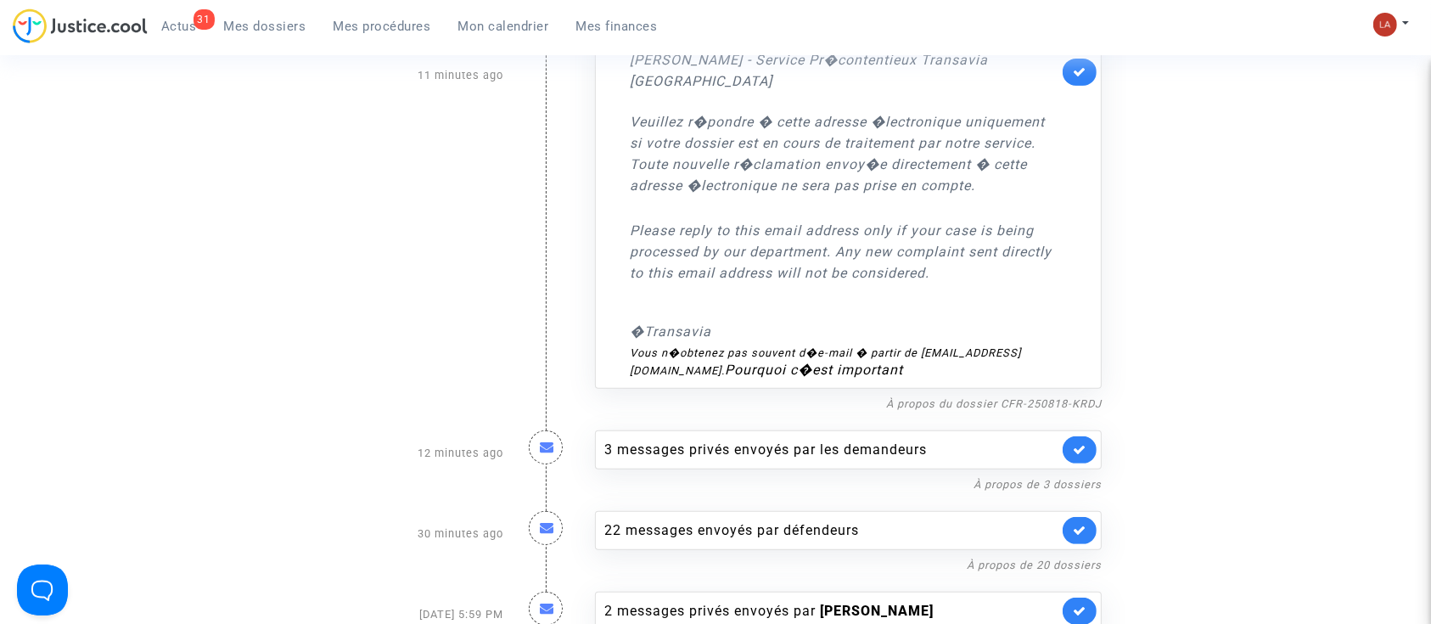
scroll to position [679, 0]
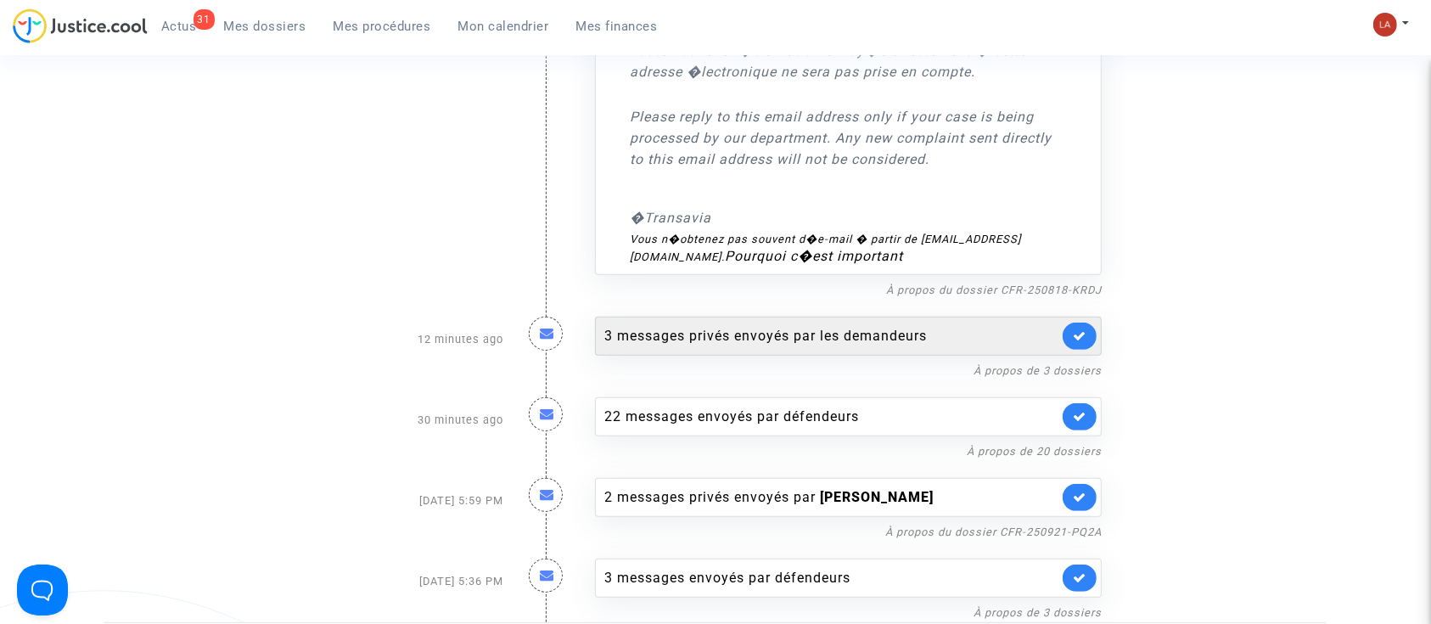
click at [873, 326] on div "3 messages privés envoyés par les demandeurs" at bounding box center [831, 336] width 454 height 20
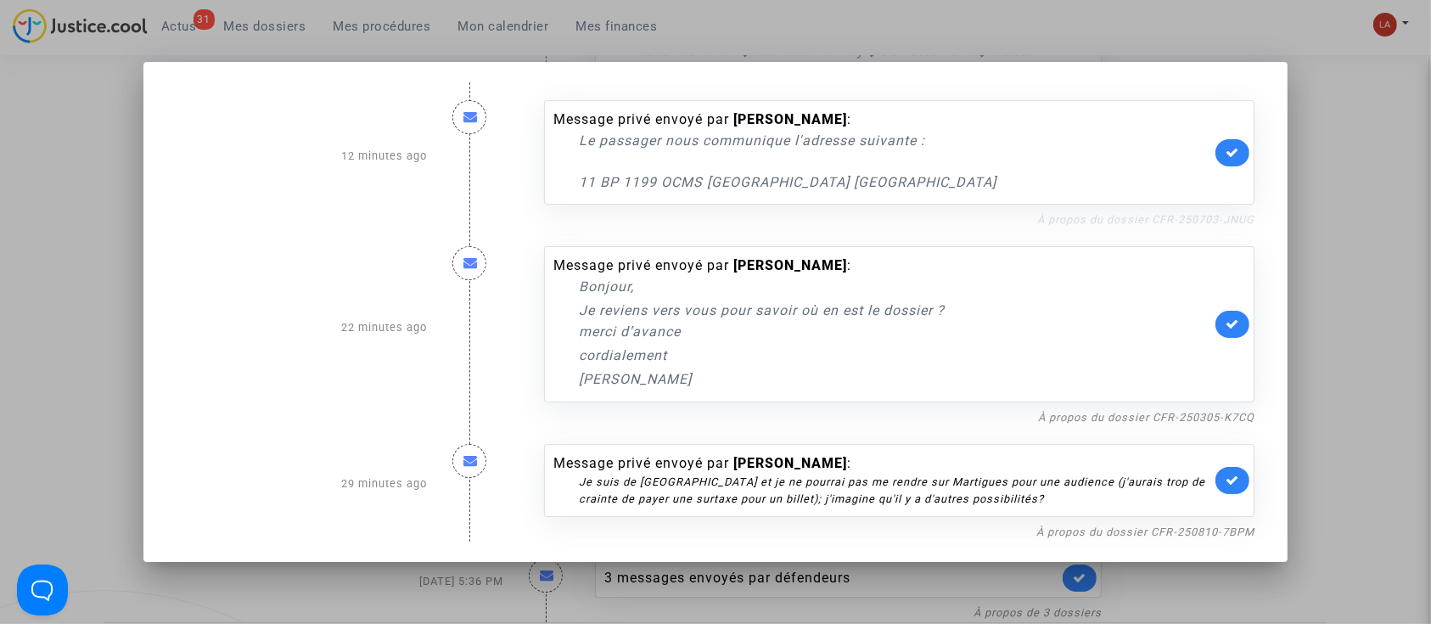
click at [1193, 214] on link "À propos du dossier CFR-250703-JNUG" at bounding box center [1145, 219] width 217 height 13
click at [1239, 154] on icon at bounding box center [1233, 152] width 14 height 13
click at [1209, 412] on link "À propos du dossier CFR-250305-K7CQ" at bounding box center [1146, 417] width 216 height 13
click at [1239, 320] on icon at bounding box center [1233, 323] width 14 height 13
click at [1134, 529] on link "À propos du dossier CFR-250810-7BPM" at bounding box center [1145, 531] width 218 height 13
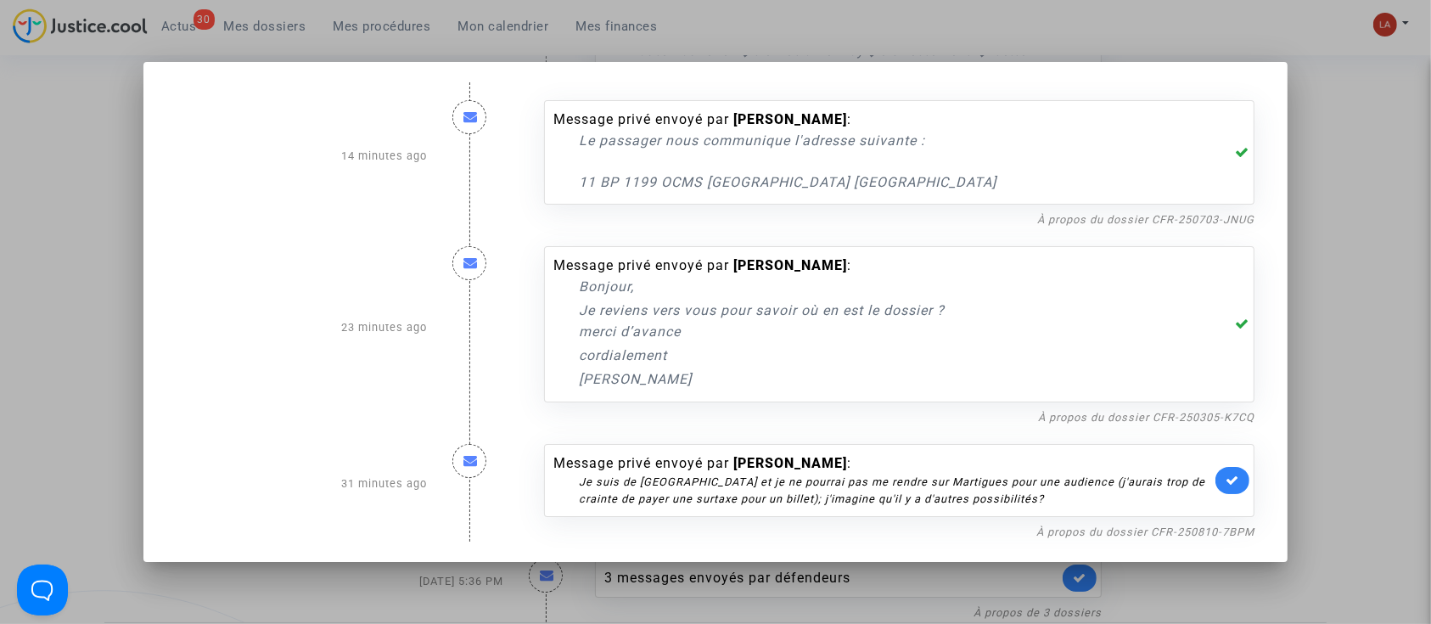
click at [1239, 479] on icon at bounding box center [1233, 480] width 14 height 13
click at [1328, 341] on div at bounding box center [715, 312] width 1431 height 624
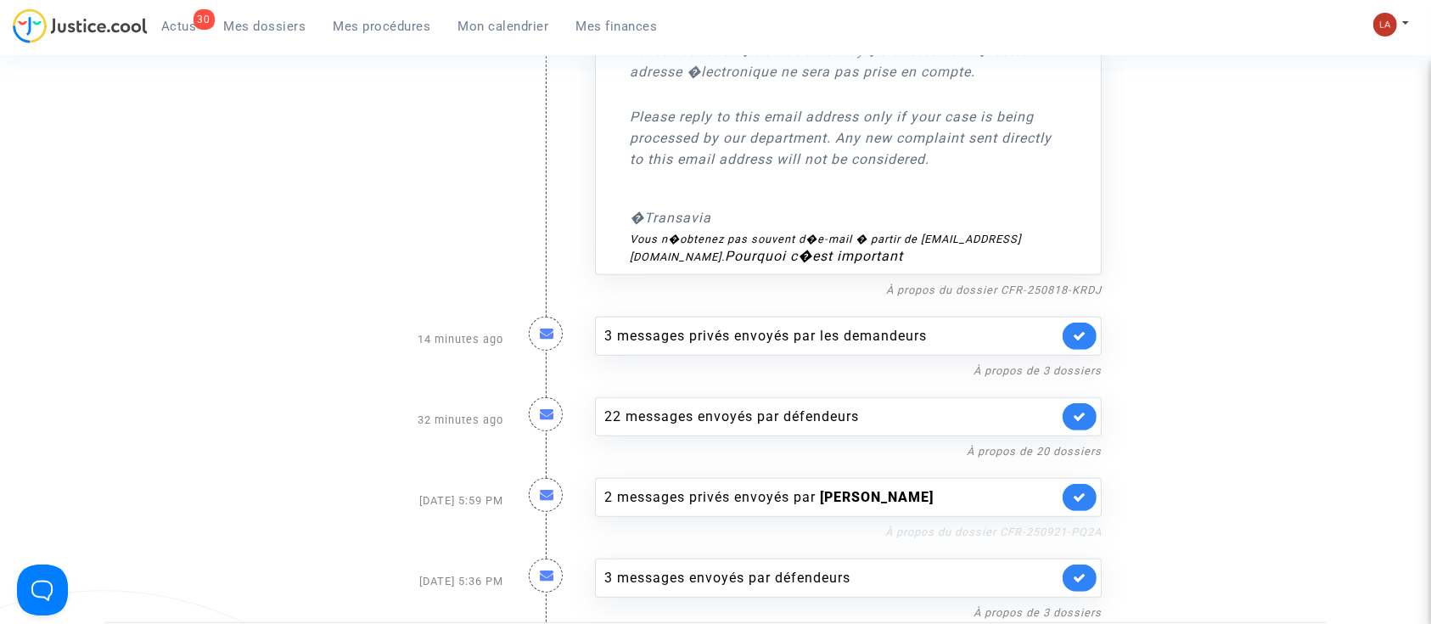
click at [912, 525] on link "À propos du dossier CFR-250921-PQ2A" at bounding box center [993, 531] width 216 height 13
click at [1040, 525] on link "À propos du dossier CFR-250921-PQ2A" at bounding box center [993, 531] width 216 height 13
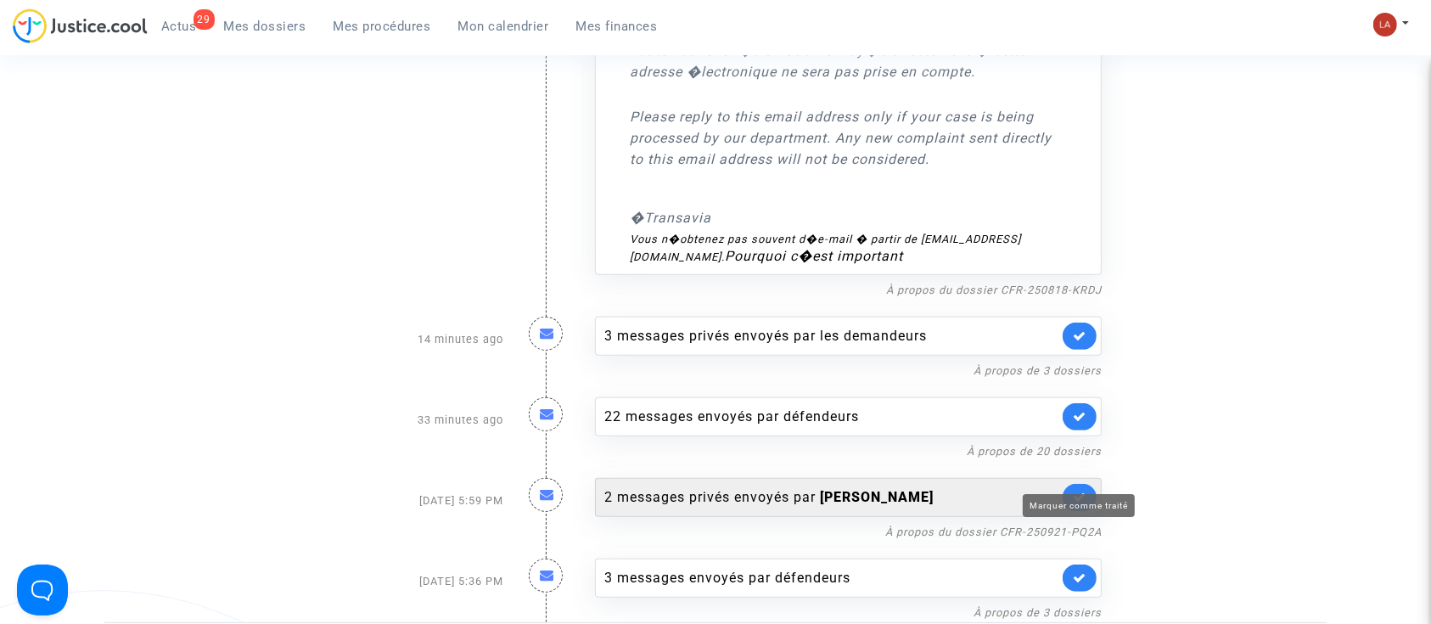
click at [1080, 491] on icon at bounding box center [1080, 497] width 14 height 13
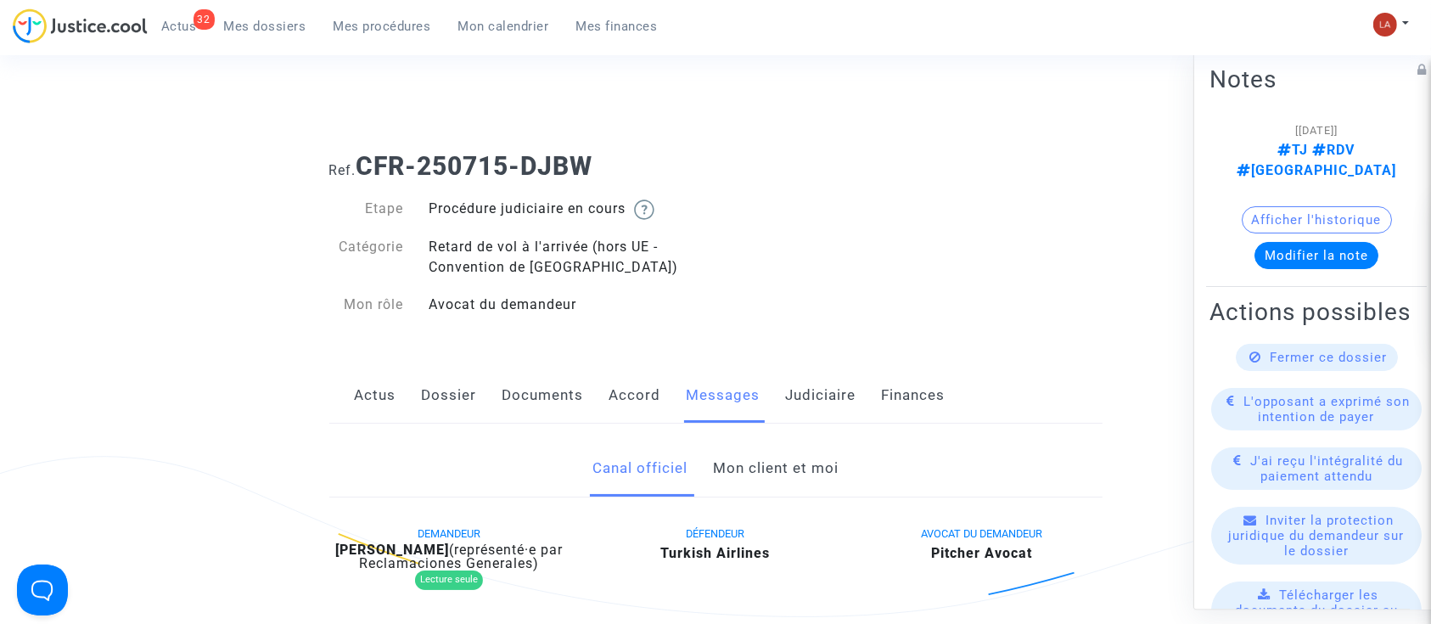
click at [827, 388] on link "Judiciaire" at bounding box center [821, 396] width 70 height 56
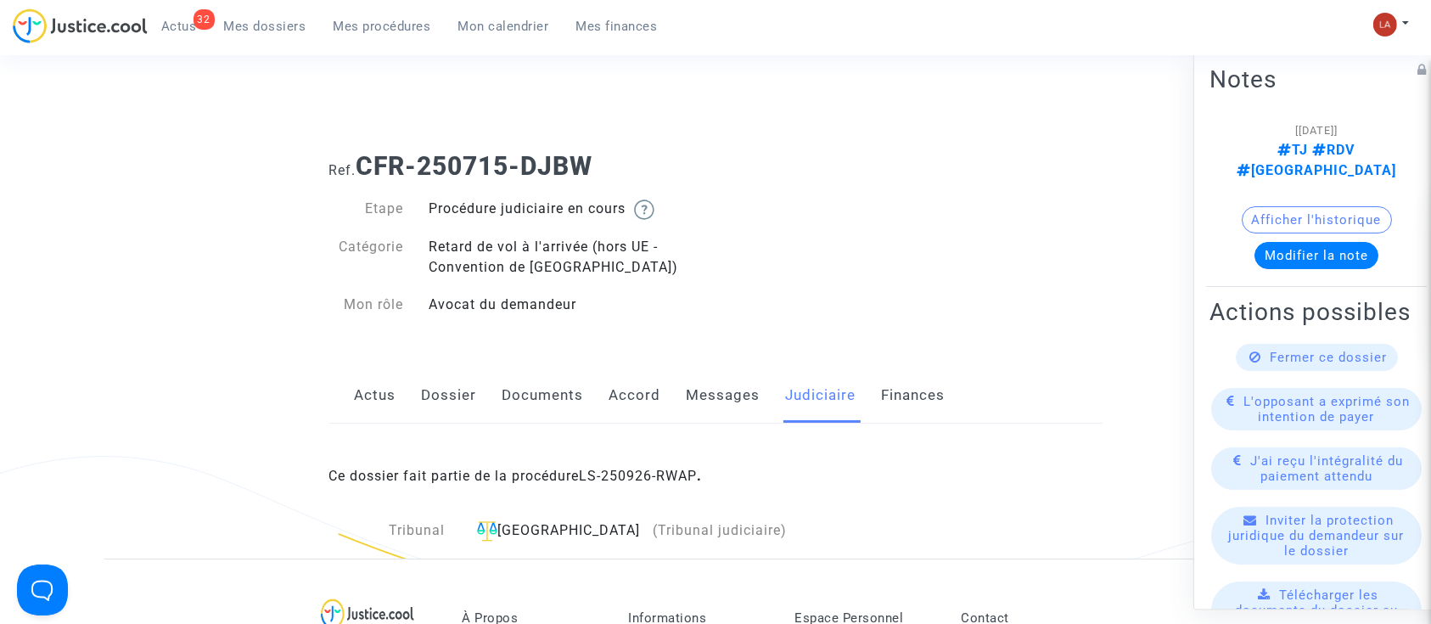
click at [638, 472] on link "LS-250926-RWAP" at bounding box center [639, 476] width 118 height 16
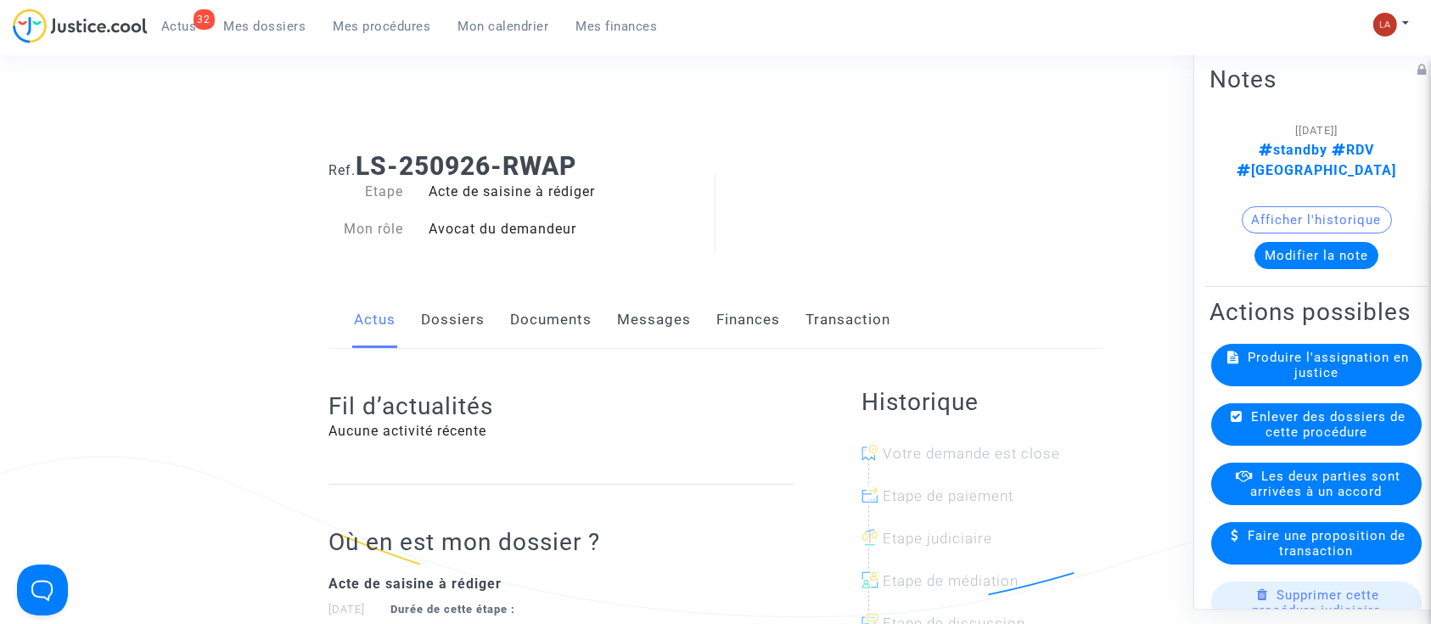
click at [1290, 242] on button "Modifier la note" at bounding box center [1316, 255] width 124 height 27
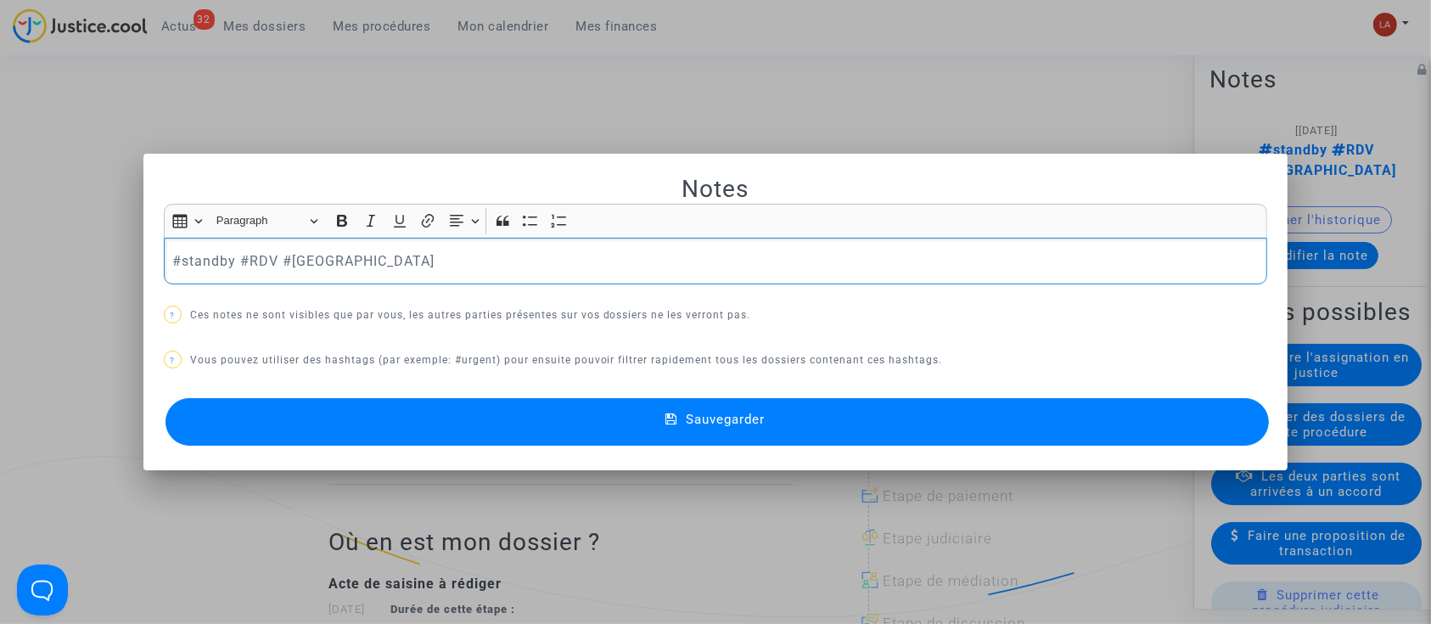
click at [213, 261] on p "#standby #RDV #MONTREAL" at bounding box center [715, 260] width 1086 height 21
drag, startPoint x: 310, startPoint y: 423, endPoint x: 335, endPoint y: 166, distance: 257.6
click at [310, 422] on button "Sauvegarder" at bounding box center [718, 422] width 1104 height 48
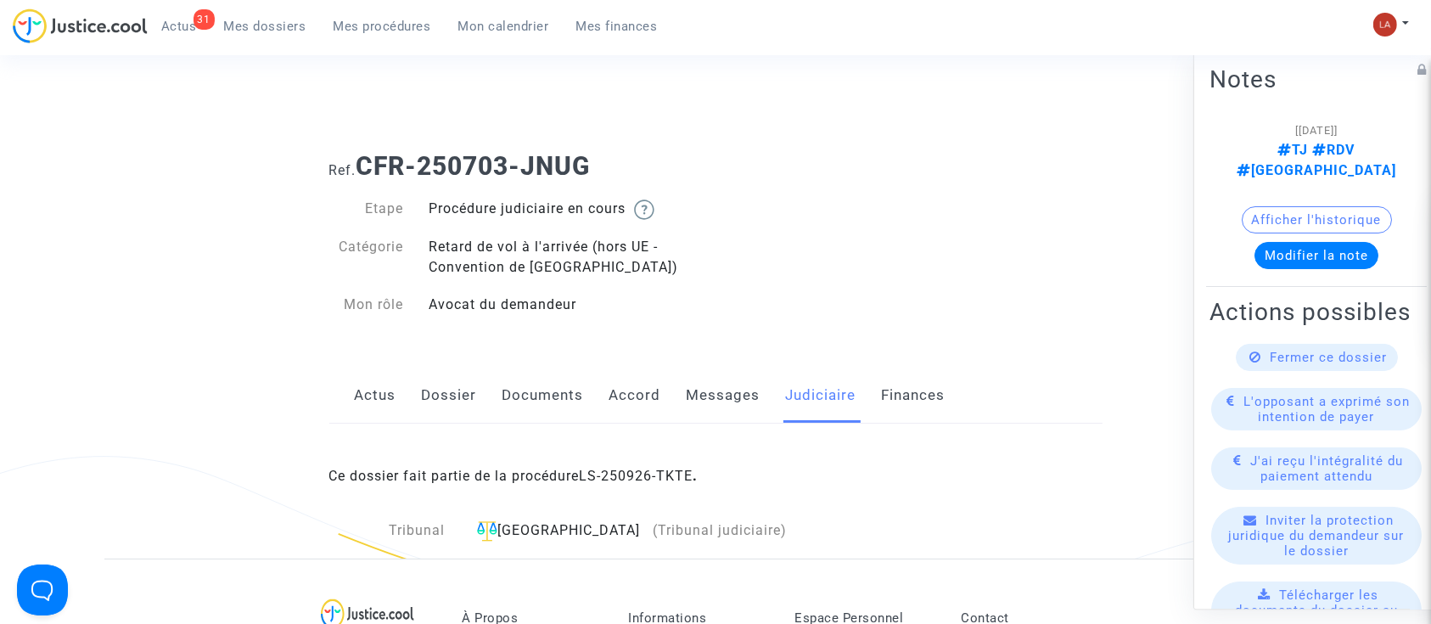
click at [1260, 243] on button "Modifier la note" at bounding box center [1316, 255] width 124 height 27
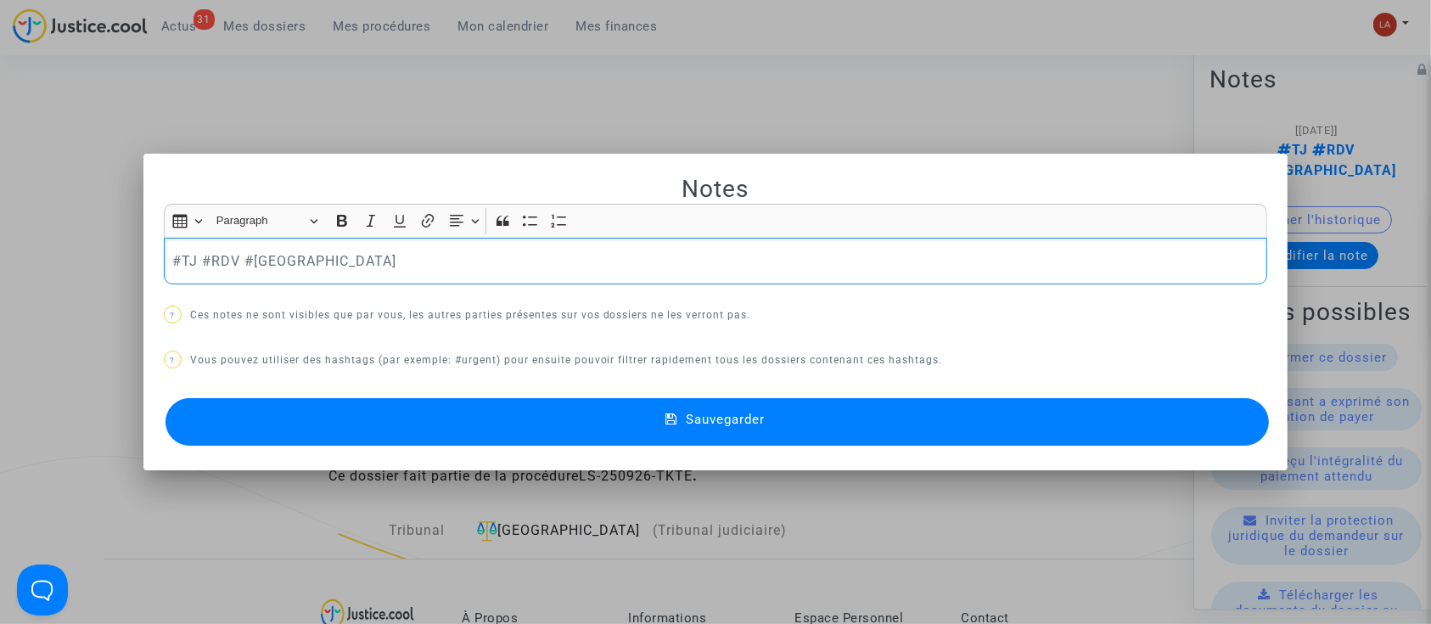
click at [603, 67] on div at bounding box center [715, 312] width 1431 height 624
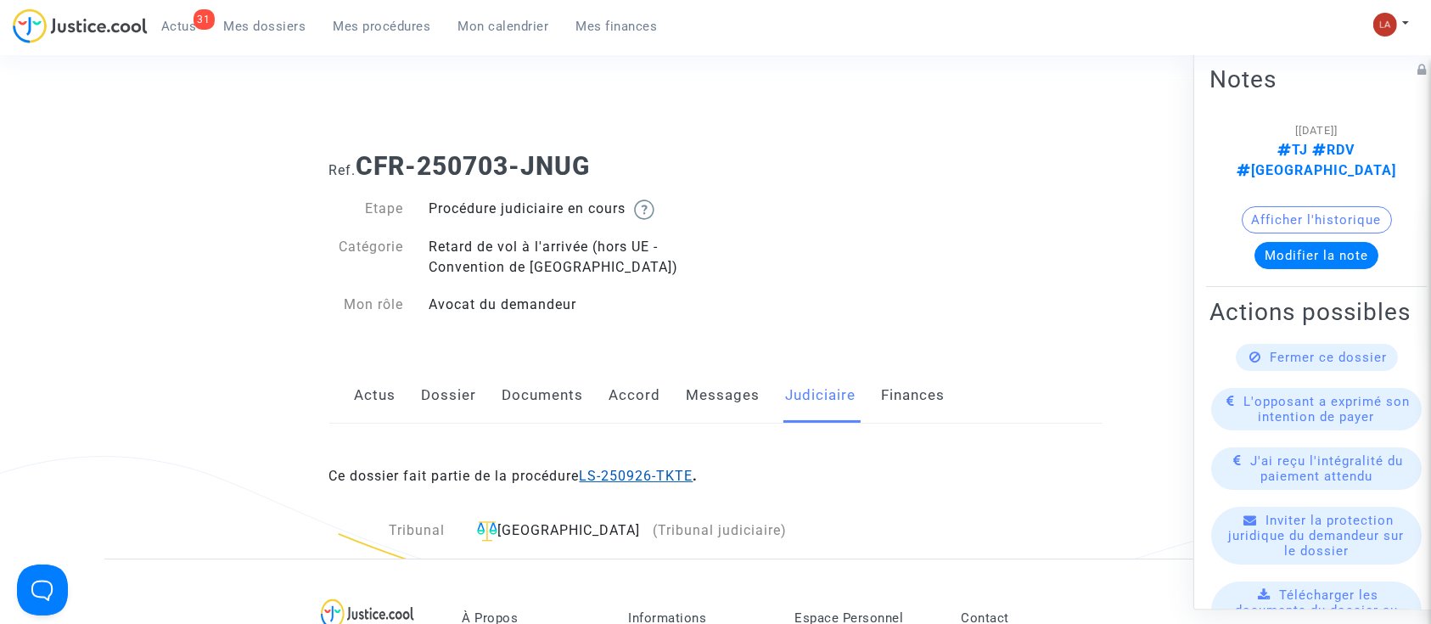
click at [625, 483] on link "LS-250926-TKTE" at bounding box center [637, 476] width 114 height 16
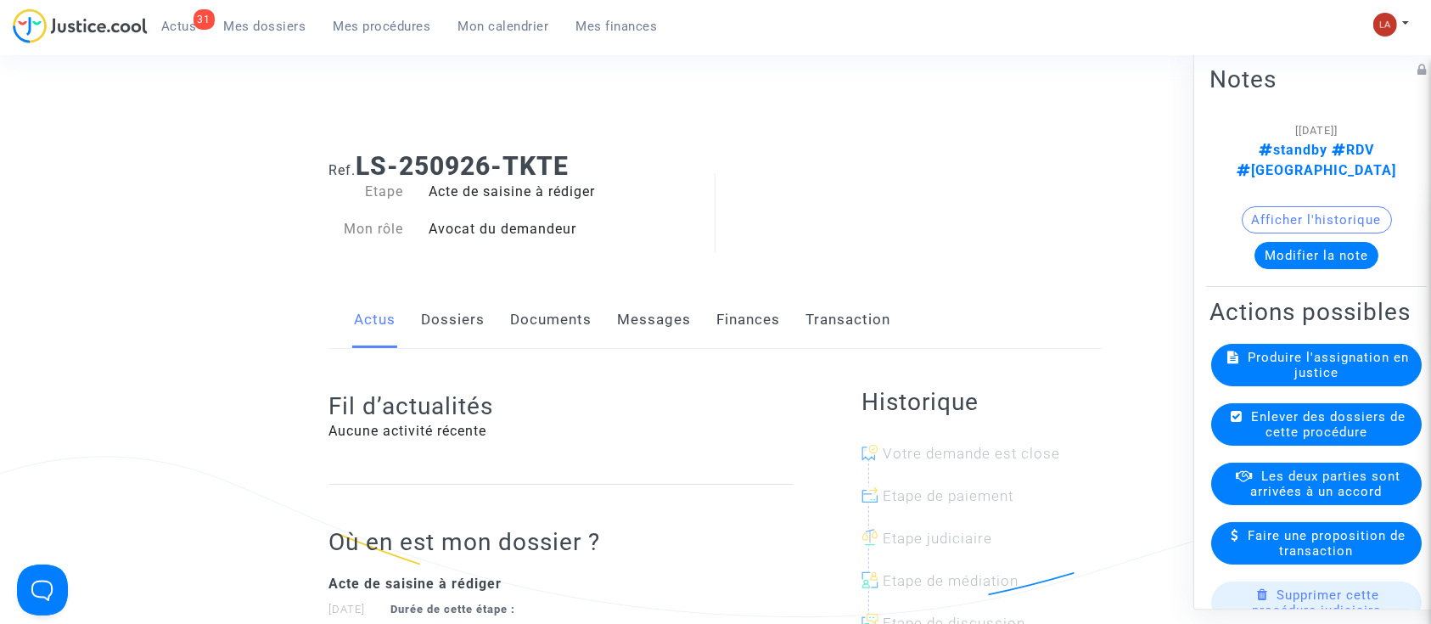
click at [1355, 242] on button "Modifier la note" at bounding box center [1316, 255] width 124 height 27
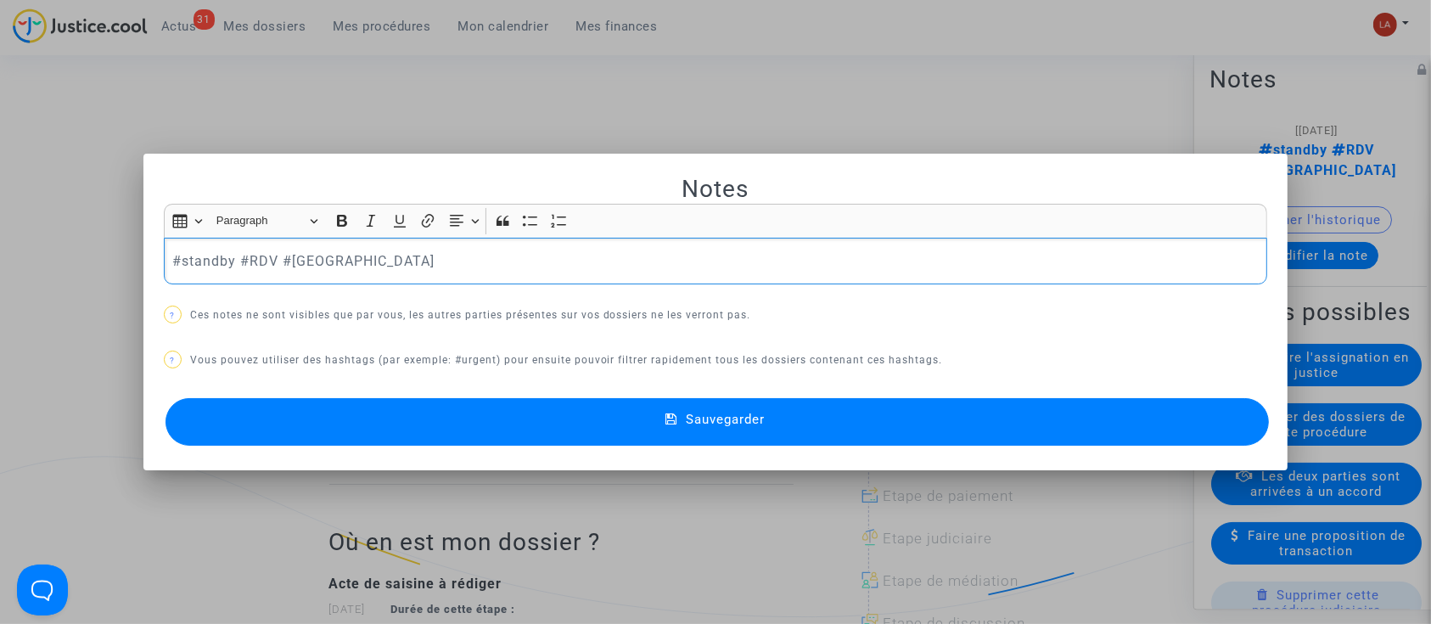
click at [178, 266] on p "#standby #RDV #MONTREAL" at bounding box center [715, 260] width 1086 height 21
drag, startPoint x: 300, startPoint y: 398, endPoint x: 440, endPoint y: 219, distance: 226.8
click at [300, 400] on button "Sauvegarder" at bounding box center [718, 422] width 1104 height 48
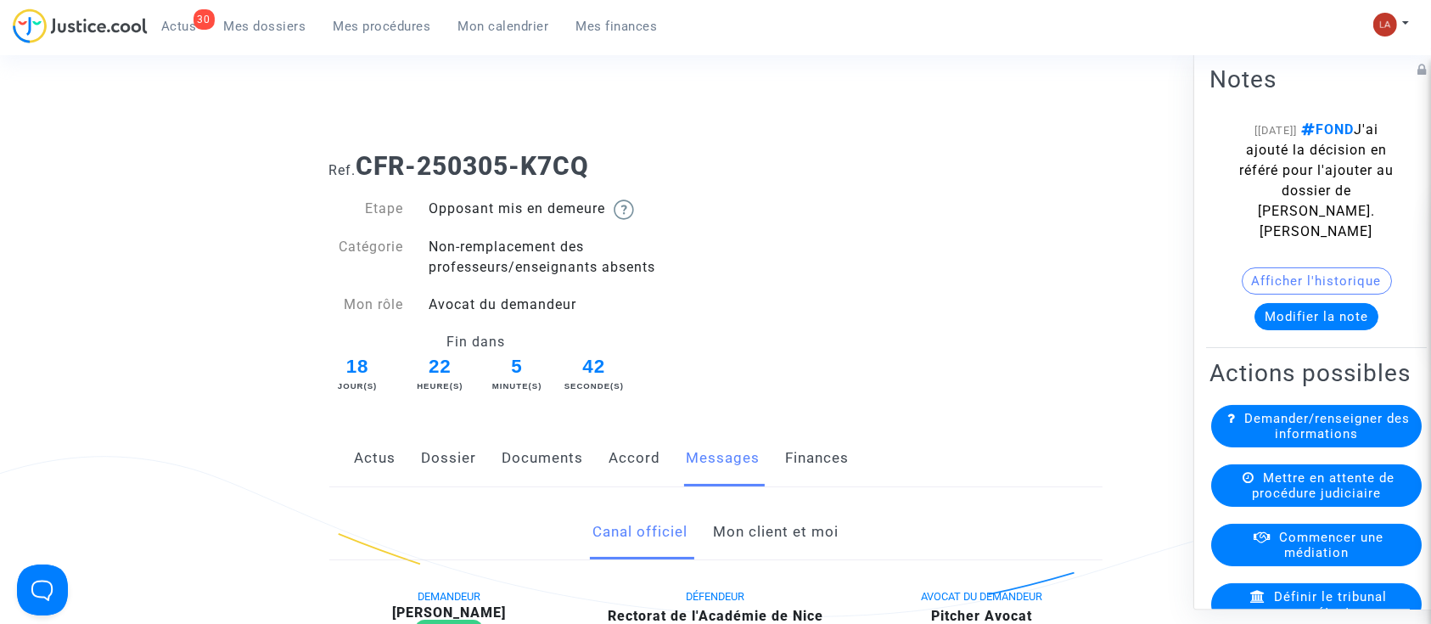
drag, startPoint x: 788, startPoint y: 541, endPoint x: 800, endPoint y: 540, distance: 12.0
click at [788, 541] on link "Mon client et moi" at bounding box center [776, 532] width 126 height 56
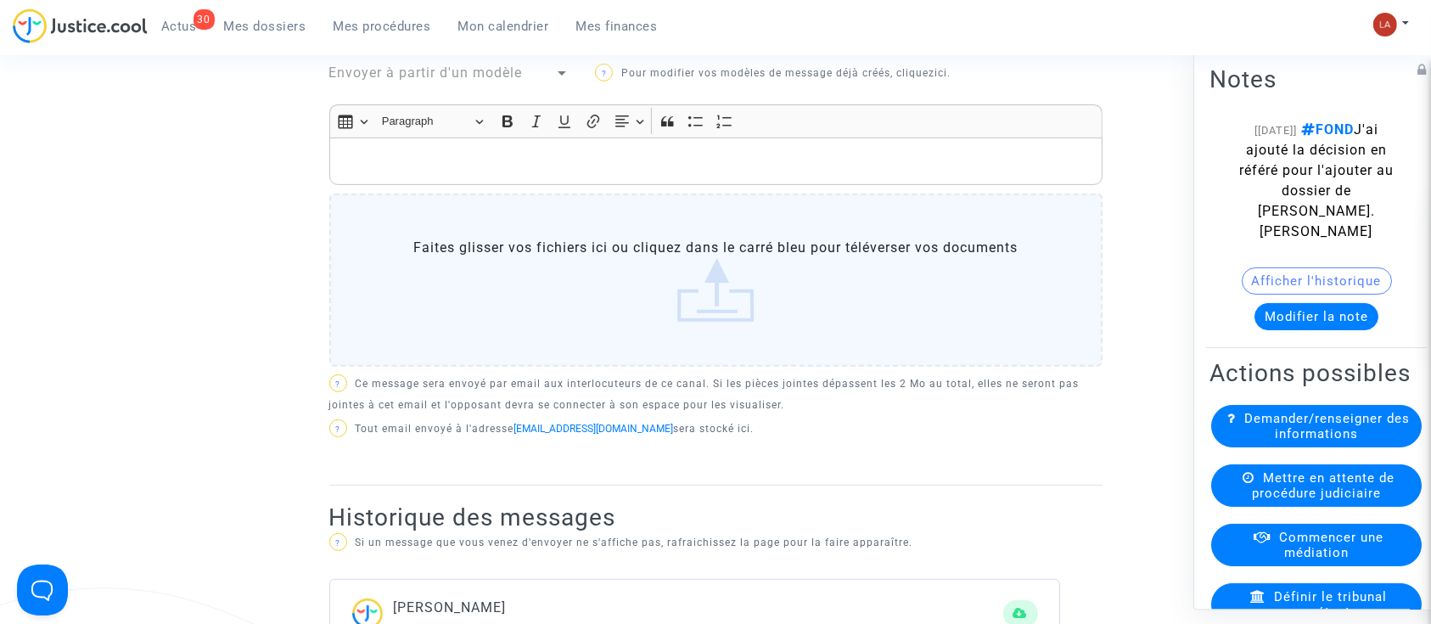
scroll to position [565, 0]
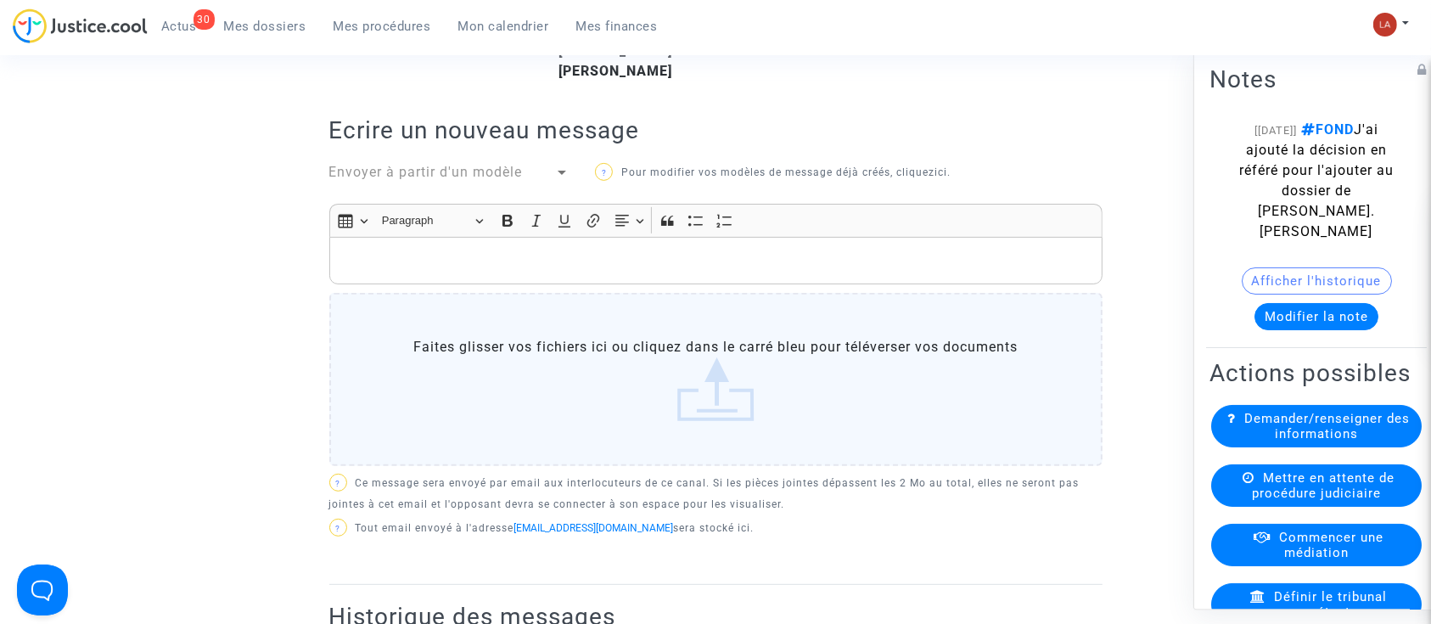
click at [595, 262] on p "Rich Text Editor, main" at bounding box center [715, 260] width 755 height 21
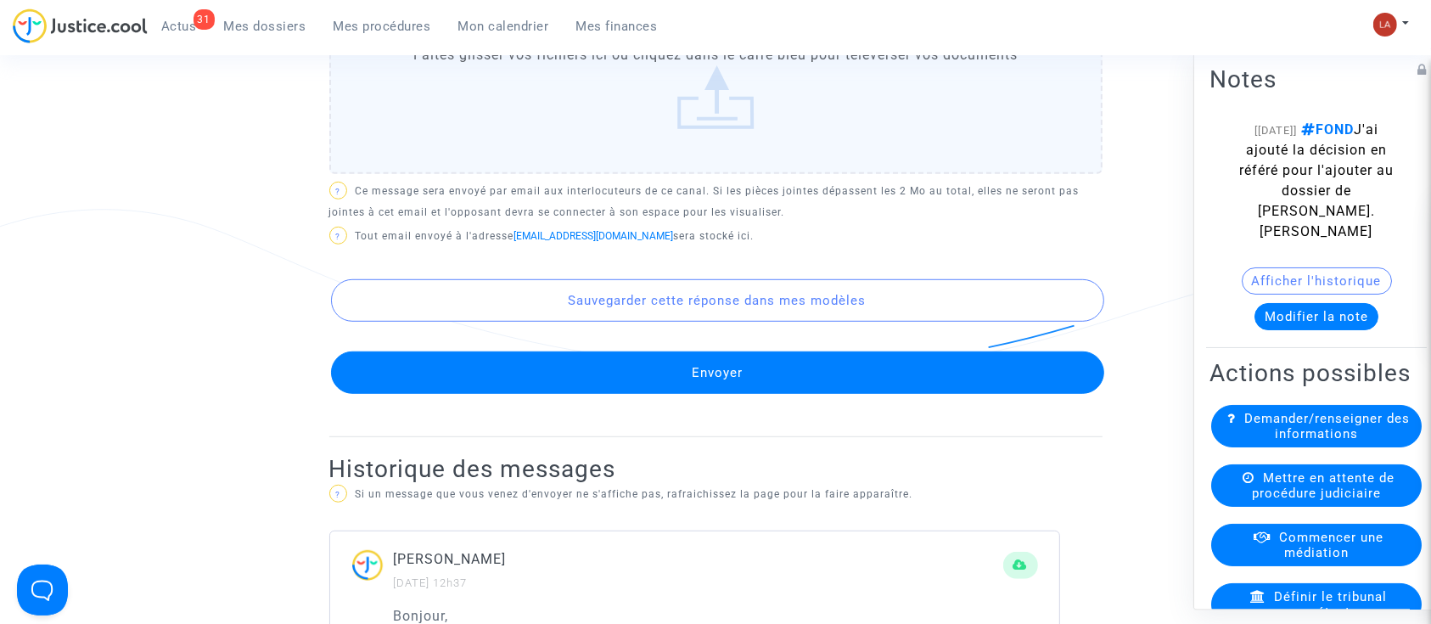
scroll to position [1092, 0]
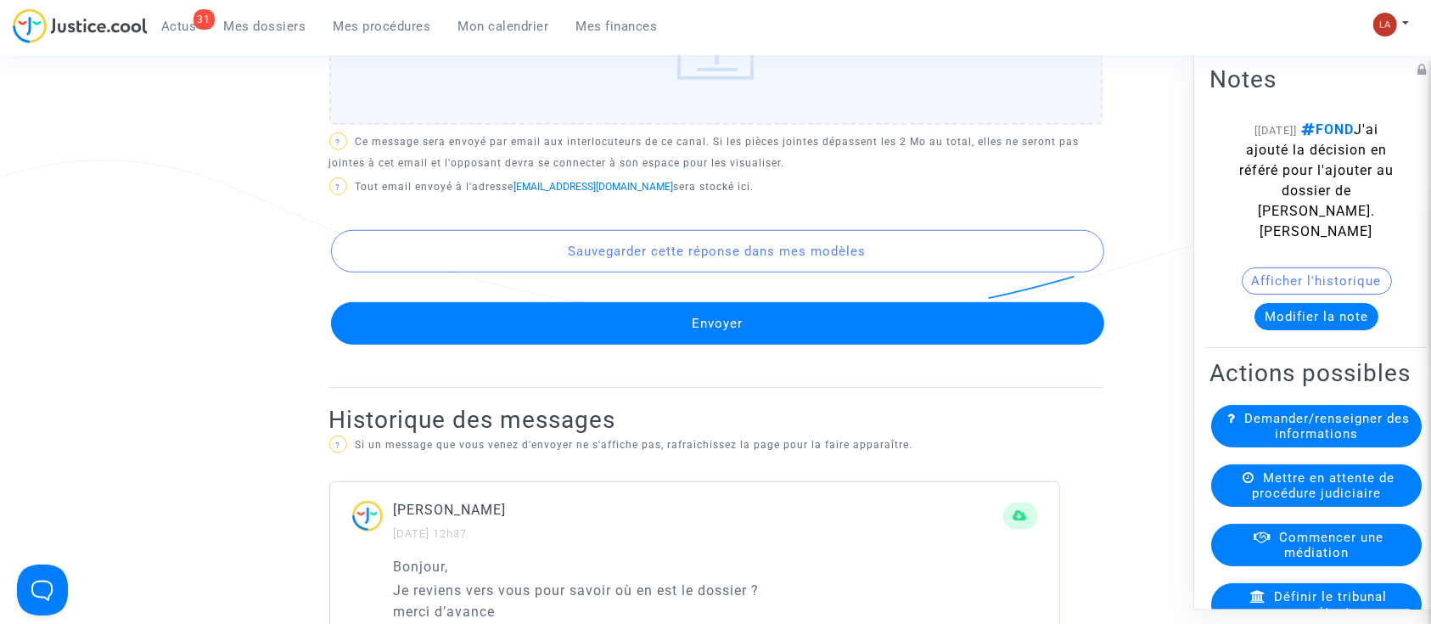
click at [652, 305] on button "Envoyer" at bounding box center [717, 323] width 773 height 42
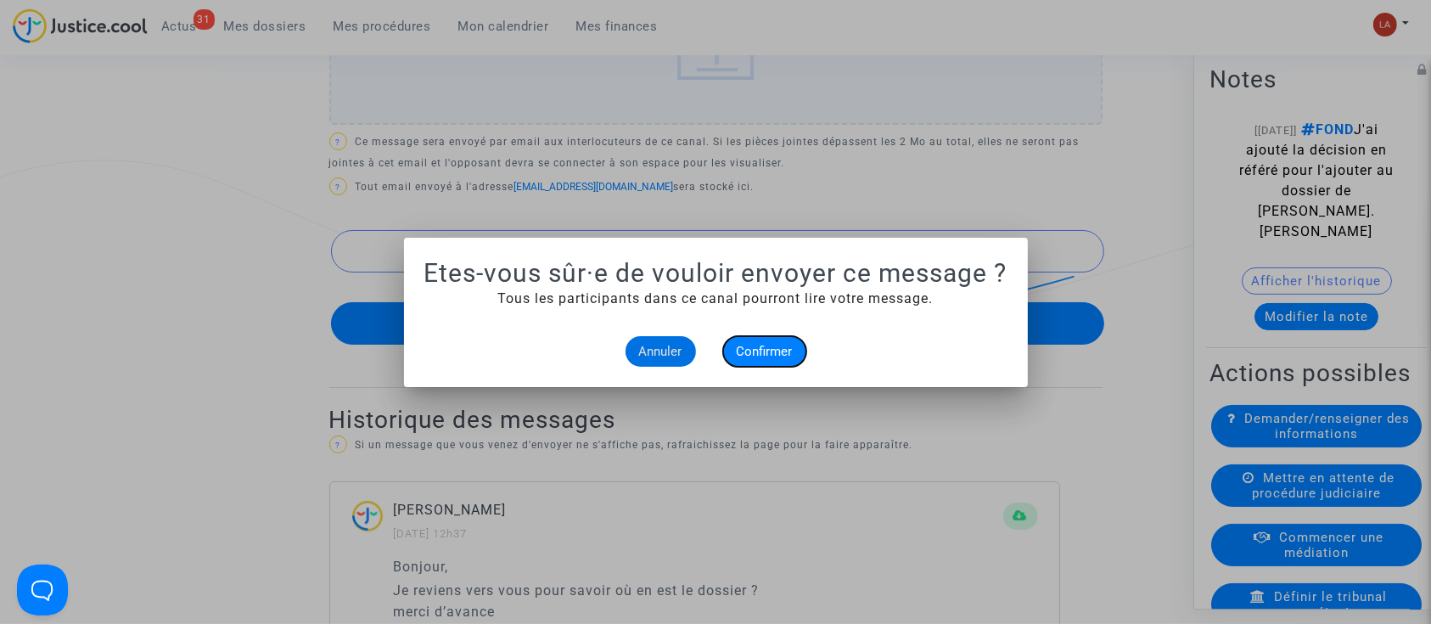
click at [760, 348] on span "Confirmer" at bounding box center [765, 351] width 56 height 15
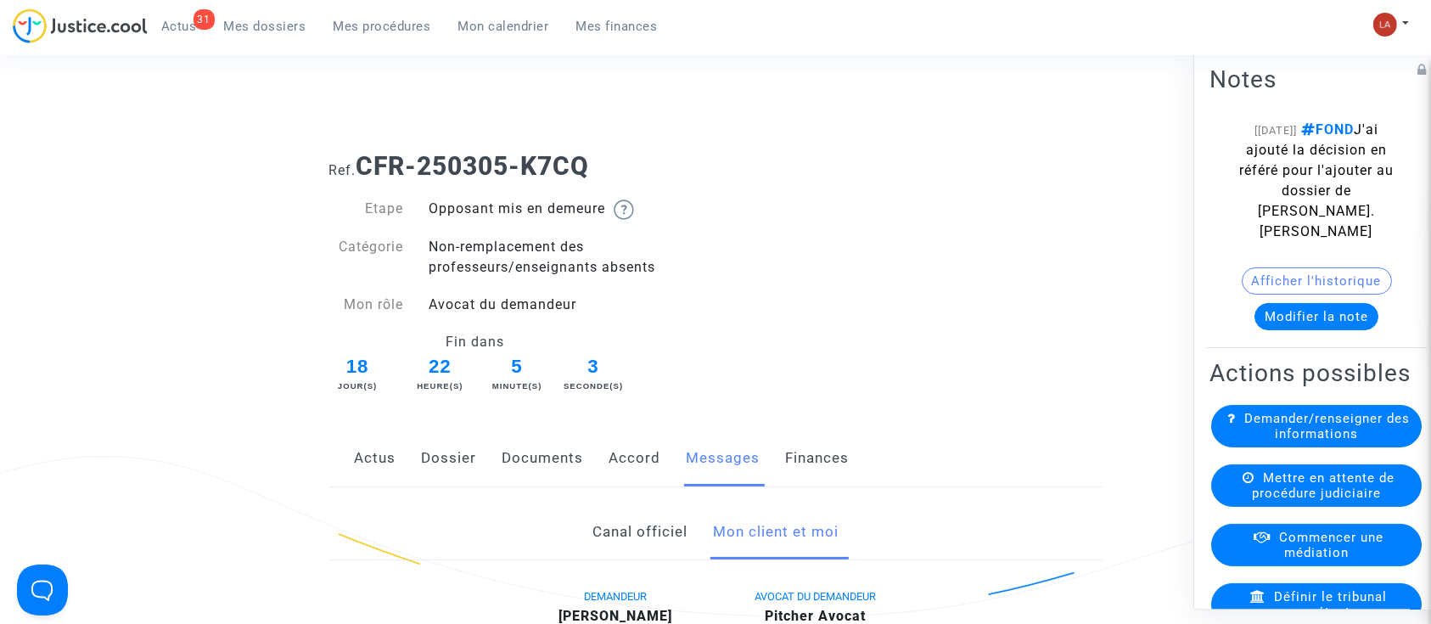
scroll to position [1092, 0]
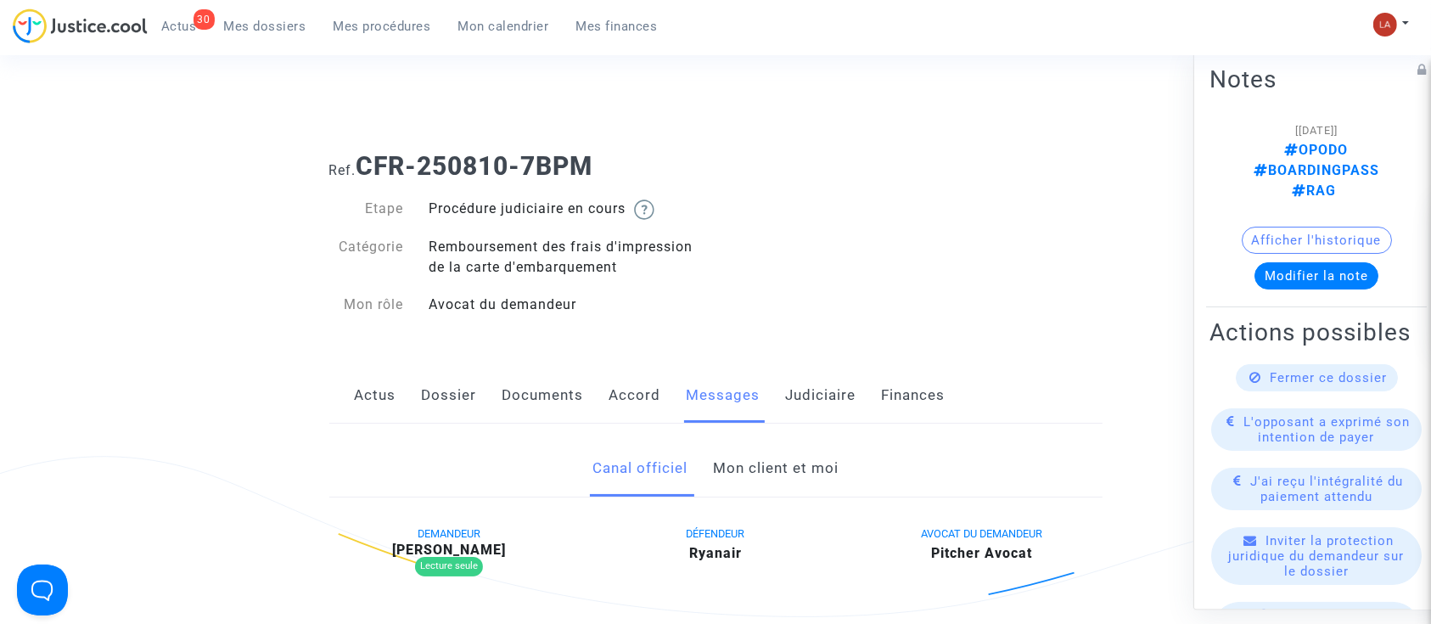
click at [755, 467] on link "Mon client et moi" at bounding box center [776, 468] width 126 height 56
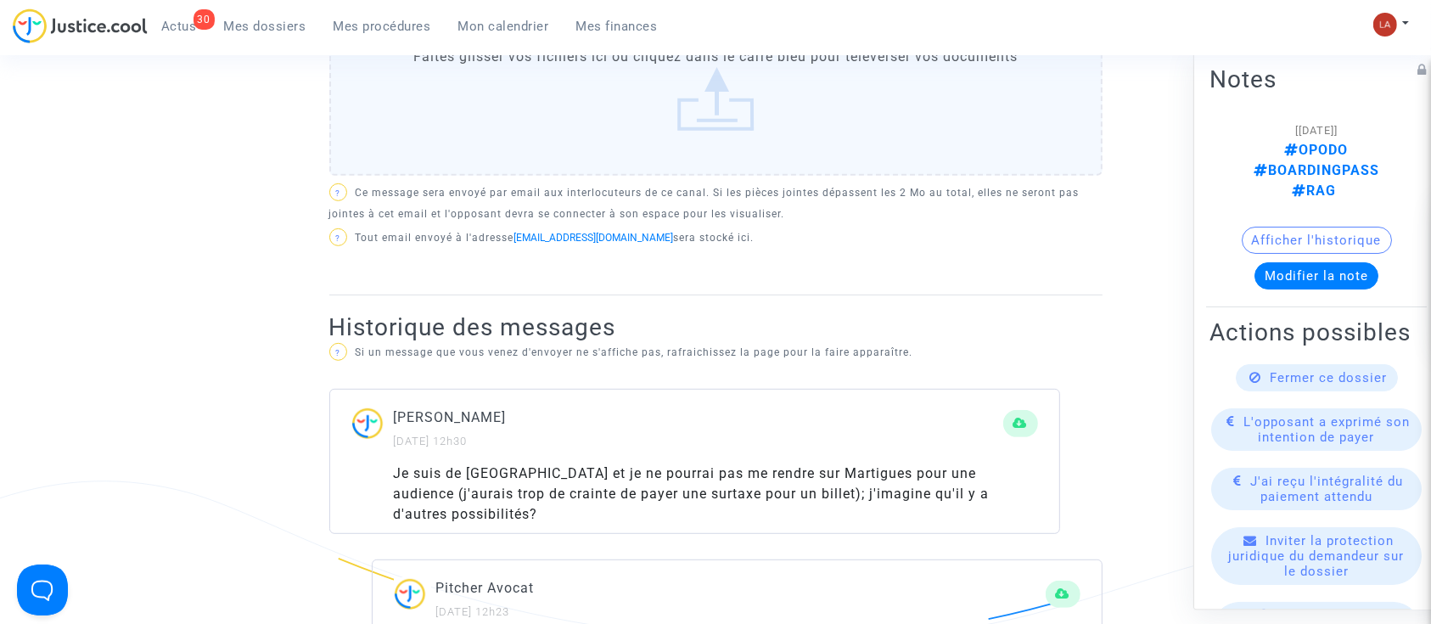
scroll to position [679, 0]
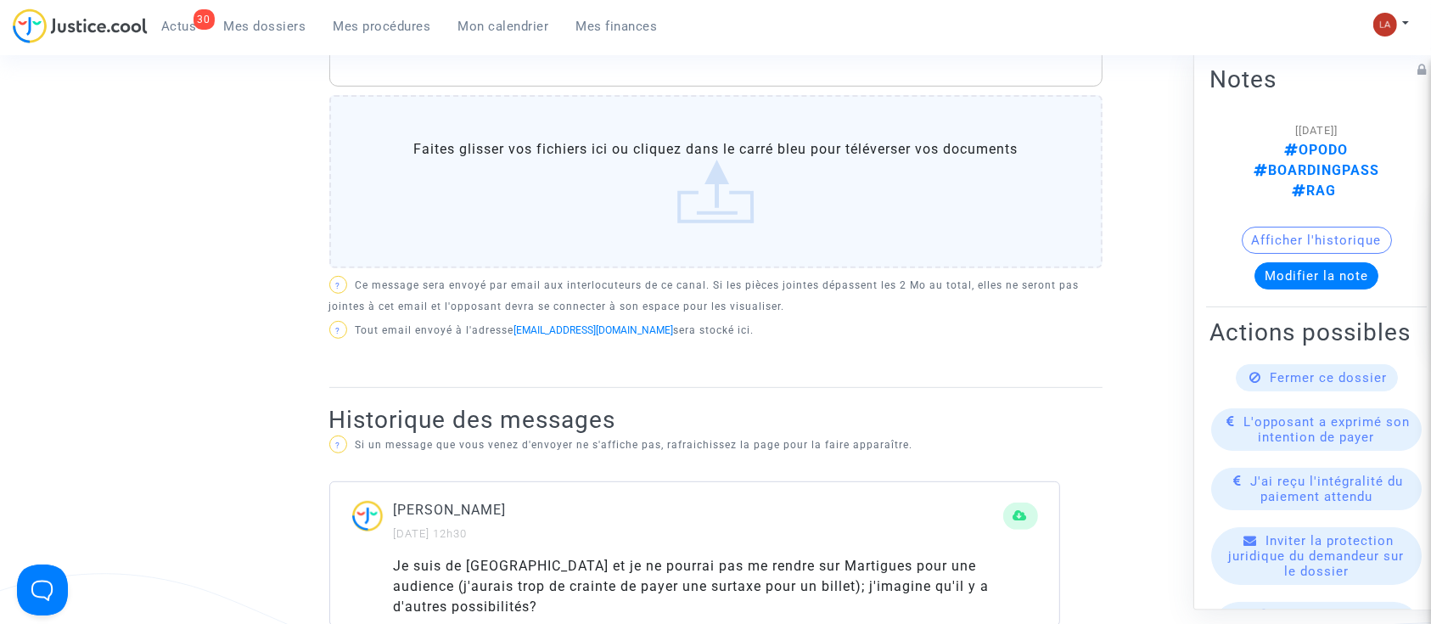
click at [657, 58] on p "Rich Text Editor, main" at bounding box center [715, 63] width 755 height 21
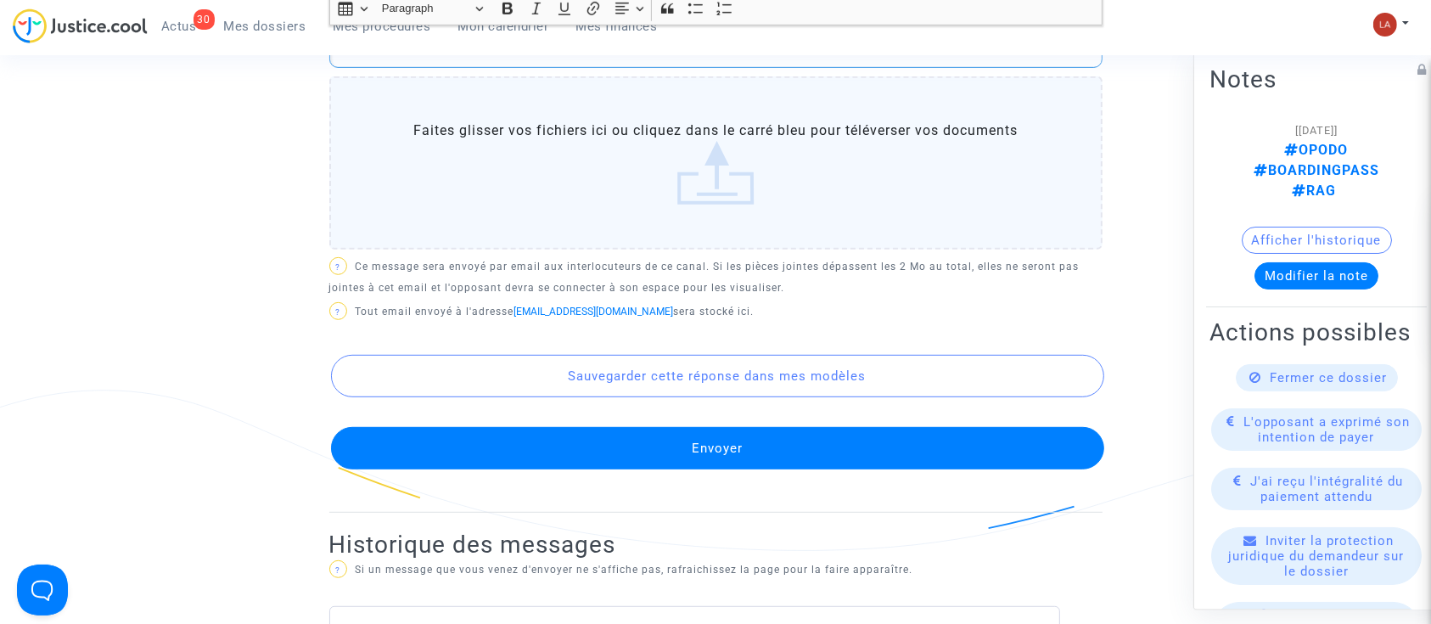
scroll to position [1018, 0]
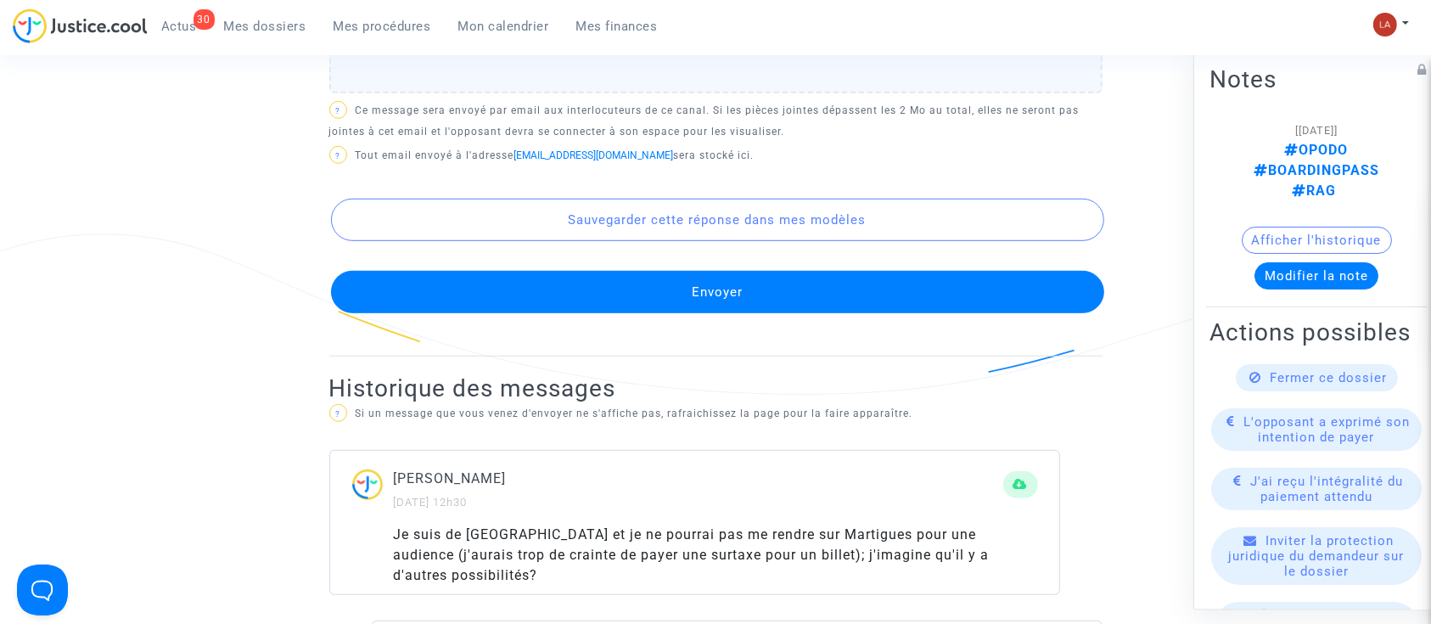
click at [701, 293] on button "Envoyer" at bounding box center [717, 292] width 773 height 42
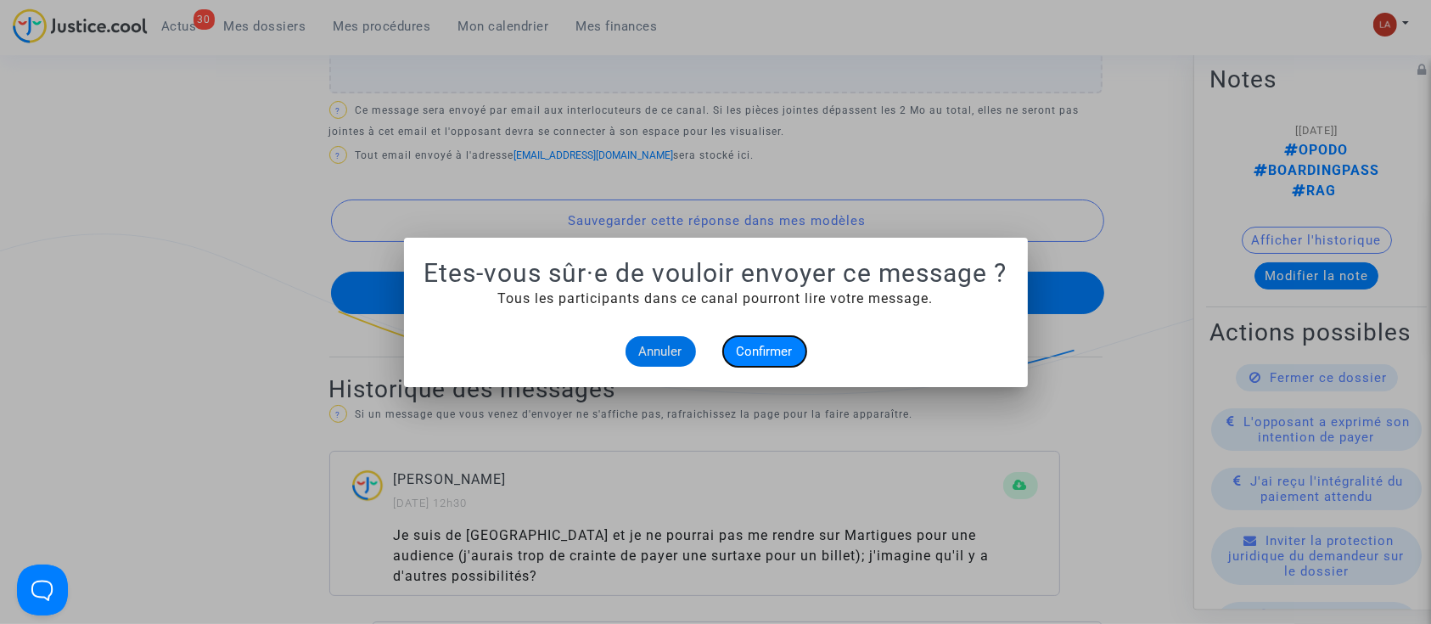
click at [761, 347] on span "Confirmer" at bounding box center [765, 351] width 56 height 15
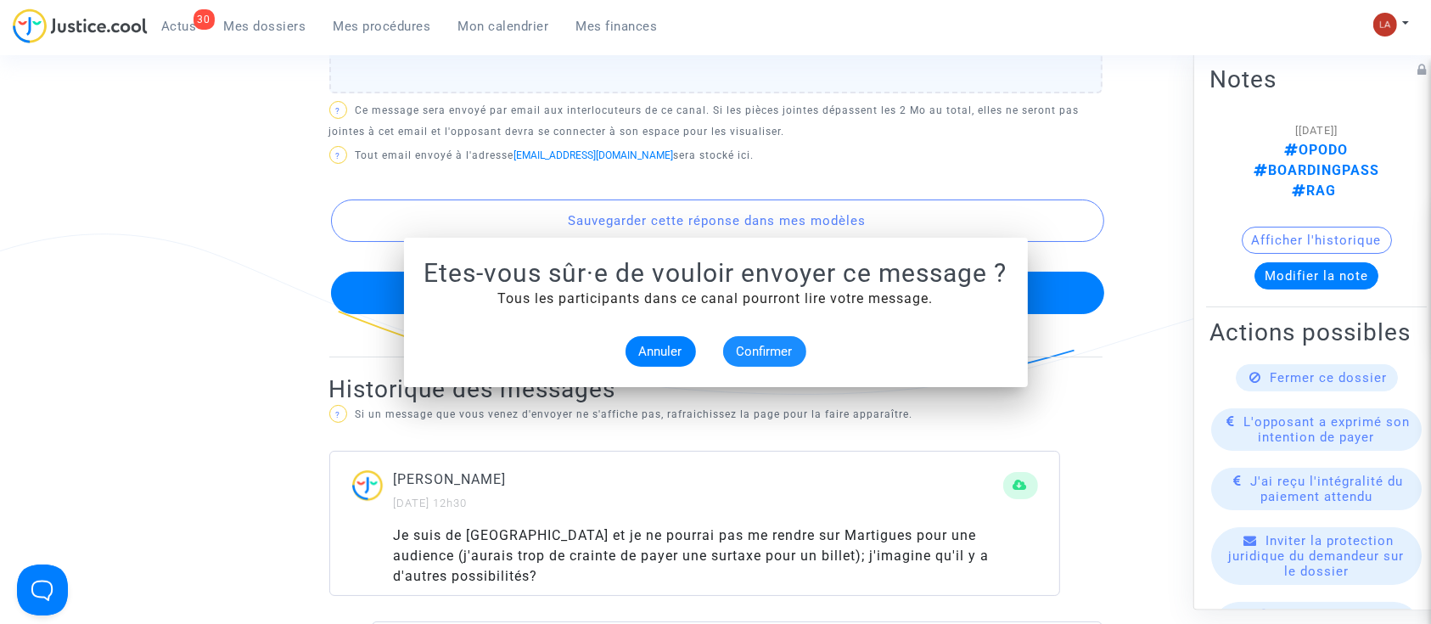
scroll to position [1018, 0]
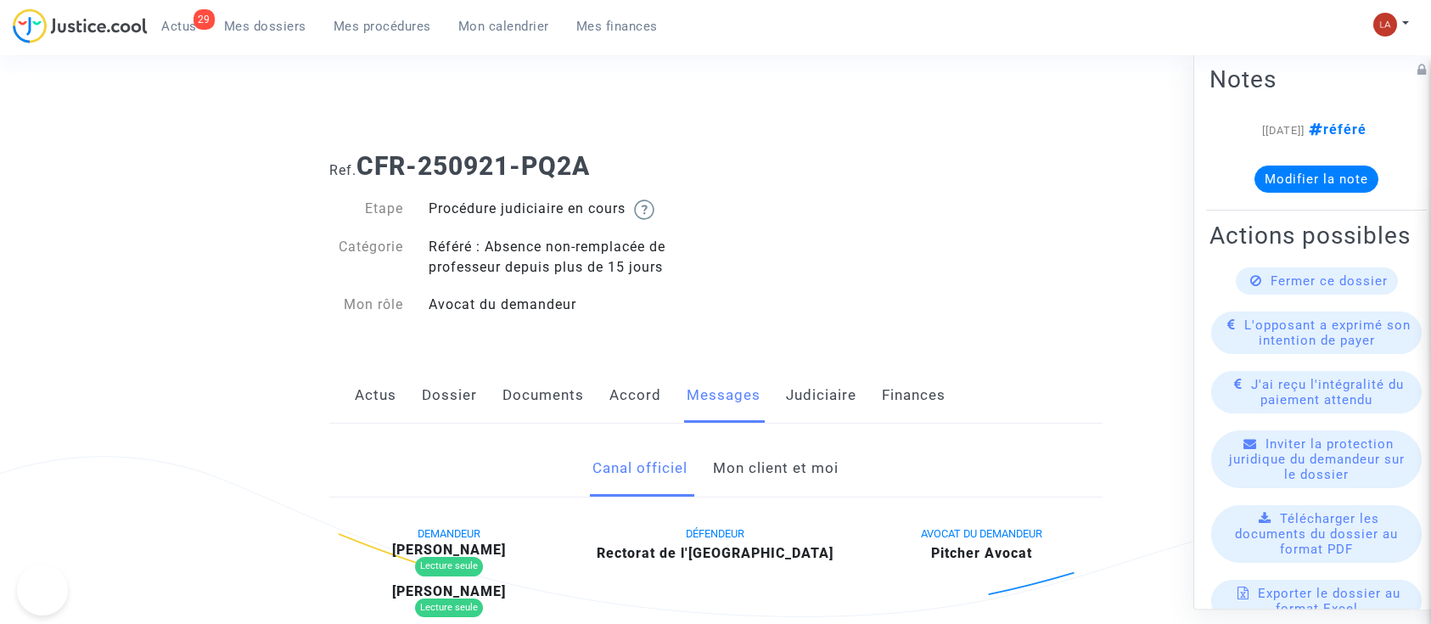
click at [788, 479] on link "Mon client et moi" at bounding box center [776, 468] width 126 height 56
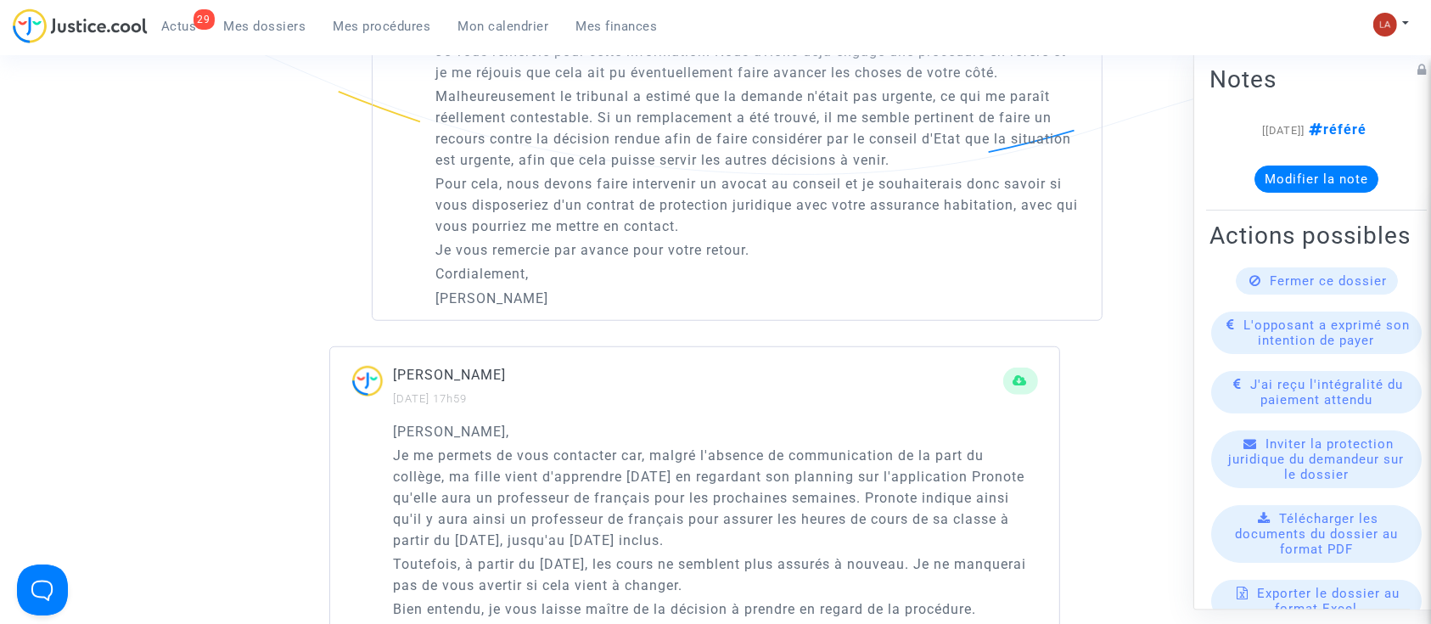
scroll to position [1131, 0]
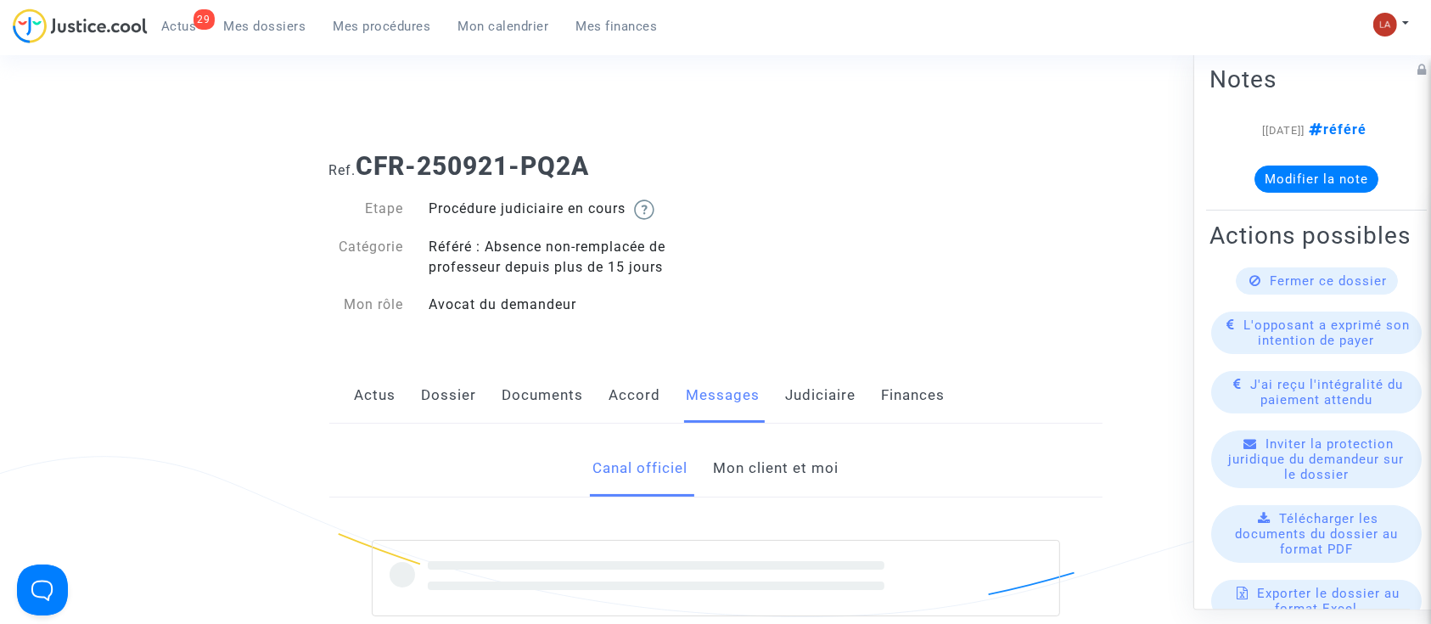
click at [780, 477] on link "Mon client et moi" at bounding box center [776, 468] width 126 height 56
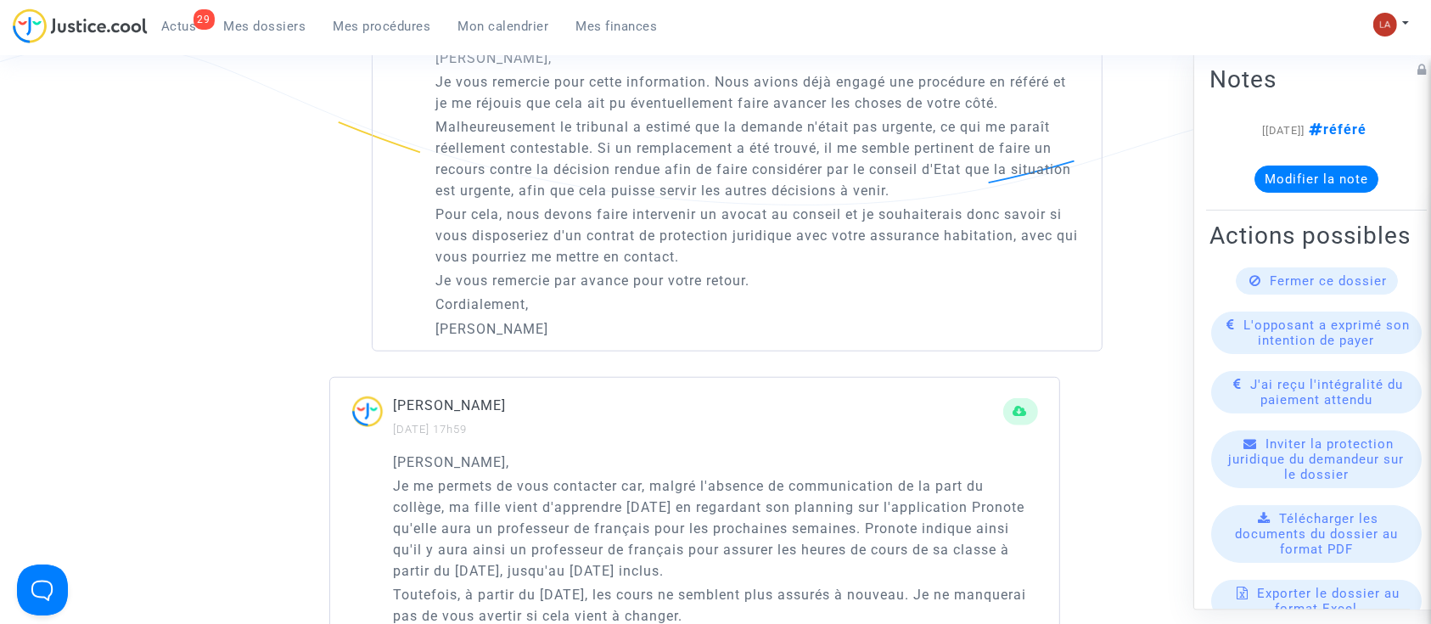
scroll to position [1244, 0]
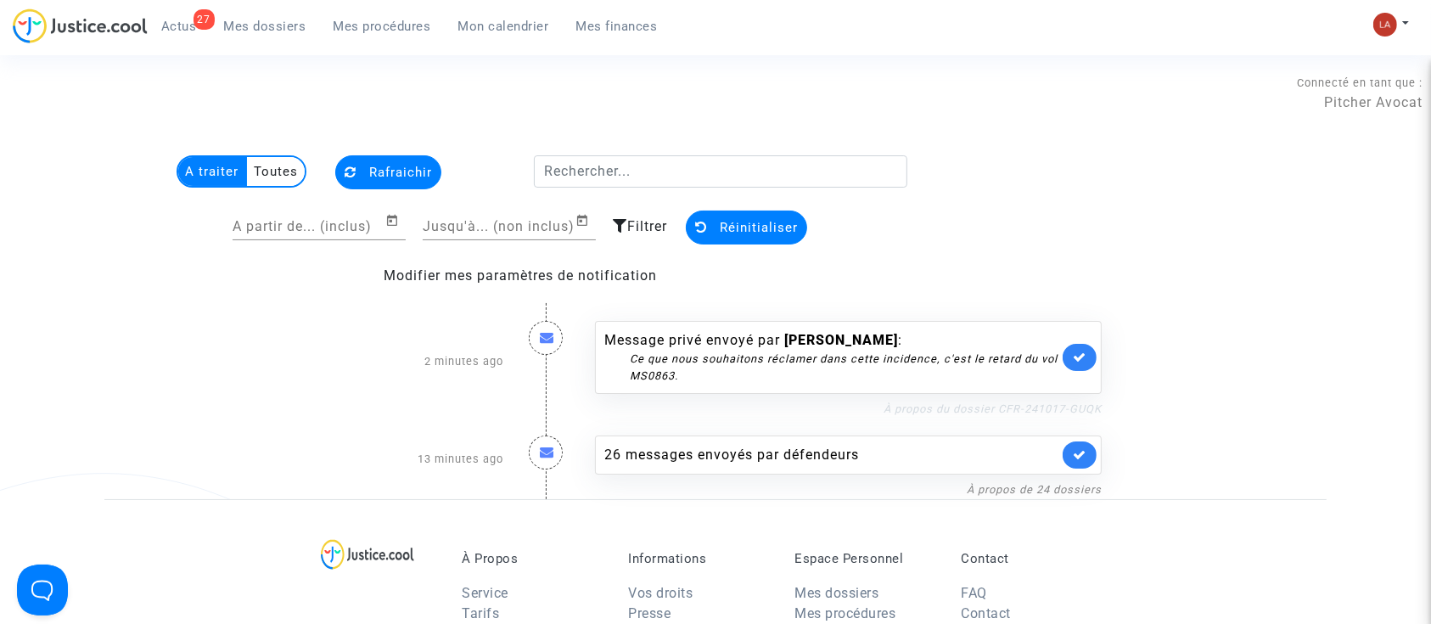
click at [1048, 404] on link "À propos du dossier CFR-241017-GUQK" at bounding box center [993, 408] width 218 height 13
click at [1085, 353] on icon at bounding box center [1080, 357] width 14 height 13
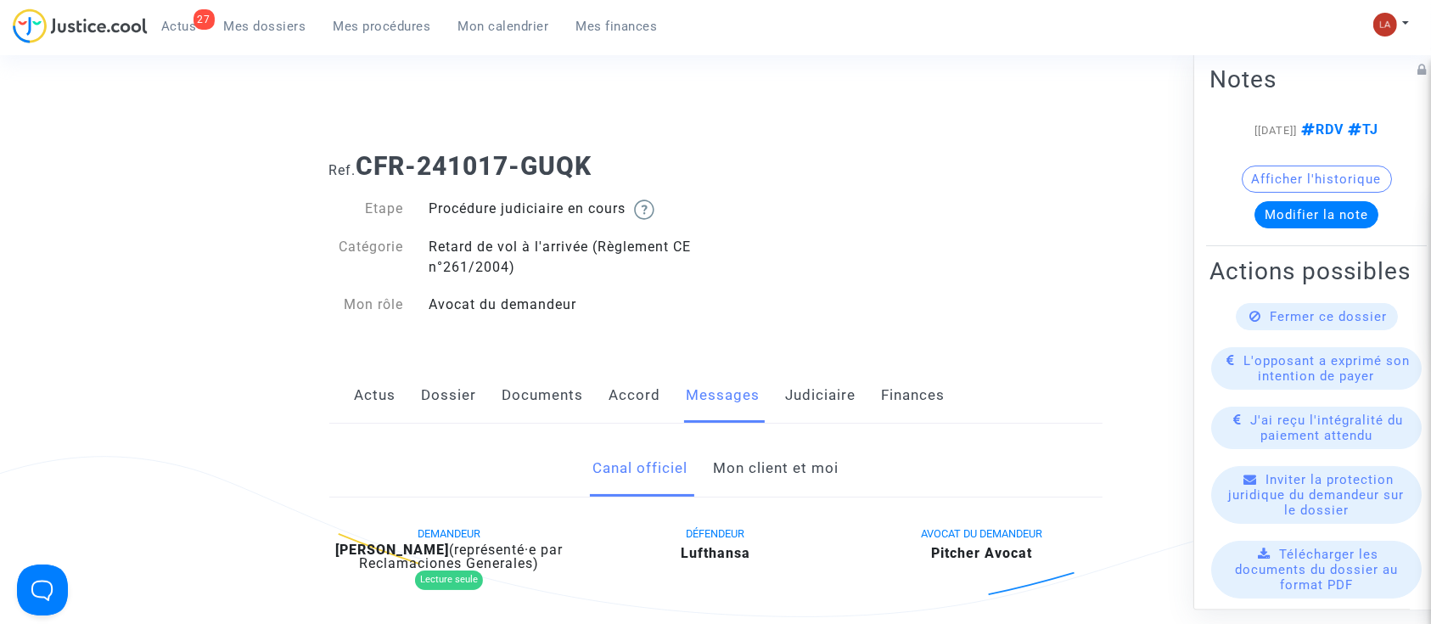
click at [788, 457] on link "Mon client et moi" at bounding box center [776, 468] width 126 height 56
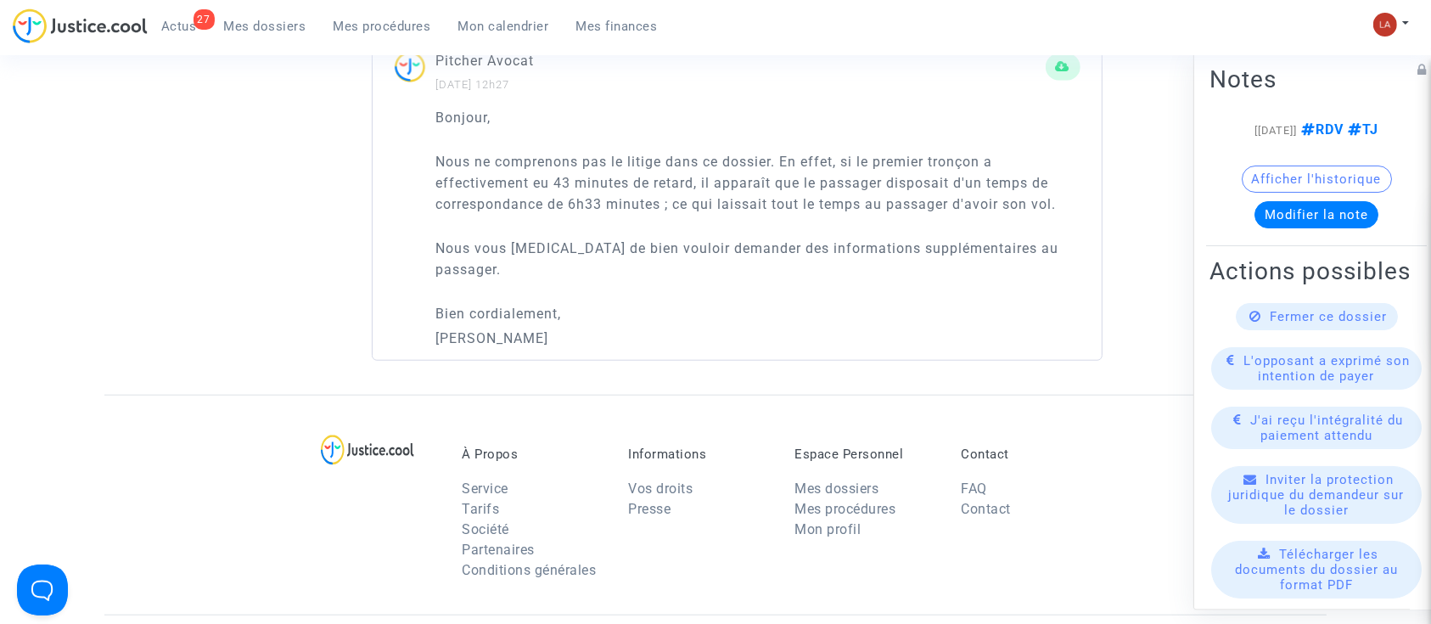
scroll to position [1358, 0]
